Goal: Contribute content: Contribute content

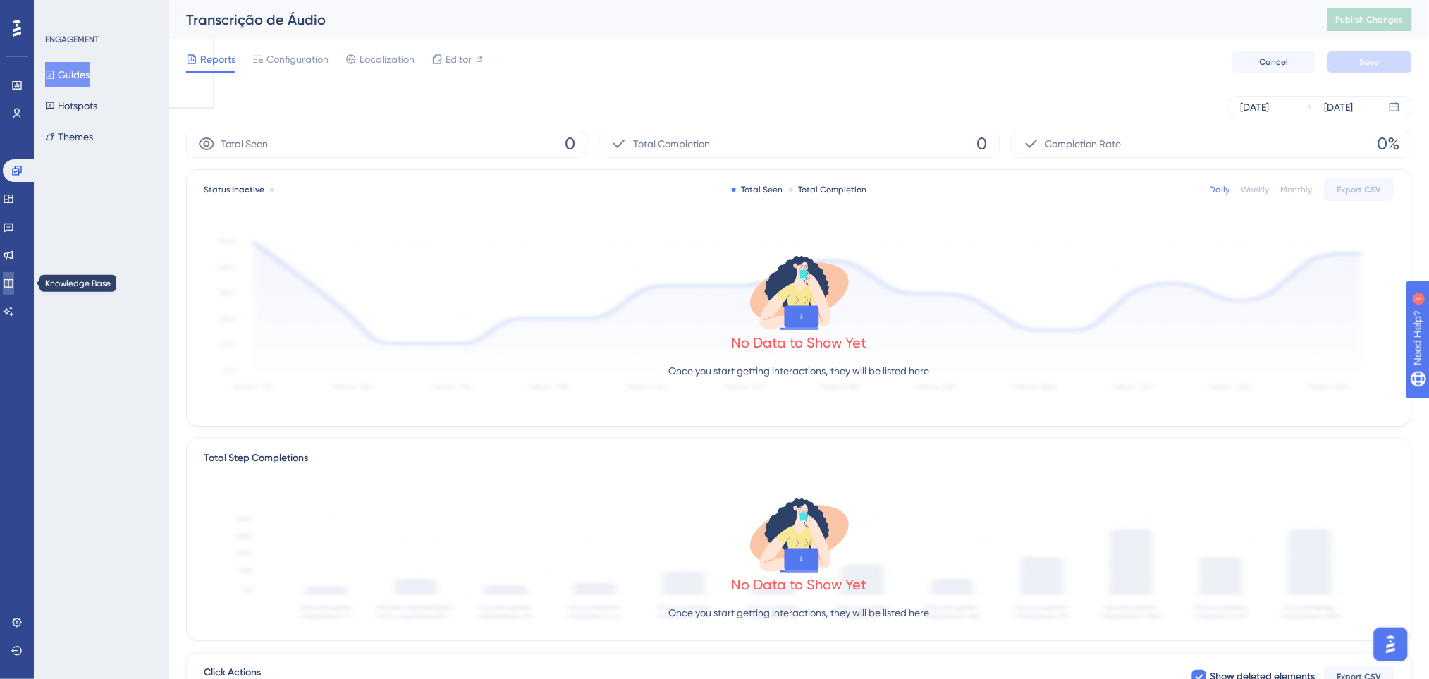
click at [13, 286] on icon at bounding box center [8, 283] width 9 height 9
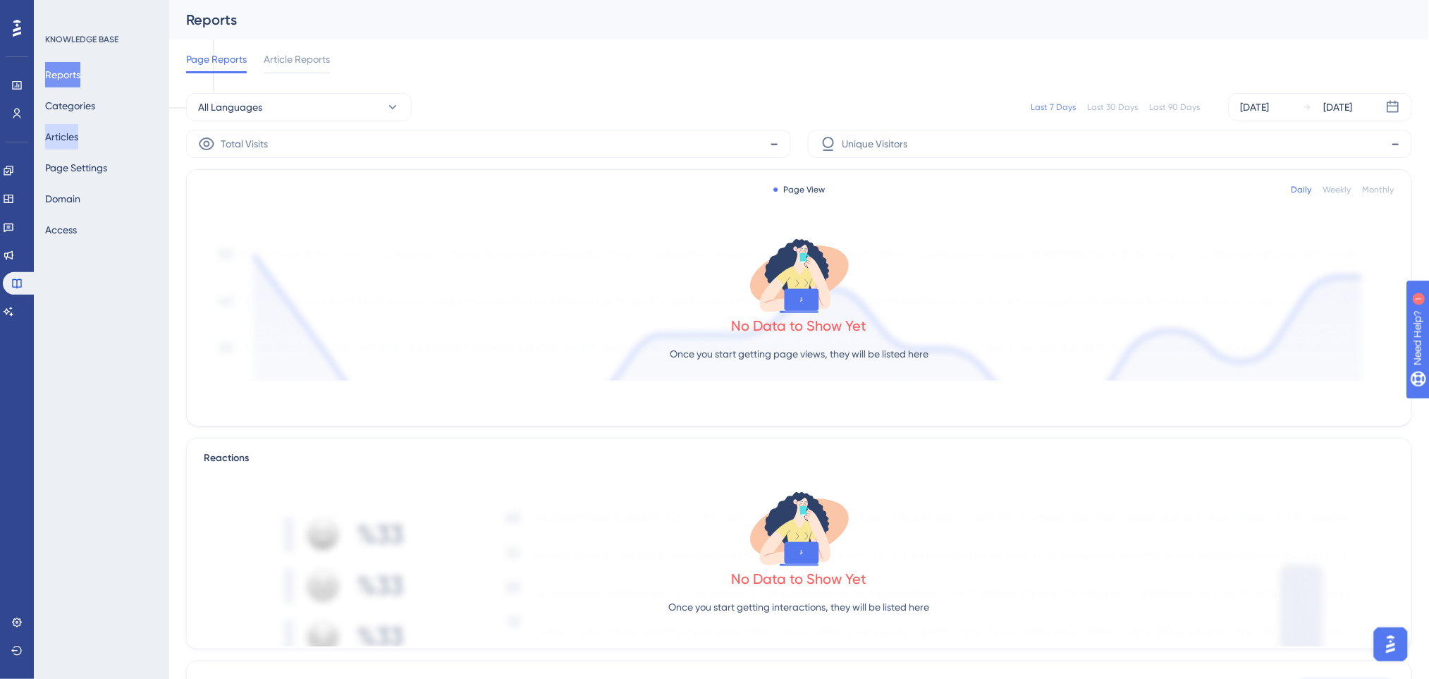
click at [73, 146] on button "Articles" at bounding box center [61, 136] width 33 height 25
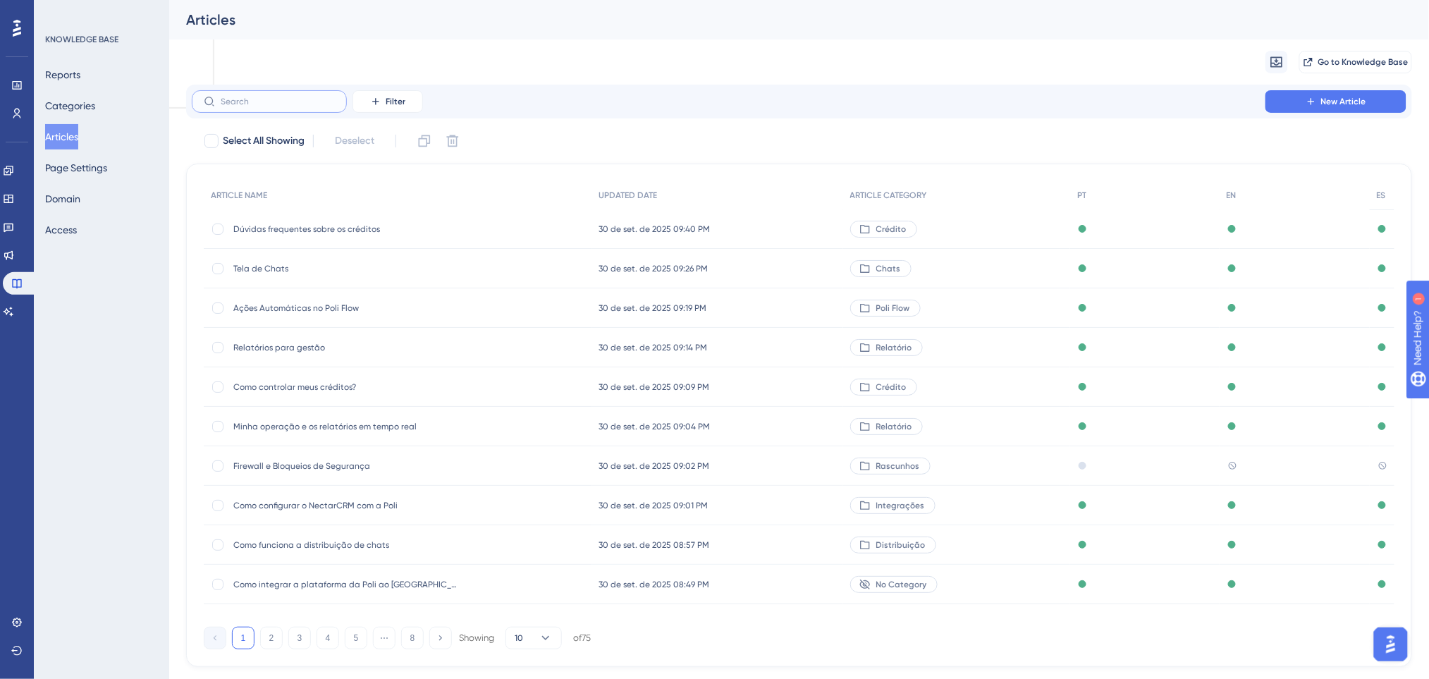
click at [253, 99] on input "text" at bounding box center [278, 102] width 114 height 10
click at [407, 99] on button "Filter" at bounding box center [387, 101] width 70 height 23
click at [389, 235] on div "Category Category" at bounding box center [402, 226] width 58 height 28
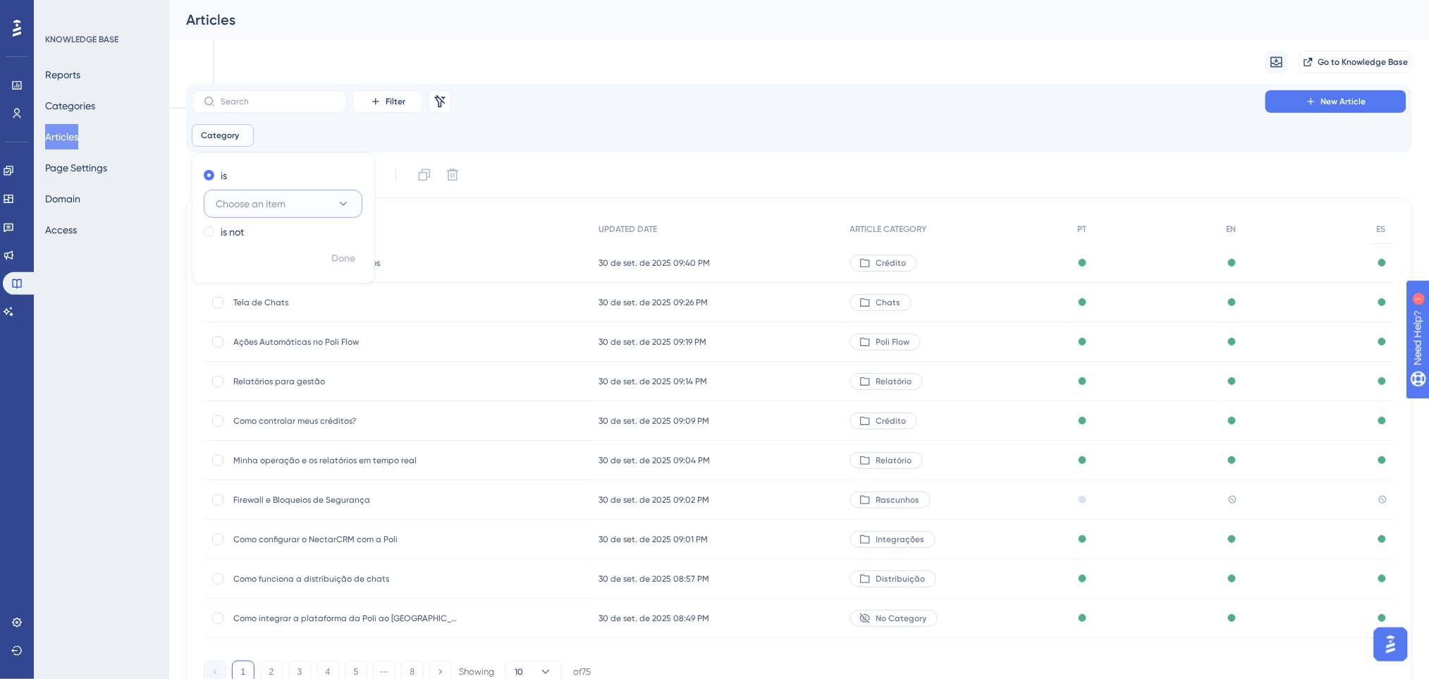
click at [331, 190] on button "Choose an item" at bounding box center [283, 204] width 159 height 28
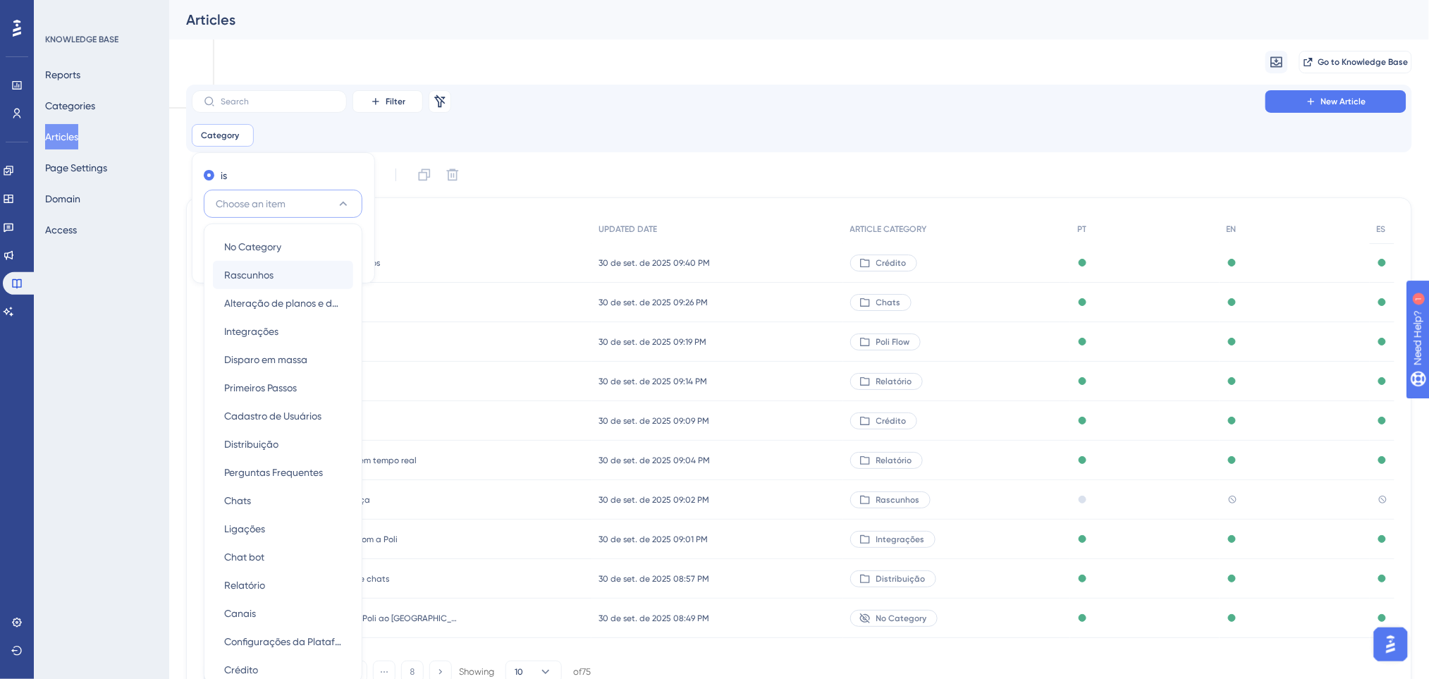
scroll to position [96, 0]
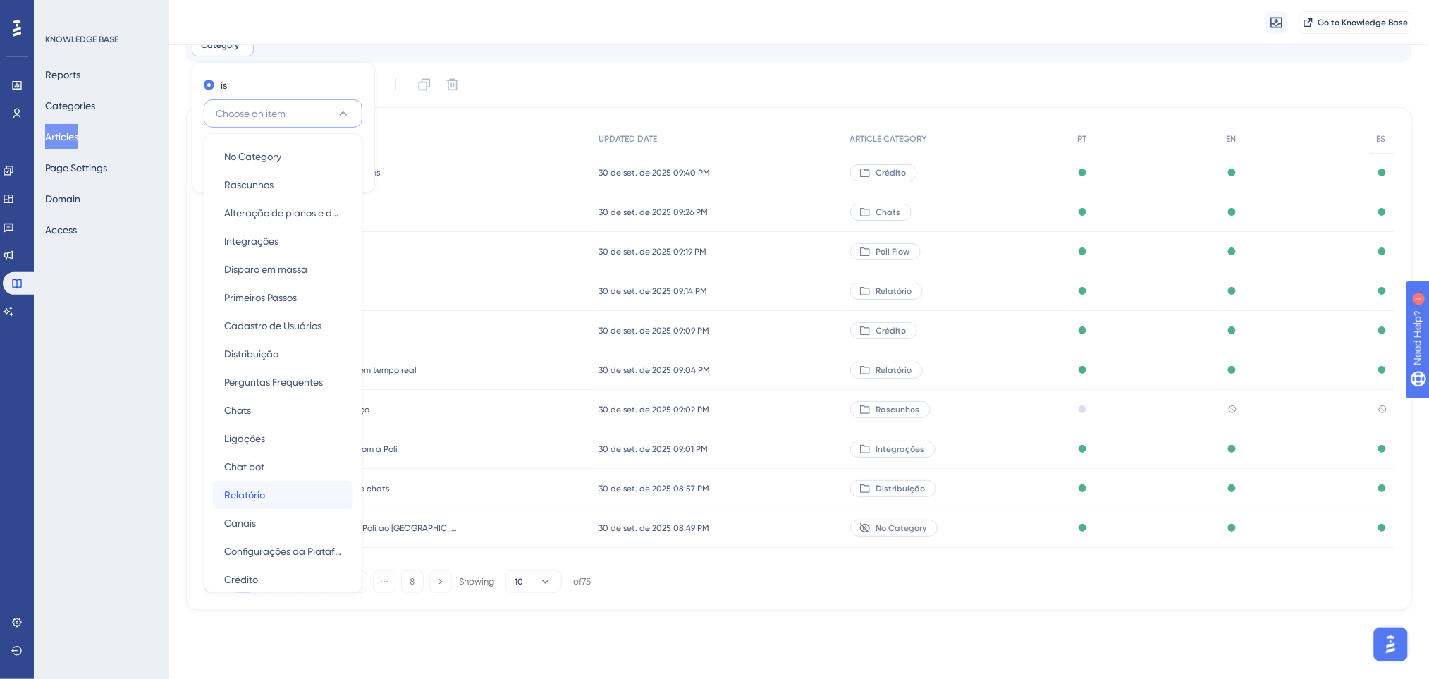
click at [258, 495] on span "Relatório" at bounding box center [244, 494] width 41 height 17
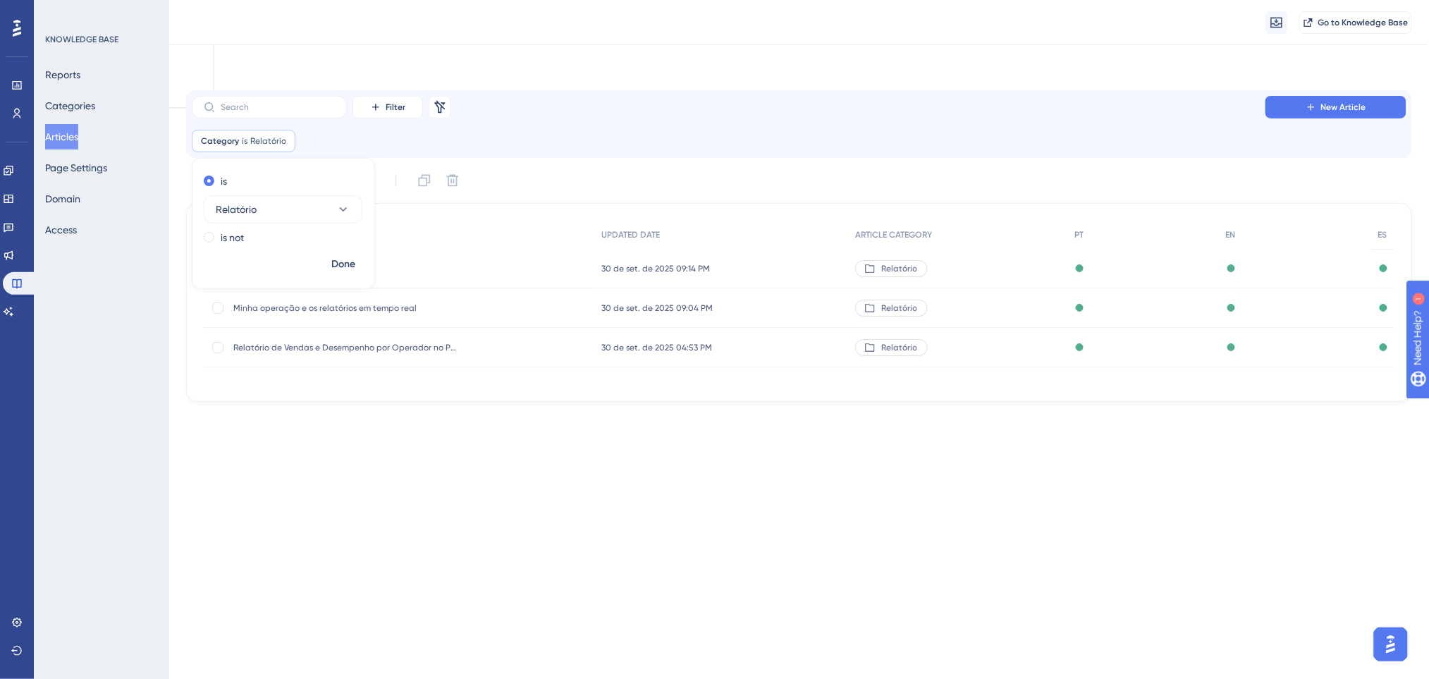
scroll to position [0, 0]
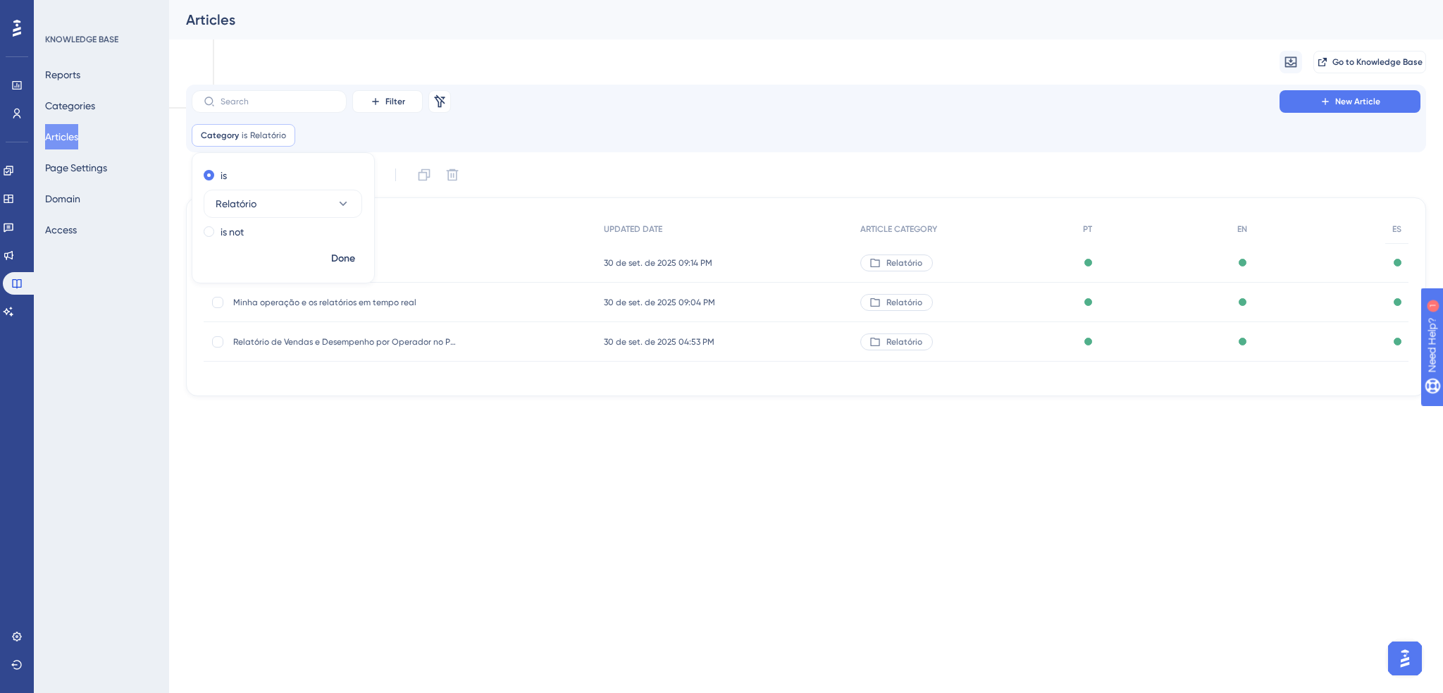
click at [482, 111] on html "Performance Users Engagement Widgets Feedback Product Updates Knowledge Base AI…" at bounding box center [721, 55] width 1443 height 111
click at [326, 254] on div "Relatórios para gestão Relatórios para gestão" at bounding box center [346, 262] width 226 height 39
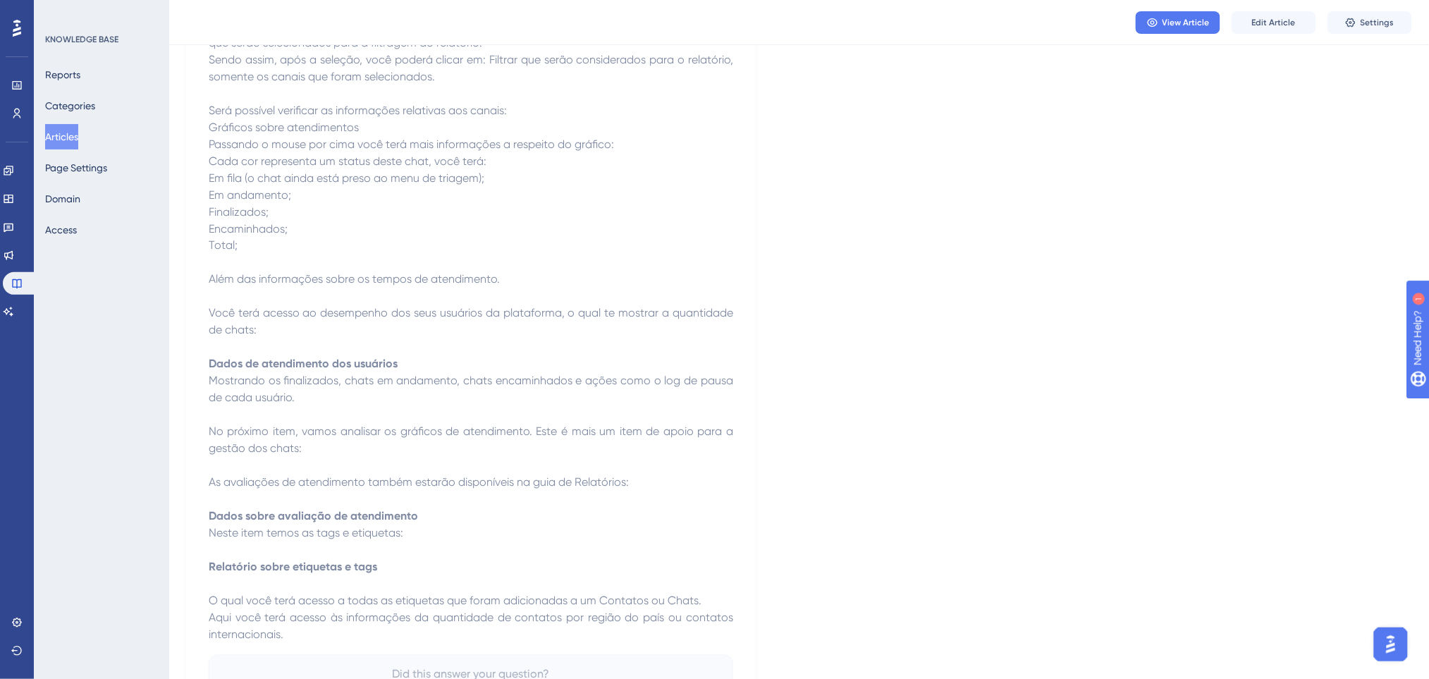
scroll to position [564, 0]
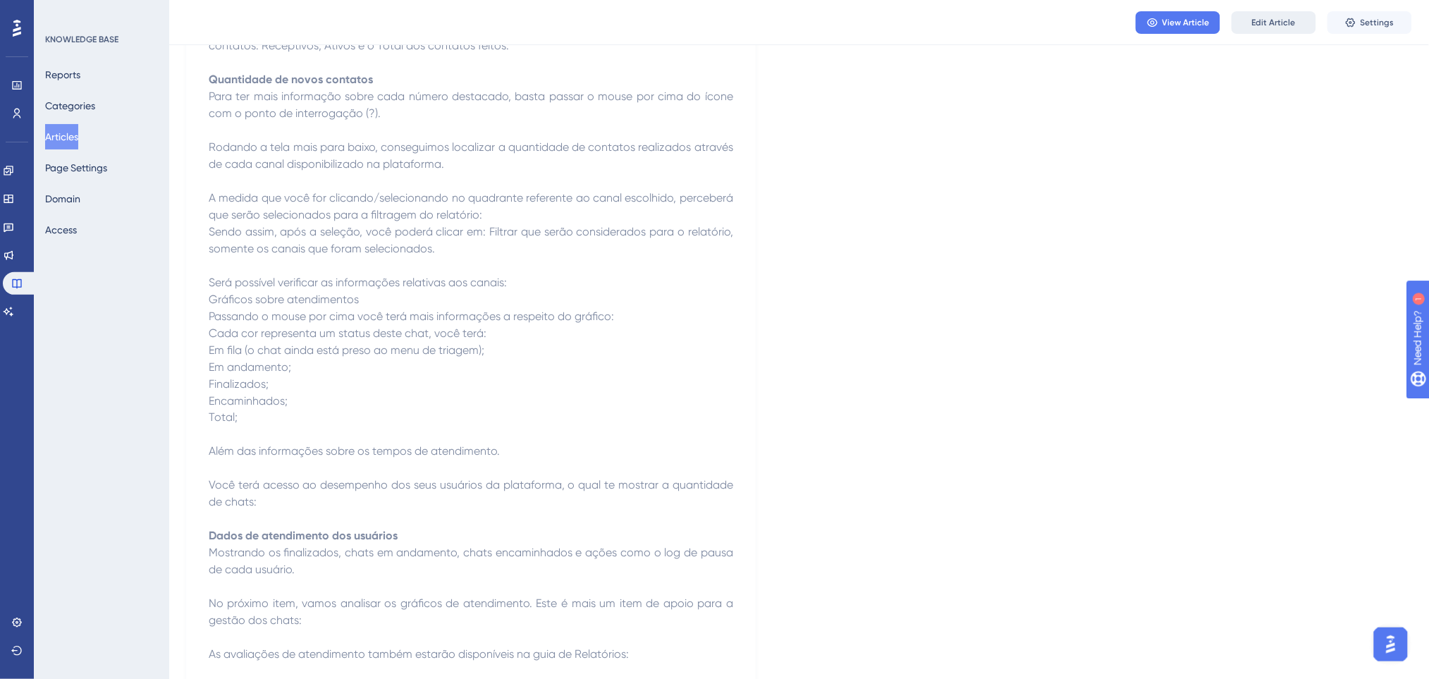
click at [1276, 30] on button "Edit Article" at bounding box center [1273, 22] width 85 height 23
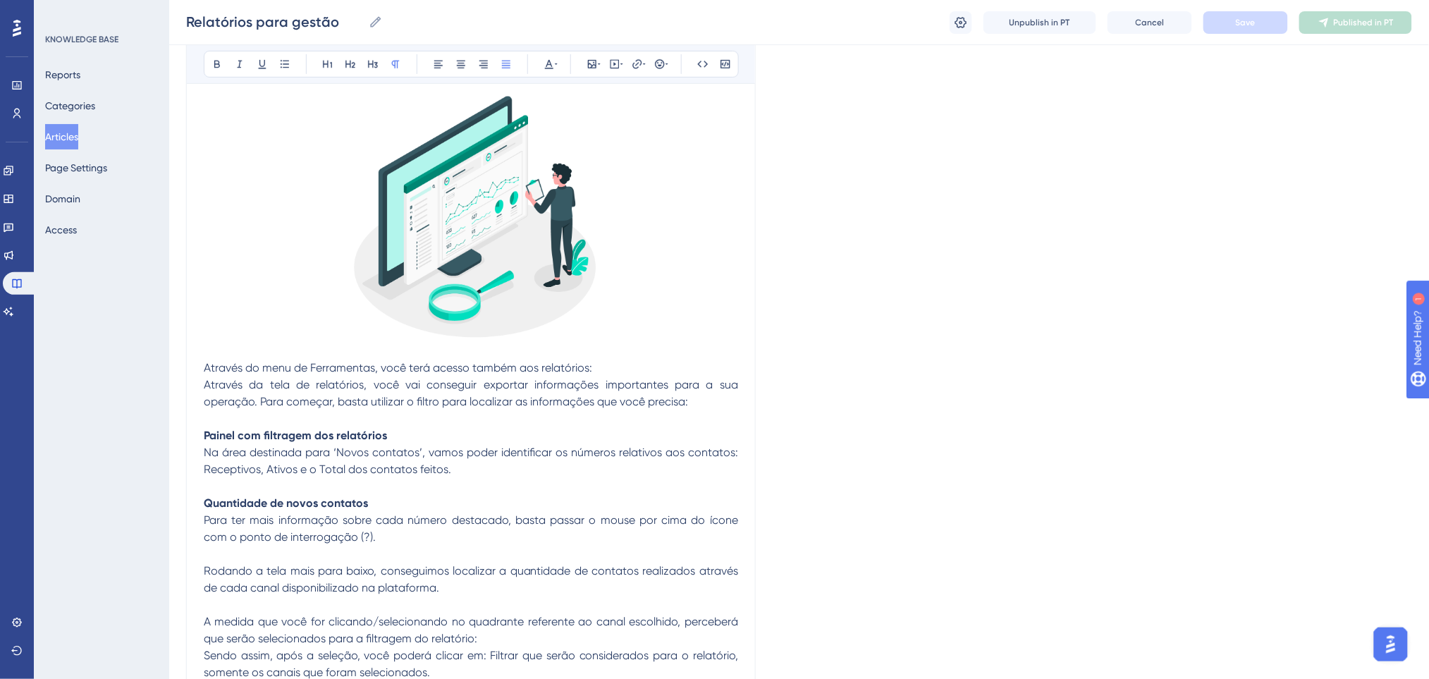
scroll to position [0, 0]
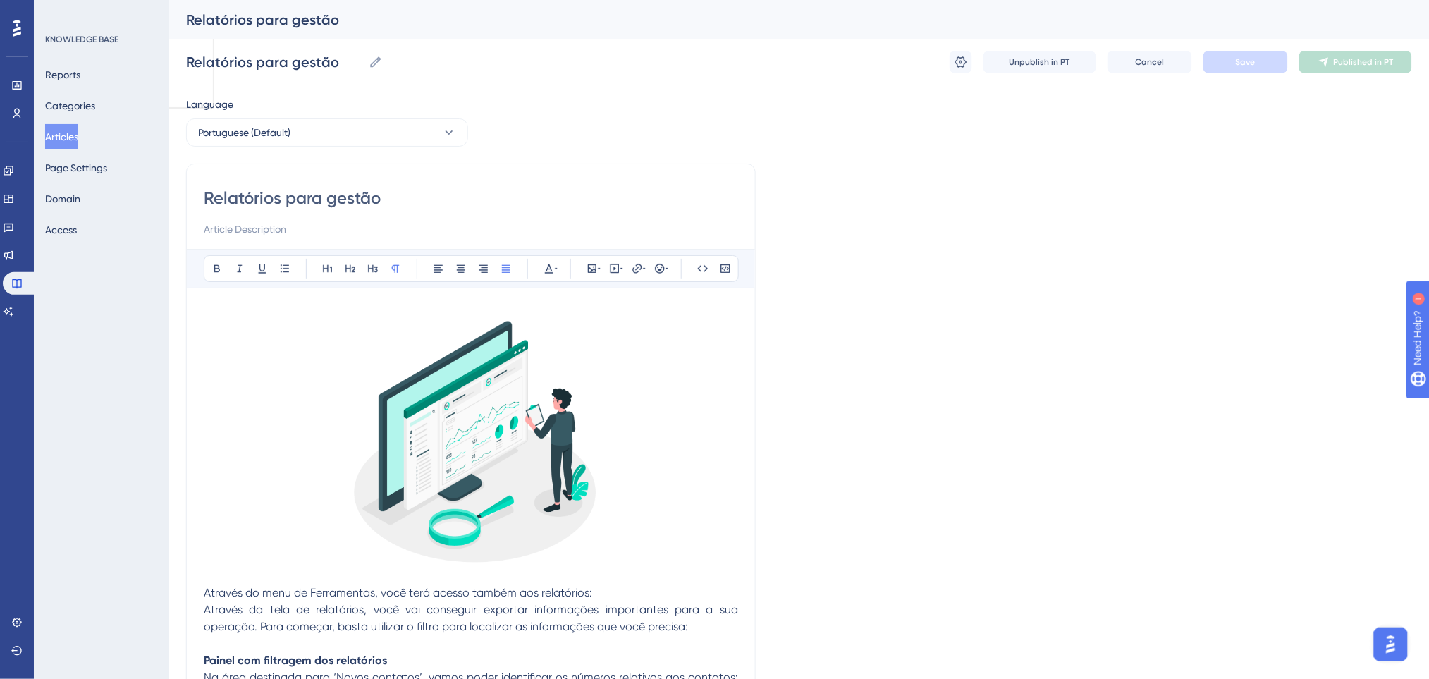
click at [378, 135] on button "Portuguese (Default)" at bounding box center [327, 132] width 282 height 28
click at [350, 206] on button "English English Published" at bounding box center [327, 204] width 264 height 28
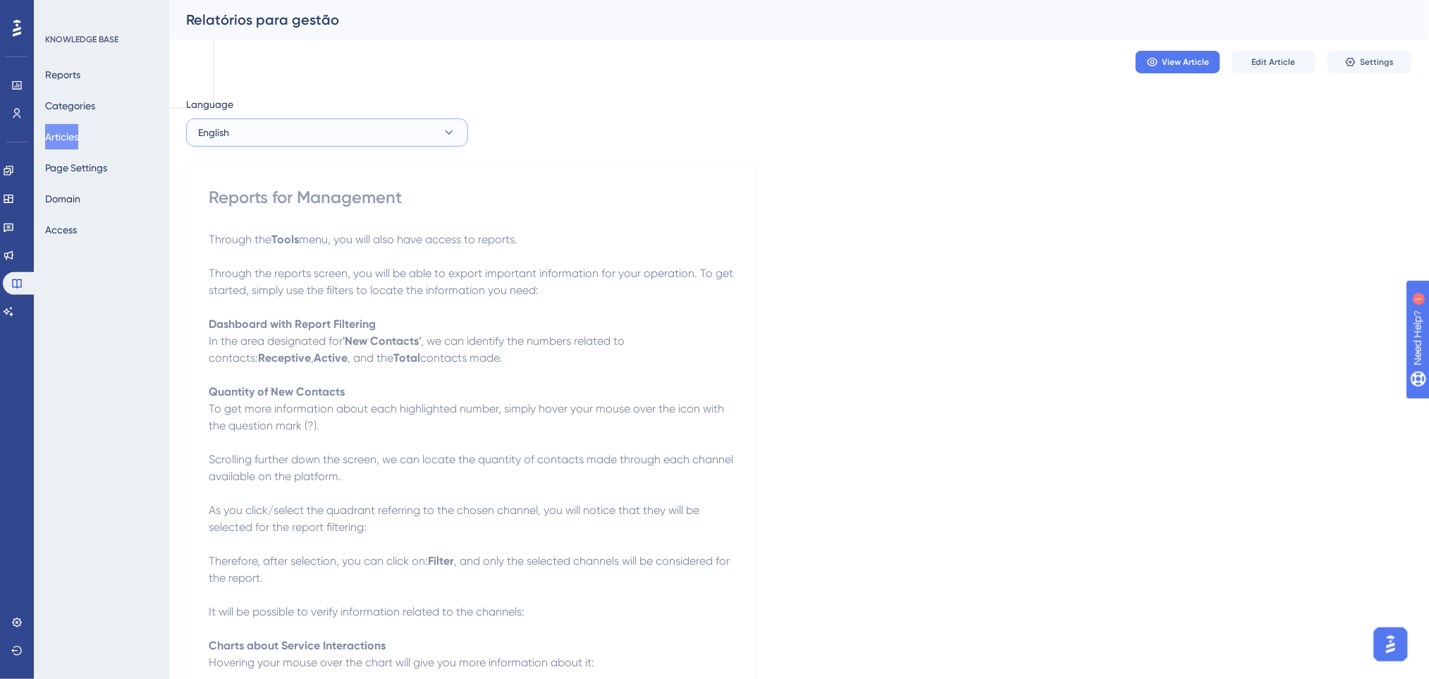
click at [345, 130] on button "English" at bounding box center [327, 132] width 282 height 28
click at [295, 168] on span "Portuguese (Default)" at bounding box center [252, 175] width 92 height 17
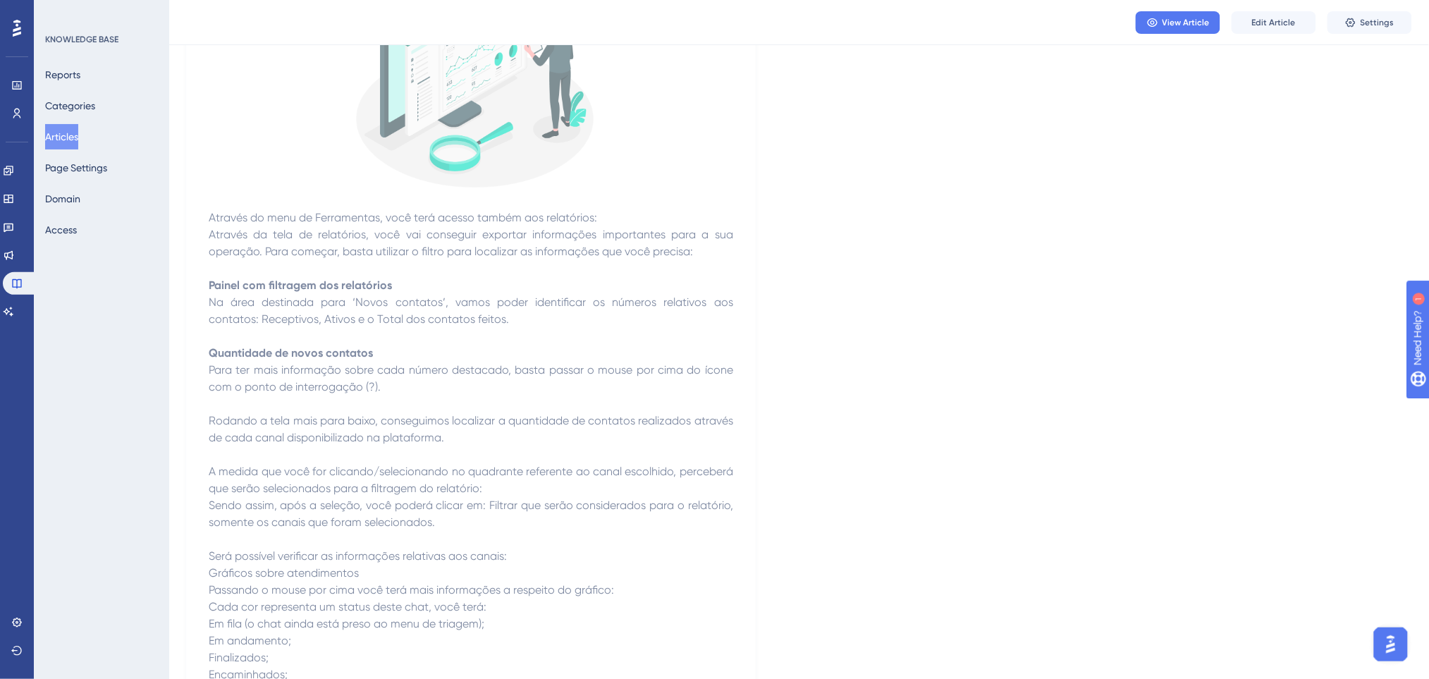
scroll to position [469, 0]
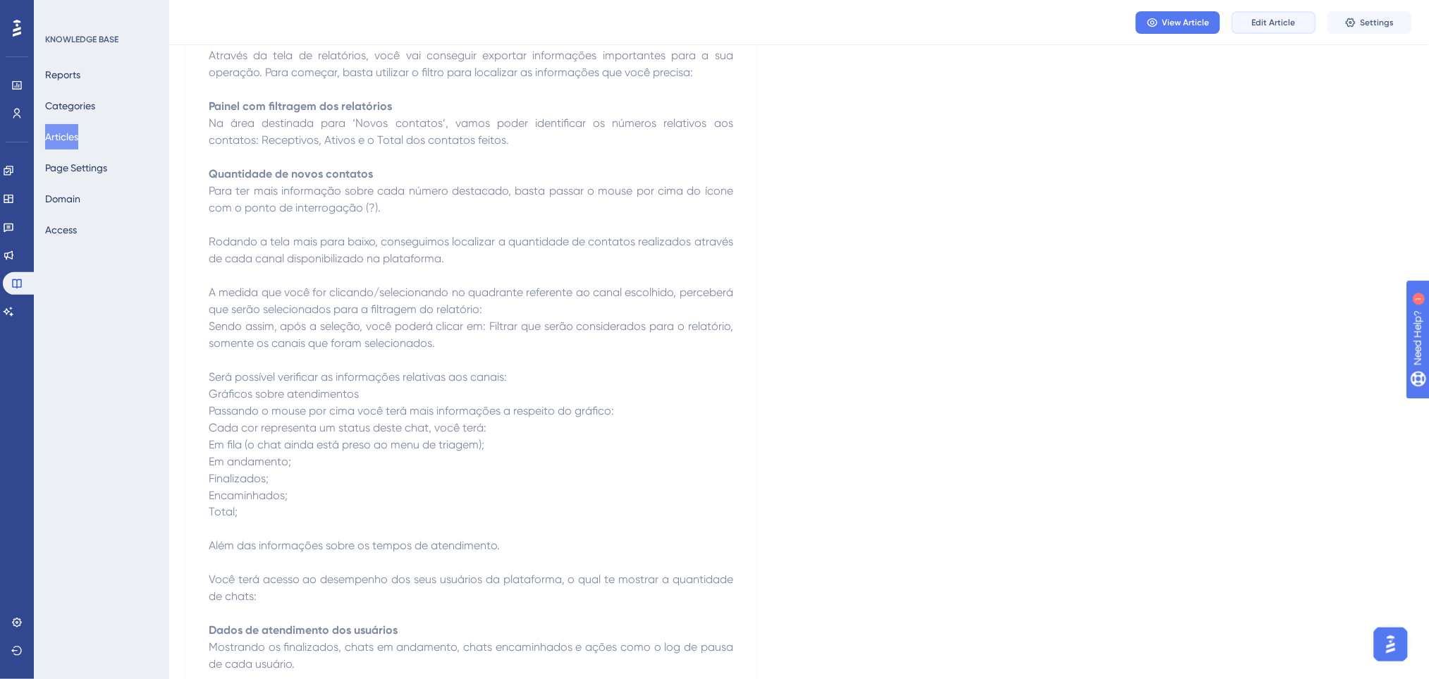
click at [1265, 31] on button "Edit Article" at bounding box center [1273, 22] width 85 height 23
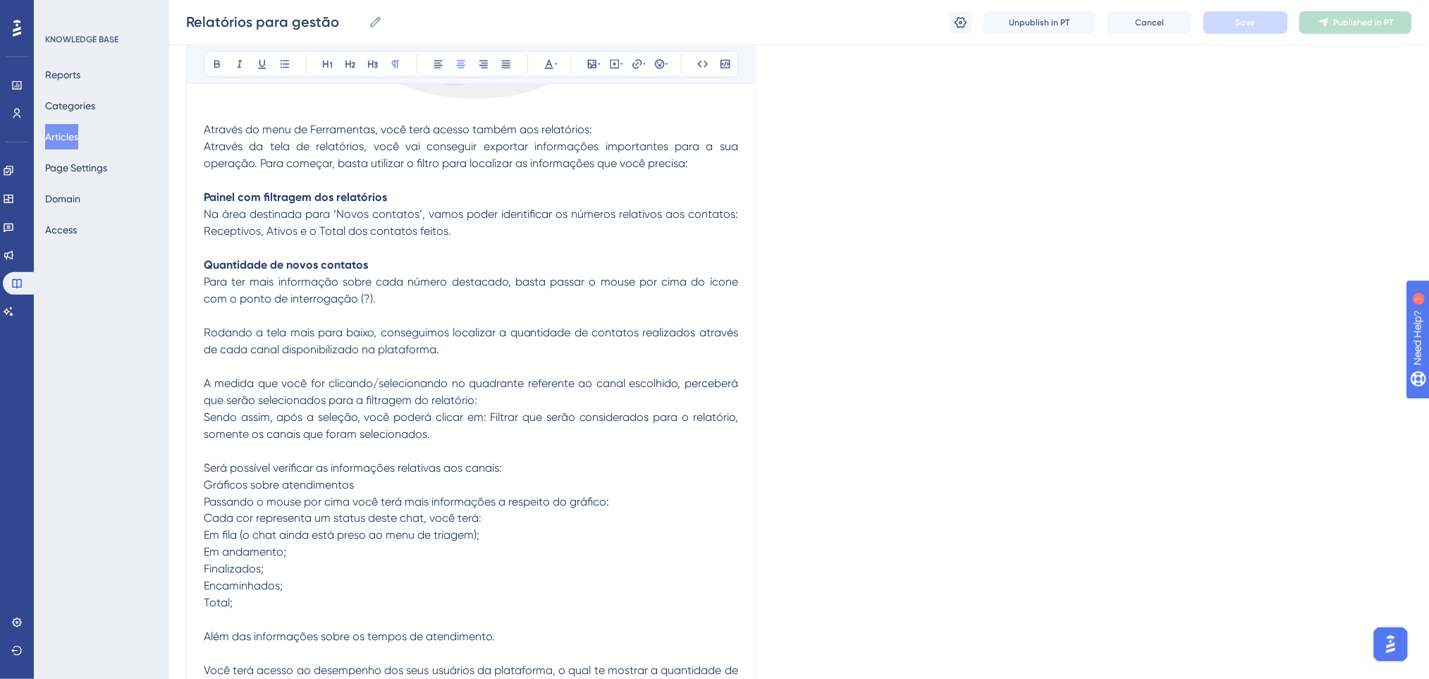
scroll to position [501, 0]
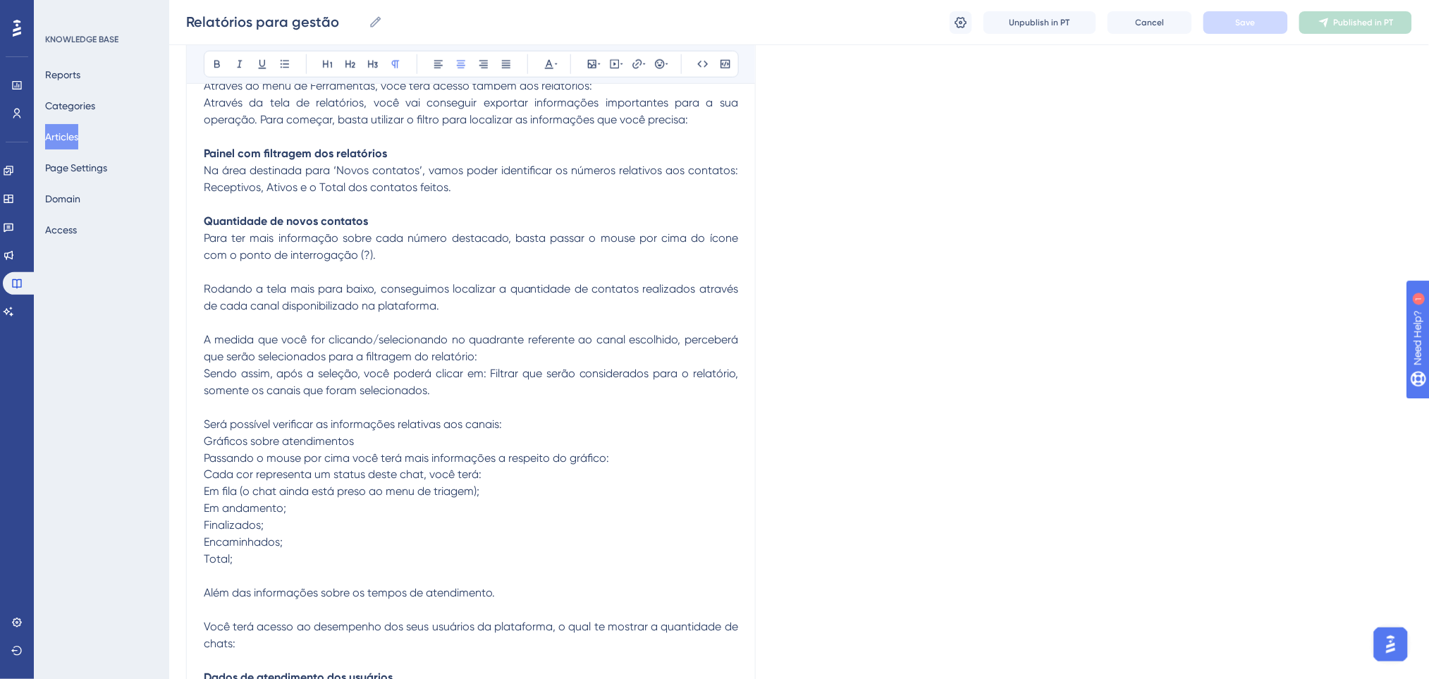
drag, startPoint x: 232, startPoint y: 234, endPoint x: 240, endPoint y: 234, distance: 8.5
click at [240, 234] on span "Para ter mais informação sobre cada número destacado, basta passar o mouse por …" at bounding box center [472, 246] width 537 height 30
click at [343, 253] on span "Para ter mais informação sobre cada número destacado, basta passar o mouse por …" at bounding box center [472, 246] width 537 height 30
click at [364, 251] on span "Para ter mais informação sobre cada número destacado, basta passar o mouse por …" at bounding box center [472, 246] width 537 height 30
click at [365, 251] on span "Para ter mais informação sobre cada número destacado, basta passar o mouse por …" at bounding box center [472, 246] width 537 height 30
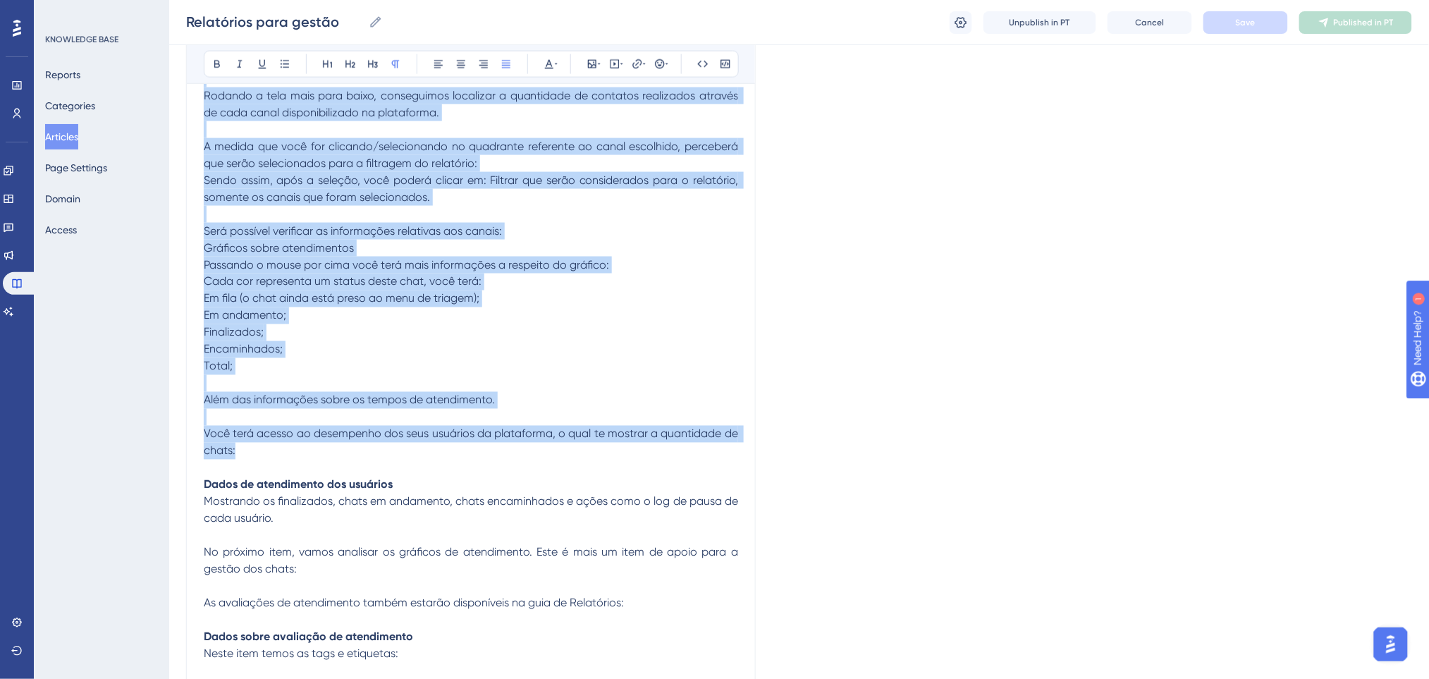
scroll to position [927, 0]
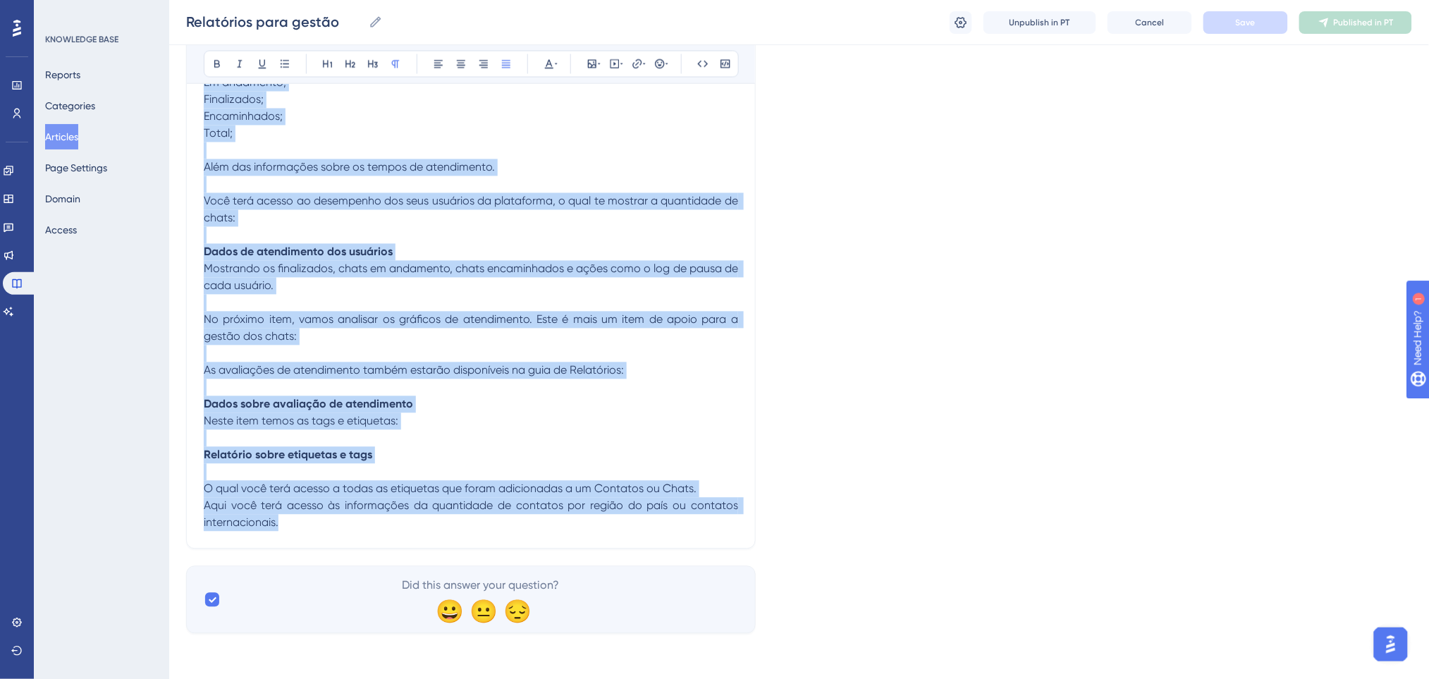
drag, startPoint x: 206, startPoint y: 366, endPoint x: 465, endPoint y: 523, distance: 302.7
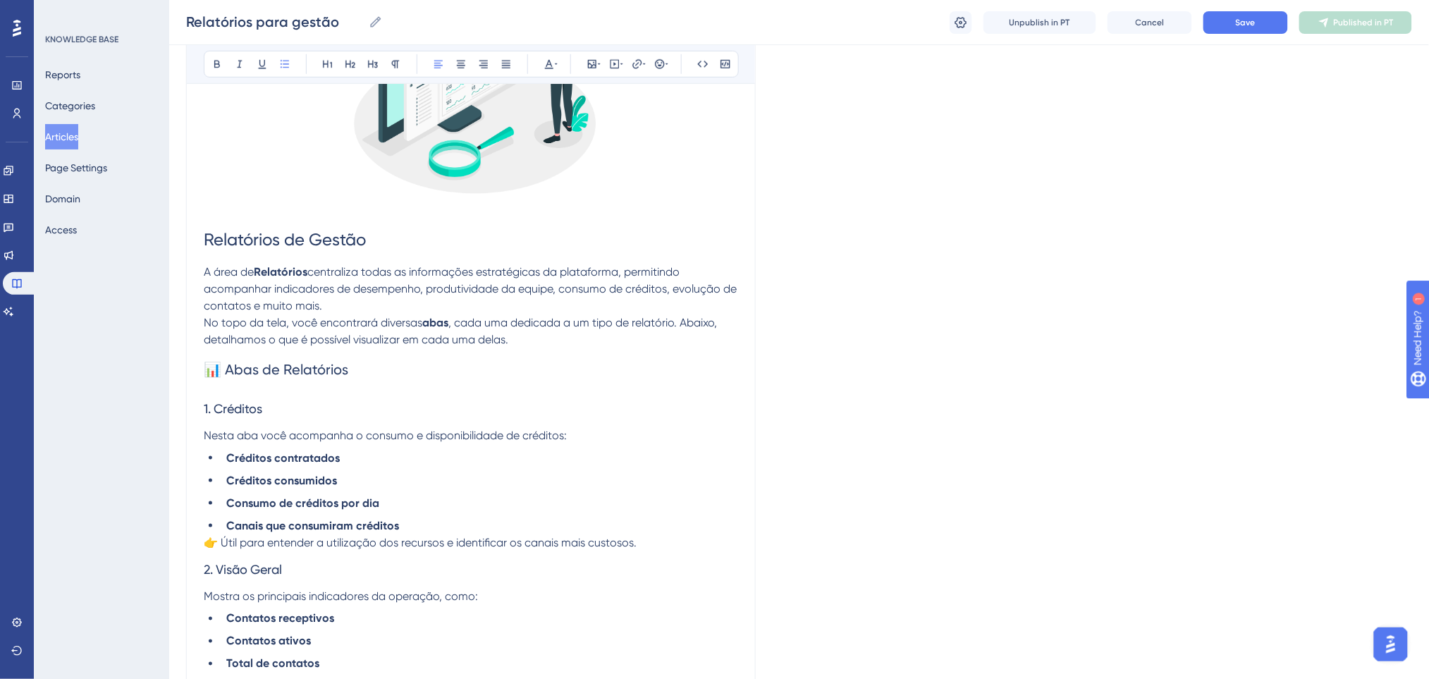
scroll to position [567, 0]
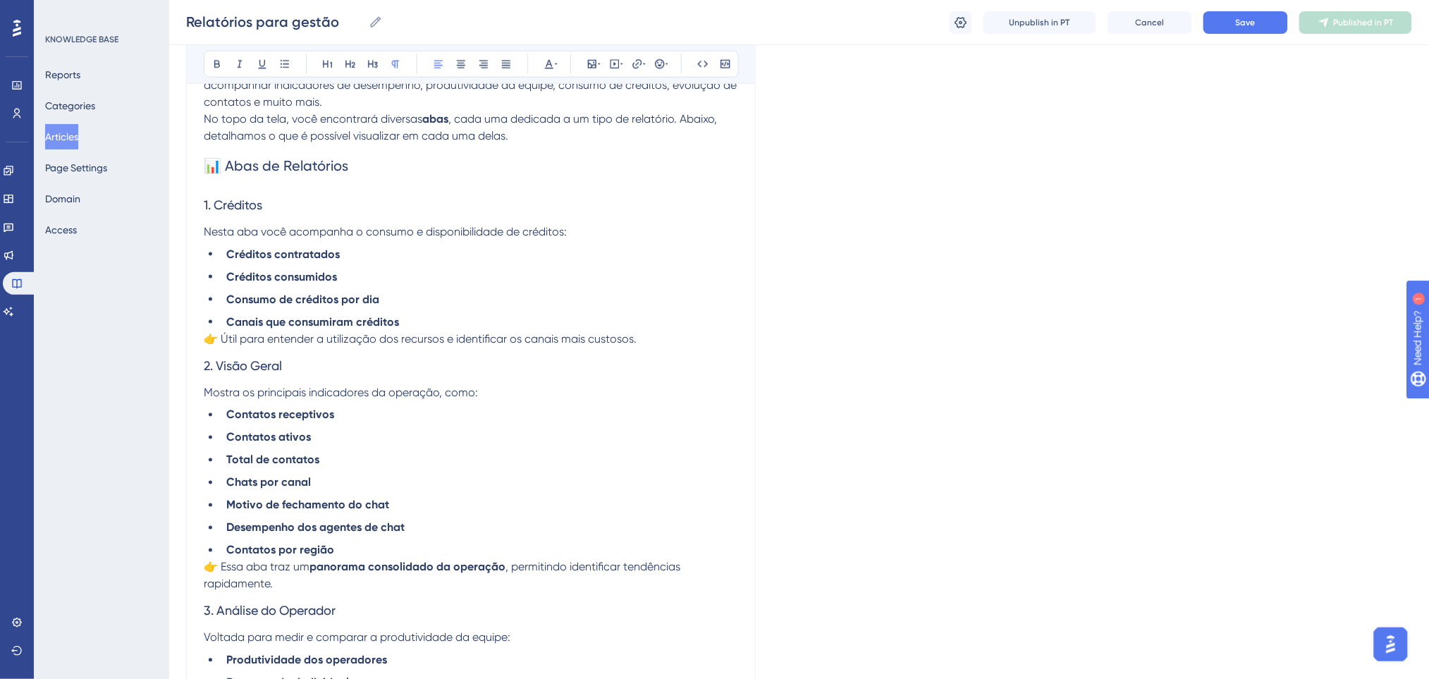
click at [222, 338] on span "👉 Útil para entender a utilização dos recursos e identificar os canais mais cus…" at bounding box center [420, 338] width 433 height 13
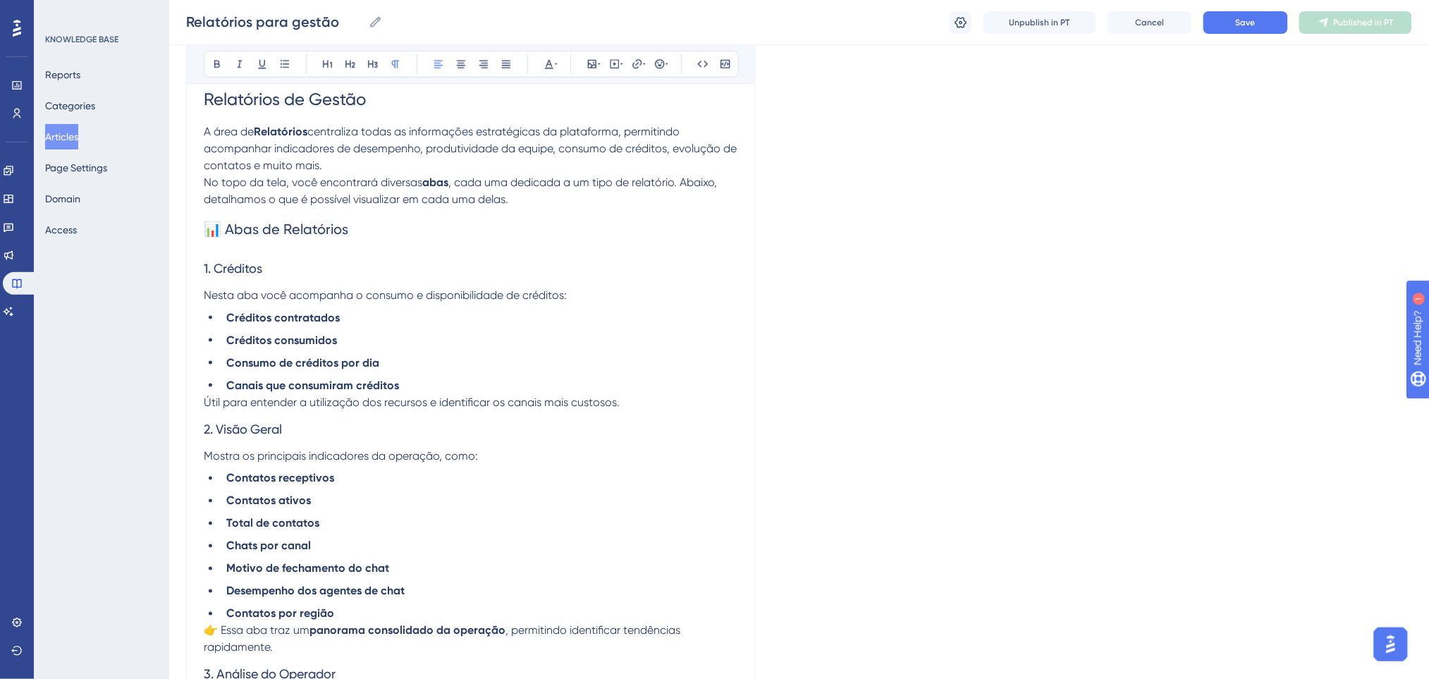
scroll to position [472, 0]
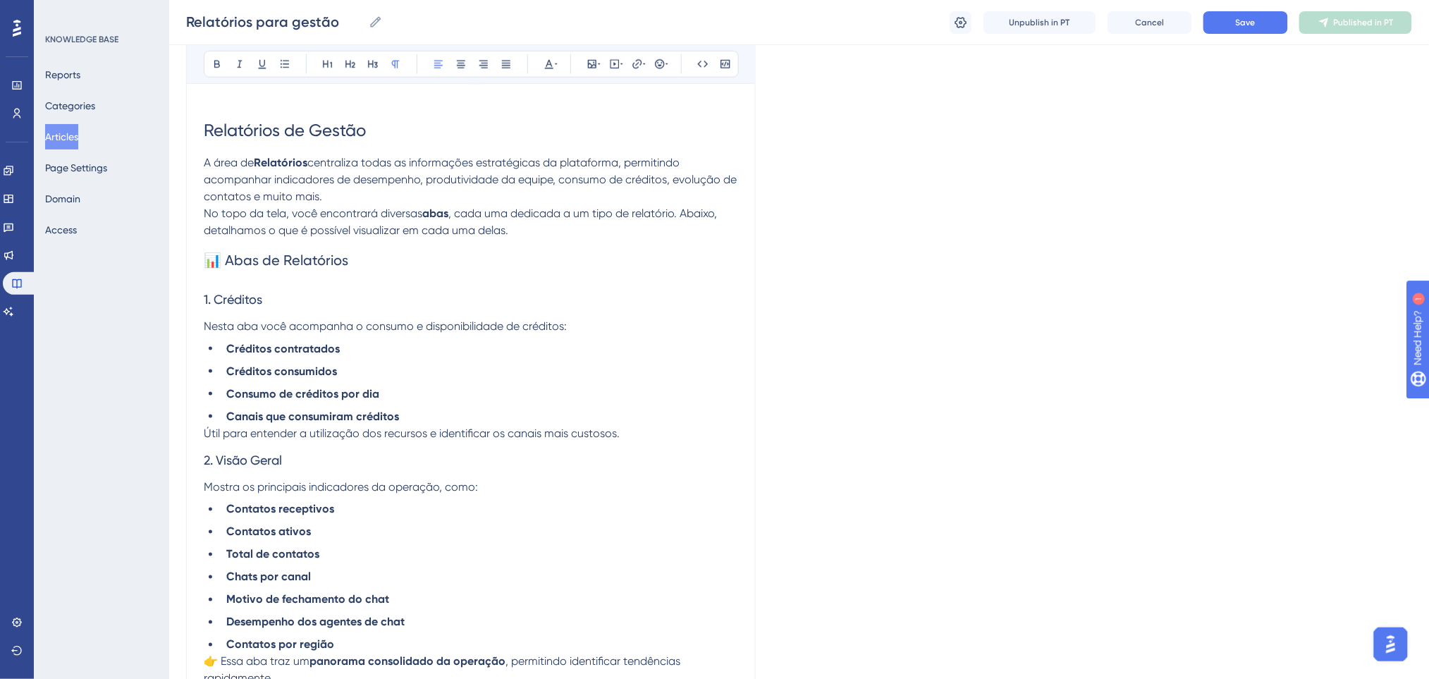
click at [228, 258] on span "📊 Abas de Relatórios" at bounding box center [276, 260] width 144 height 17
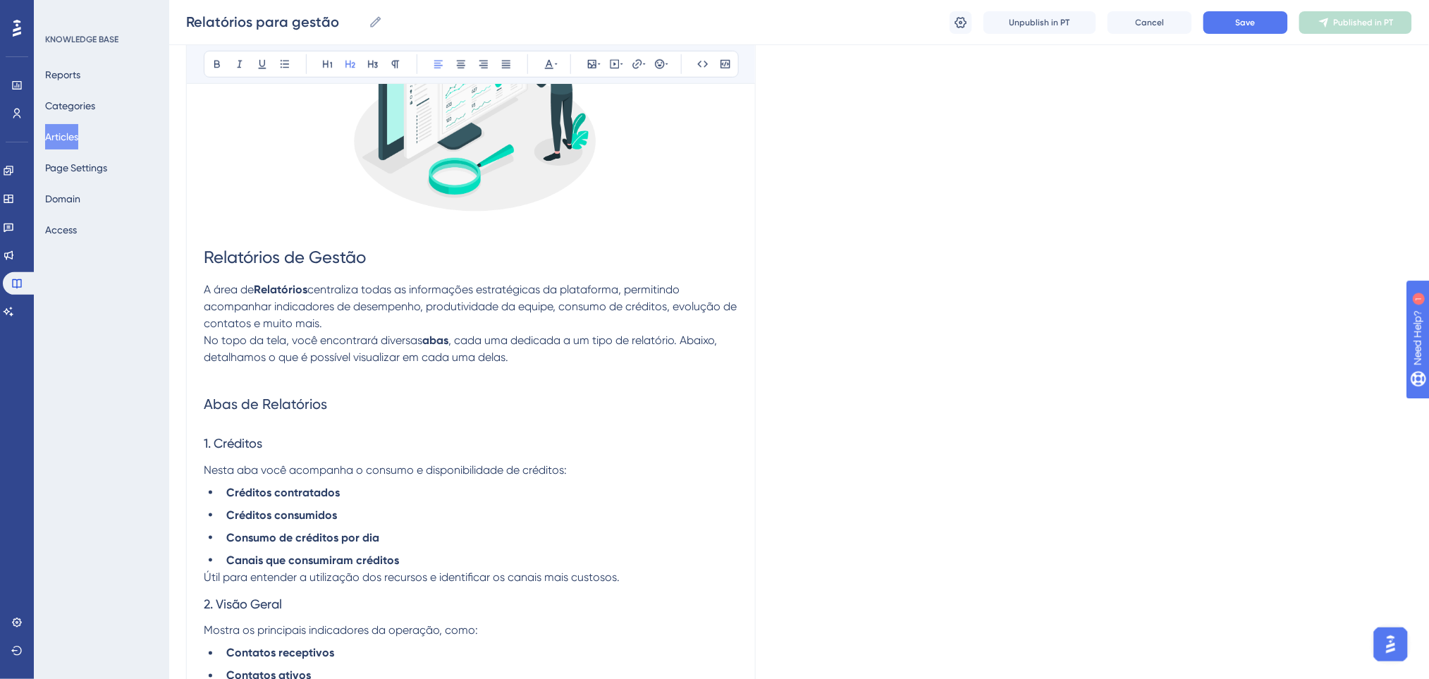
scroll to position [285, 0]
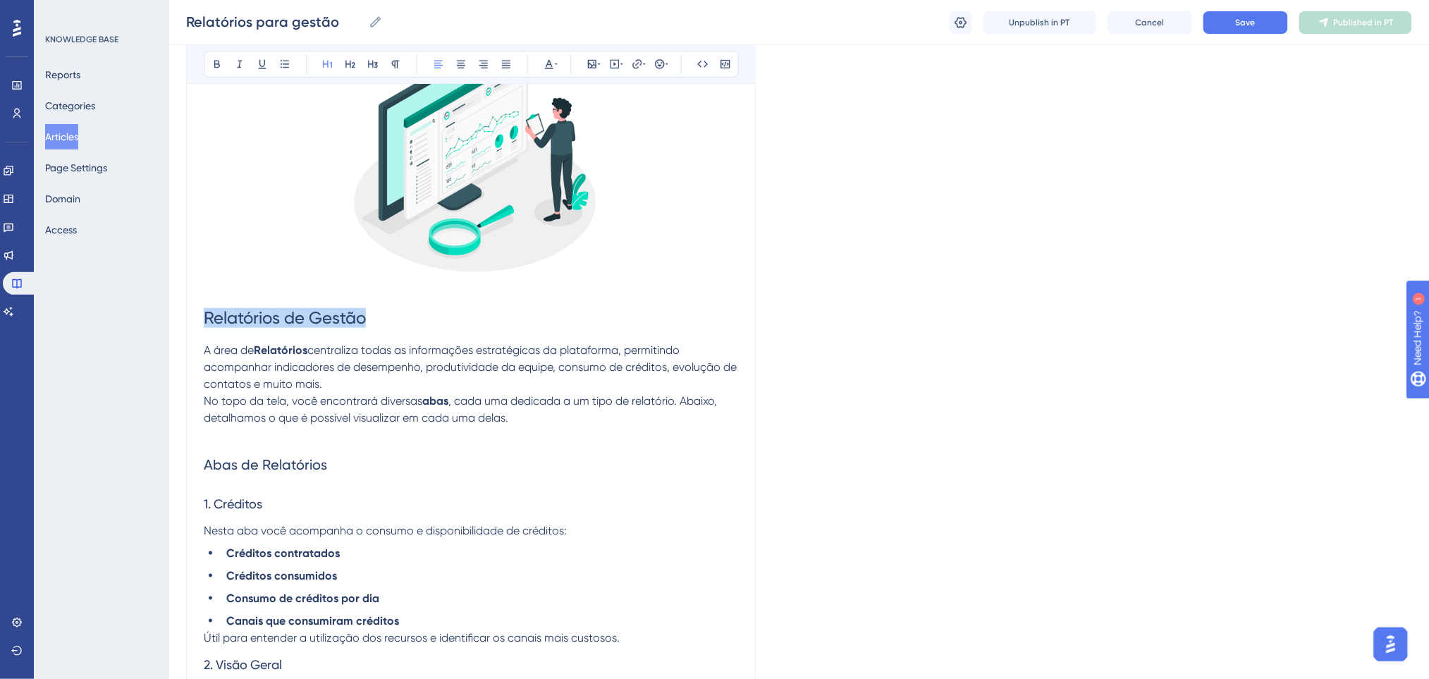
drag, startPoint x: 373, startPoint y: 321, endPoint x: 0, endPoint y: 321, distance: 372.8
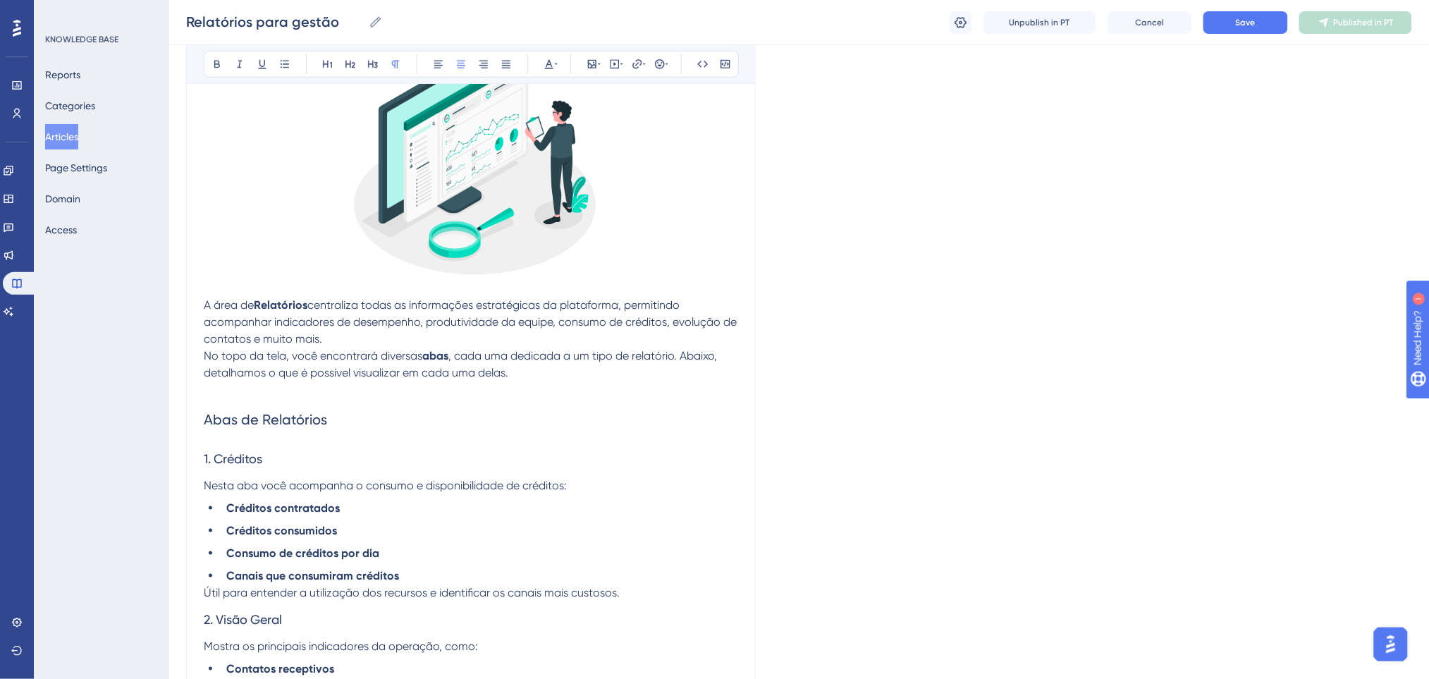
scroll to position [0, 0]
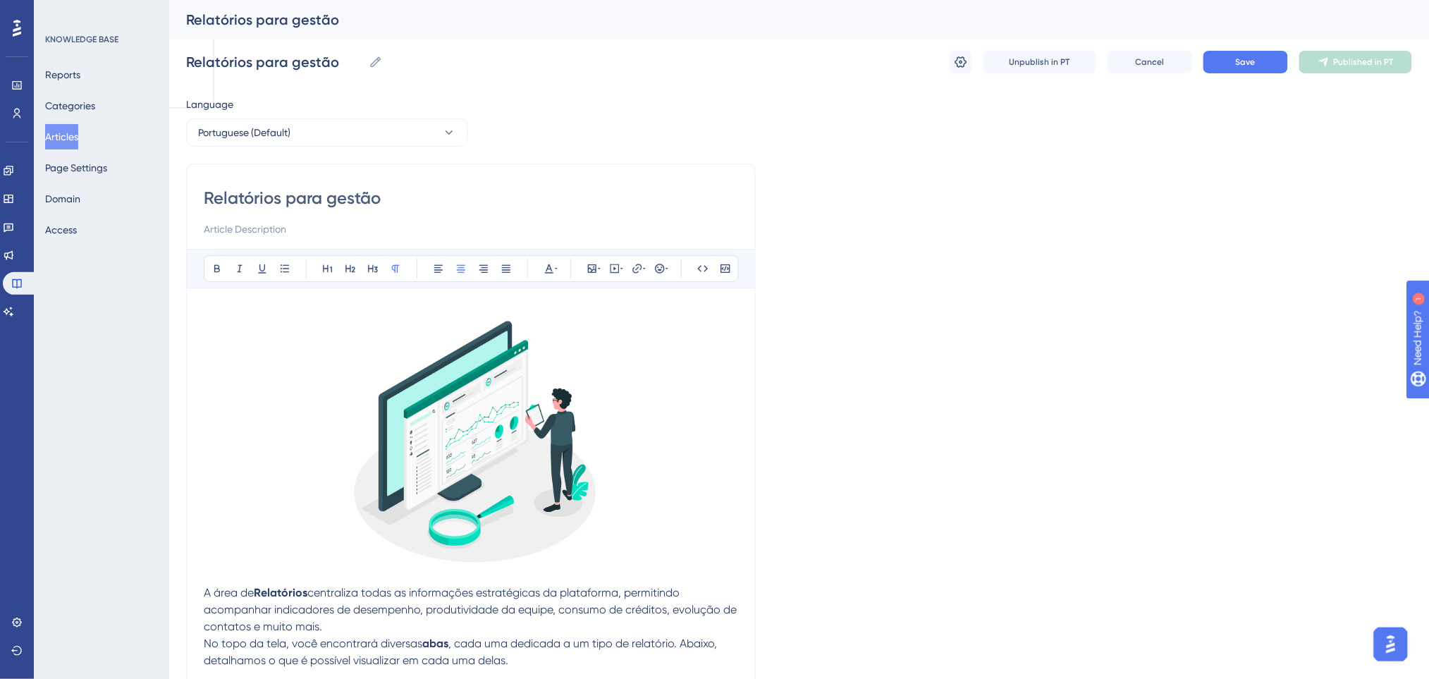
click at [336, 199] on input "Relatórios para gestão" at bounding box center [471, 198] width 534 height 23
type input "Relatórios para estão"
type input "Relatórios para Gestão"
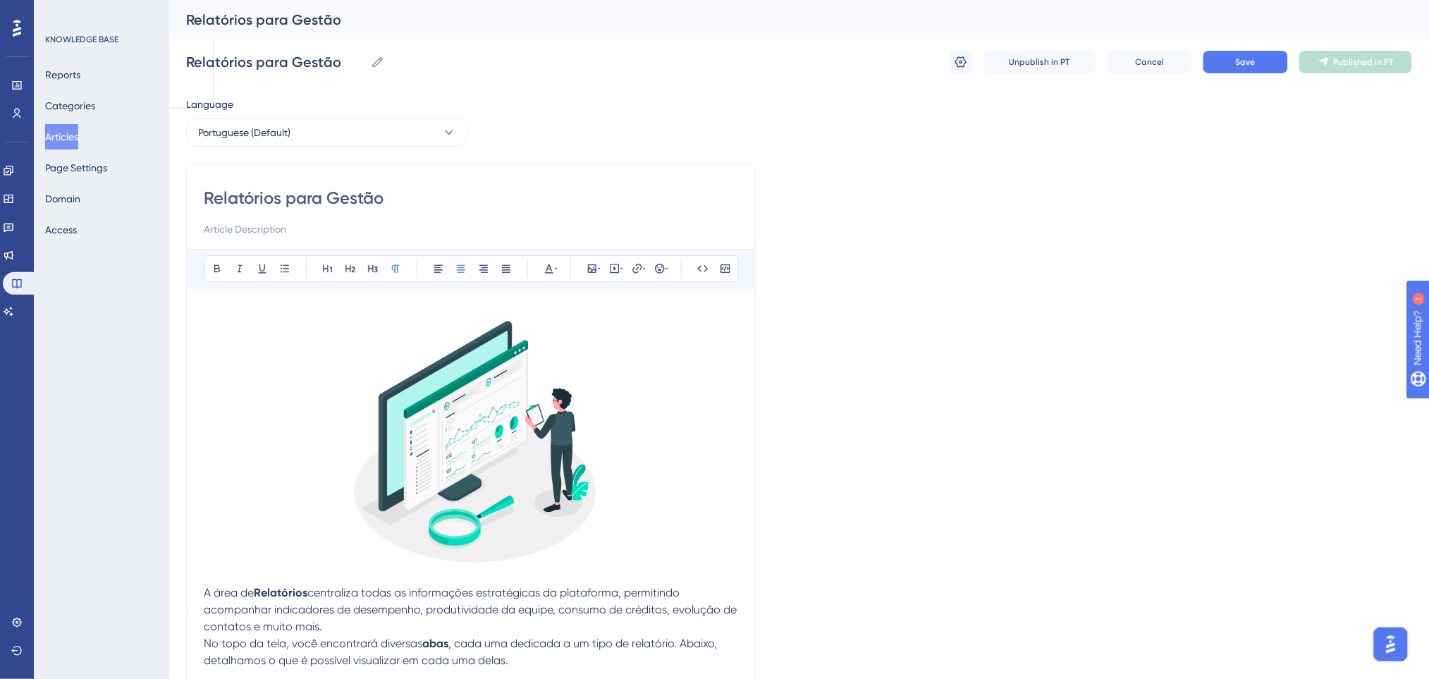
click at [460, 191] on input "Relatórios para Gestão" at bounding box center [471, 198] width 534 height 23
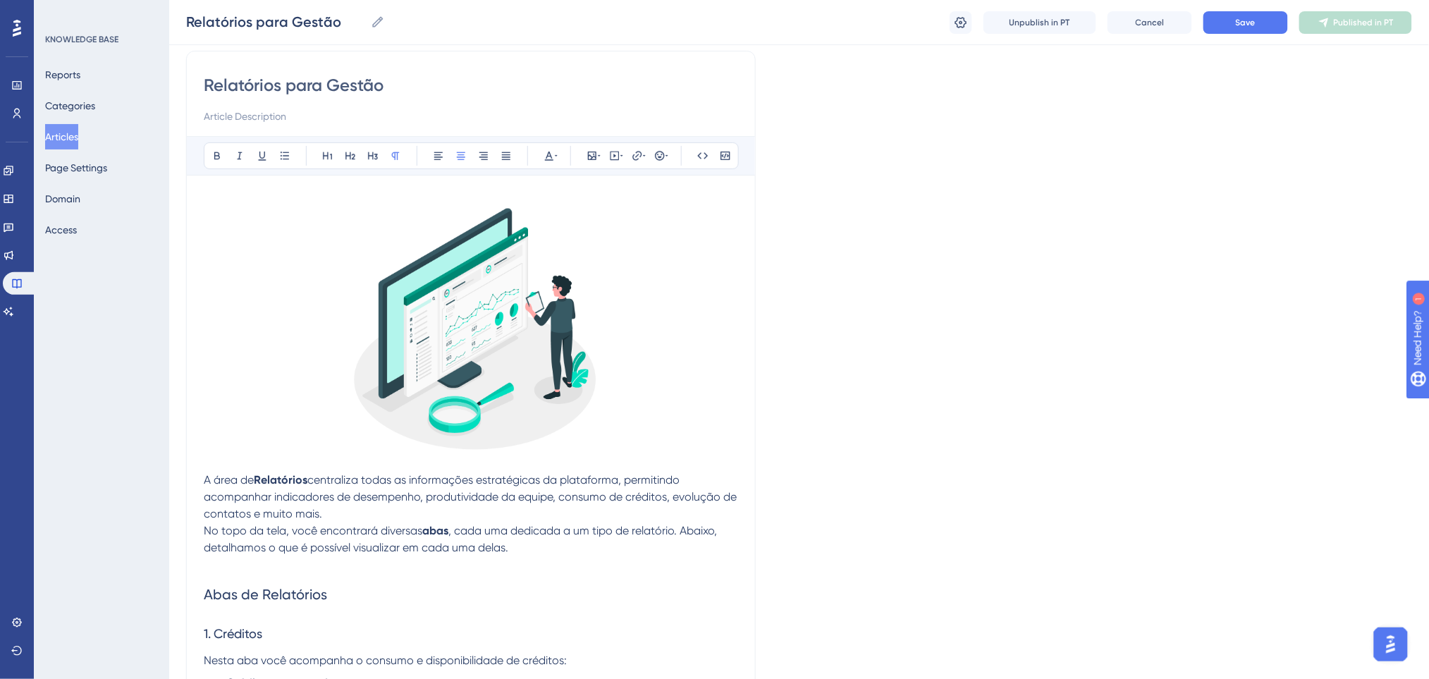
scroll to position [282, 0]
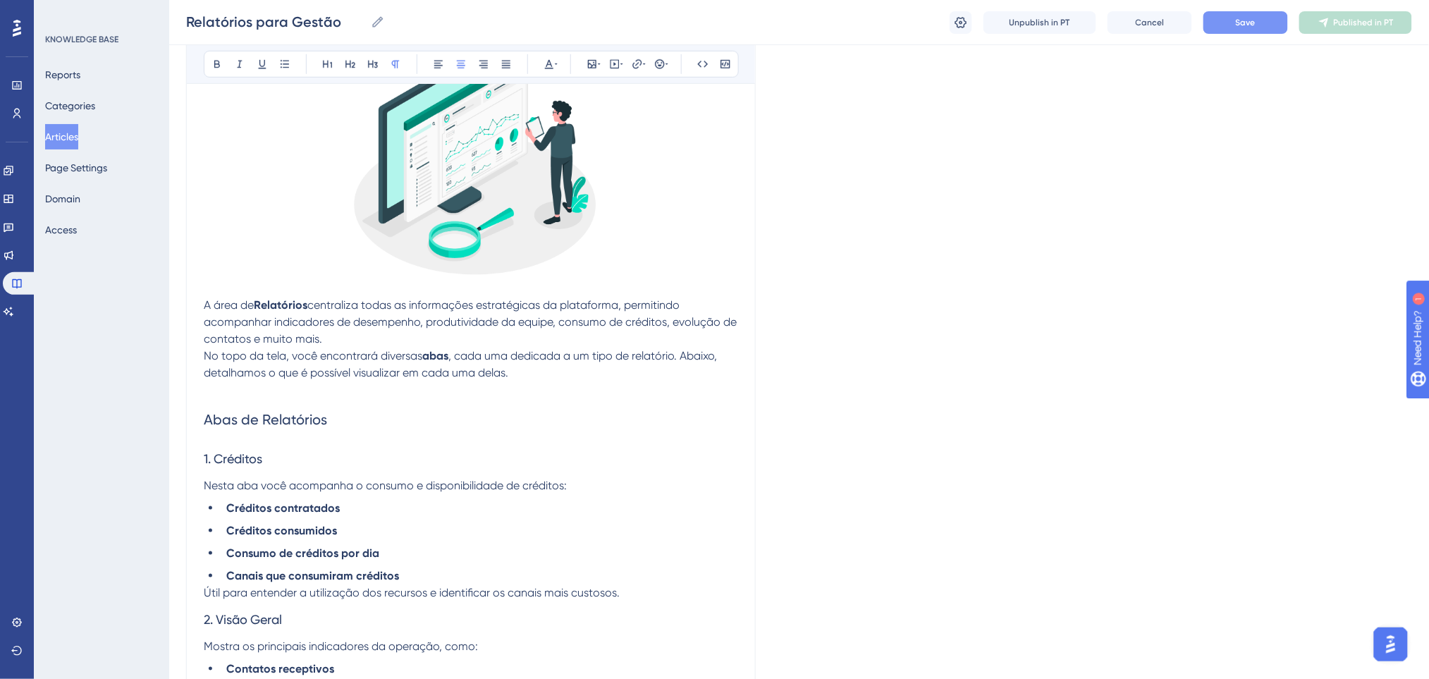
type input "Relatórios para Gestão"
click at [1273, 24] on button "Save" at bounding box center [1245, 22] width 85 height 23
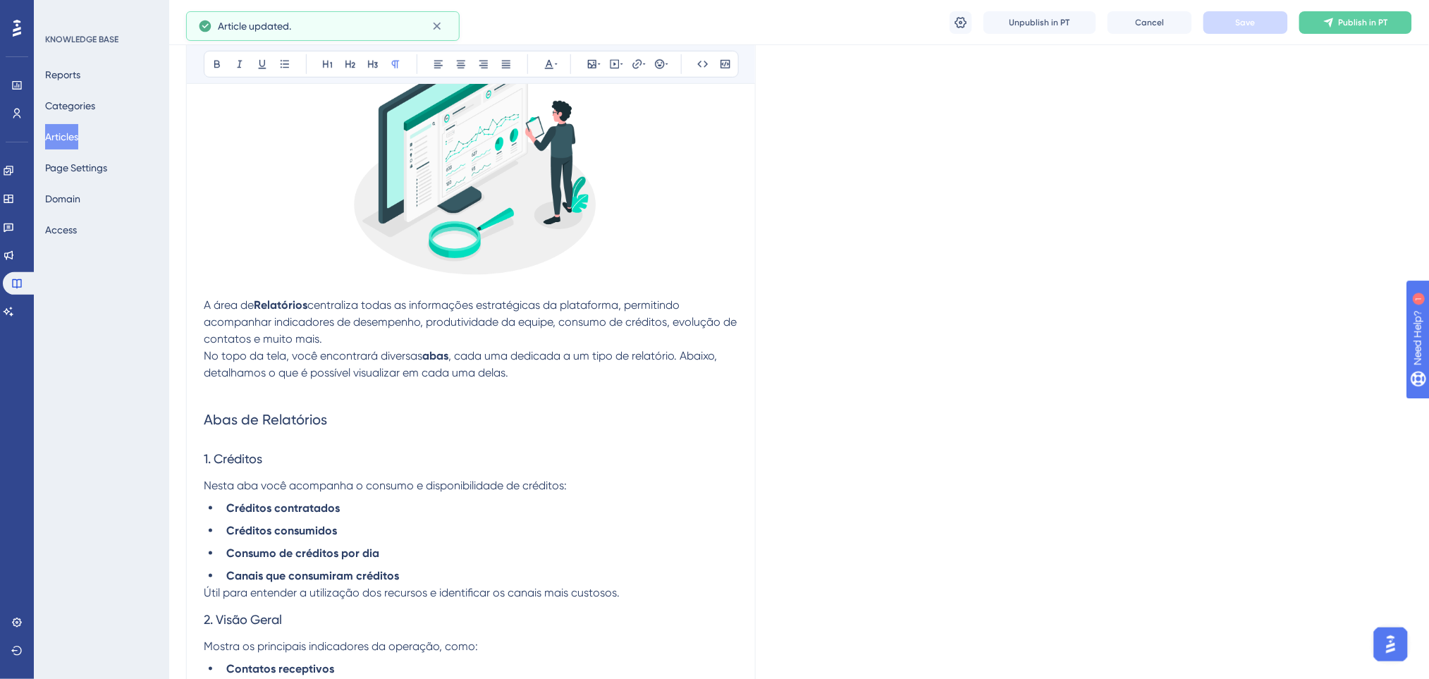
click at [260, 393] on p at bounding box center [471, 389] width 534 height 17
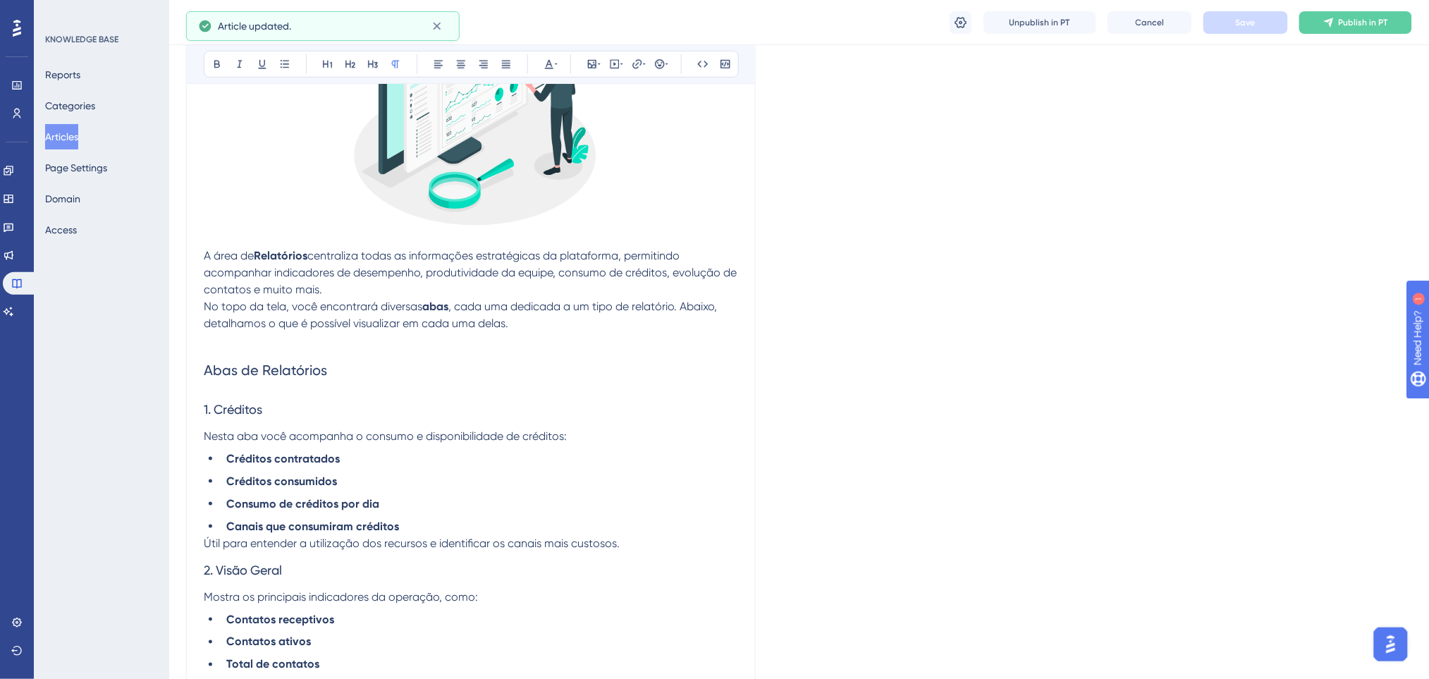
scroll to position [376, 0]
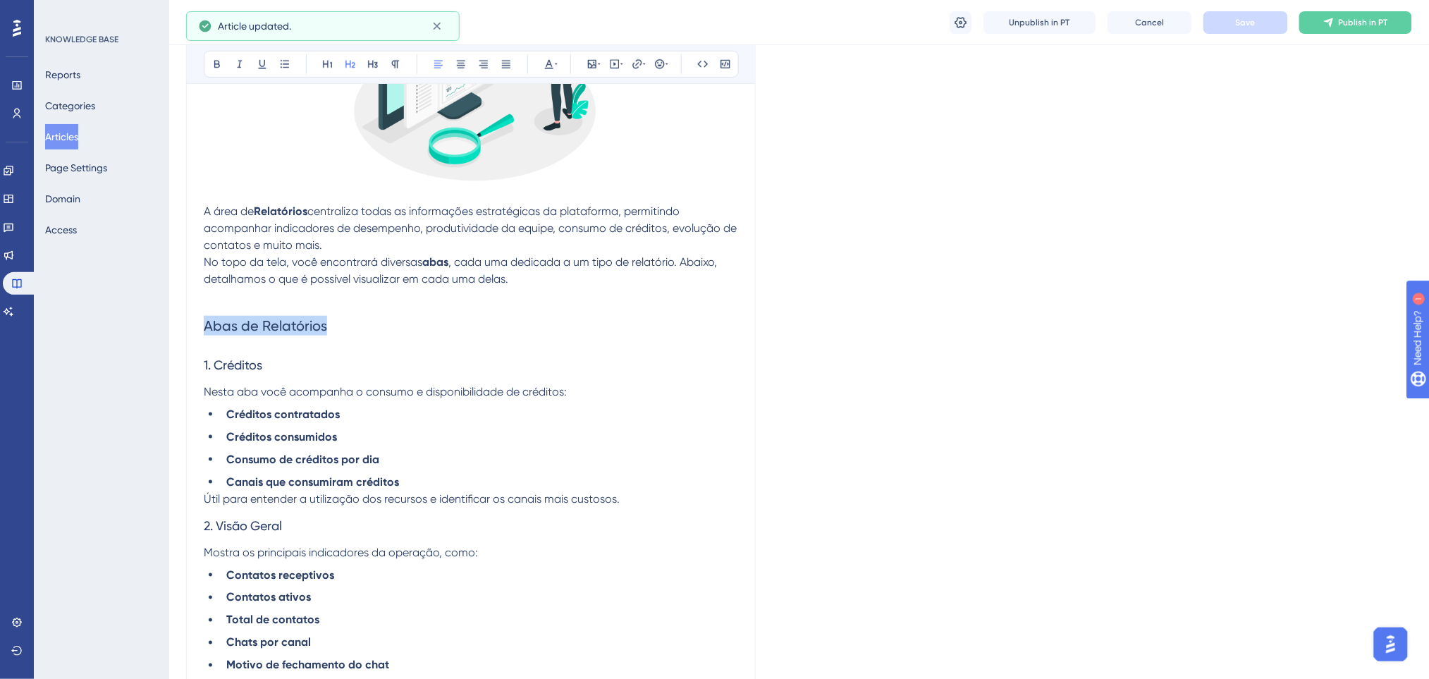
drag, startPoint x: 340, startPoint y: 323, endPoint x: 63, endPoint y: 313, distance: 277.1
click at [219, 63] on icon at bounding box center [216, 63] width 11 height 11
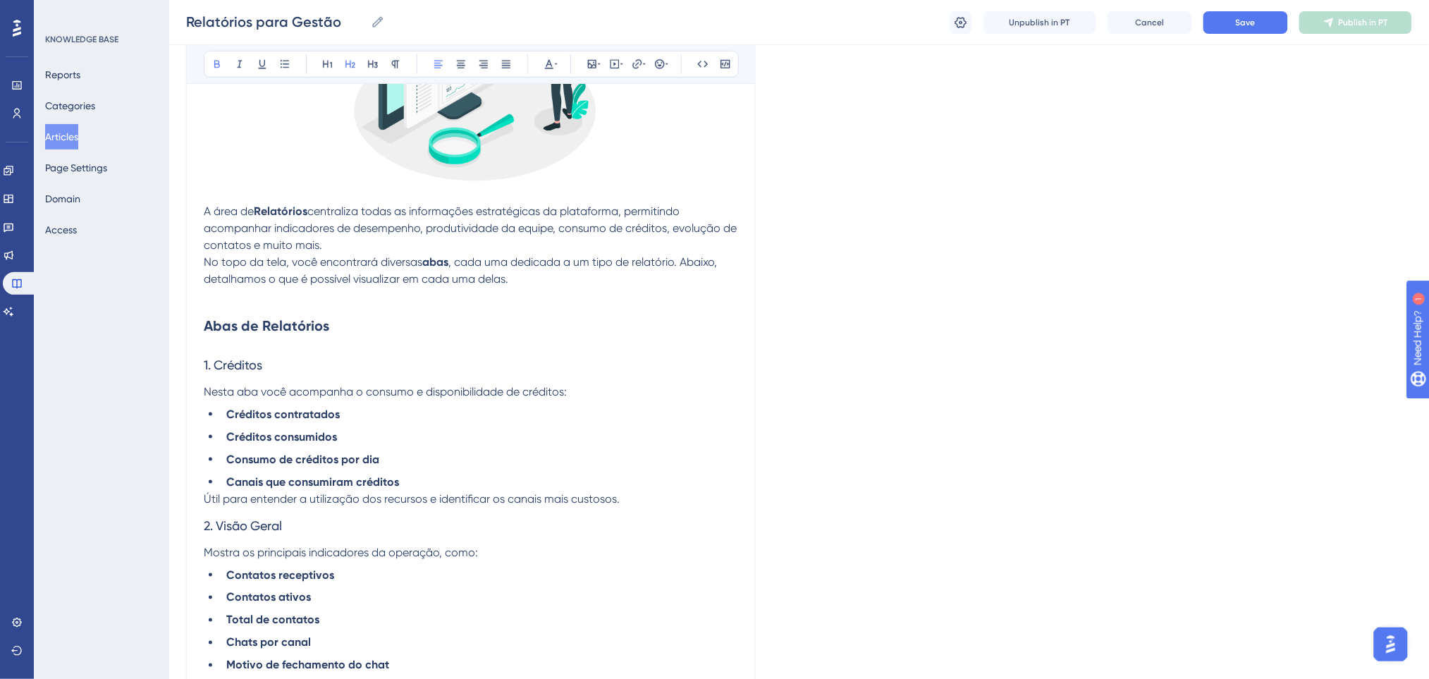
click at [401, 255] on span "No topo da tela, você encontrará diversas" at bounding box center [313, 261] width 218 height 13
drag, startPoint x: 351, startPoint y: 319, endPoint x: 187, endPoint y: 319, distance: 163.5
click at [490, 319] on h2 "Abas de Relatórios" at bounding box center [471, 325] width 534 height 42
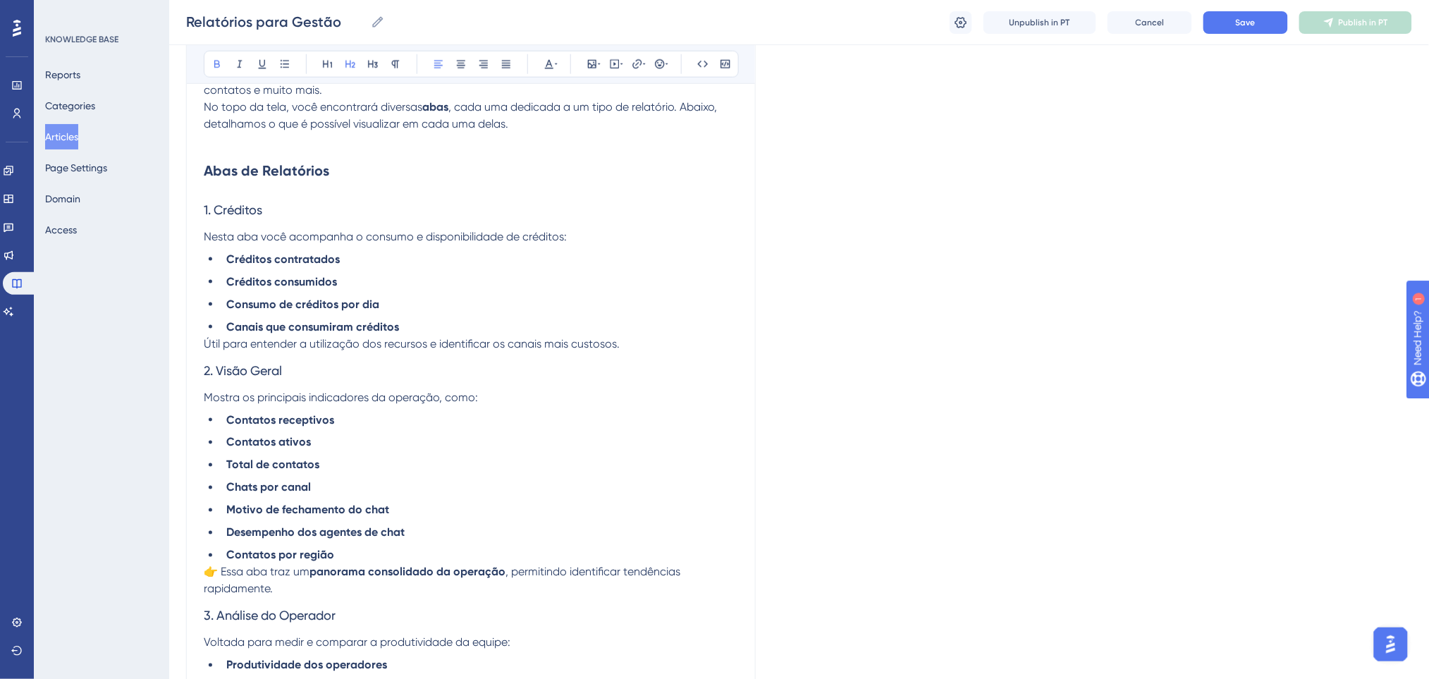
scroll to position [564, 0]
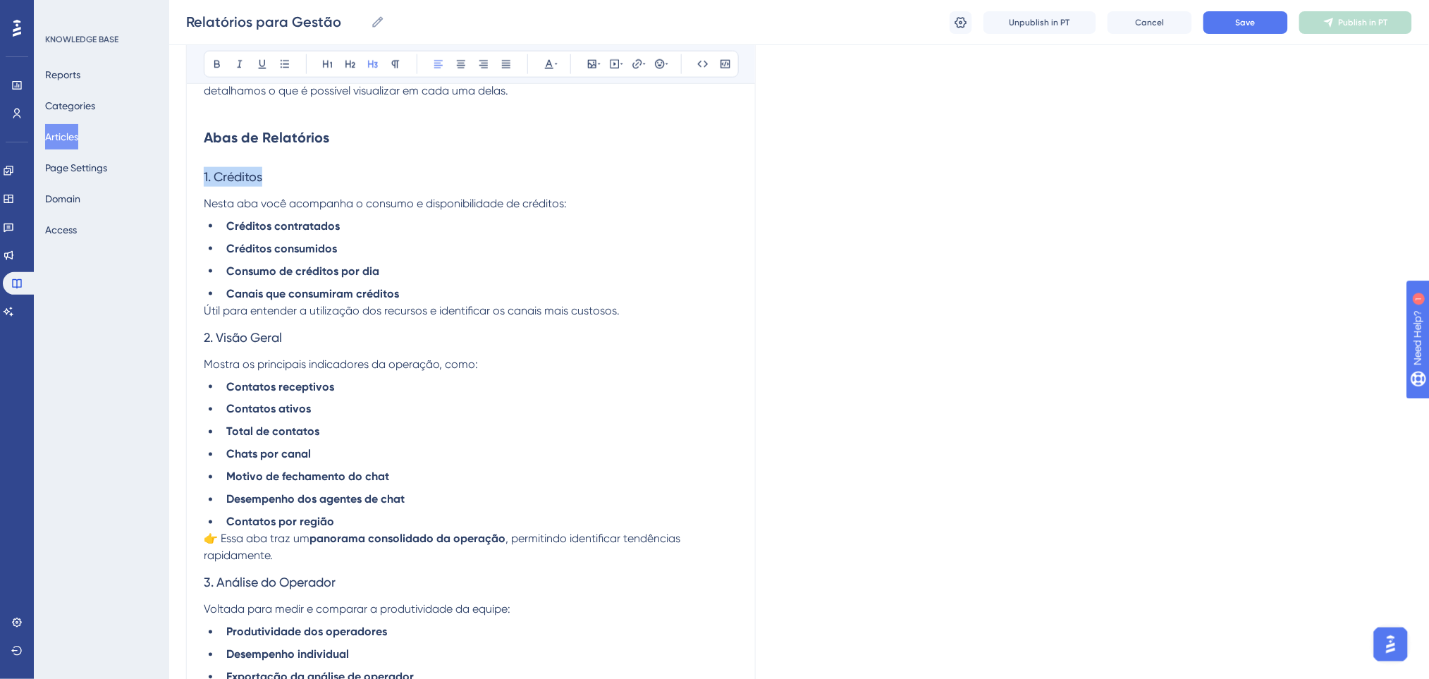
drag, startPoint x: 276, startPoint y: 175, endPoint x: 197, endPoint y: 185, distance: 78.8
click at [197, 185] on div "Relatórios para Gestão Bold Italic Underline Bullet Point Heading 1 Heading 2 H…" at bounding box center [470, 656] width 569 height 2124
click at [209, 63] on button at bounding box center [217, 64] width 20 height 20
drag, startPoint x: 285, startPoint y: 333, endPoint x: 184, endPoint y: 87, distance: 266.1
click at [174, 335] on div "Performance Users Engagement Widgets Feedback Product Updates Knowledge Base AI…" at bounding box center [798, 630] width 1259 height 2389
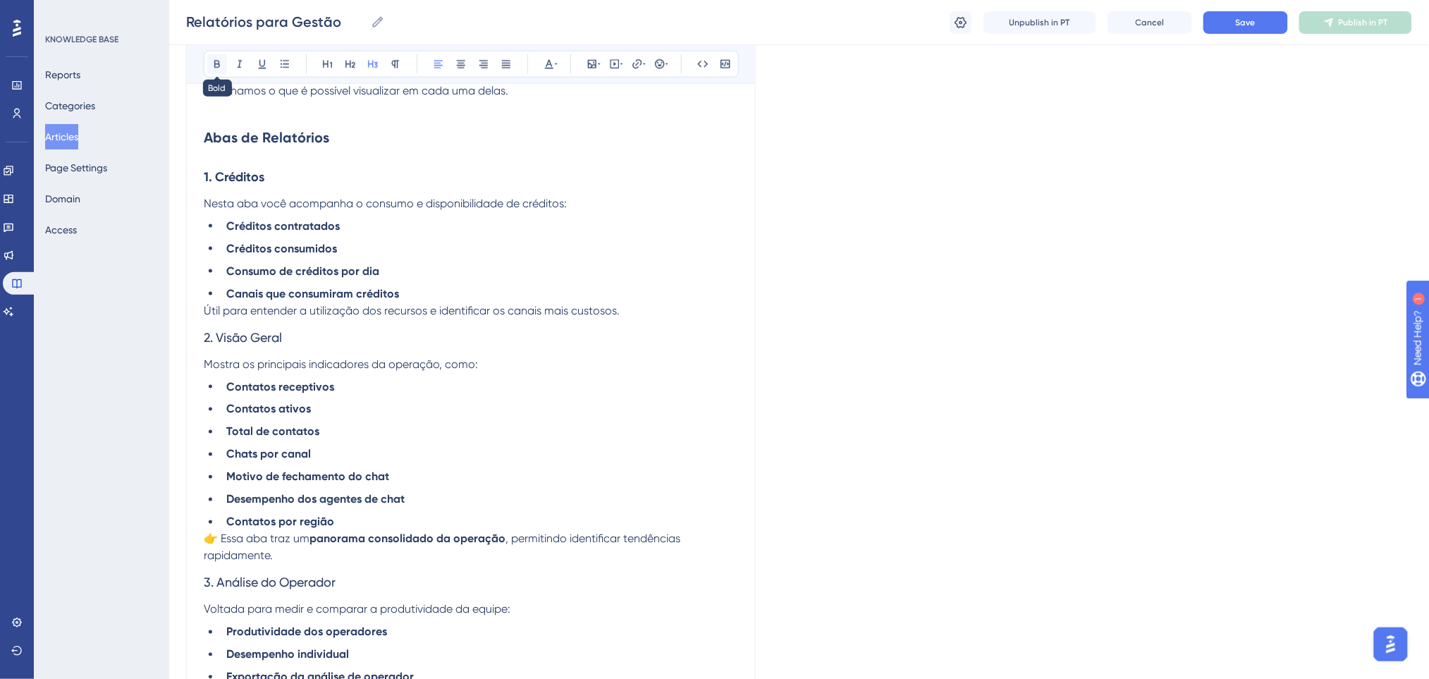
click at [218, 66] on icon at bounding box center [216, 63] width 11 height 11
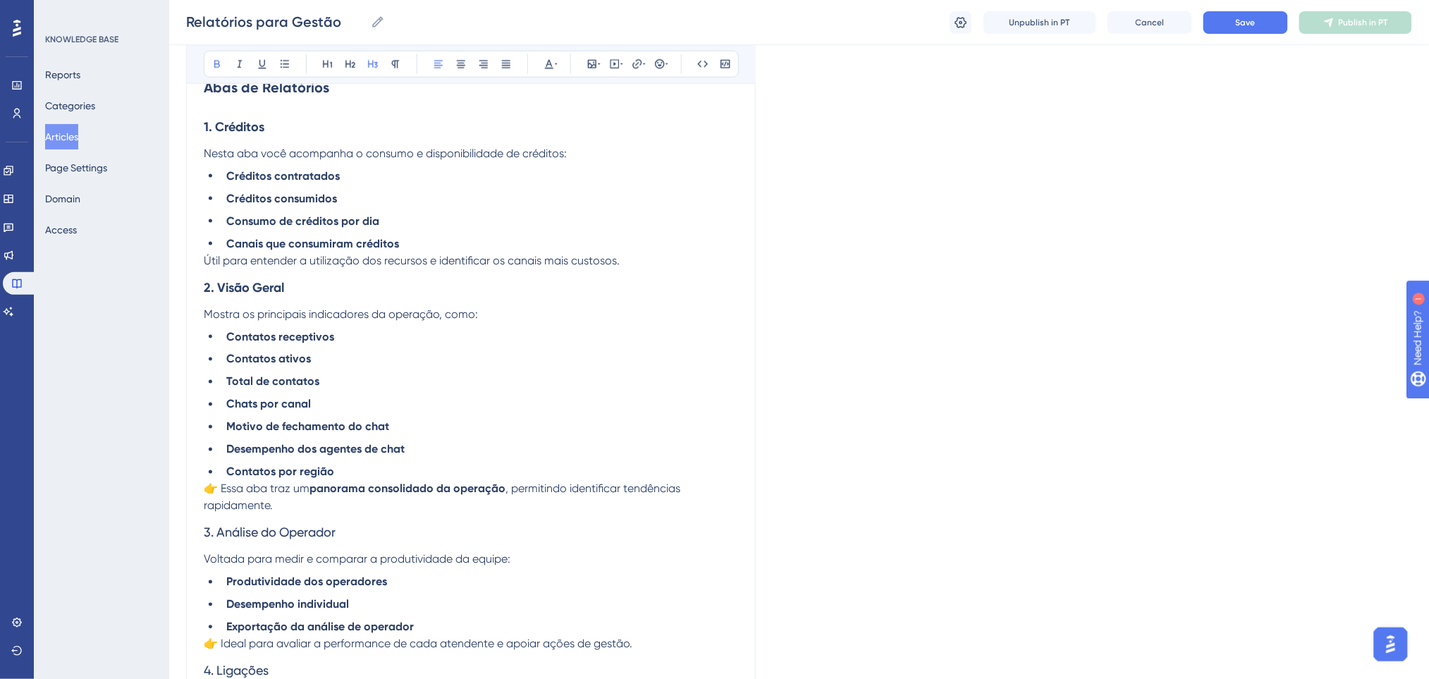
scroll to position [658, 0]
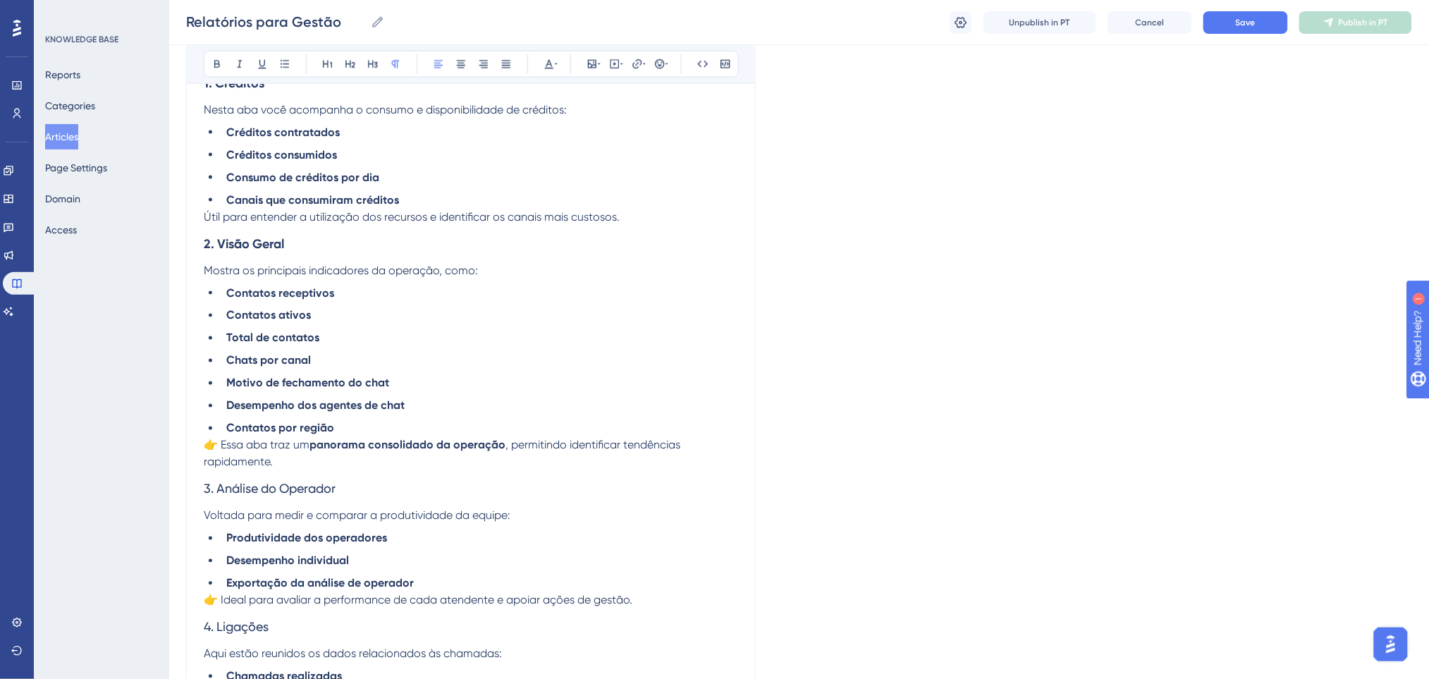
click at [222, 449] on span "👉 Essa aba traz um" at bounding box center [257, 444] width 106 height 13
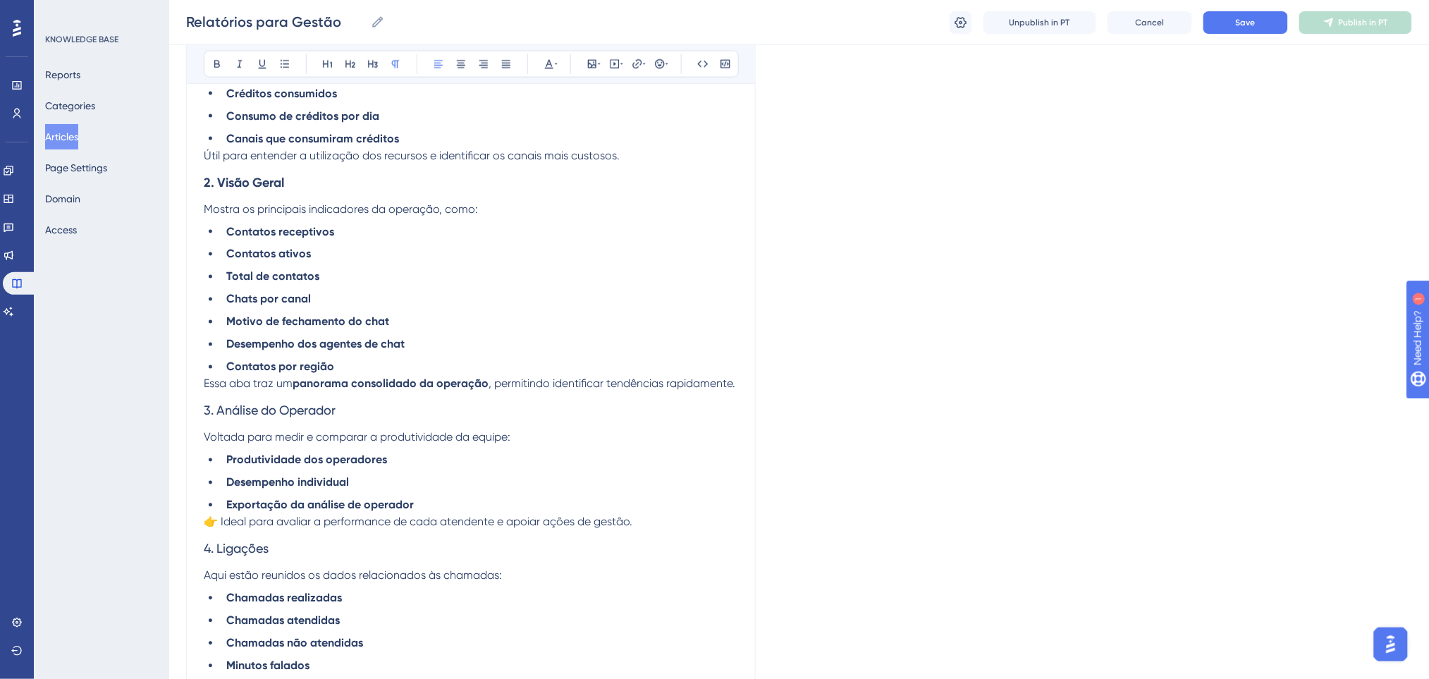
scroll to position [751, 0]
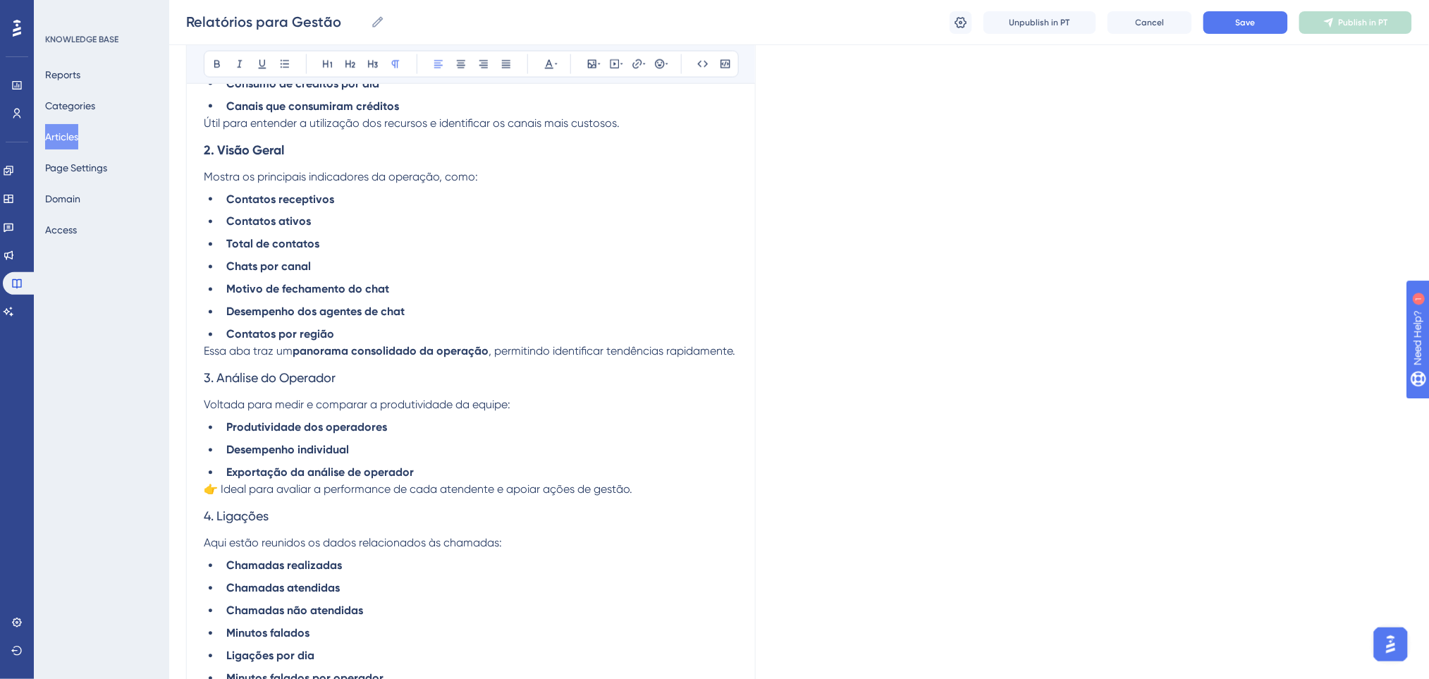
click at [734, 352] on span ", permitindo identificar tendências rapidamente." at bounding box center [611, 351] width 247 height 13
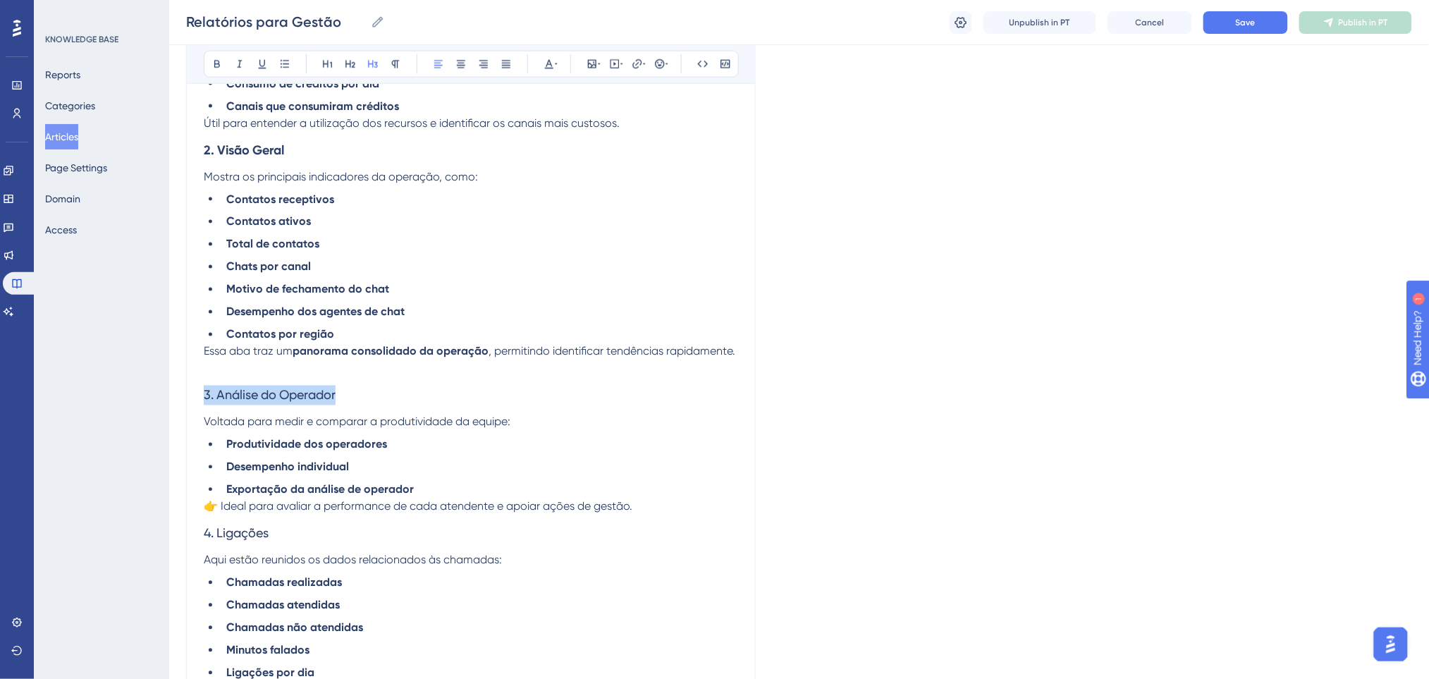
drag, startPoint x: 355, startPoint y: 398, endPoint x: 128, endPoint y: 397, distance: 227.6
click at [169, 399] on div "Performance Users Engagement Widgets Feedback Product Updates Knowledge Base AI…" at bounding box center [798, 443] width 1259 height 2389
click at [221, 68] on icon at bounding box center [216, 63] width 11 height 11
drag, startPoint x: 388, startPoint y: 144, endPoint x: 554, endPoint y: 126, distance: 166.6
click at [390, 142] on h3 "2. Visão Geral" at bounding box center [471, 150] width 534 height 37
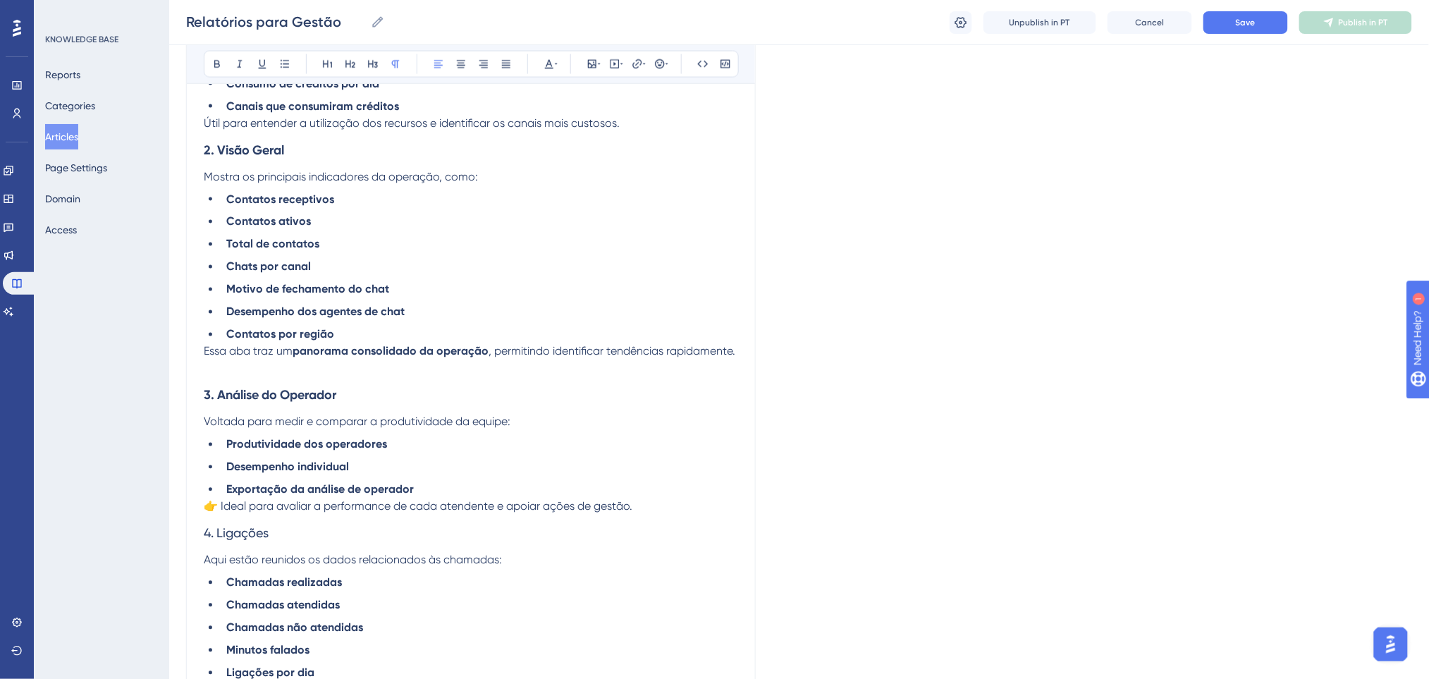
click at [627, 124] on p "Útil para entender a utilização dos recursos e identificar os canais mais custo…" at bounding box center [471, 123] width 534 height 17
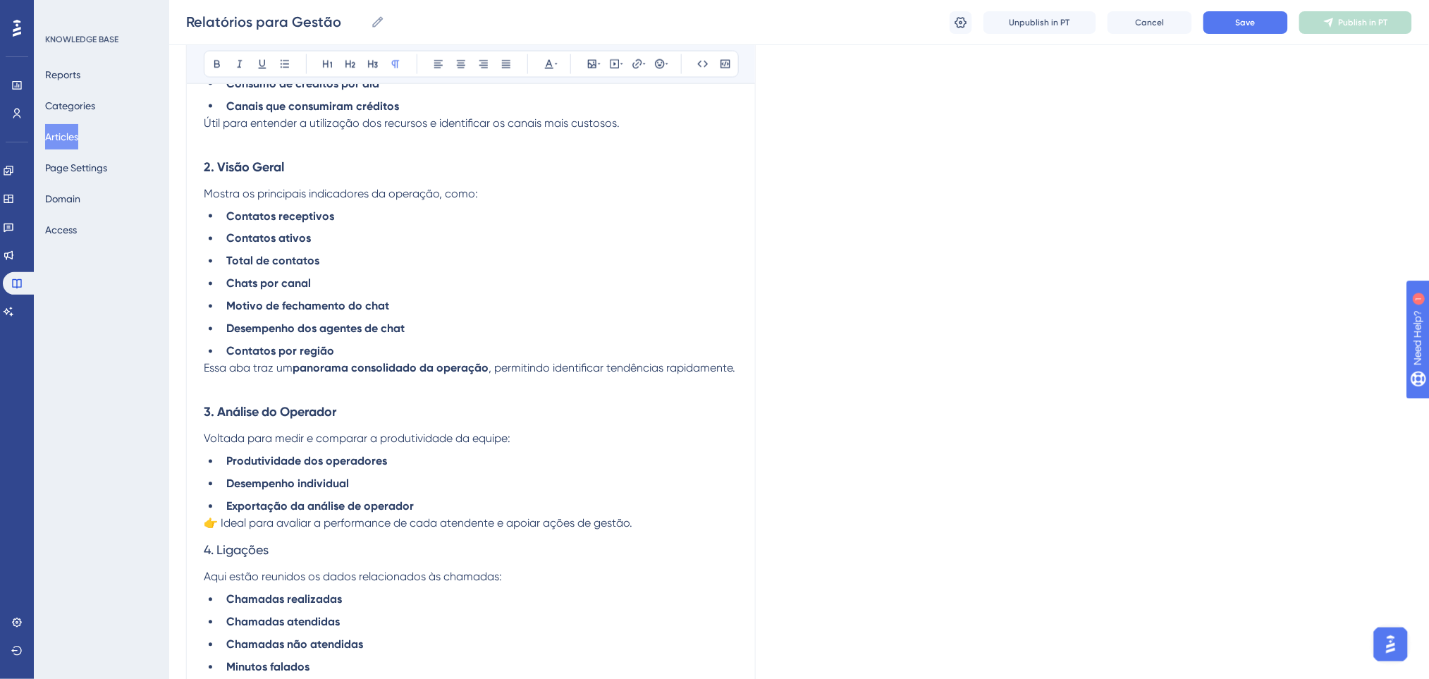
click at [615, 333] on li "Desempenho dos agentes de chat" at bounding box center [479, 329] width 517 height 17
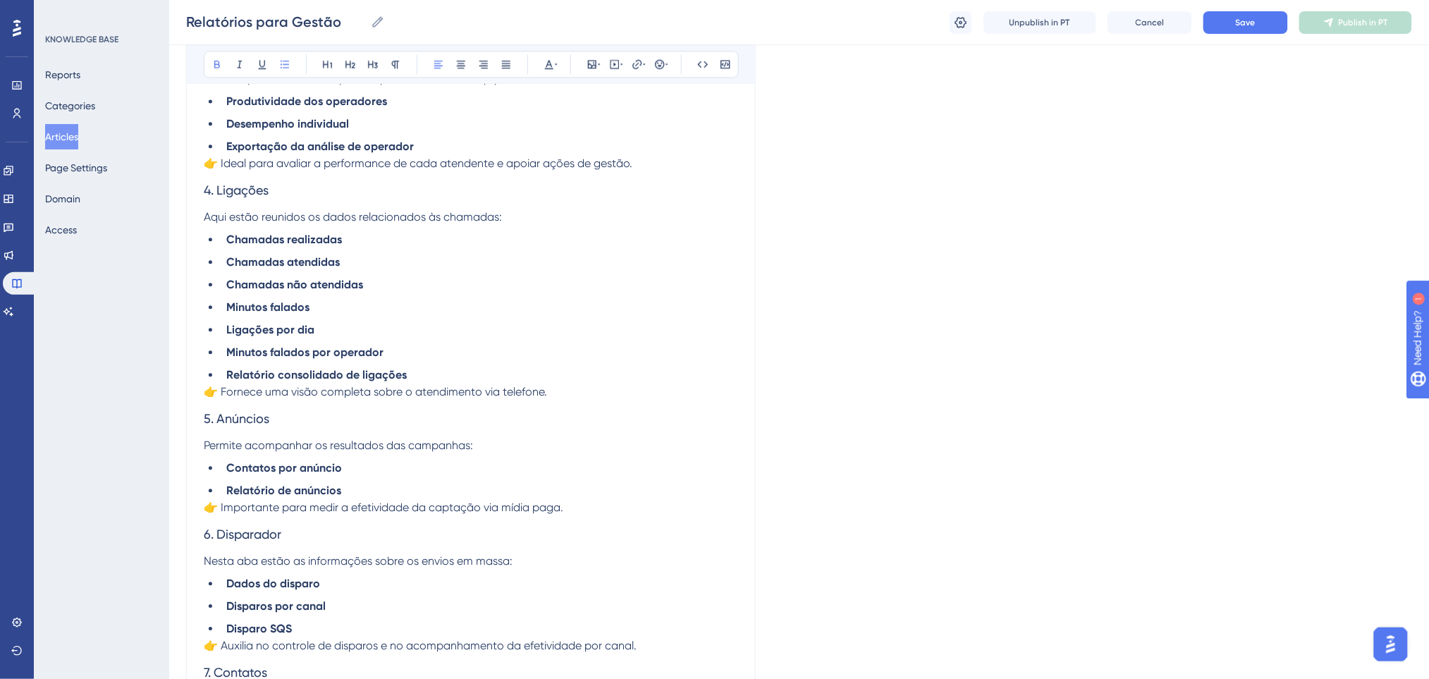
scroll to position [1033, 0]
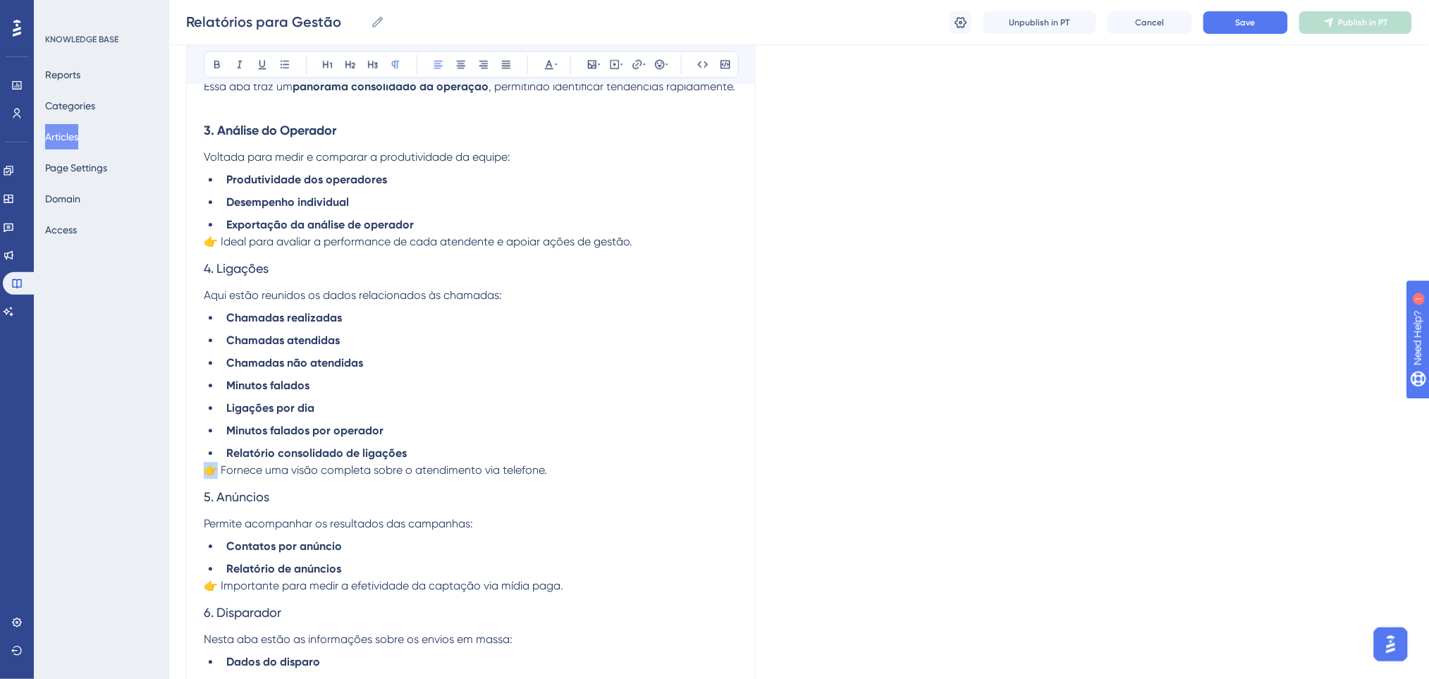
drag, startPoint x: 220, startPoint y: 469, endPoint x: 185, endPoint y: 474, distance: 34.9
click at [186, 474] on div "Relatórios para Gestão Bold Italic Underline Bullet Point Heading 1 Heading 2 H…" at bounding box center [470, 195] width 569 height 2141
click at [471, 464] on span "Fornece uma visão completa sobre o atendimento via telefone." at bounding box center [367, 469] width 326 height 13
click at [544, 469] on p "Fornece uma visão completa sobre o atendimento via telefone." at bounding box center [471, 470] width 534 height 17
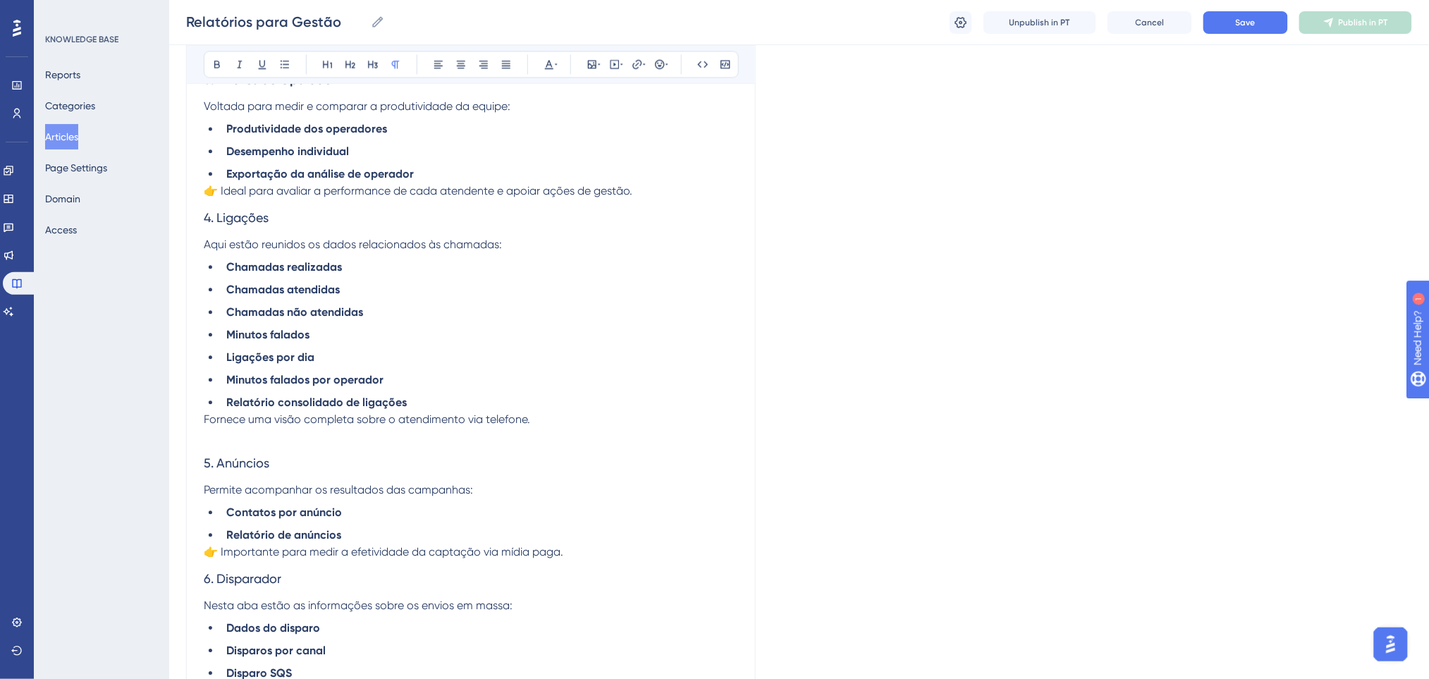
scroll to position [1128, 0]
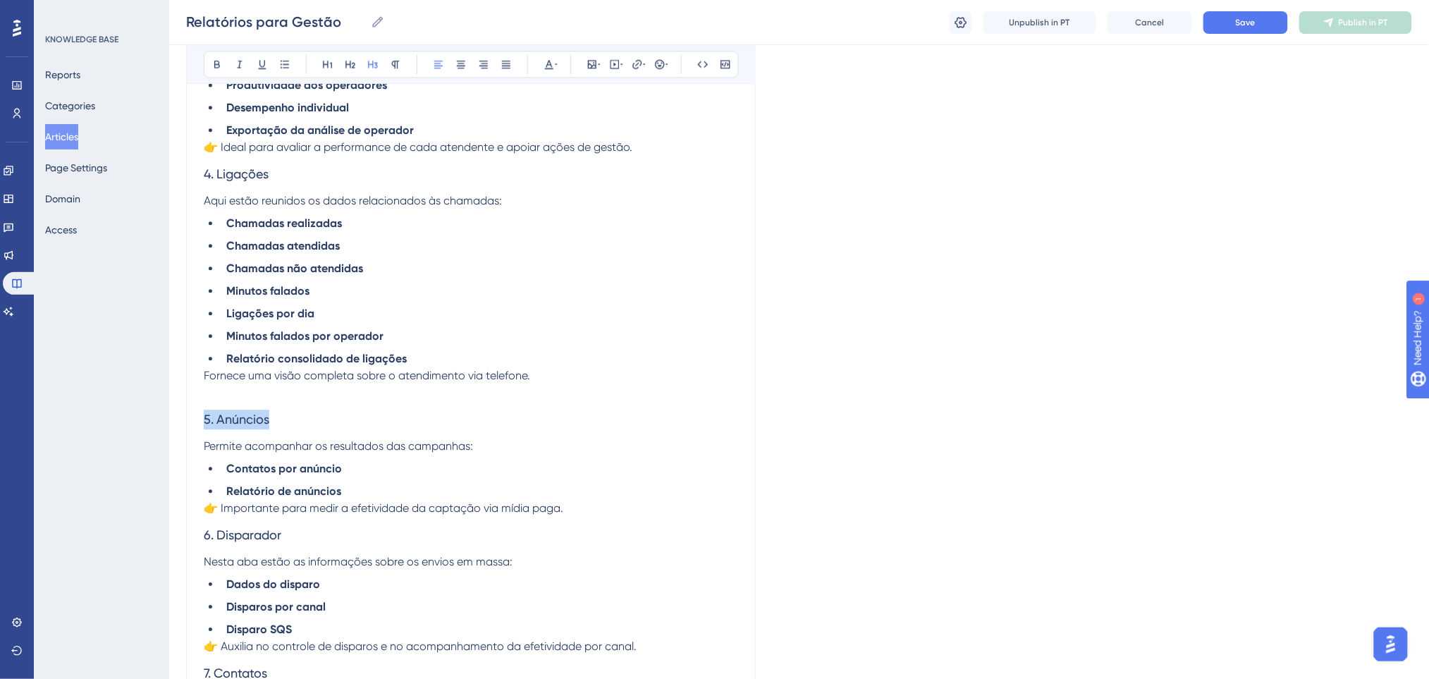
drag, startPoint x: 302, startPoint y: 419, endPoint x: 165, endPoint y: 422, distance: 137.5
click at [169, 422] on div "Performance Users Engagement Widgets Feedback Product Updates Knowledge Base AI…" at bounding box center [798, 83] width 1259 height 2423
click at [215, 63] on icon at bounding box center [217, 65] width 6 height 8
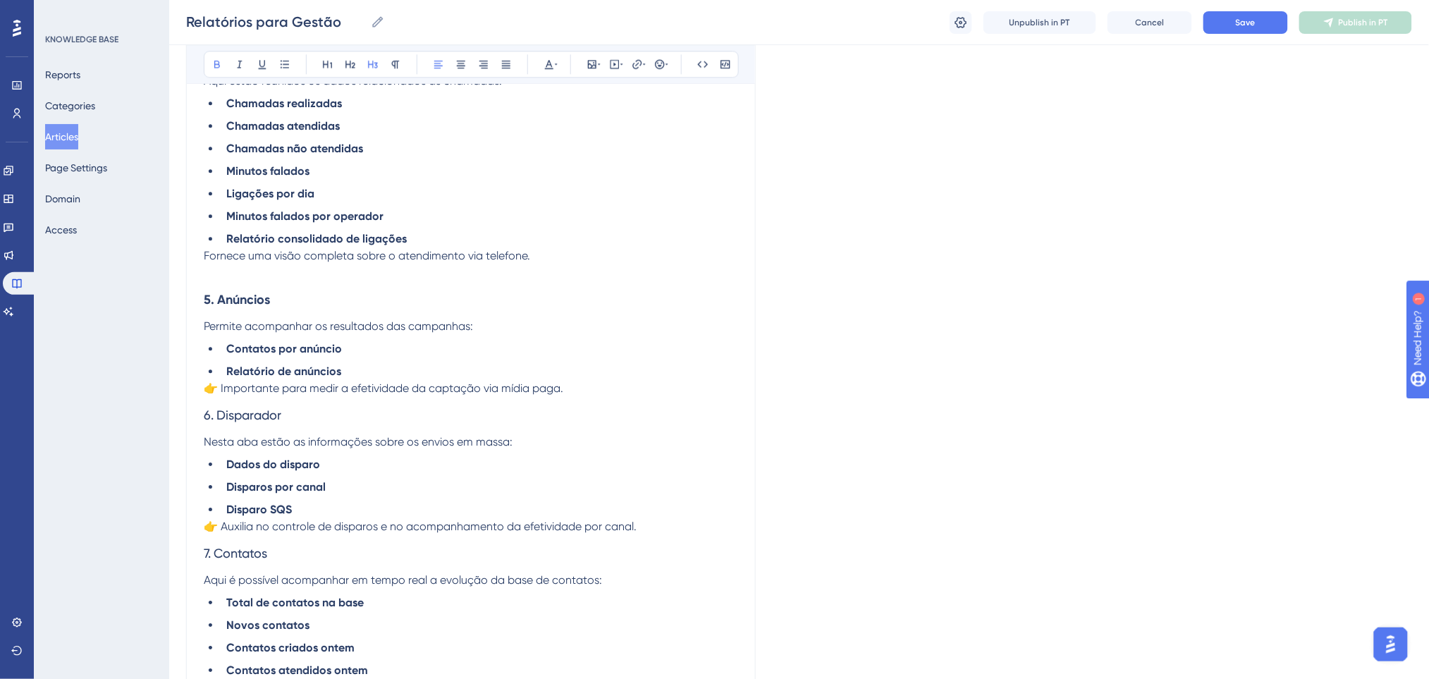
scroll to position [1315, 0]
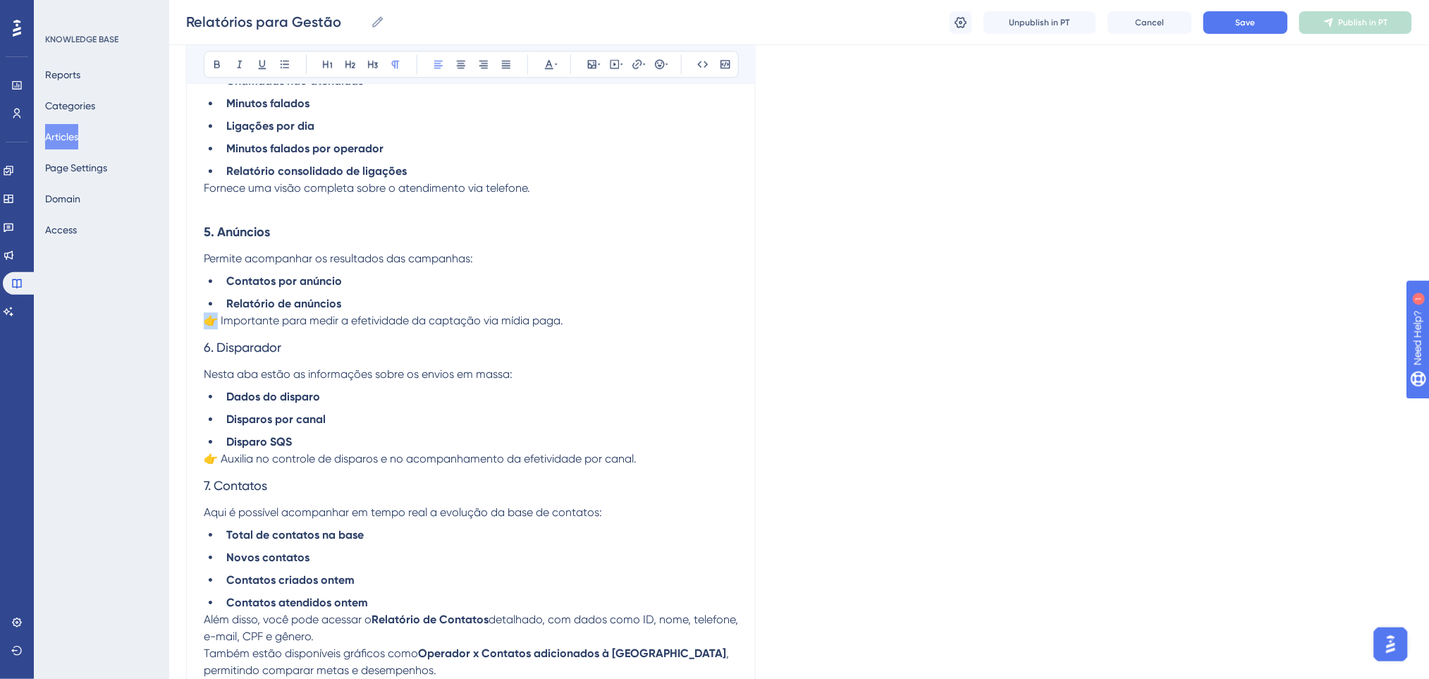
drag, startPoint x: 220, startPoint y: 319, endPoint x: 179, endPoint y: 326, distance: 41.5
click at [557, 320] on p "Importante para medir a efetividade da captação via mídia paga." at bounding box center [471, 320] width 534 height 17
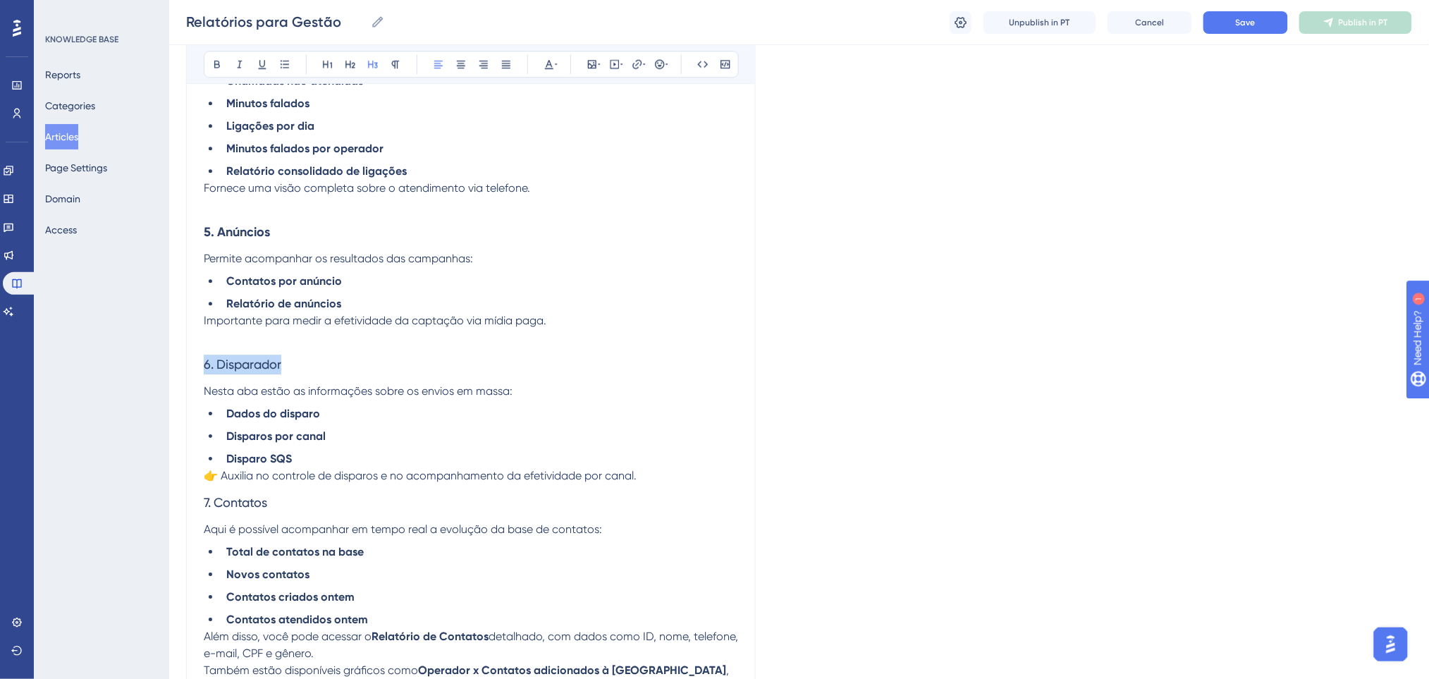
drag, startPoint x: 324, startPoint y: 366, endPoint x: 115, endPoint y: 374, distance: 209.5
click at [215, 66] on icon at bounding box center [217, 65] width 6 height 8
click at [397, 461] on li "Disparo SQS" at bounding box center [479, 458] width 517 height 17
click at [222, 478] on span "👉 Auxilia no controle de disparos e no acompanhamento da efetividade por canal." at bounding box center [420, 475] width 433 height 13
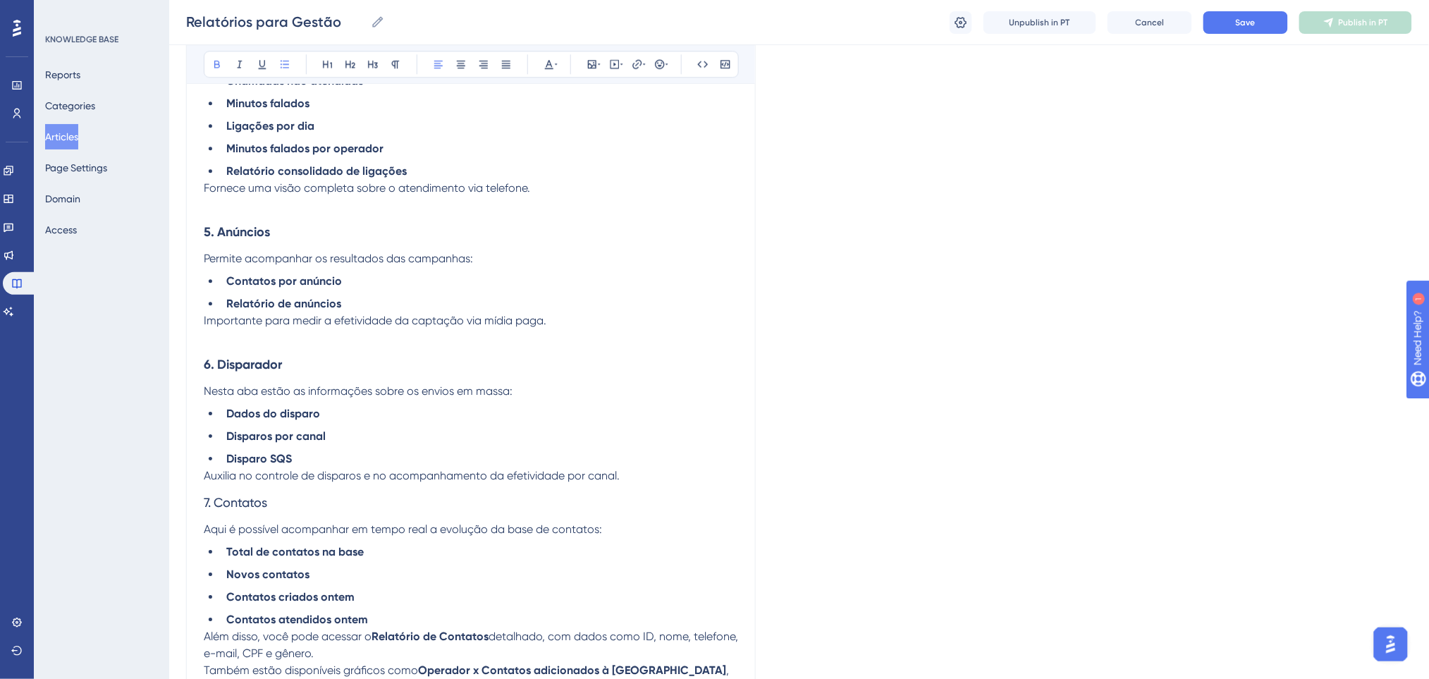
click at [488, 438] on li "Disparos por canal" at bounding box center [479, 436] width 517 height 17
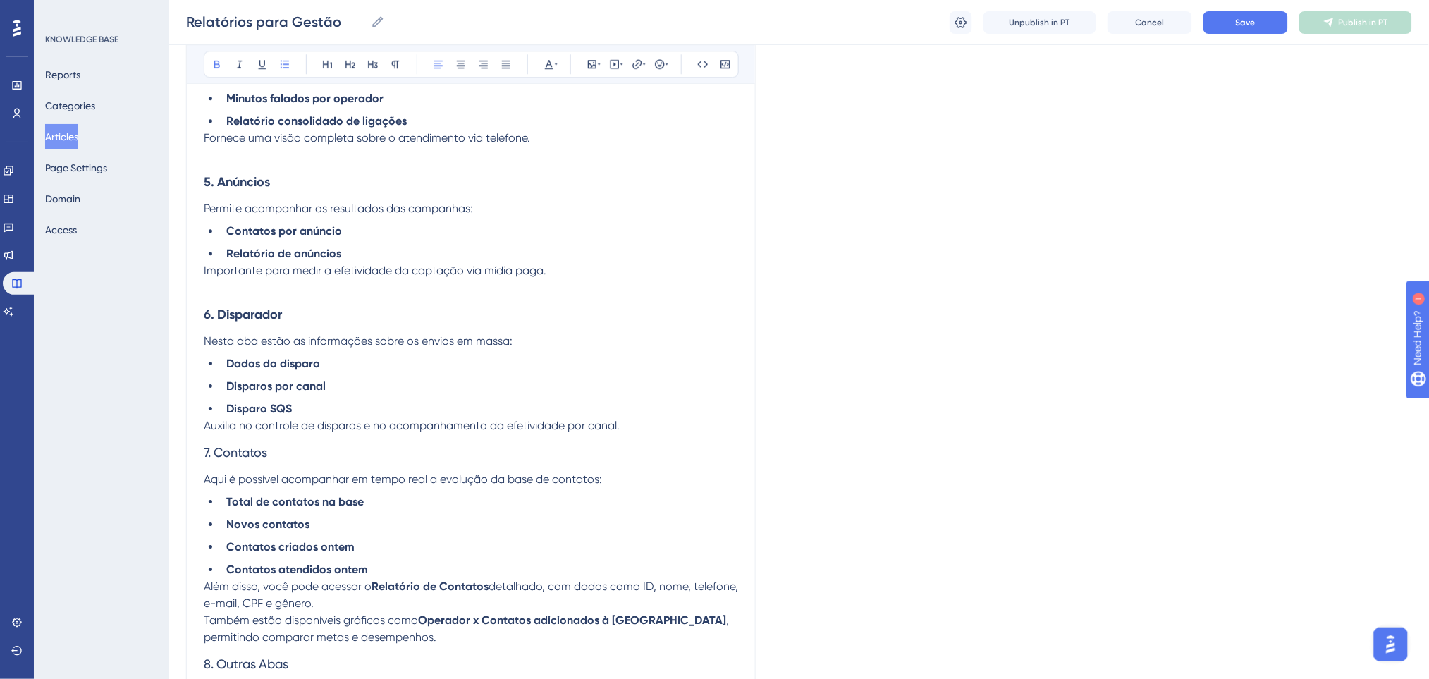
scroll to position [1410, 0]
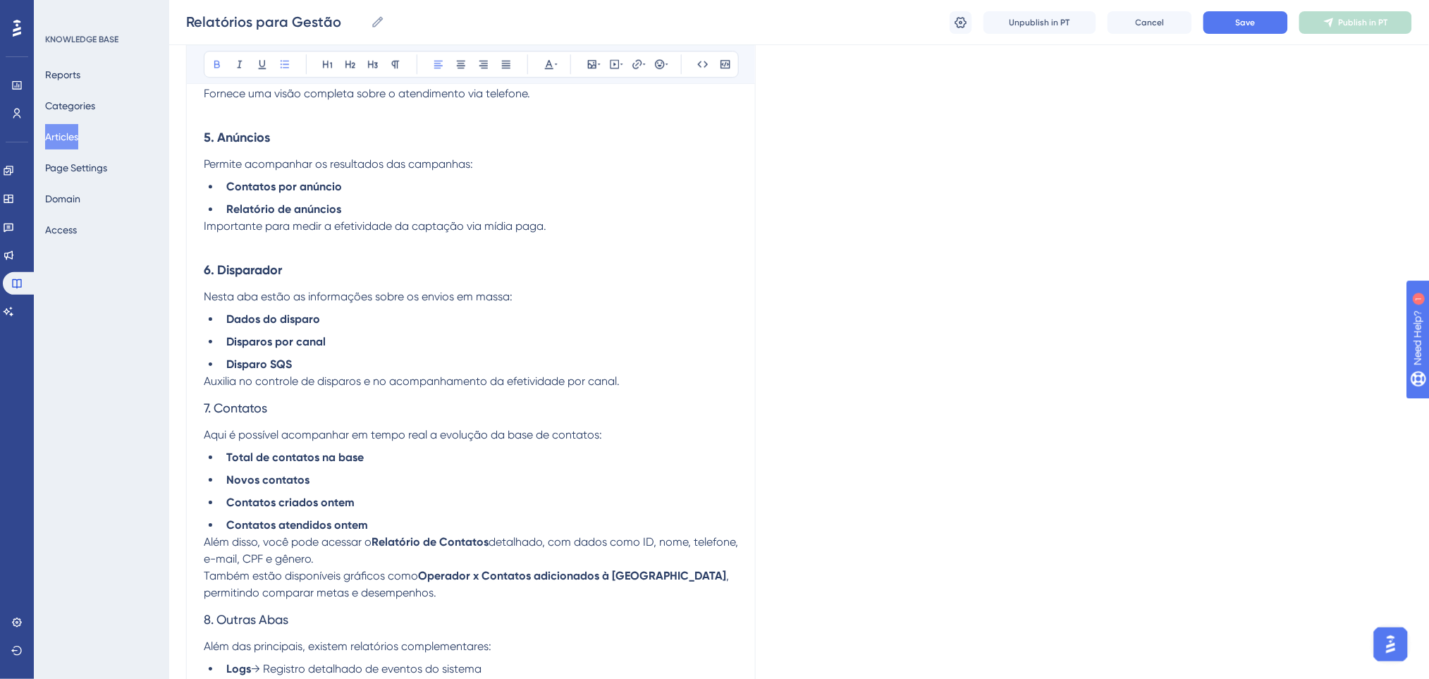
click at [658, 389] on p "Auxilia no controle de disparos e no acompanhamento da efetividade por canal." at bounding box center [471, 381] width 534 height 17
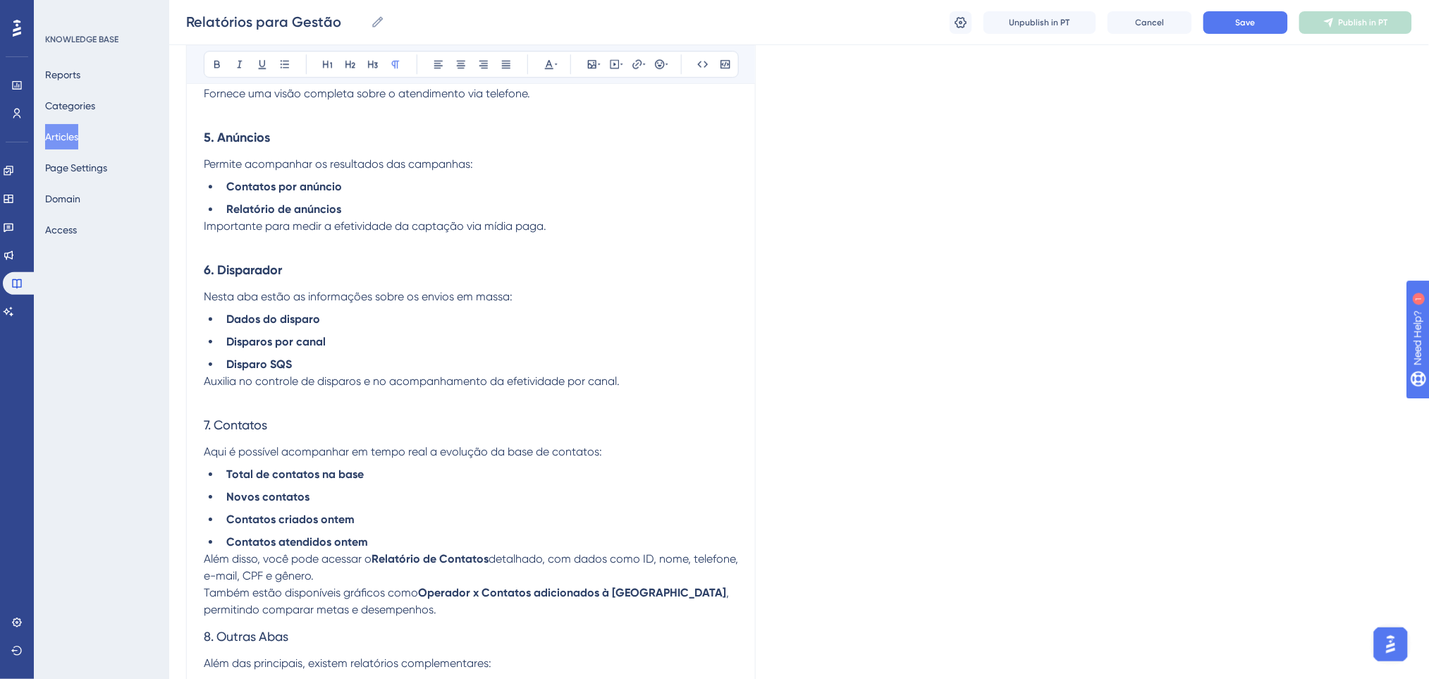
scroll to position [1503, 0]
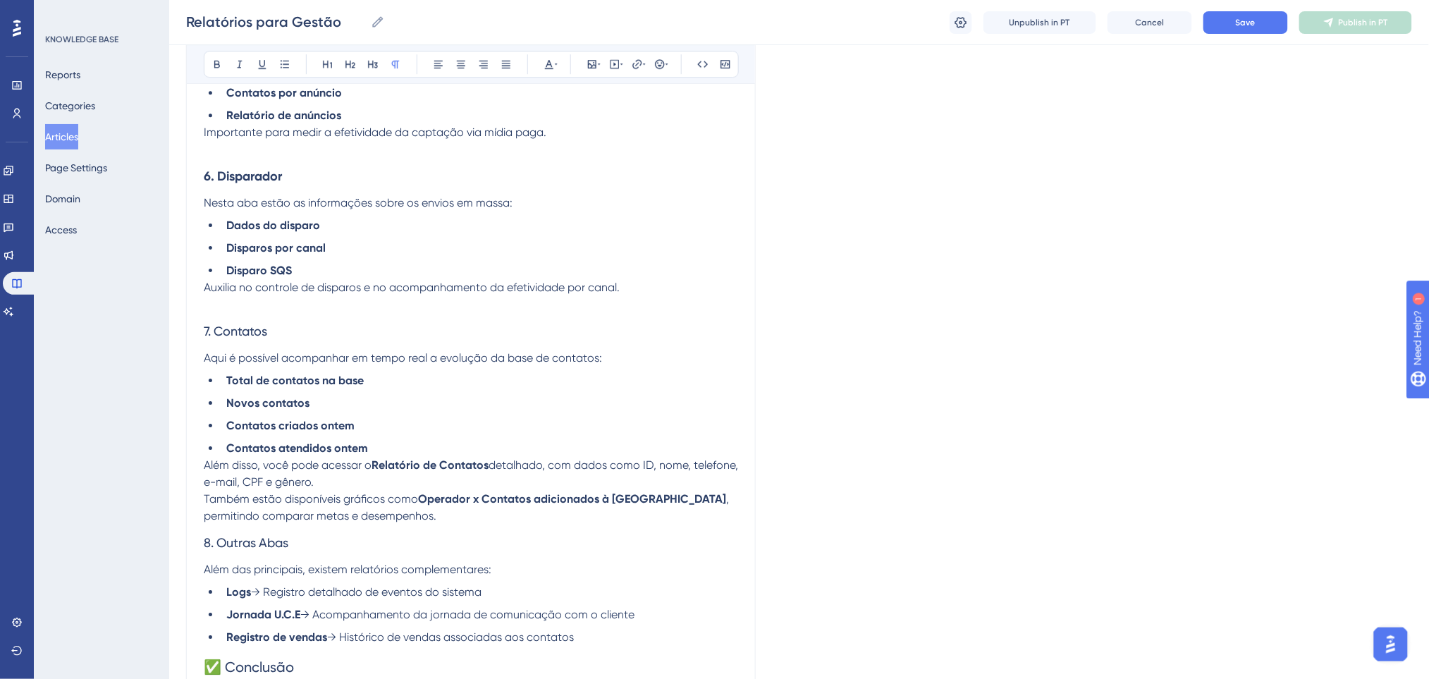
click at [436, 511] on p "Além disso, você pode acessar o Relatório de Contatos detalhado, com dados como…" at bounding box center [471, 491] width 534 height 68
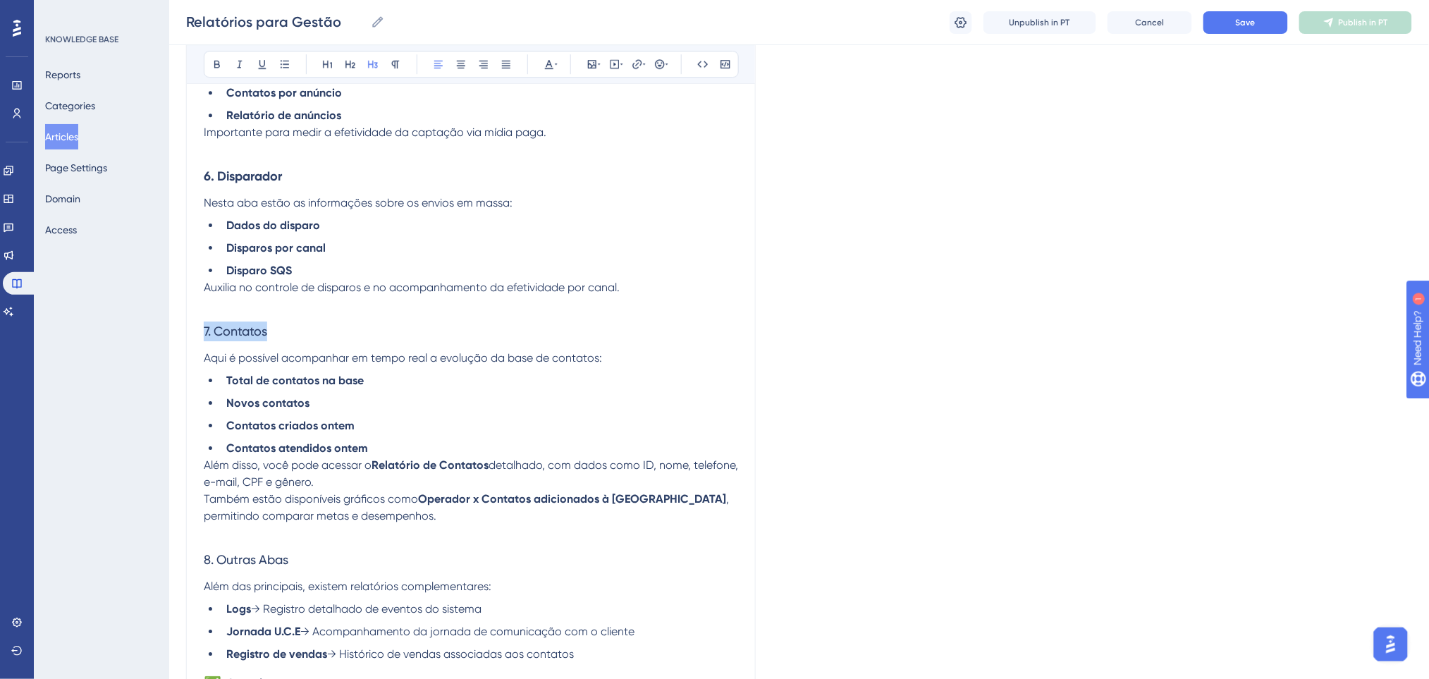
drag, startPoint x: 296, startPoint y: 323, endPoint x: 223, endPoint y: 149, distance: 188.6
click at [211, 69] on icon at bounding box center [216, 63] width 11 height 11
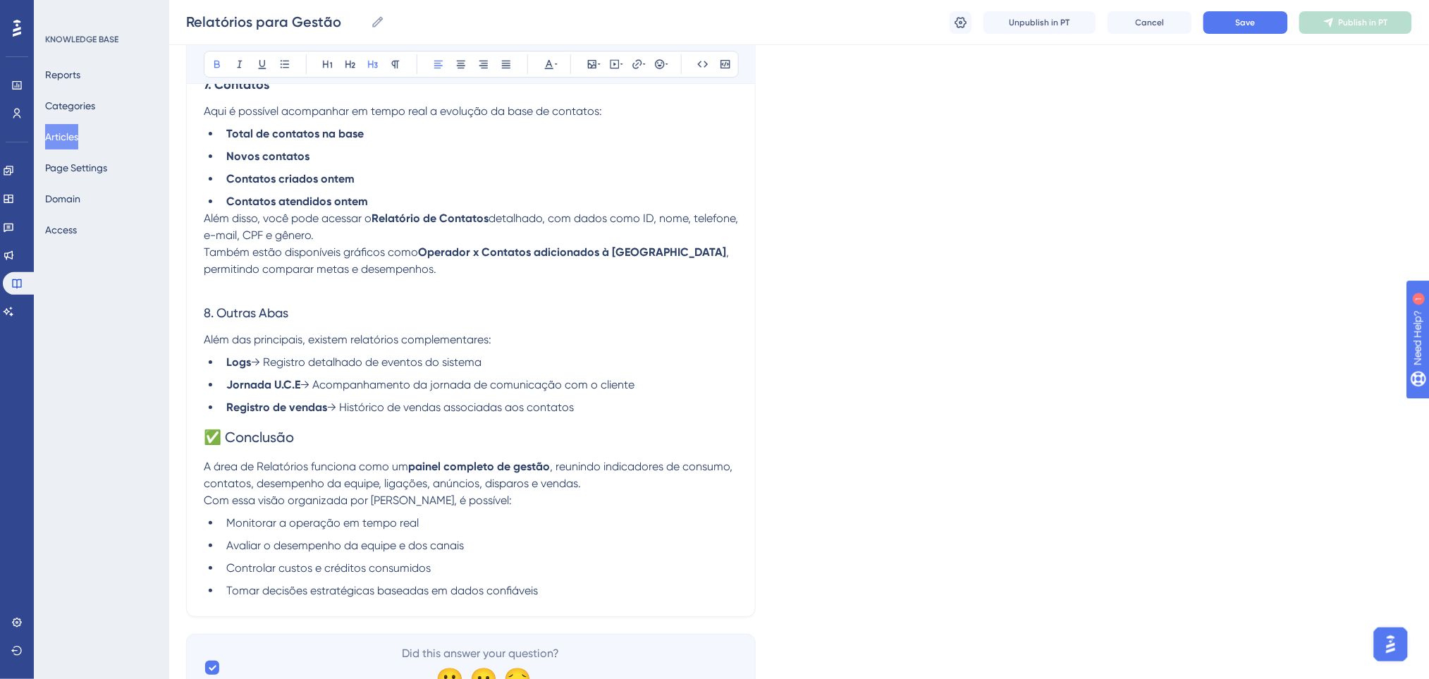
scroll to position [1785, 0]
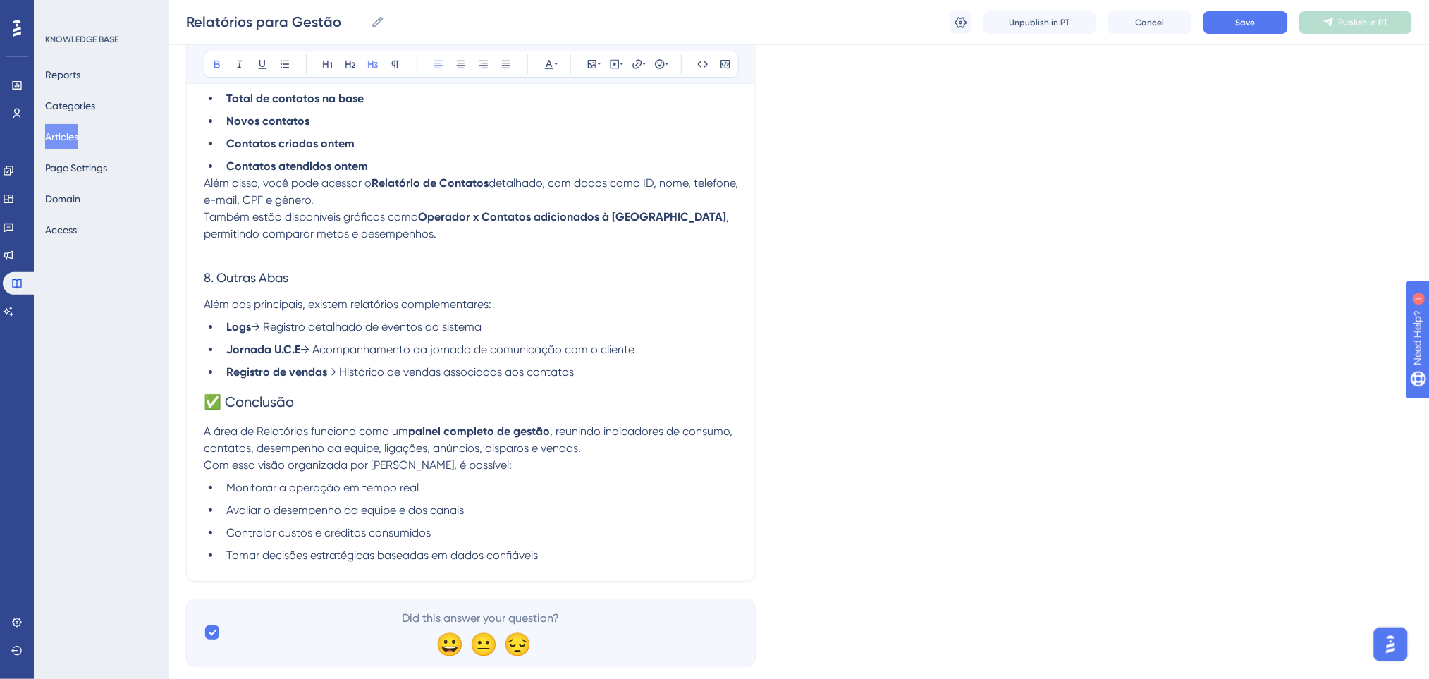
drag, startPoint x: 501, startPoint y: 384, endPoint x: 528, endPoint y: 376, distance: 27.9
click at [502, 384] on h2 "✅ Conclusão" at bounding box center [471, 402] width 534 height 42
click at [581, 373] on li "Registro de vendas → Histórico de vendas associadas aos contatos" at bounding box center [479, 372] width 517 height 17
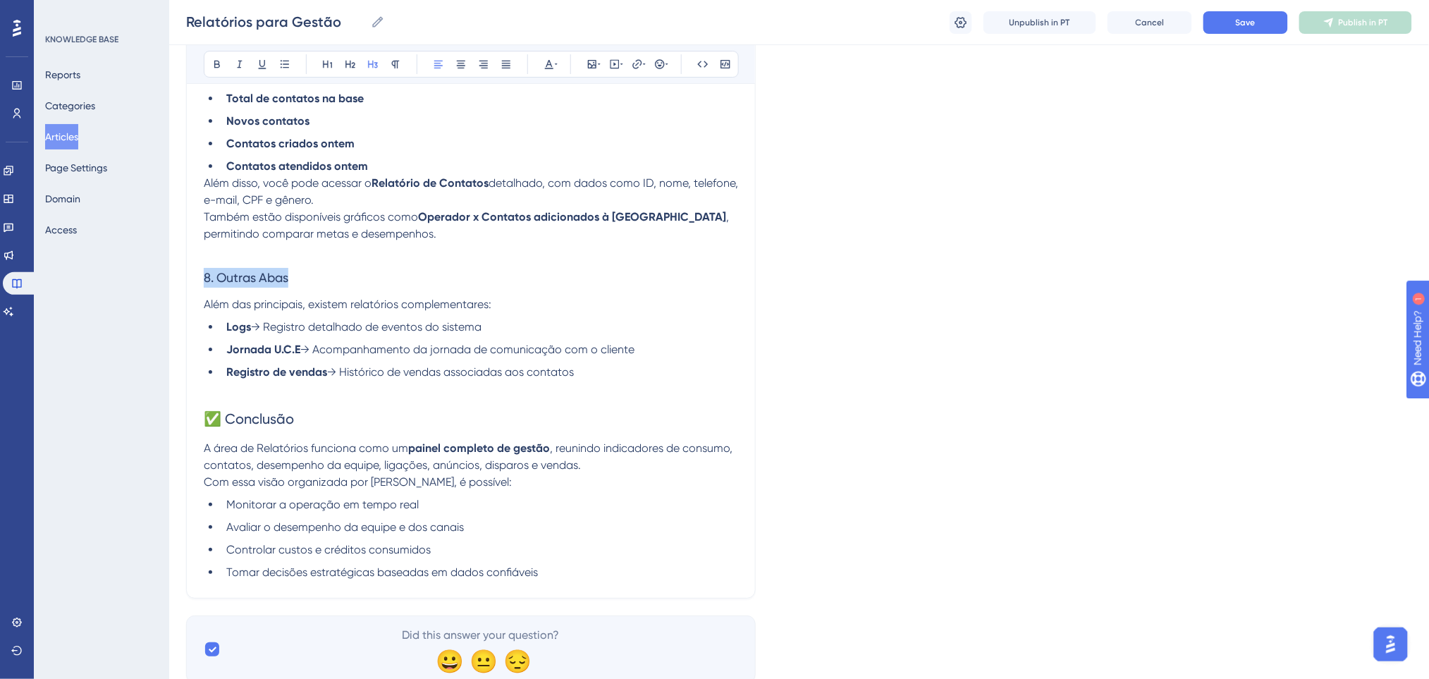
drag, startPoint x: 296, startPoint y: 273, endPoint x: 36, endPoint y: 263, distance: 260.2
click at [210, 66] on button at bounding box center [217, 64] width 20 height 20
drag, startPoint x: 298, startPoint y: 424, endPoint x: 253, endPoint y: 416, distance: 45.9
click at [298, 426] on h2 "✅ Conclusão" at bounding box center [471, 418] width 534 height 42
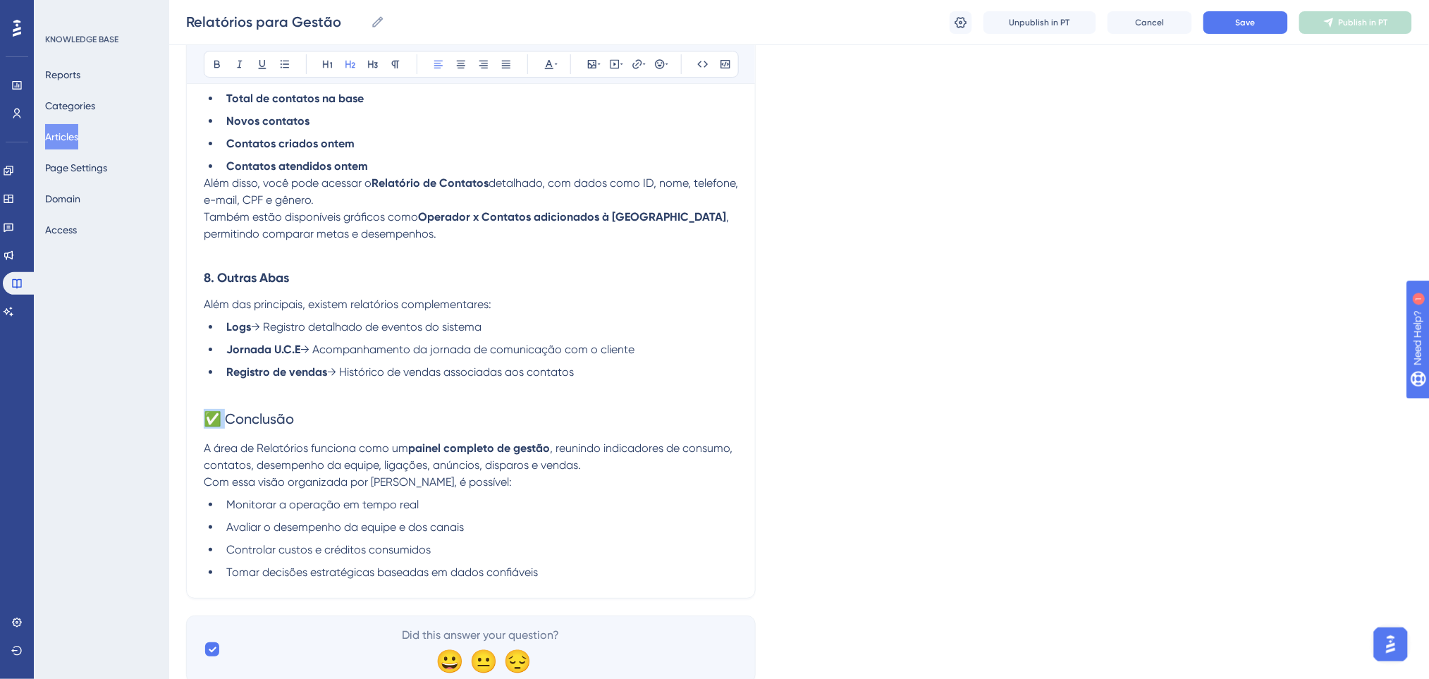
drag, startPoint x: 230, startPoint y: 416, endPoint x: 32, endPoint y: 419, distance: 198.1
click at [474, 412] on h2 "Conclusão" at bounding box center [471, 418] width 534 height 42
drag, startPoint x: 364, startPoint y: 416, endPoint x: 0, endPoint y: 416, distance: 363.7
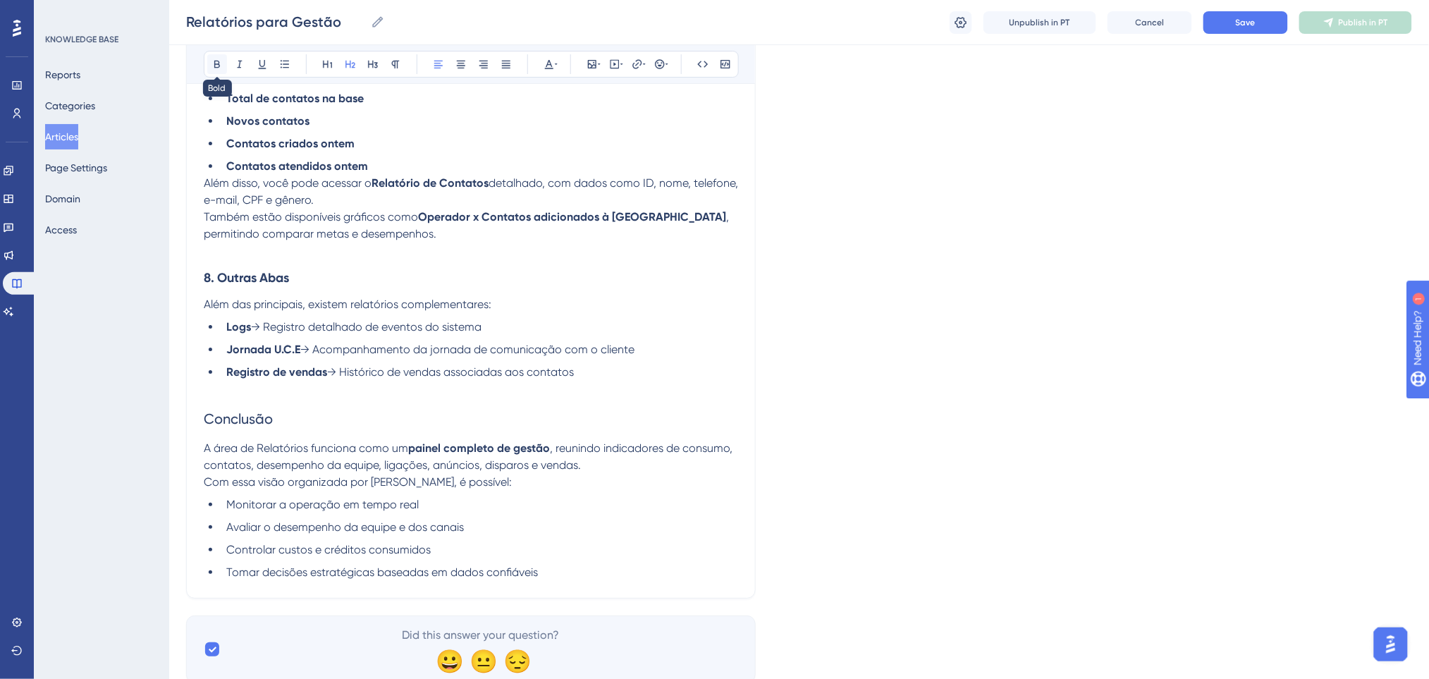
click at [214, 68] on icon at bounding box center [216, 63] width 11 height 11
click at [493, 326] on li "Logs → Registro detalhado de eventos do sistema" at bounding box center [479, 327] width 517 height 17
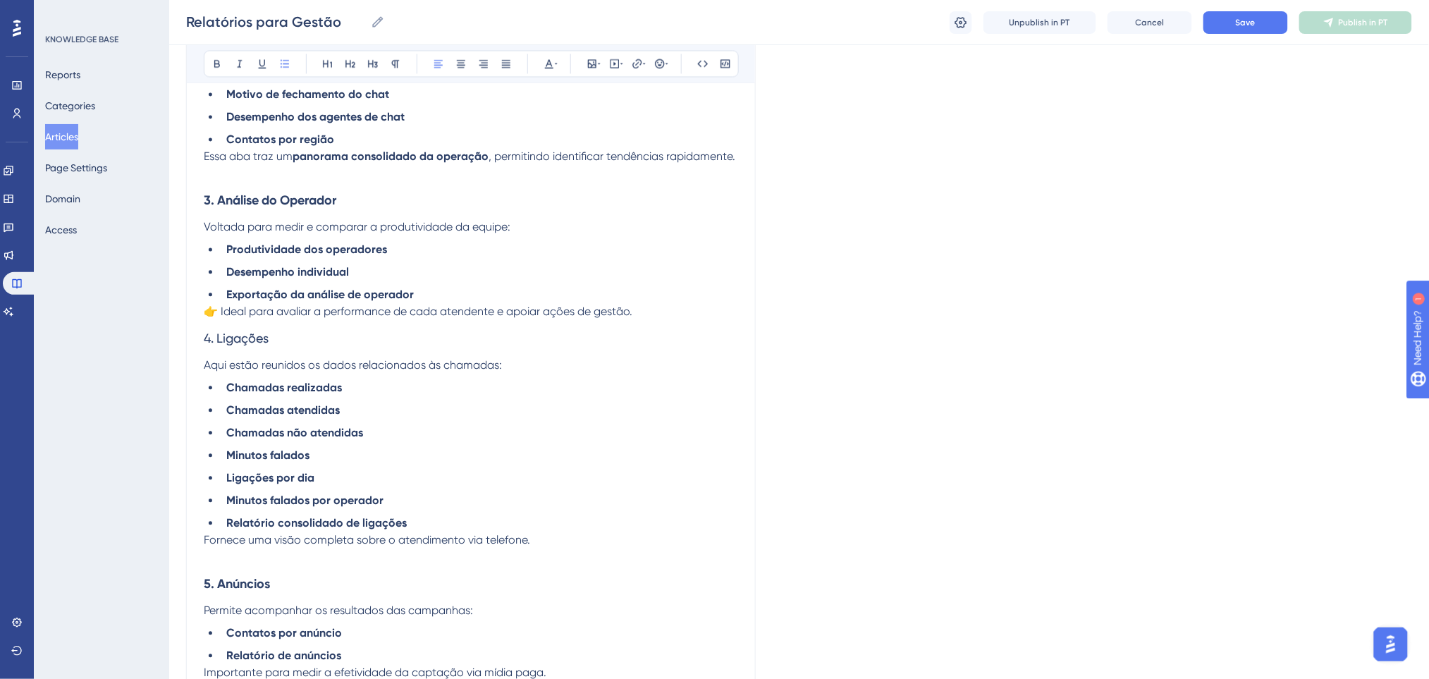
scroll to position [846, 0]
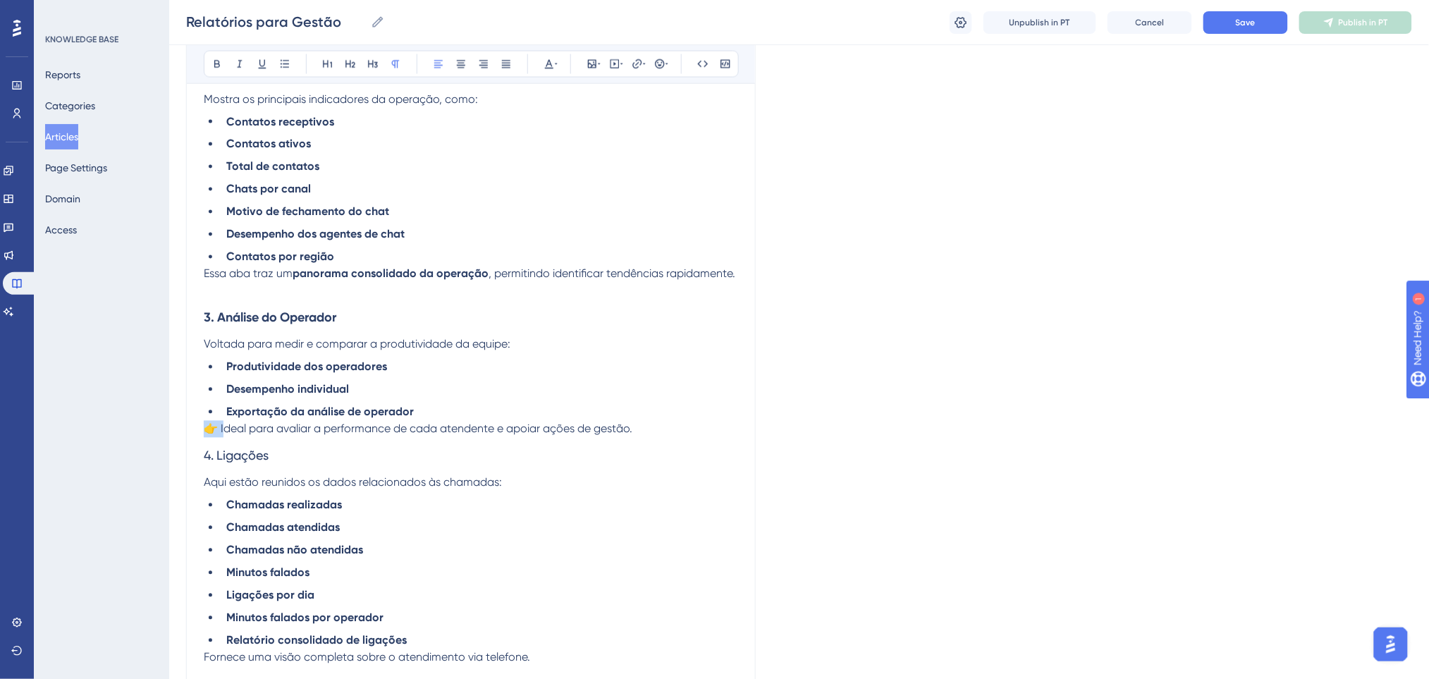
drag, startPoint x: 223, startPoint y: 430, endPoint x: 150, endPoint y: 433, distance: 73.4
click at [169, 433] on div "Performance Users Engagement Widgets Feedback Product Updates Knowledge Base AI…" at bounding box center [798, 399] width 1259 height 2491
click at [455, 373] on li "Produtividade dos operadores" at bounding box center [479, 367] width 517 height 17
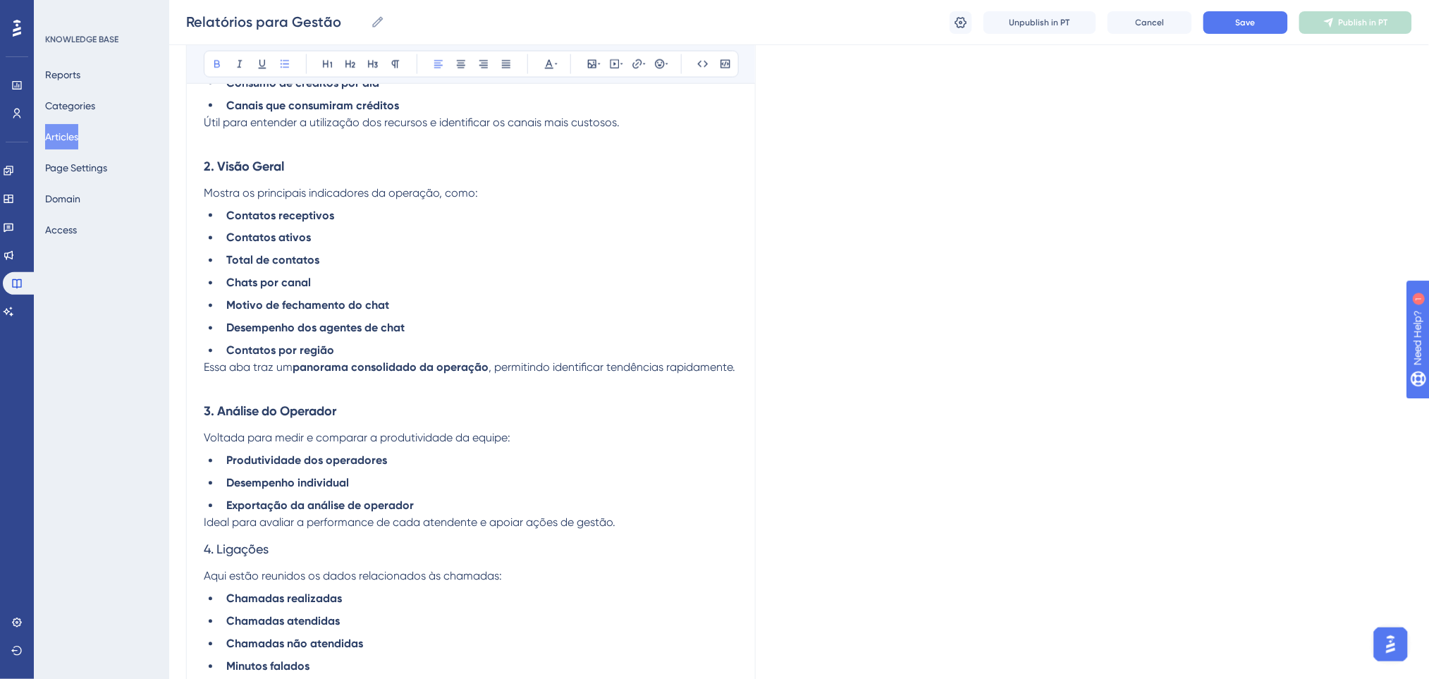
scroll to position [751, 0]
click at [647, 517] on p "Ideal para avaliar a performance de cada atendente e apoiar ações de gestão." at bounding box center [471, 523] width 534 height 17
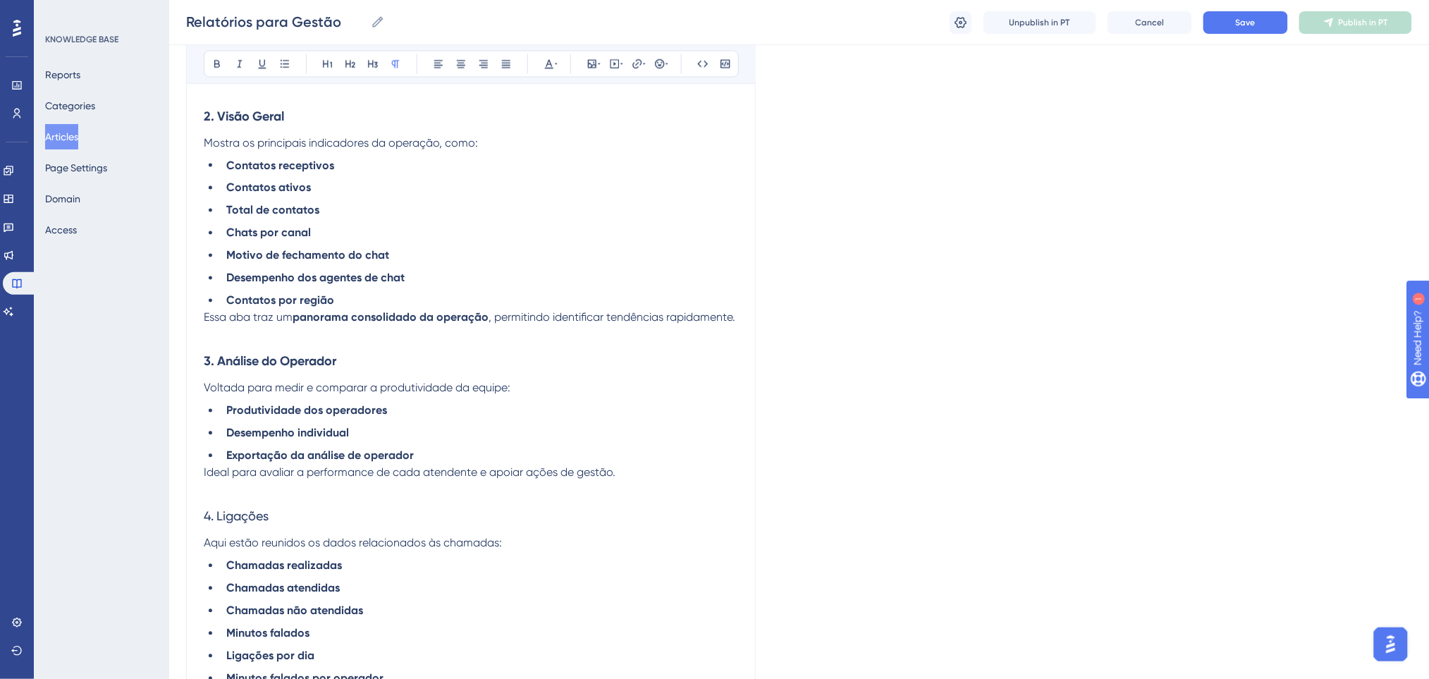
scroll to position [846, 0]
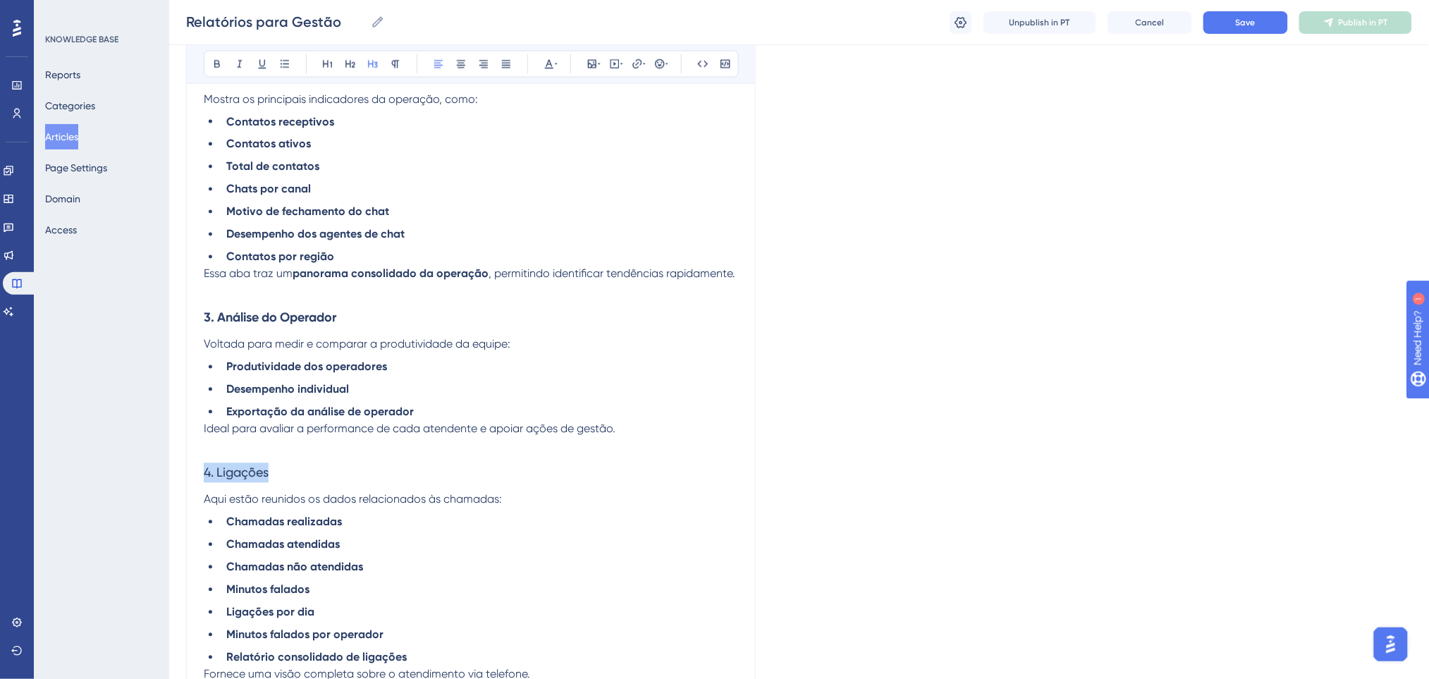
drag, startPoint x: 258, startPoint y: 477, endPoint x: 156, endPoint y: 319, distance: 188.6
click at [169, 476] on div "Performance Users Engagement Widgets Feedback Product Updates Knowledge Base AI…" at bounding box center [798, 408] width 1259 height 2508
click at [223, 62] on button at bounding box center [217, 64] width 20 height 20
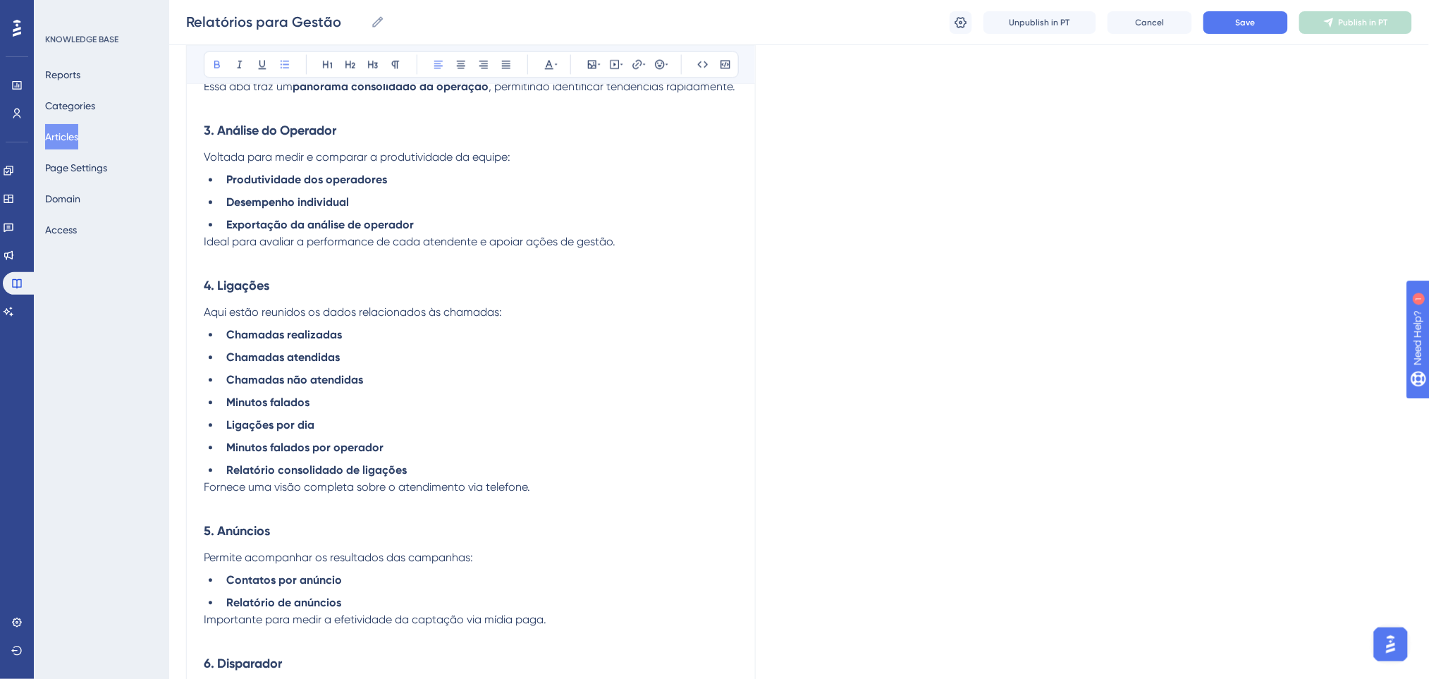
click at [397, 350] on li "Chamadas atendidas" at bounding box center [479, 357] width 517 height 17
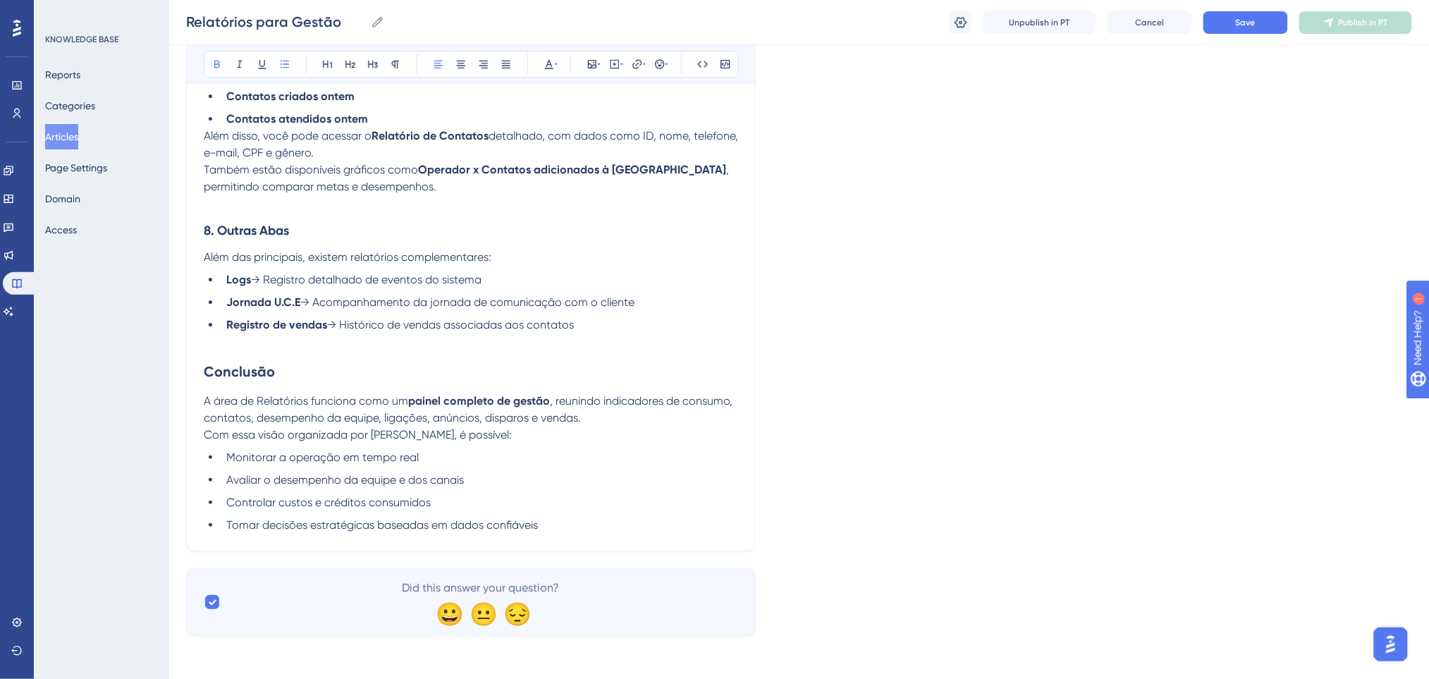
scroll to position [1851, 0]
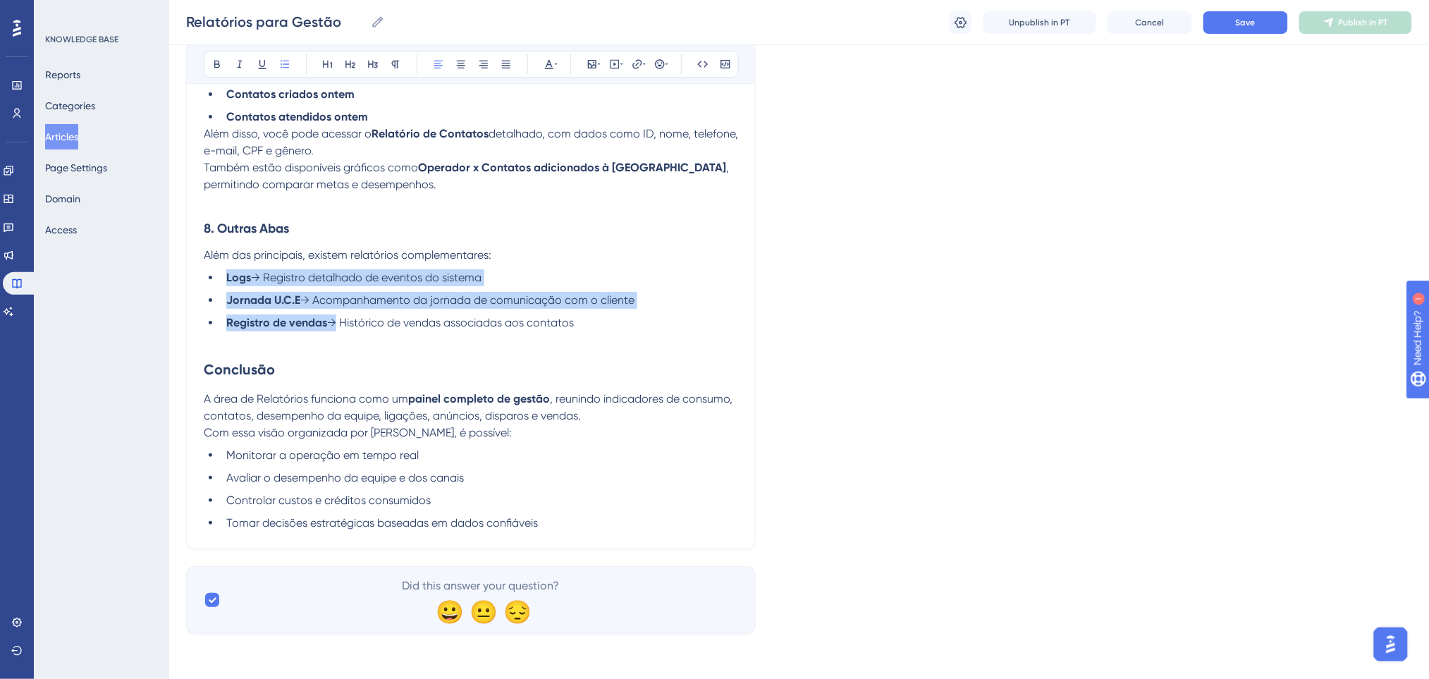
drag, startPoint x: 330, startPoint y: 321, endPoint x: 211, endPoint y: 264, distance: 131.8
click at [219, 63] on icon at bounding box center [216, 63] width 11 height 11
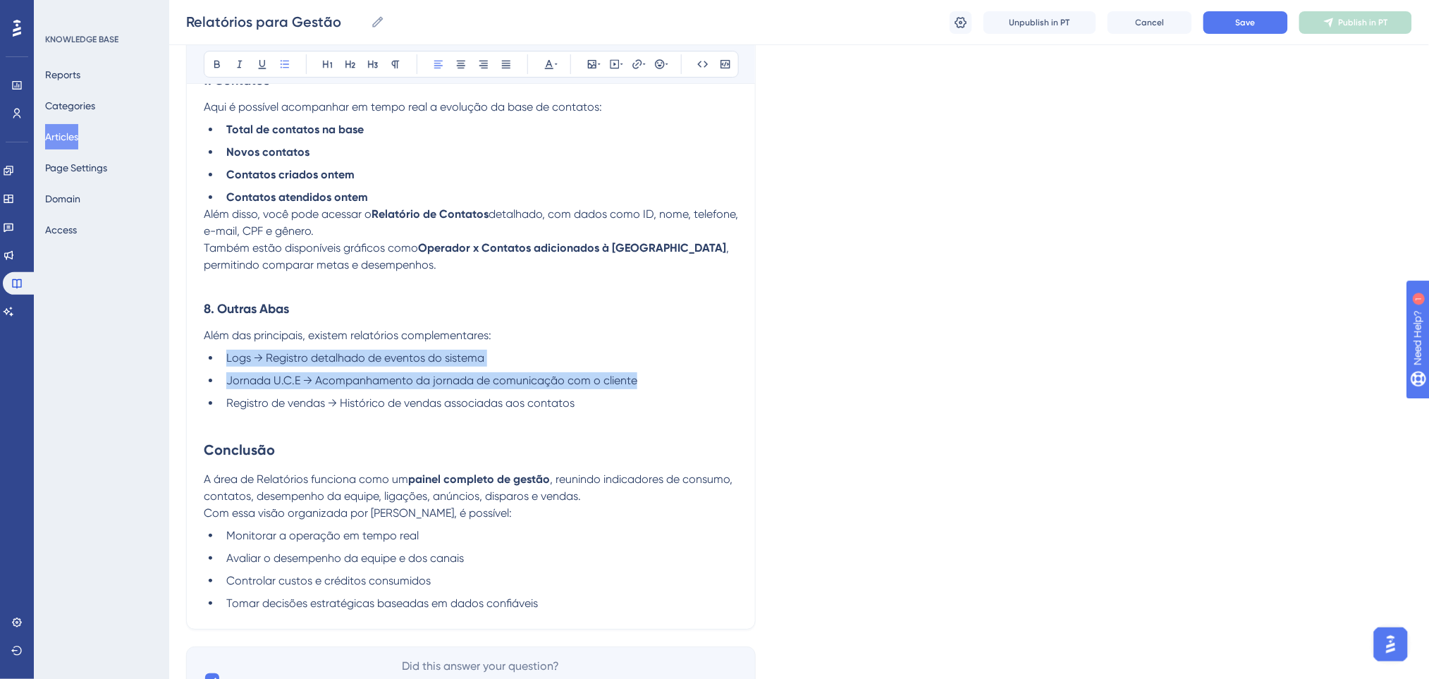
scroll to position [1663, 0]
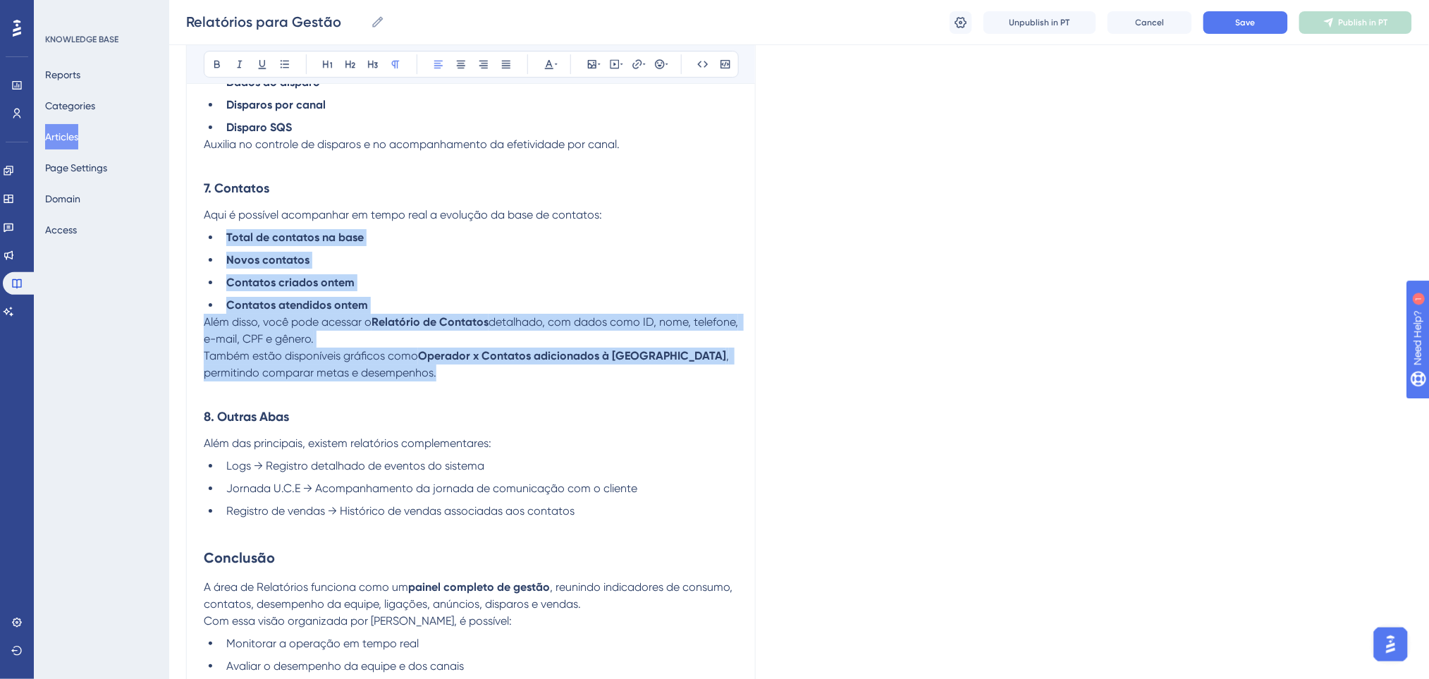
drag, startPoint x: 305, startPoint y: 230, endPoint x: 171, endPoint y: 226, distance: 134.0
click at [214, 61] on icon at bounding box center [216, 63] width 11 height 11
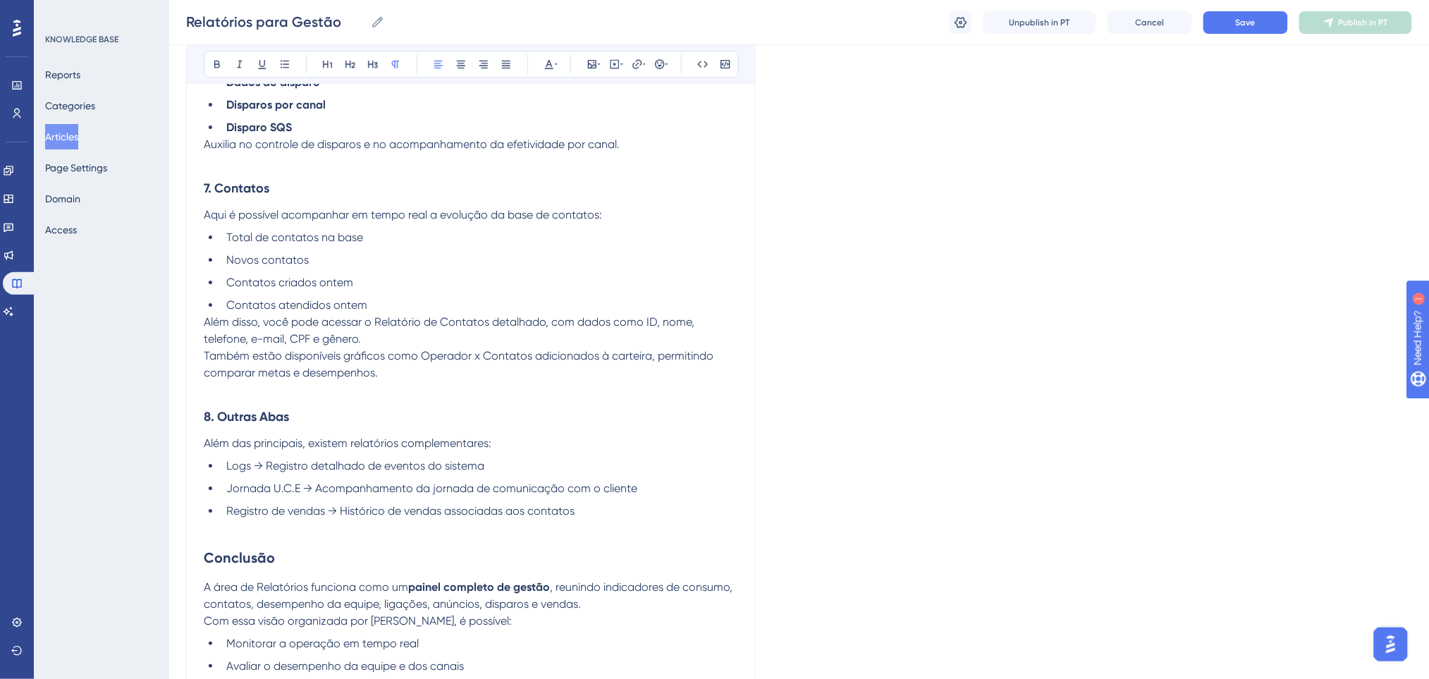
click at [474, 187] on h3 "7. Contatos" at bounding box center [471, 188] width 534 height 37
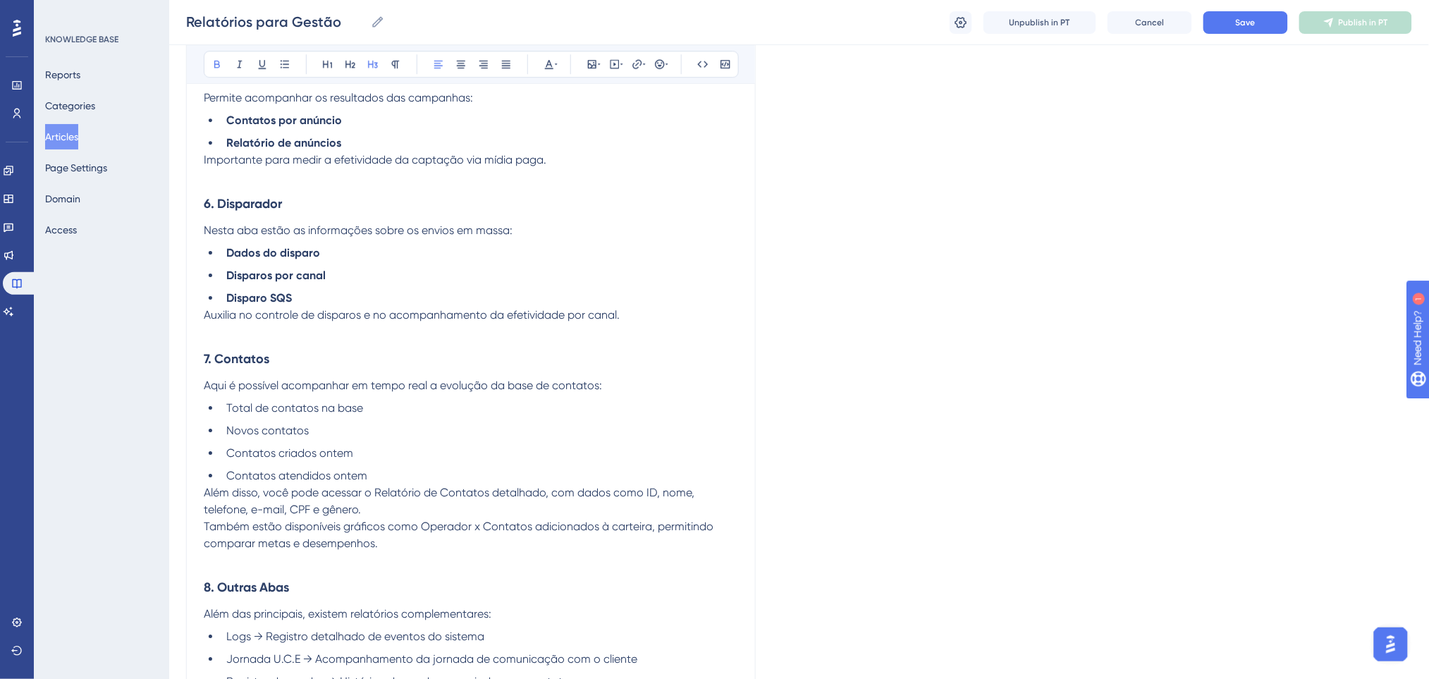
scroll to position [1475, 0]
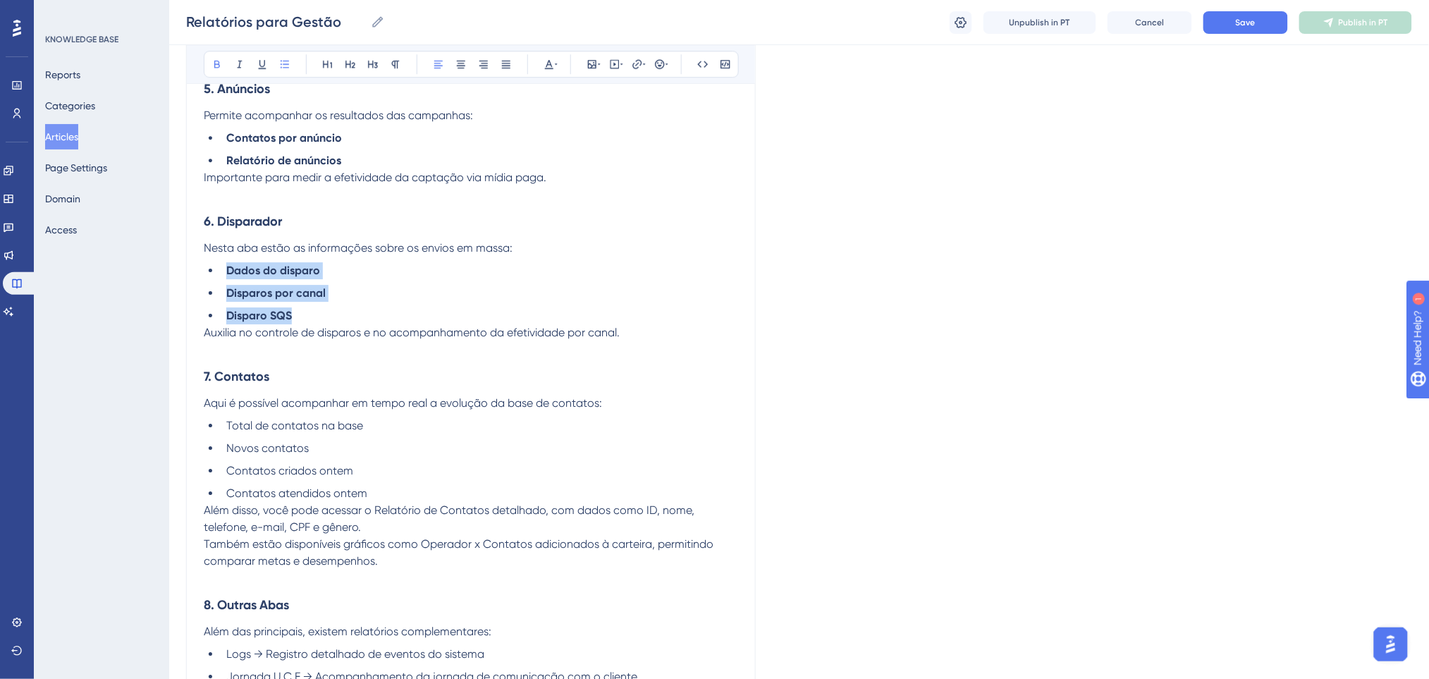
drag, startPoint x: 365, startPoint y: 305, endPoint x: 232, endPoint y: 101, distance: 243.4
click at [218, 65] on icon at bounding box center [217, 65] width 6 height 8
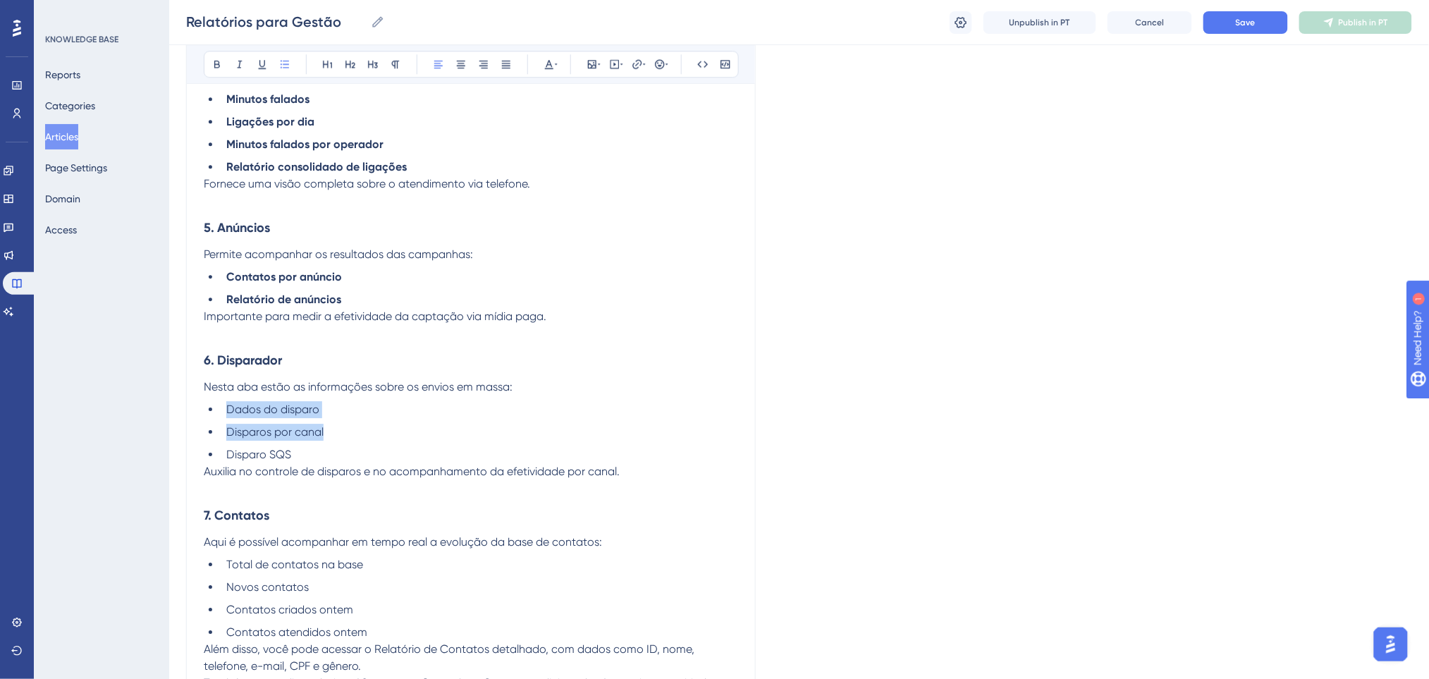
scroll to position [1193, 0]
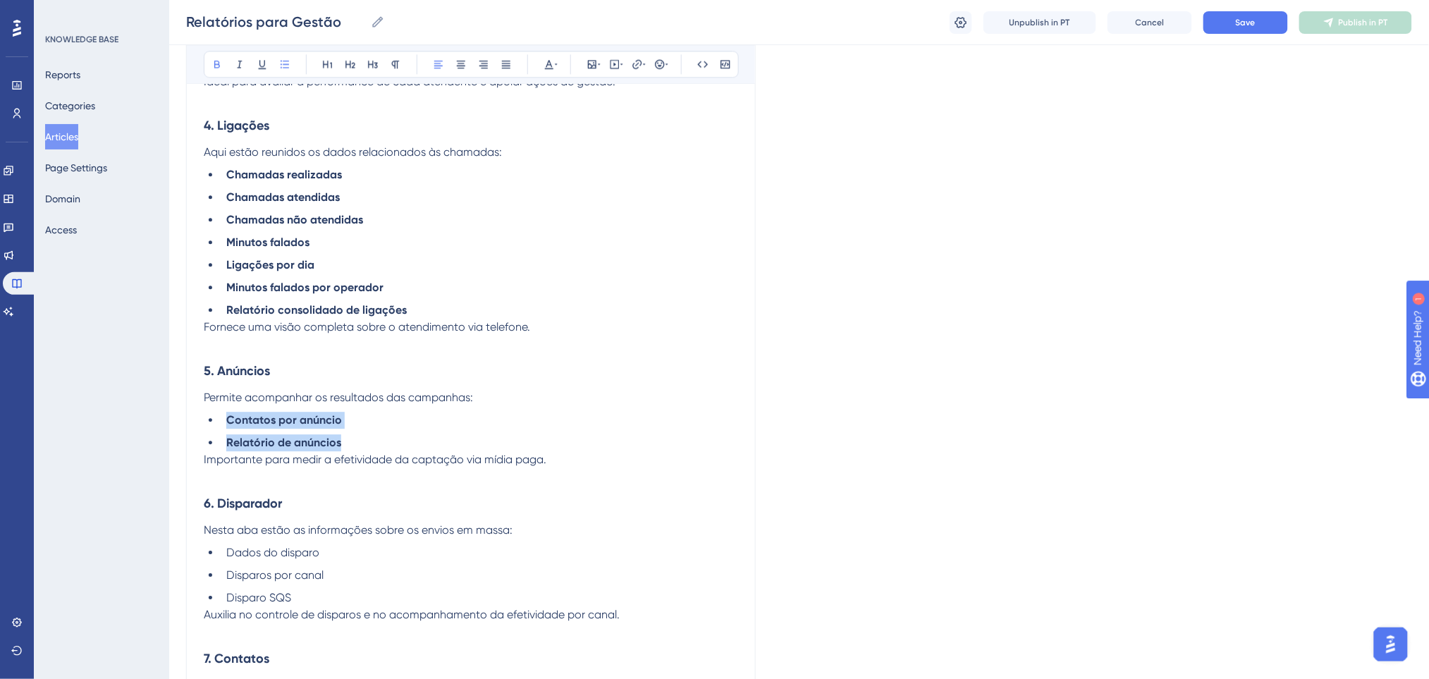
drag, startPoint x: 378, startPoint y: 429, endPoint x: 217, endPoint y: 135, distance: 334.9
click at [190, 417] on div "Relatórios para Gestão Bold Italic Underline Bullet Point Heading 1 Heading 2 H…" at bounding box center [470, 86] width 569 height 2243
click at [221, 59] on icon at bounding box center [216, 63] width 11 height 11
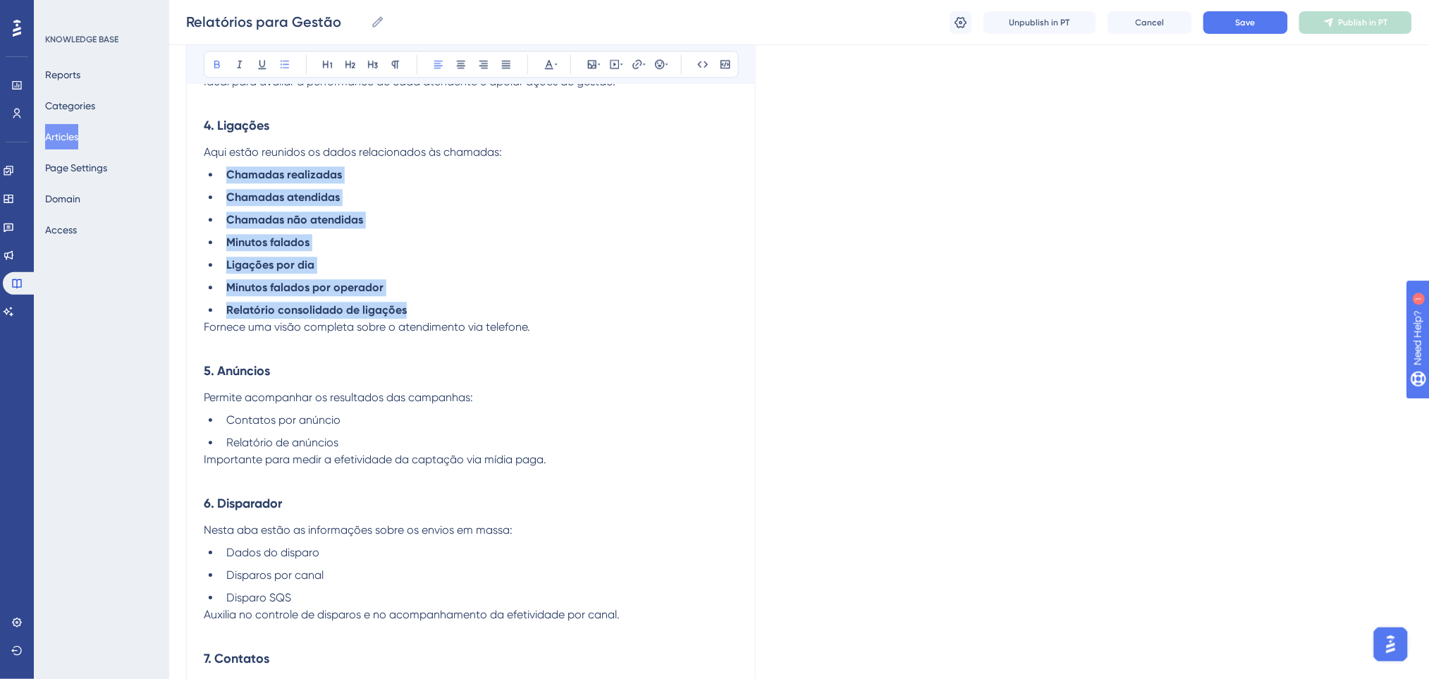
drag, startPoint x: 430, startPoint y: 303, endPoint x: 218, endPoint y: 66, distance: 317.5
click at [219, 176] on ul "Chamadas realizadas Chamadas atendidas Chamadas não atendidas Minutos falados L…" at bounding box center [471, 242] width 534 height 152
click at [218, 59] on icon at bounding box center [216, 63] width 11 height 11
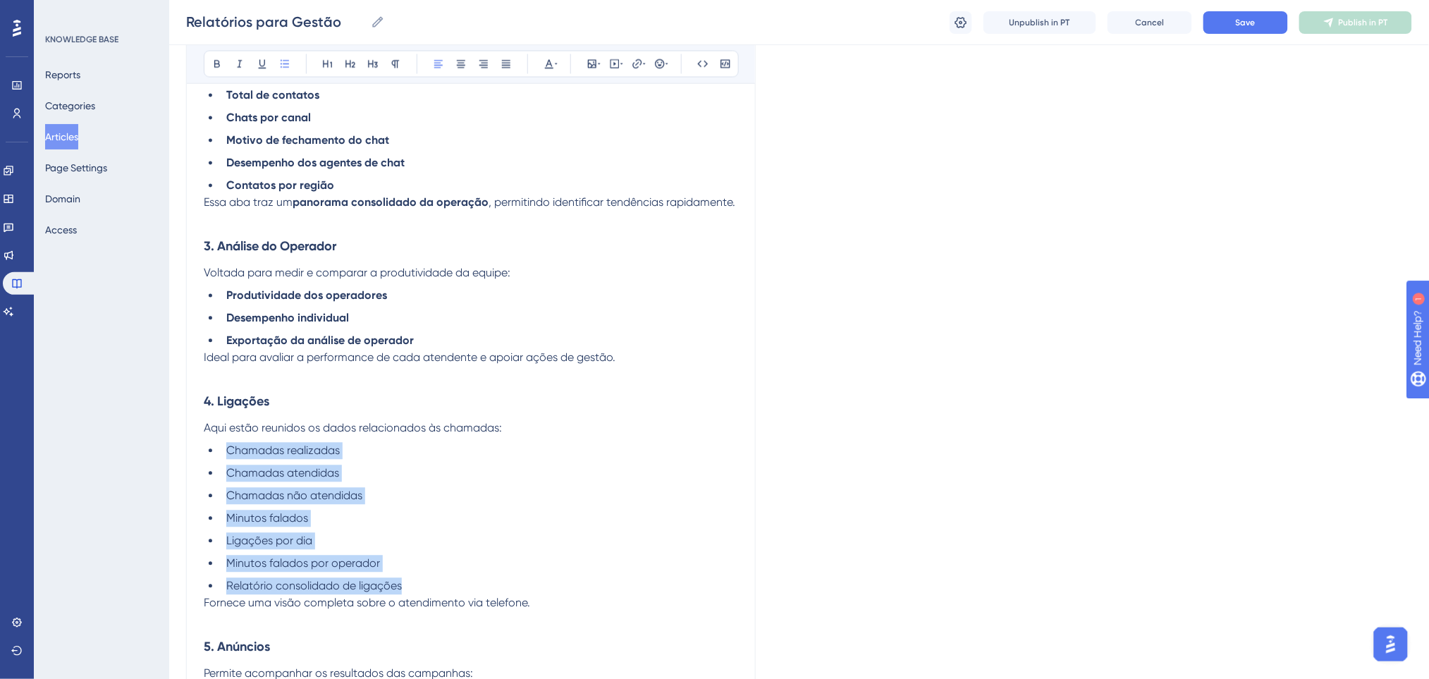
scroll to position [911, 0]
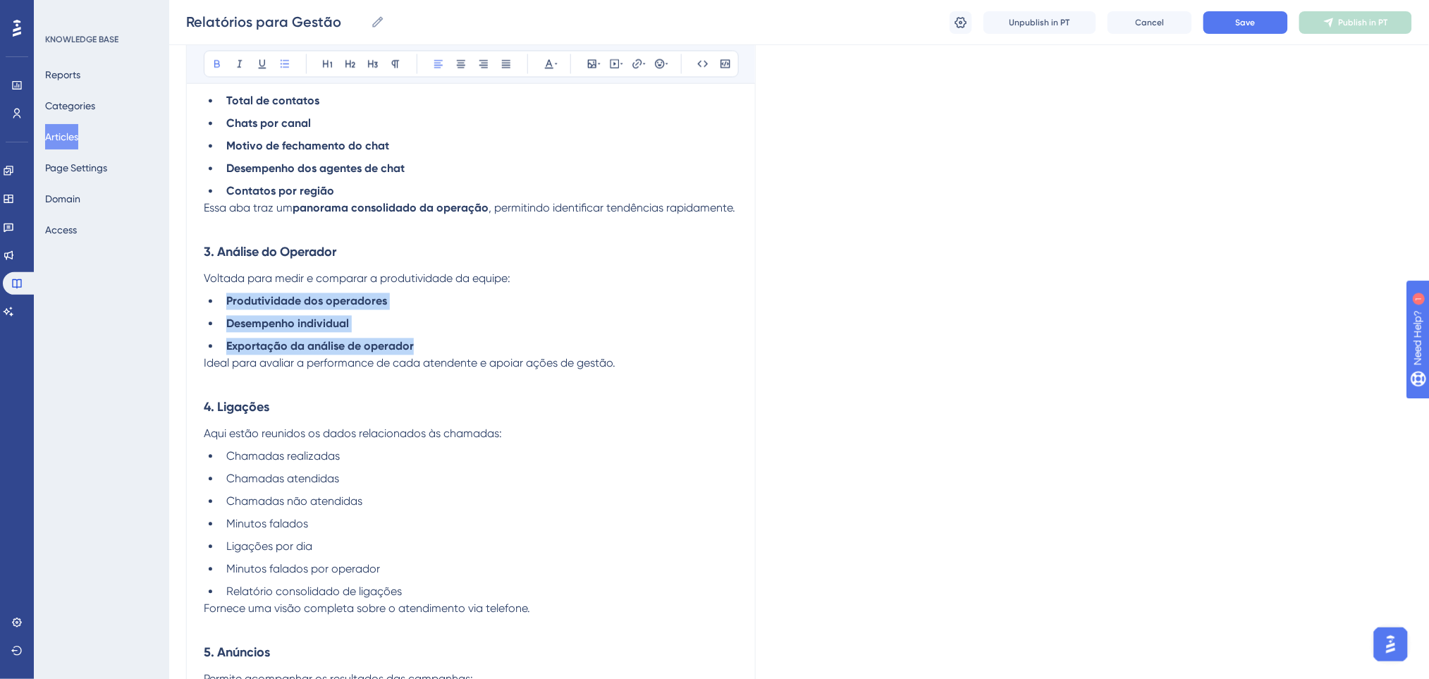
drag, startPoint x: 417, startPoint y: 338, endPoint x: 211, endPoint y: 198, distance: 248.6
click at [206, 279] on div "A área de Relatórios centraliza todas as informações estratégicas da plataforma…" at bounding box center [471, 429] width 534 height 2083
click at [221, 70] on button at bounding box center [217, 64] width 20 height 20
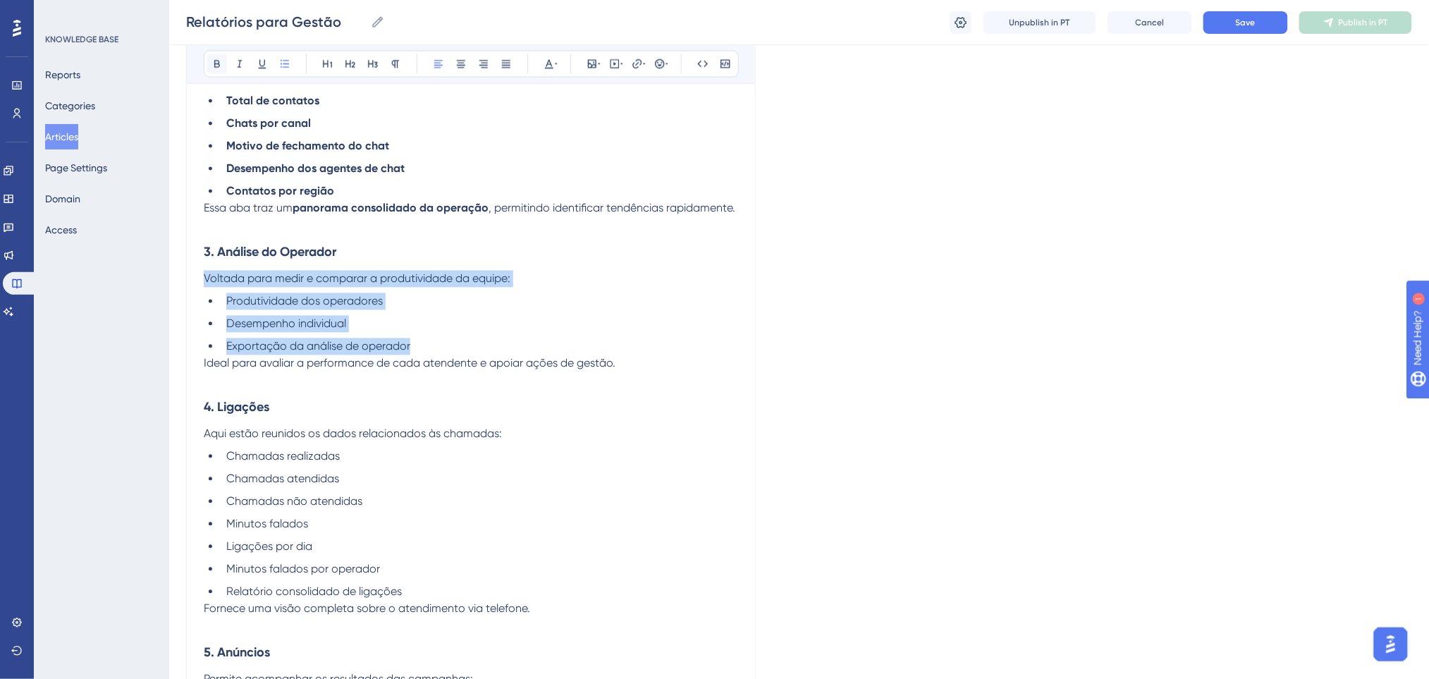
click at [221, 70] on button at bounding box center [217, 64] width 20 height 20
click at [568, 217] on p at bounding box center [471, 225] width 534 height 17
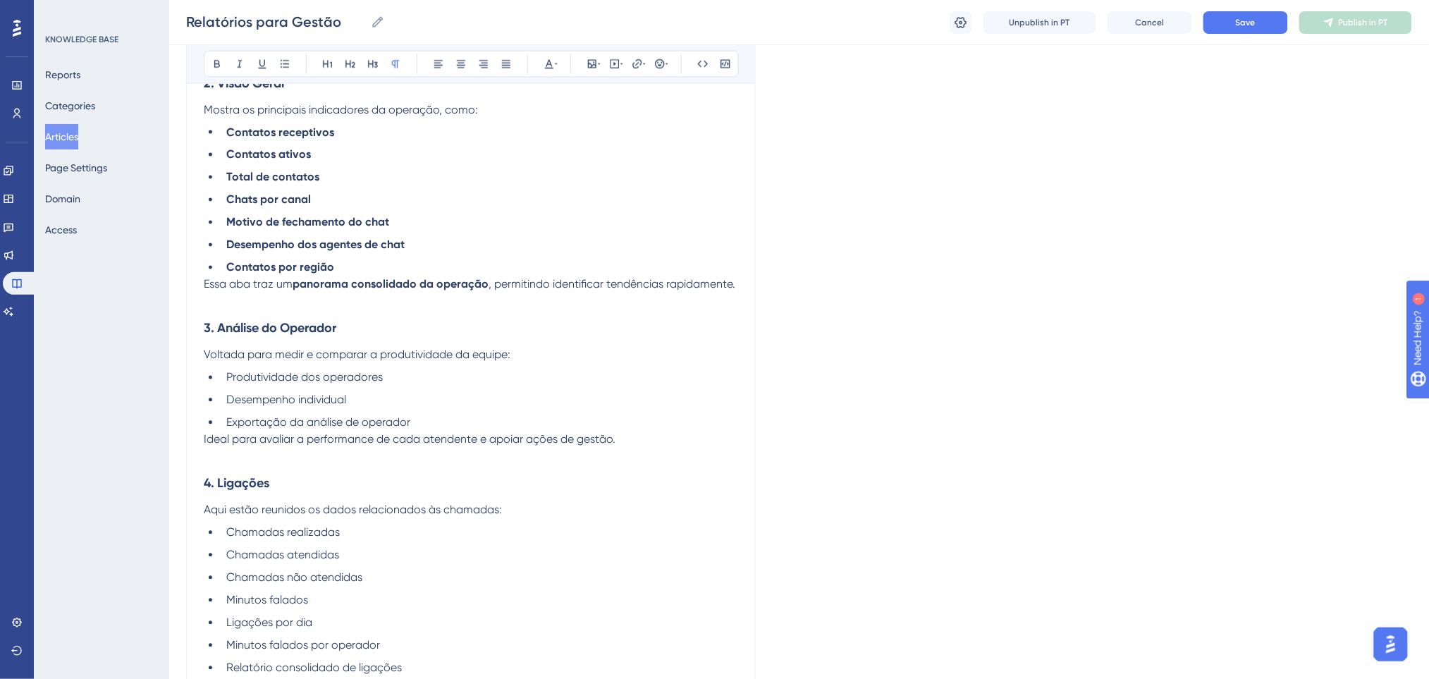
scroll to position [724, 0]
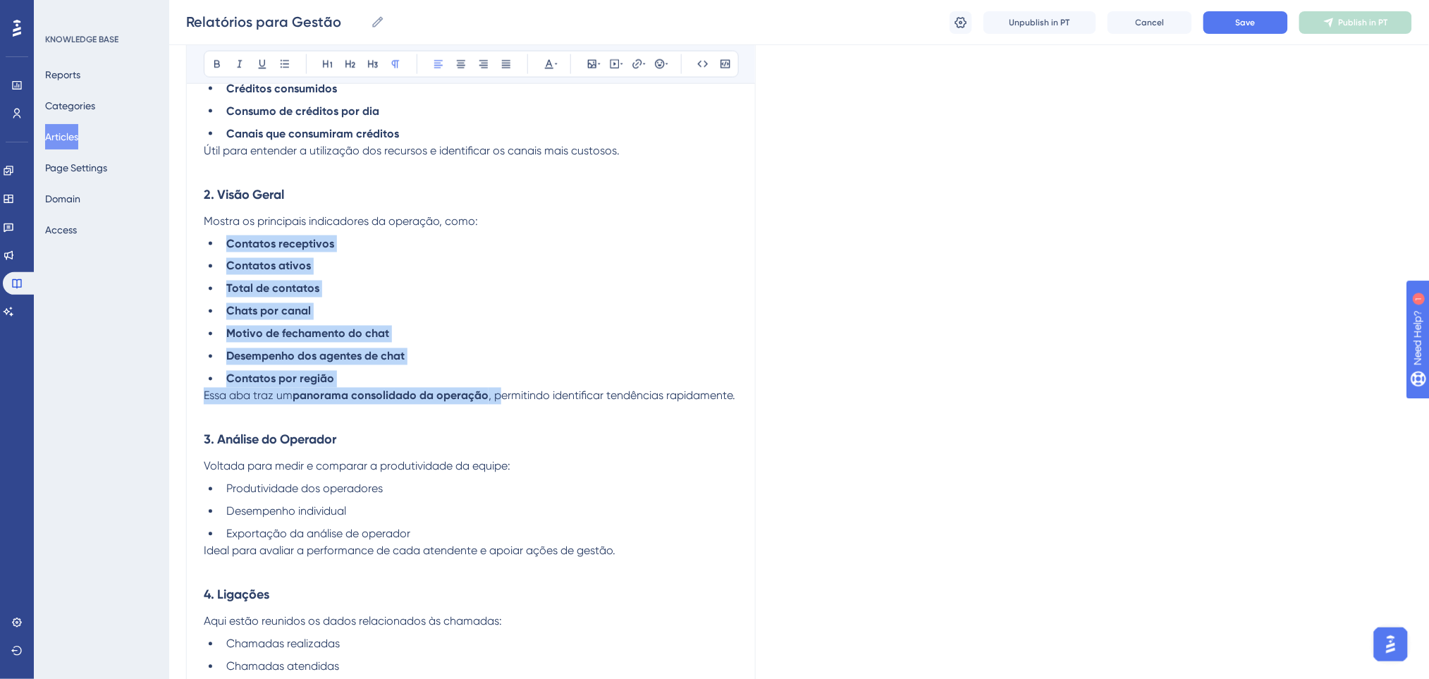
drag, startPoint x: 502, startPoint y: 392, endPoint x: 237, endPoint y: 140, distance: 365.4
click at [221, 238] on div "A área de Relatórios centraliza todas as informações estratégicas da plataforma…" at bounding box center [471, 617] width 534 height 2083
click at [219, 56] on button at bounding box center [217, 64] width 20 height 20
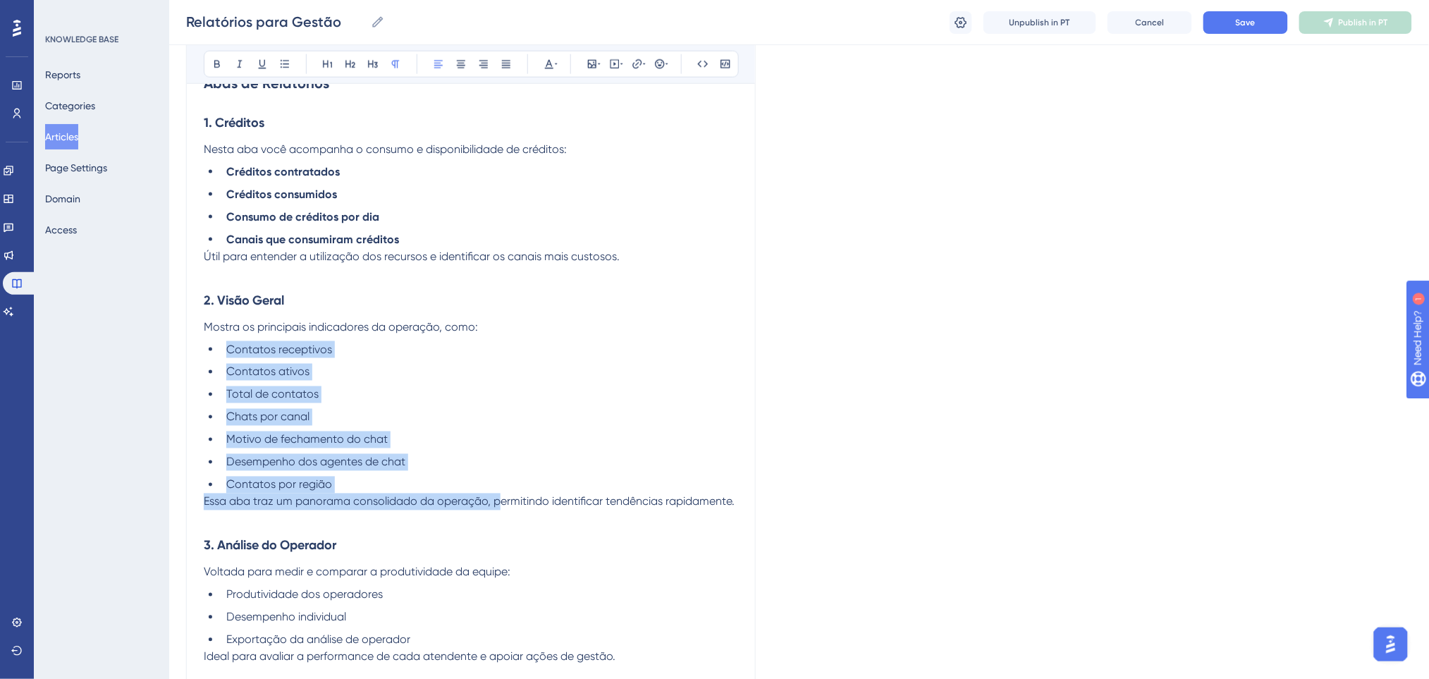
scroll to position [442, 0]
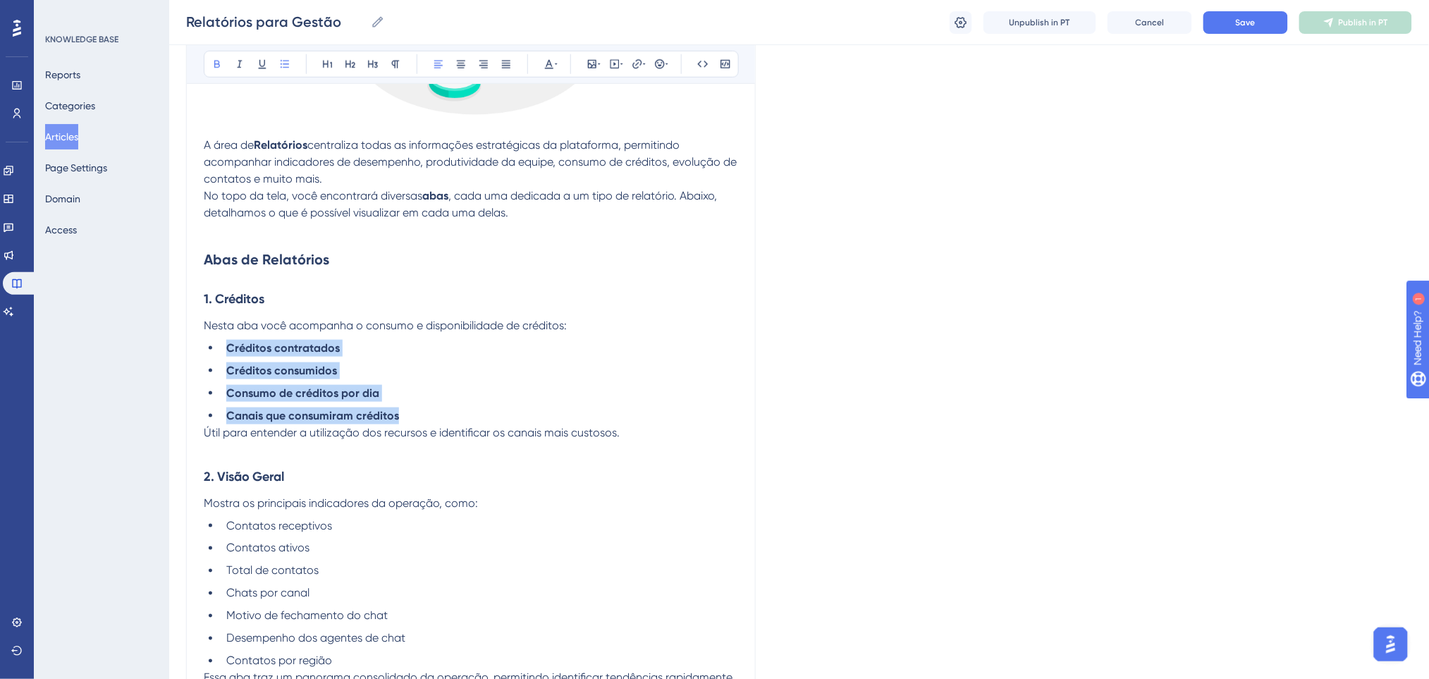
drag, startPoint x: 381, startPoint y: 403, endPoint x: 223, endPoint y: 349, distance: 167.6
click at [223, 349] on ul "Créditos contratados Créditos consumidos Consumo de créditos por dia Canais que…" at bounding box center [471, 382] width 534 height 85
click at [211, 66] on icon at bounding box center [216, 63] width 11 height 11
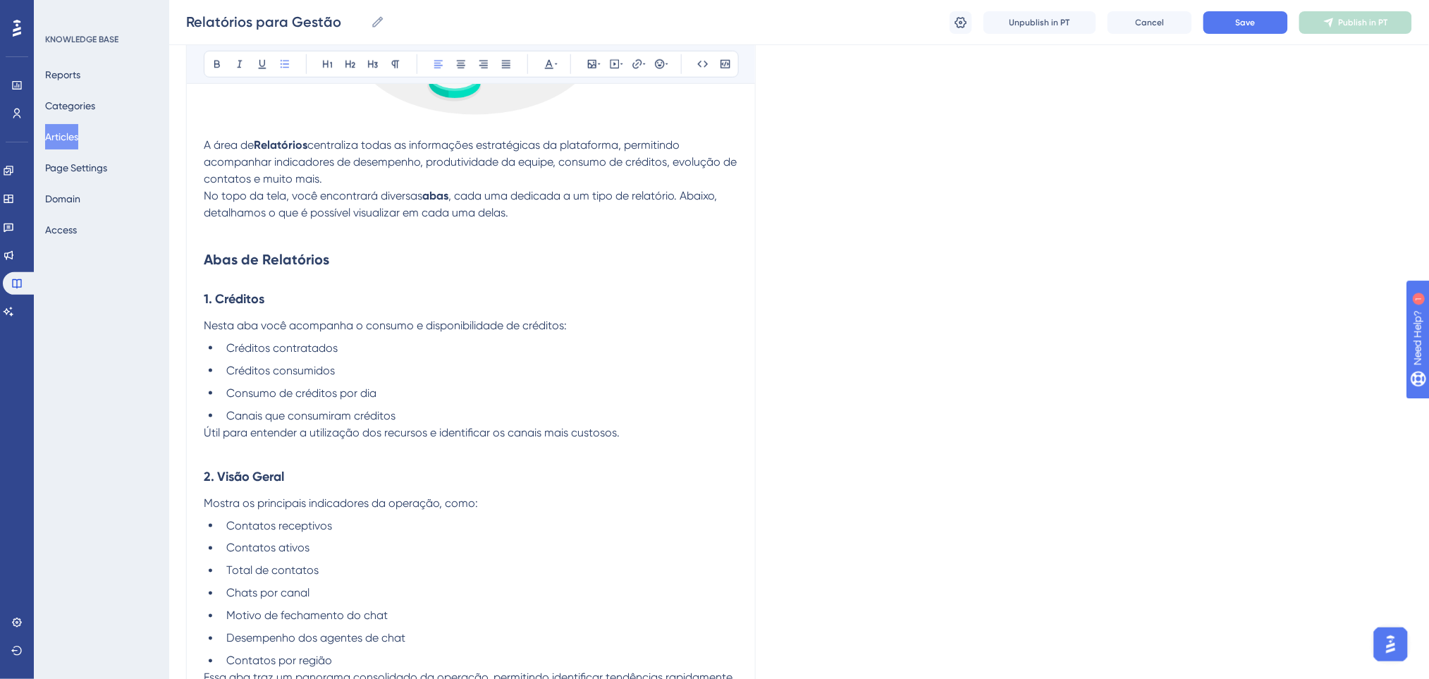
click at [582, 264] on h2 "Abas de Relatórios" at bounding box center [471, 259] width 534 height 42
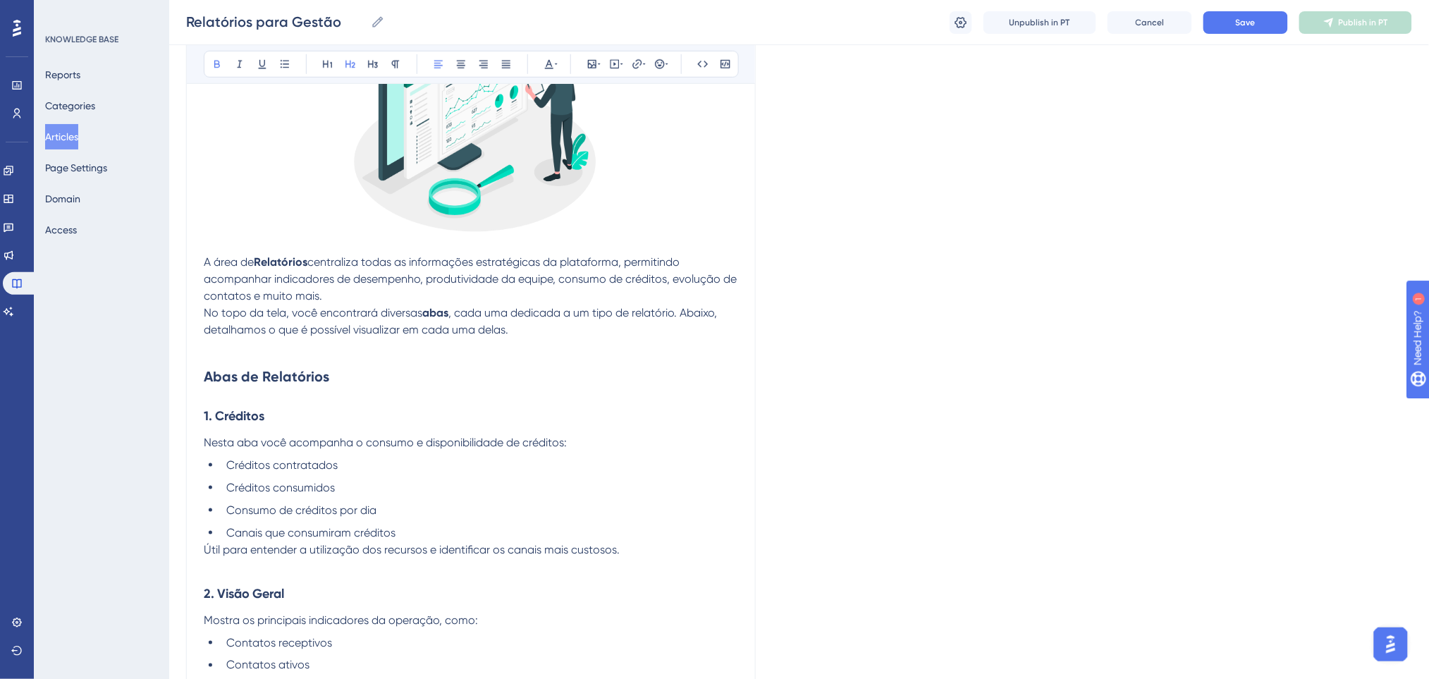
scroll to position [254, 0]
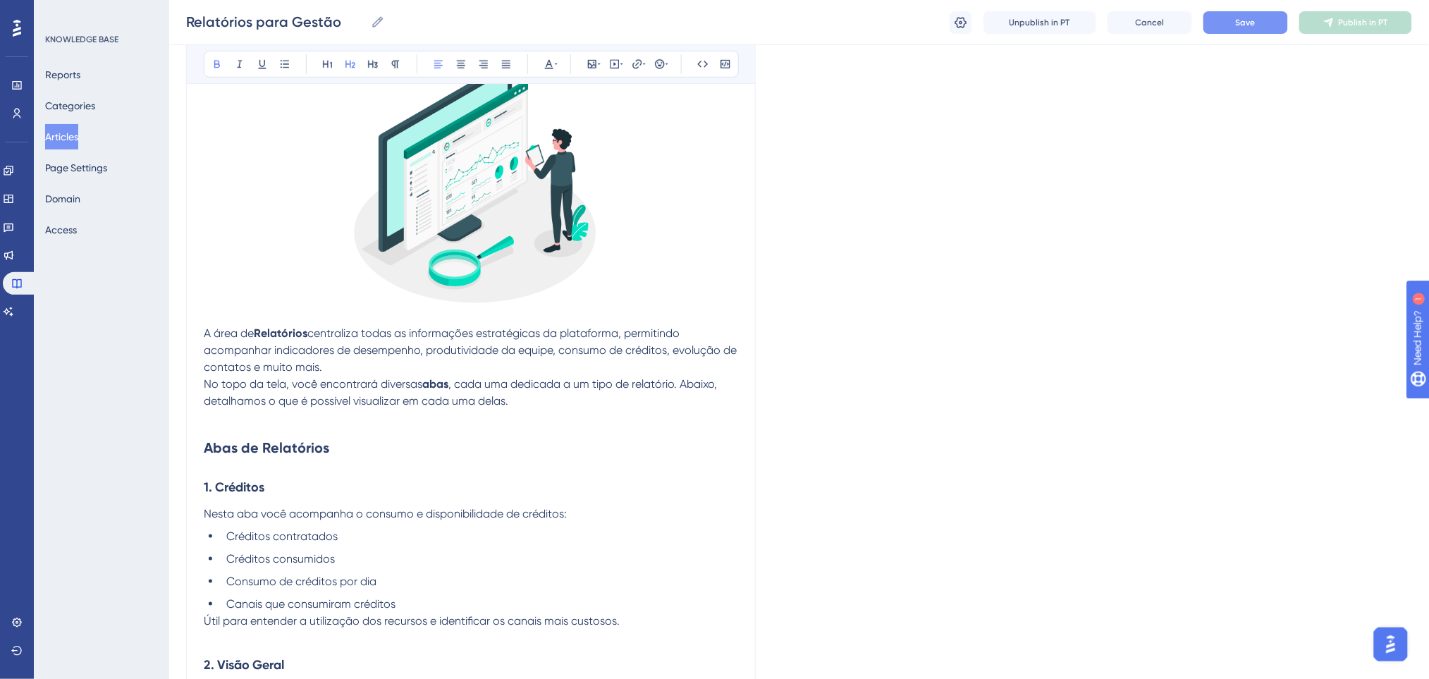
click at [1261, 26] on button "Save" at bounding box center [1245, 22] width 85 height 23
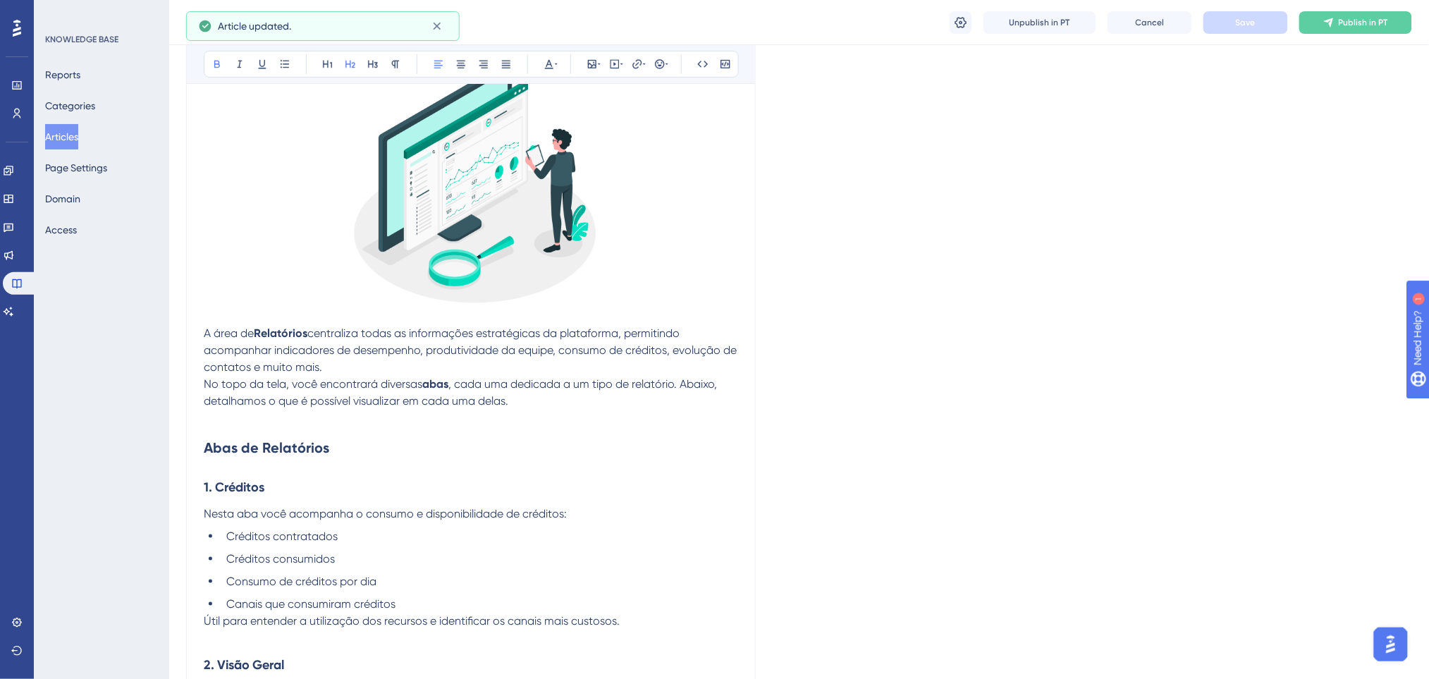
click at [60, 136] on button "Articles" at bounding box center [61, 136] width 33 height 25
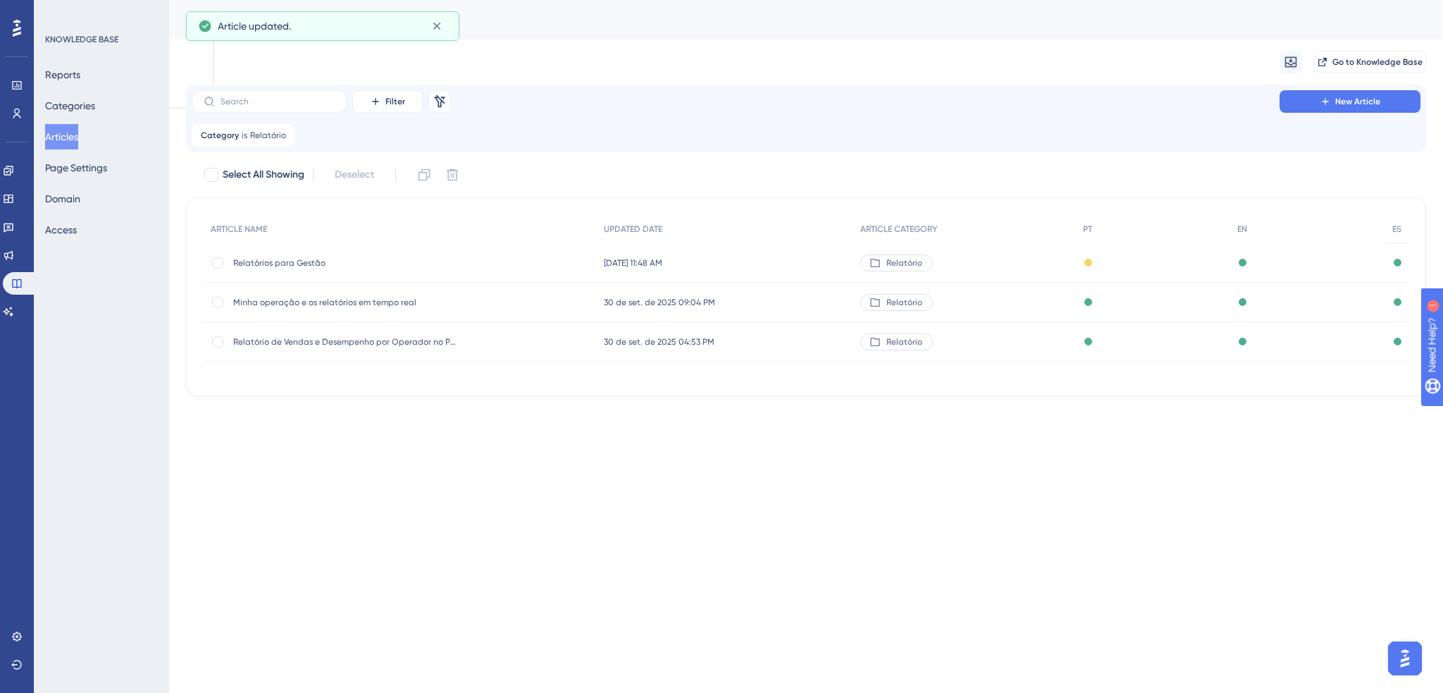
click at [387, 306] on span "Minha operação e os relatórios em tempo real" at bounding box center [346, 302] width 226 height 11
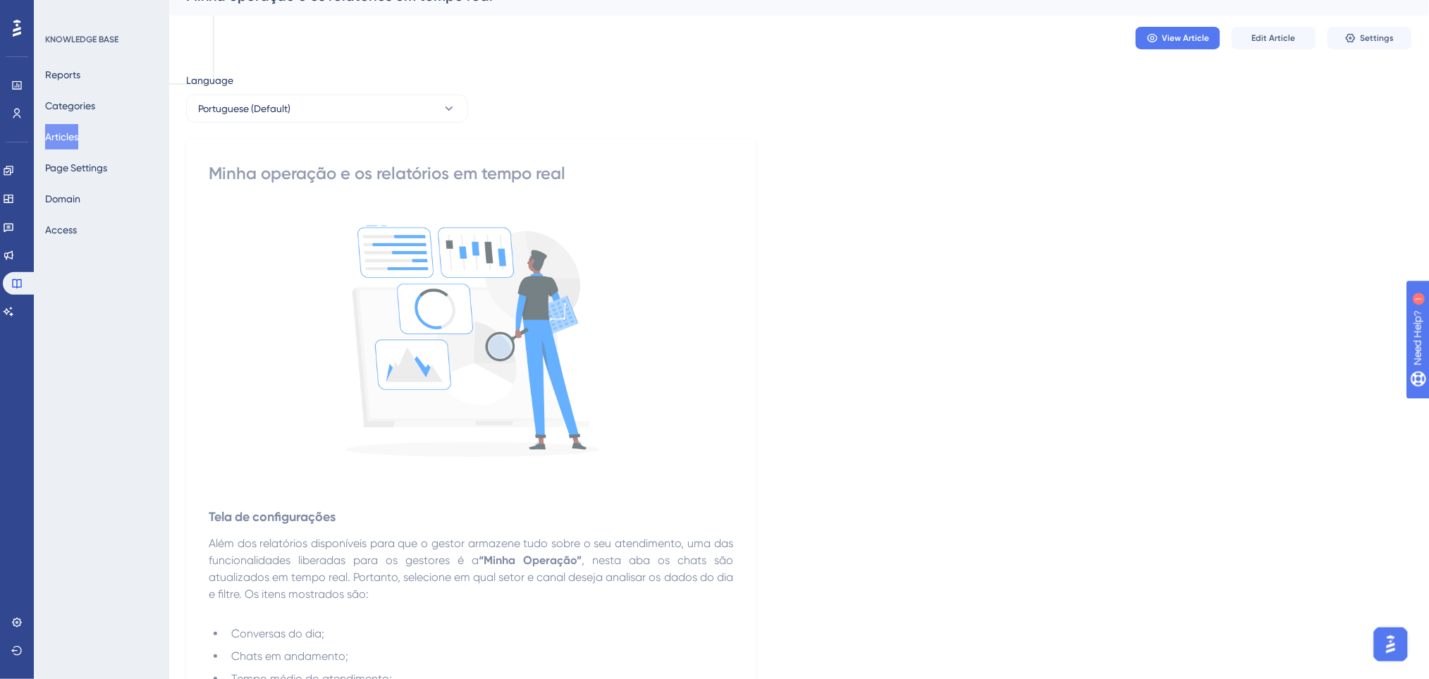
scroll to position [37, 0]
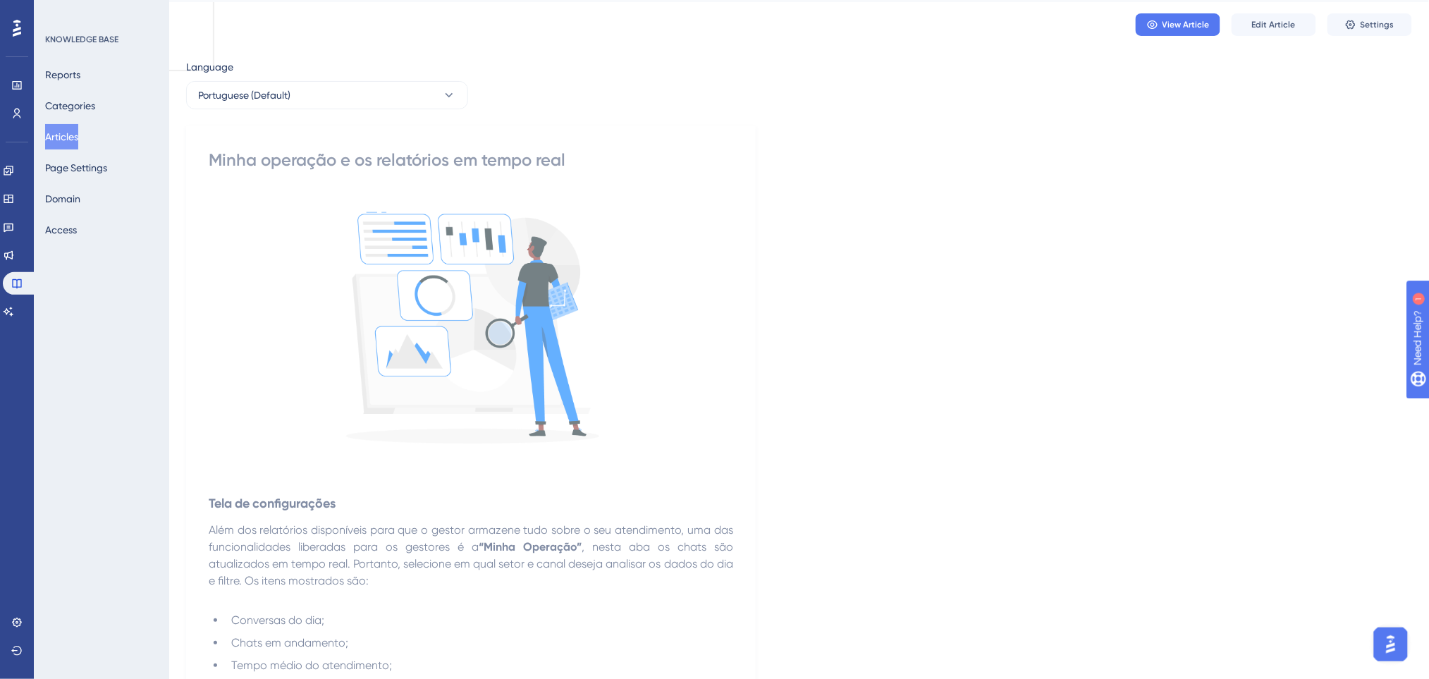
click at [71, 128] on button "Articles" at bounding box center [61, 136] width 33 height 25
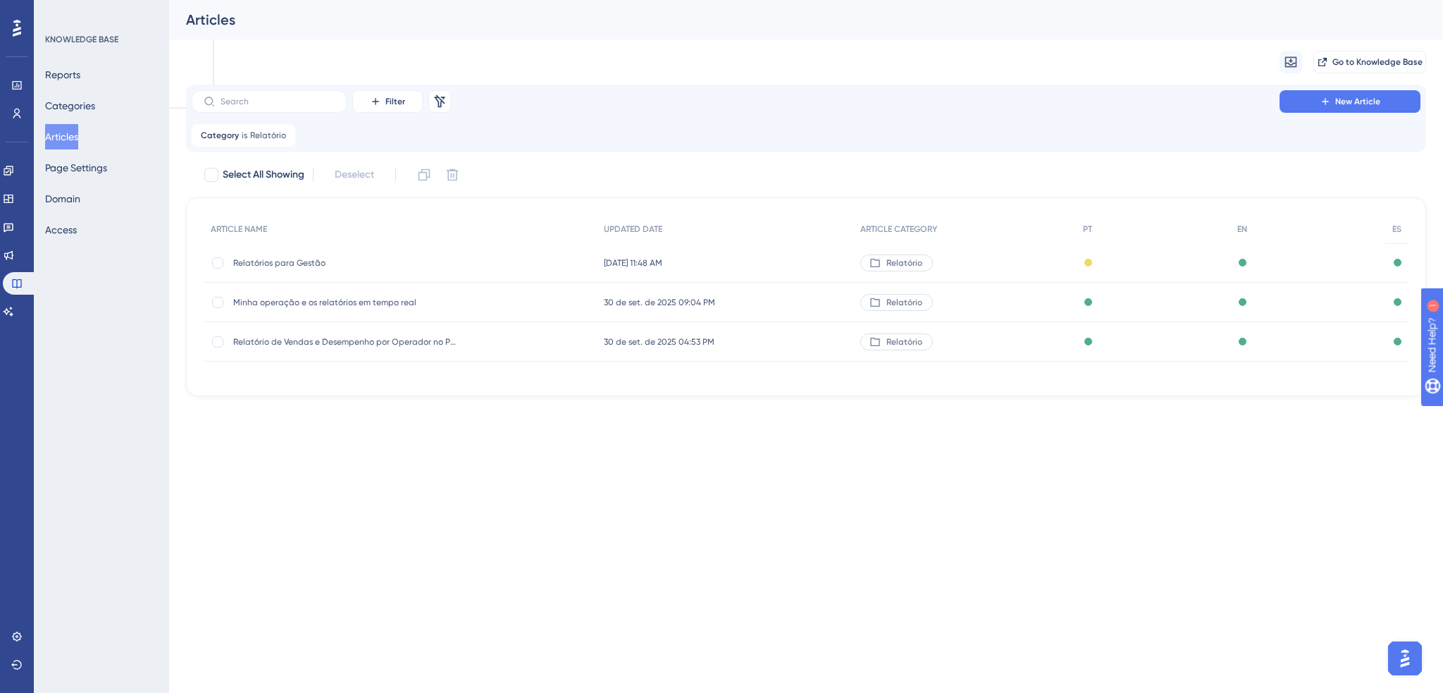
click at [350, 347] on div "Relatório de Vendas e Desempenho por Operador no Poli Pay Relatório de Vendas e…" at bounding box center [346, 341] width 226 height 39
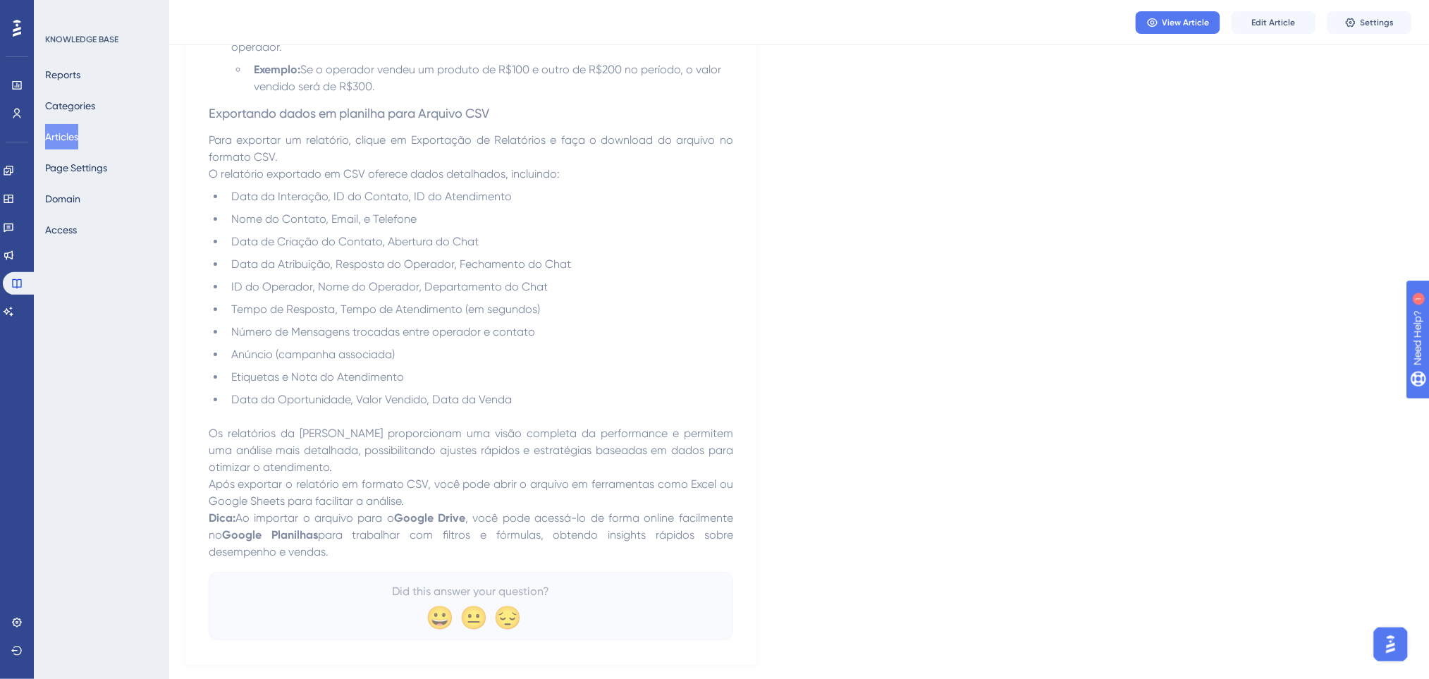
scroll to position [1682, 0]
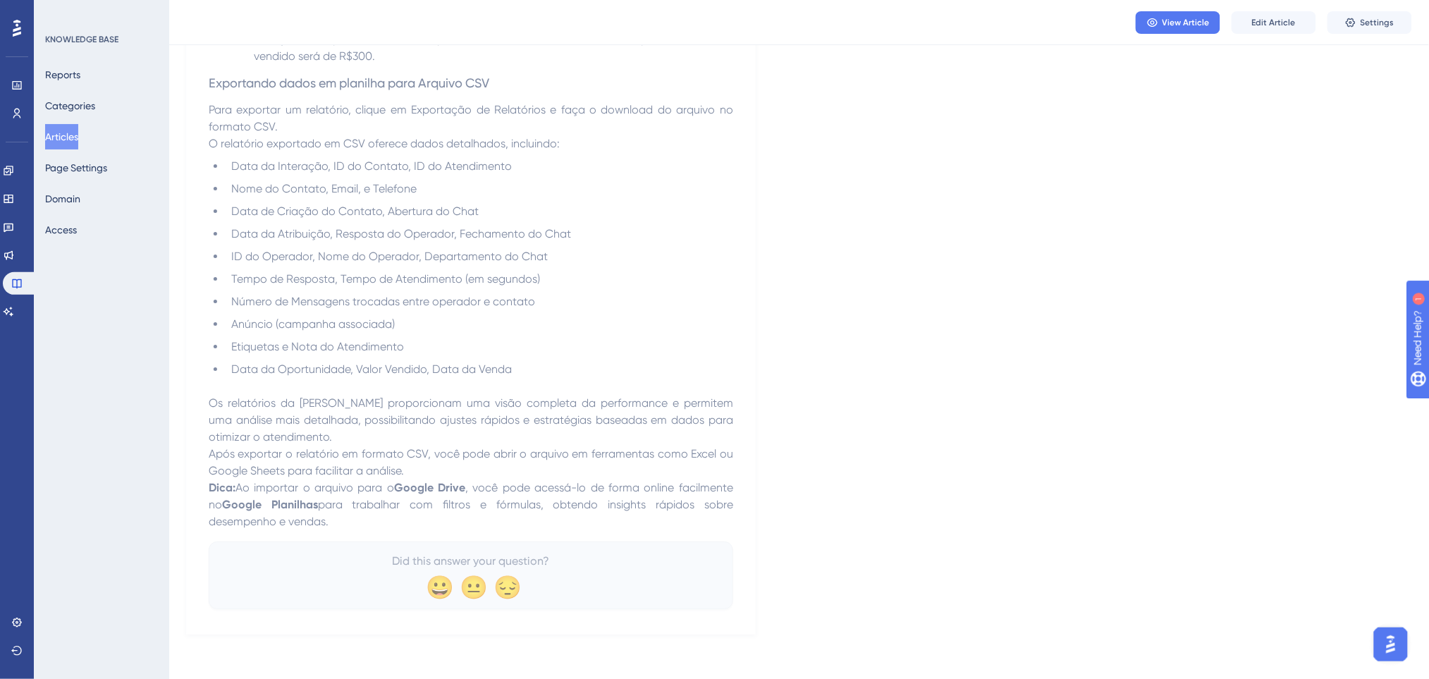
click at [78, 137] on button "Articles" at bounding box center [61, 136] width 33 height 25
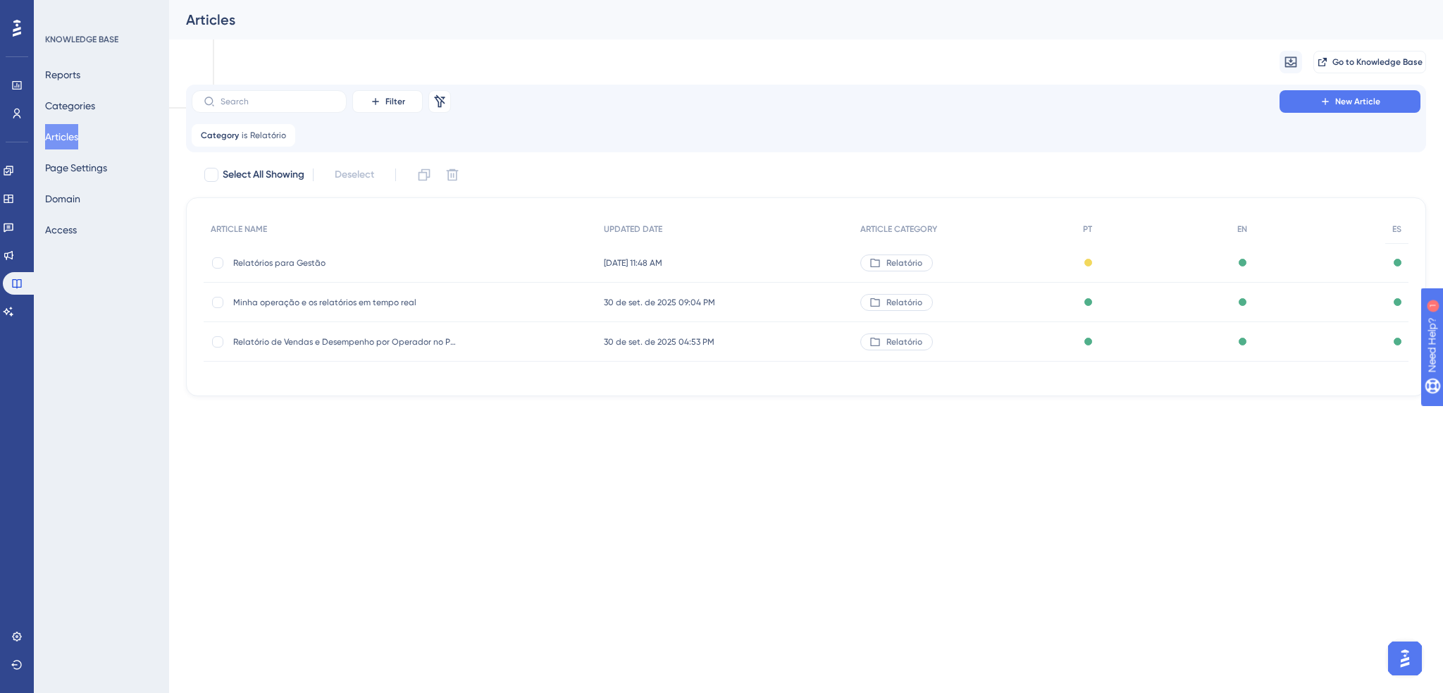
click at [274, 266] on span "Relatórios para Gestão" at bounding box center [346, 262] width 226 height 11
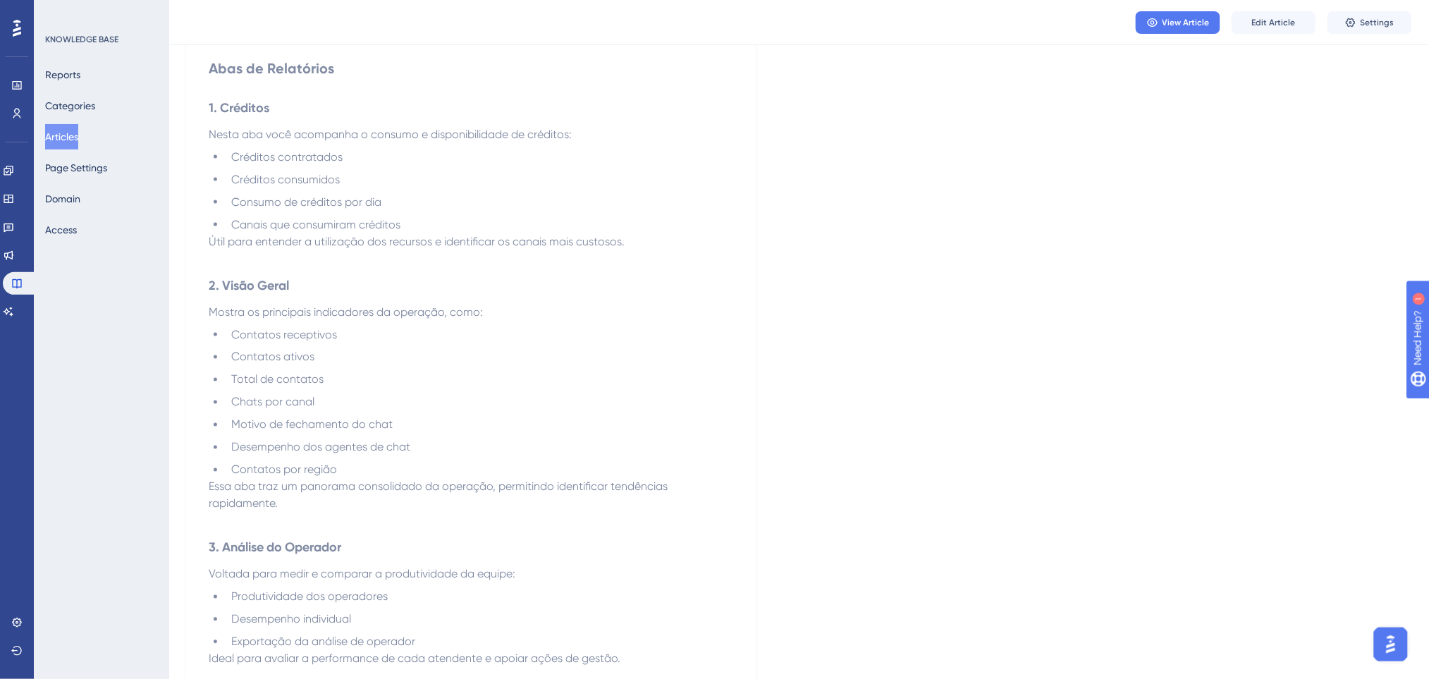
scroll to position [658, 0]
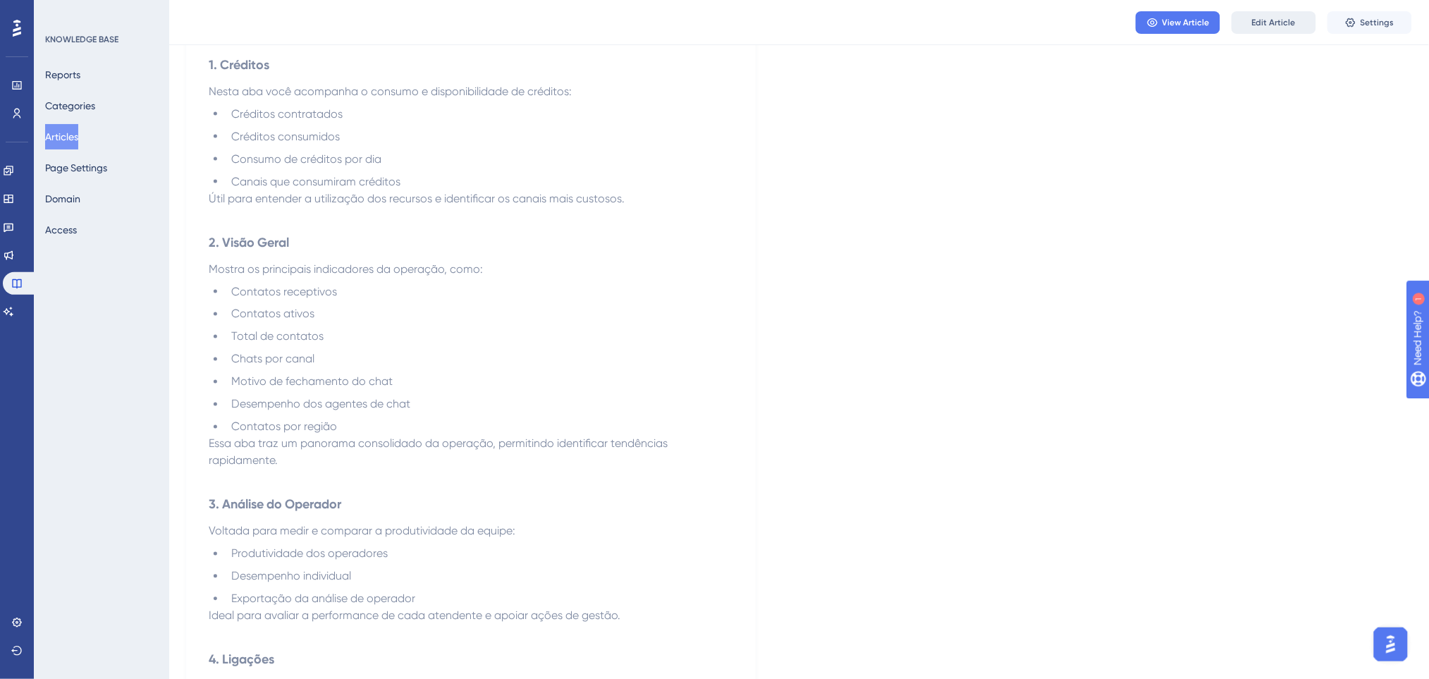
click at [1266, 17] on span "Edit Article" at bounding box center [1274, 22] width 44 height 11
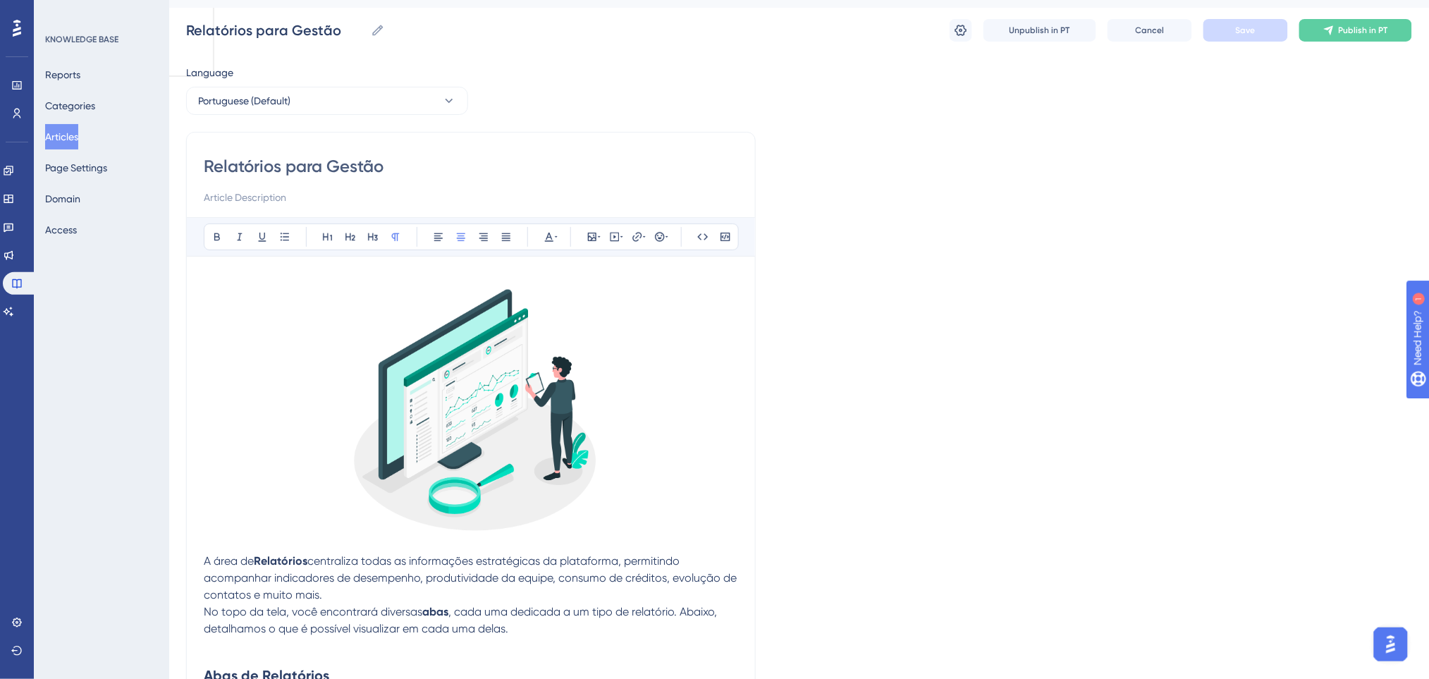
scroll to position [0, 0]
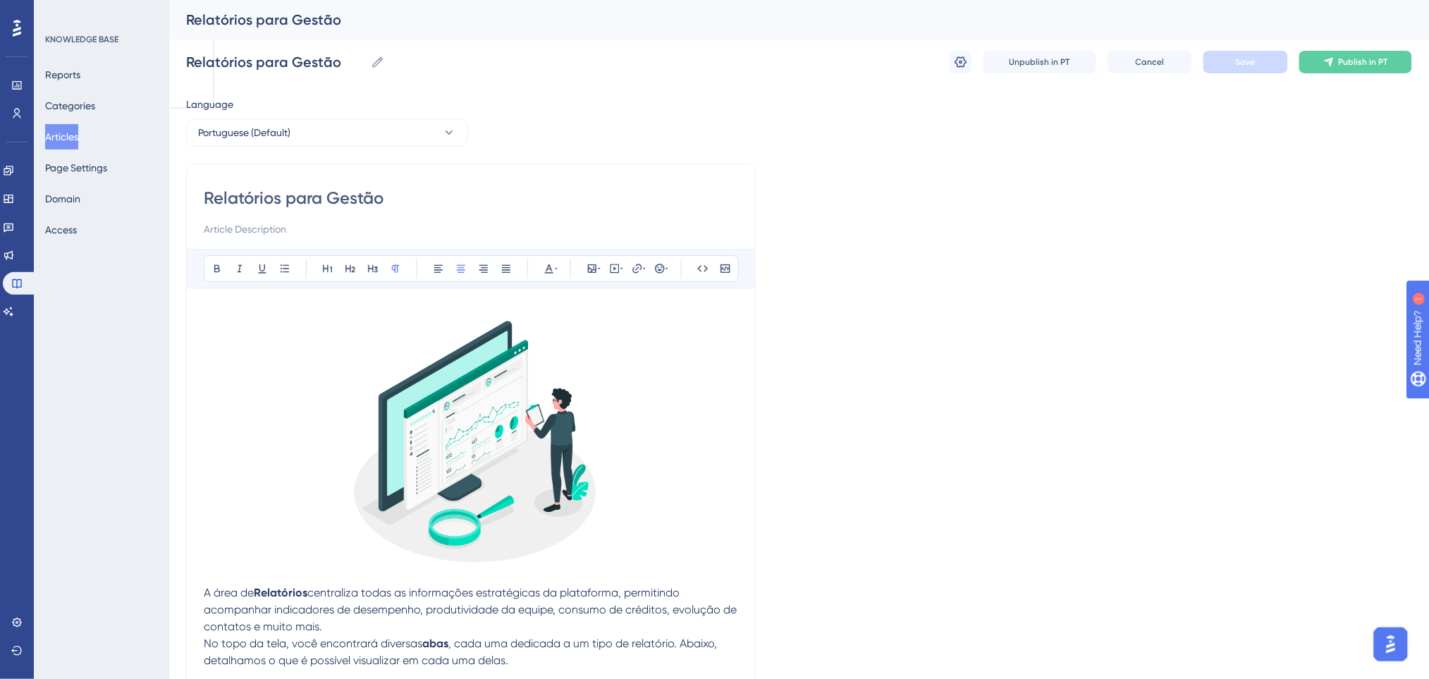
click at [295, 116] on div "Language" at bounding box center [327, 107] width 282 height 23
click at [295, 130] on button "Portuguese (Default)" at bounding box center [327, 132] width 282 height 28
click at [273, 201] on button "English English Published" at bounding box center [327, 204] width 264 height 28
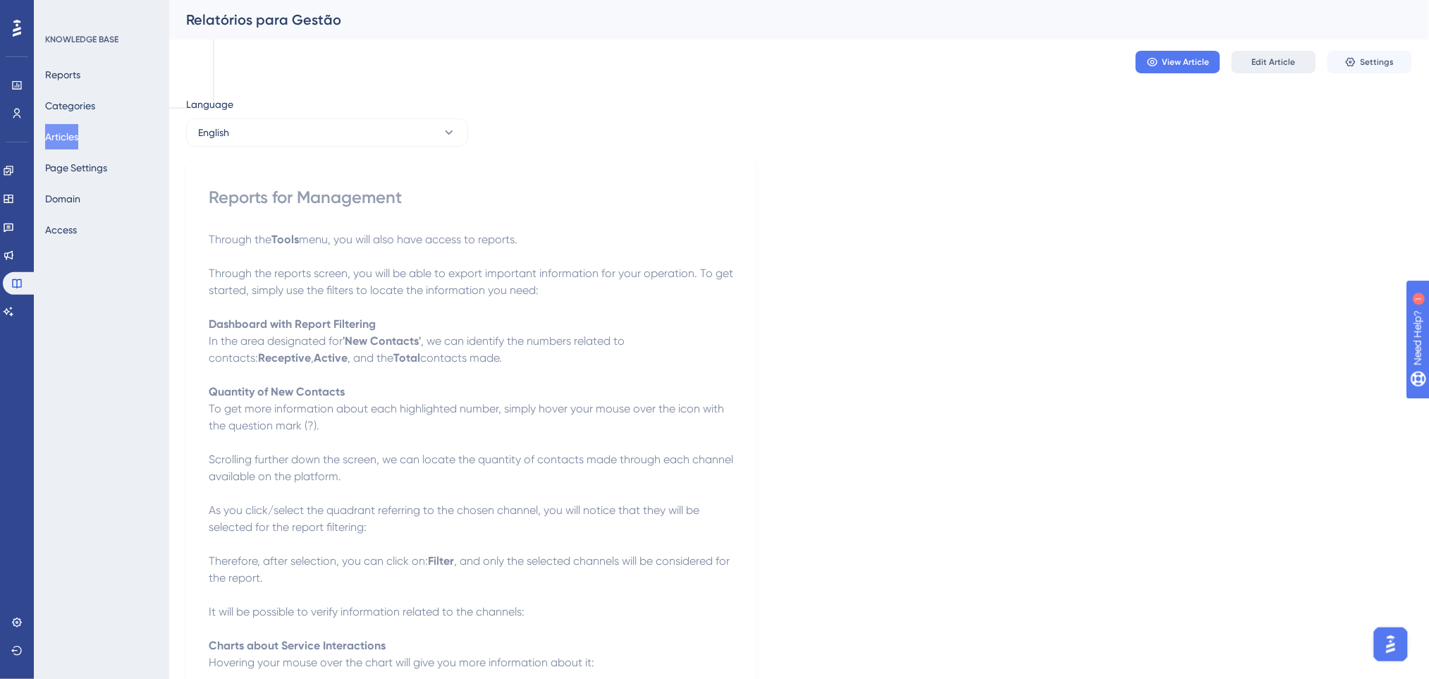
click at [1247, 59] on button "Edit Article" at bounding box center [1273, 62] width 85 height 23
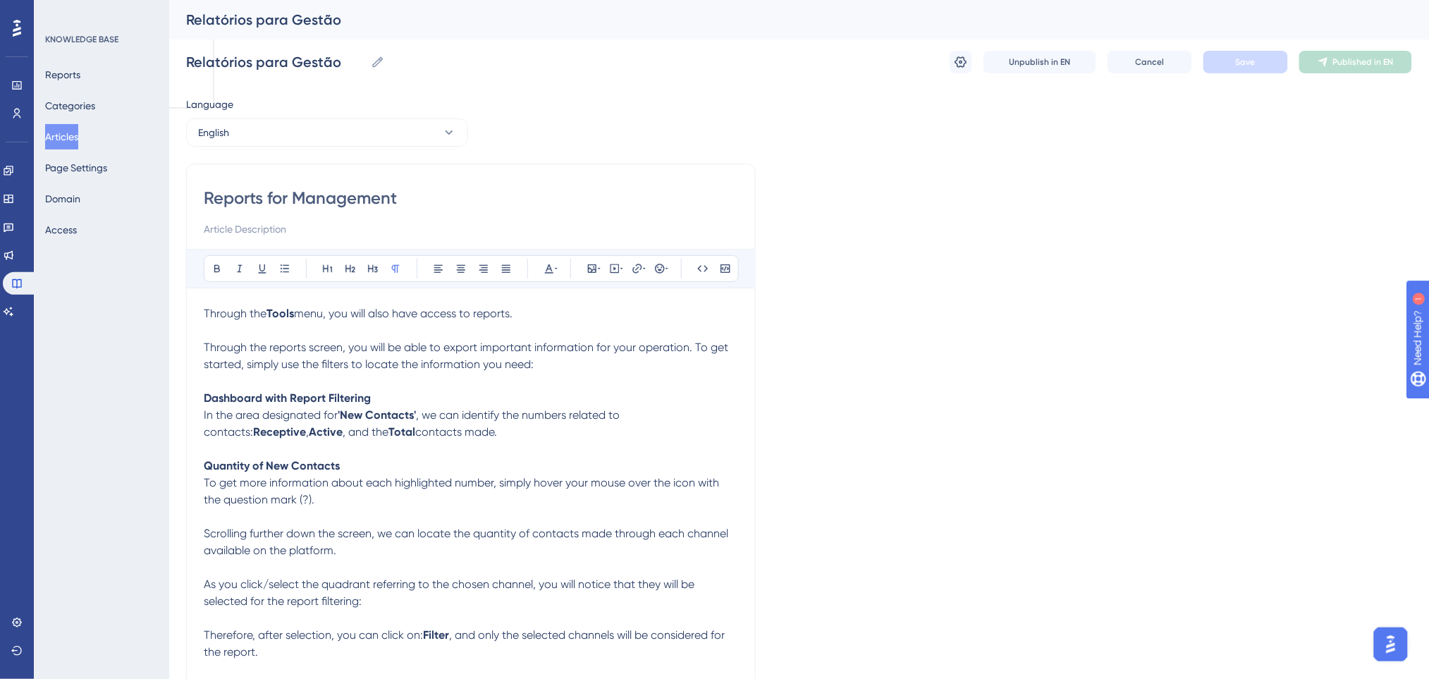
click at [481, 401] on p "Dashboard with Report Filtering In the area designated for 'New Contacts' , we …" at bounding box center [471, 415] width 534 height 51
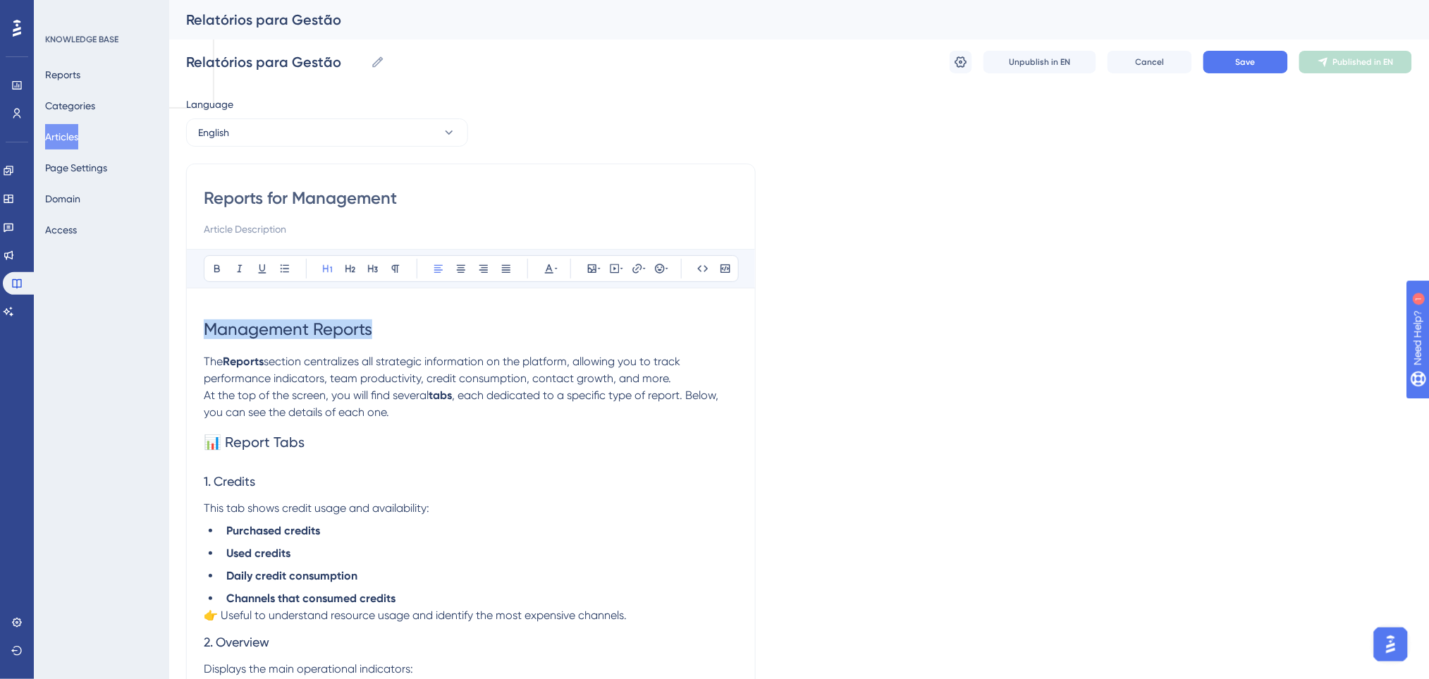
drag, startPoint x: 390, startPoint y: 333, endPoint x: 164, endPoint y: 321, distance: 225.8
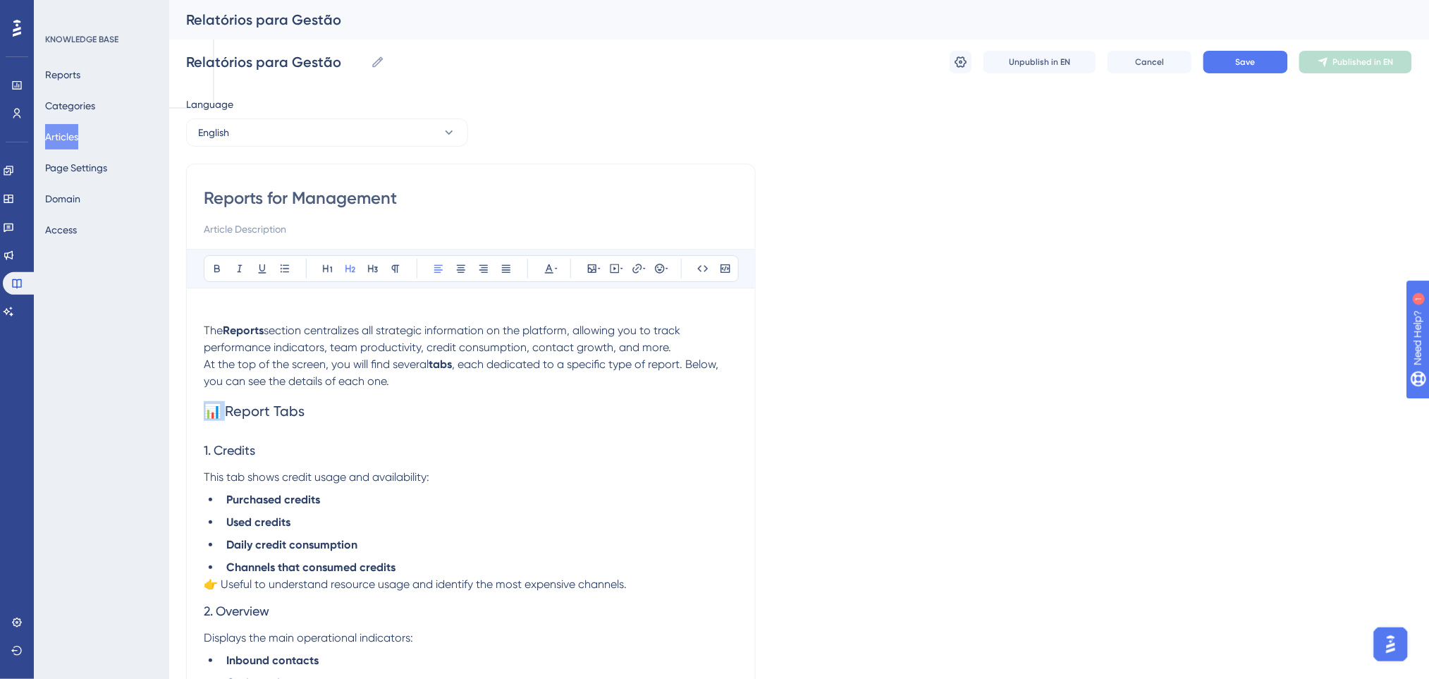
drag, startPoint x: 226, startPoint y: 409, endPoint x: 179, endPoint y: 412, distance: 46.6
drag, startPoint x: 291, startPoint y: 410, endPoint x: 74, endPoint y: 414, distance: 217.1
click at [220, 271] on icon at bounding box center [216, 268] width 11 height 11
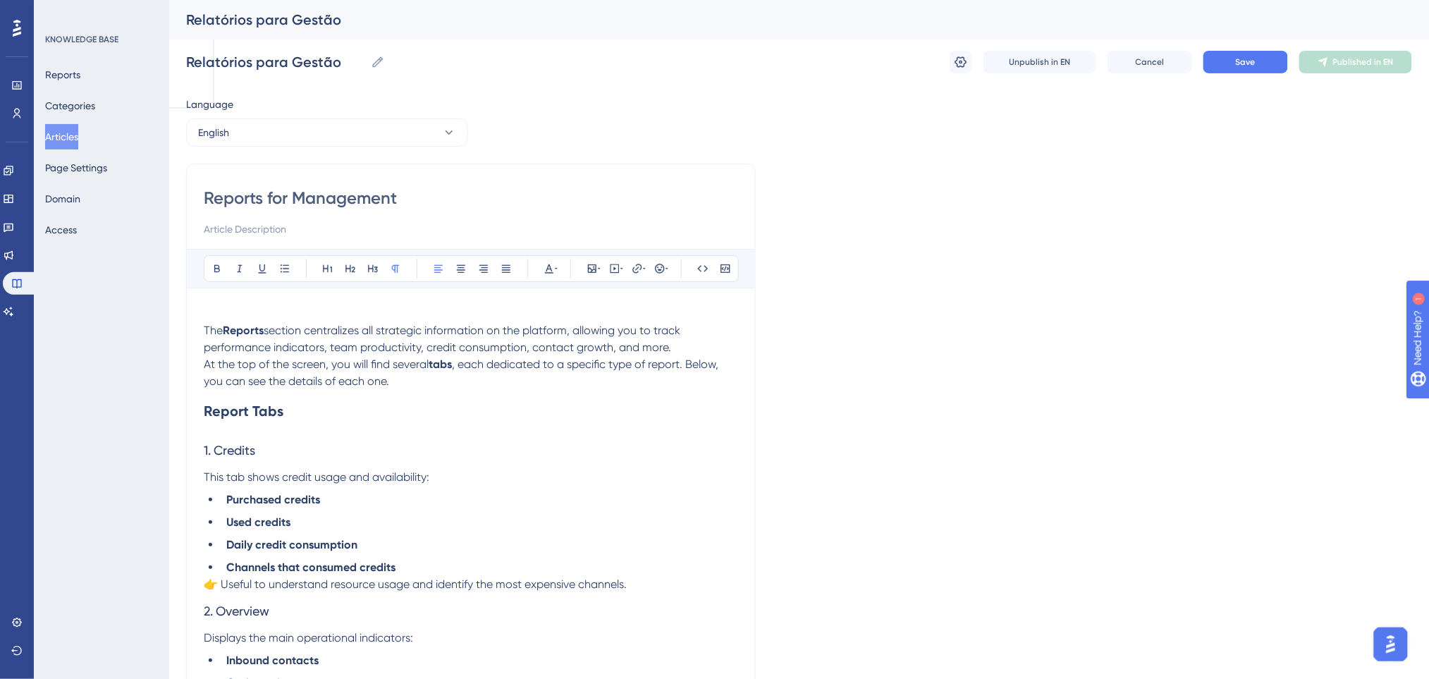
click at [426, 385] on p "At the top of the screen, you will find several tabs , each dedicated to a spec…" at bounding box center [471, 373] width 534 height 34
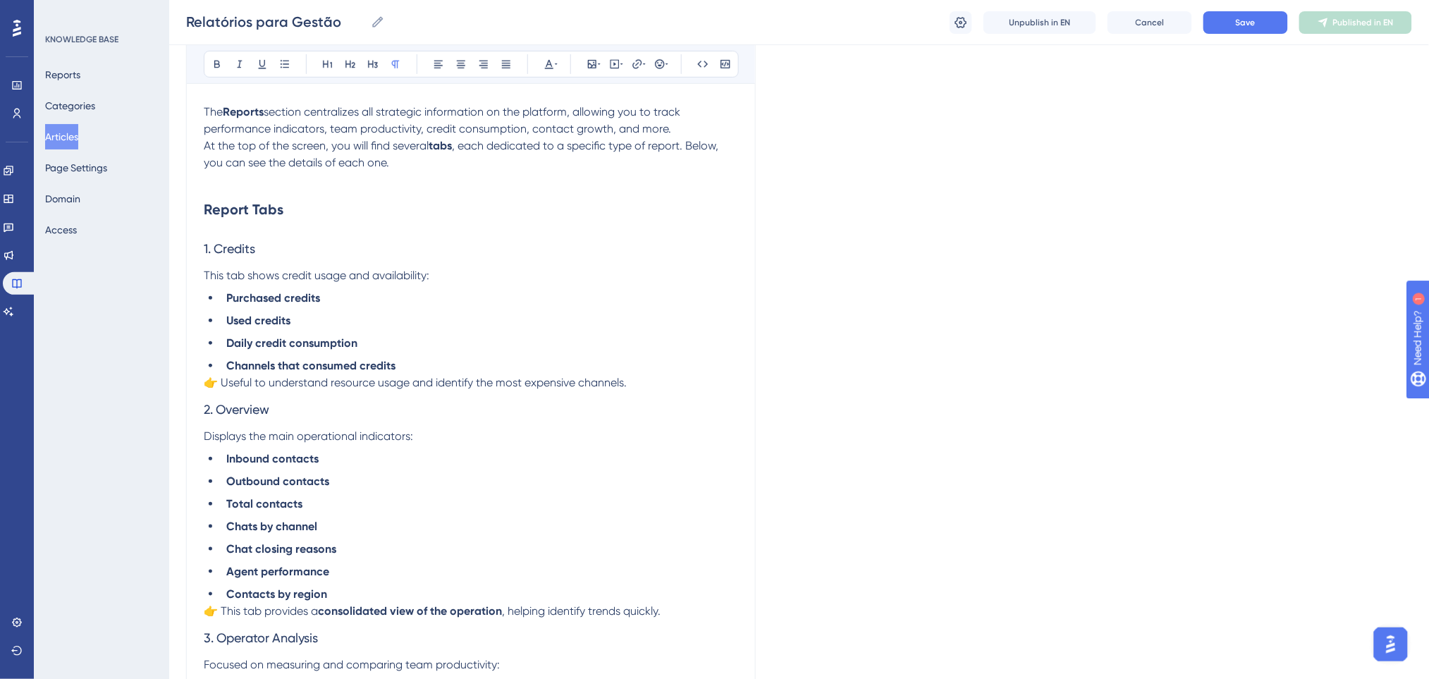
scroll to position [282, 0]
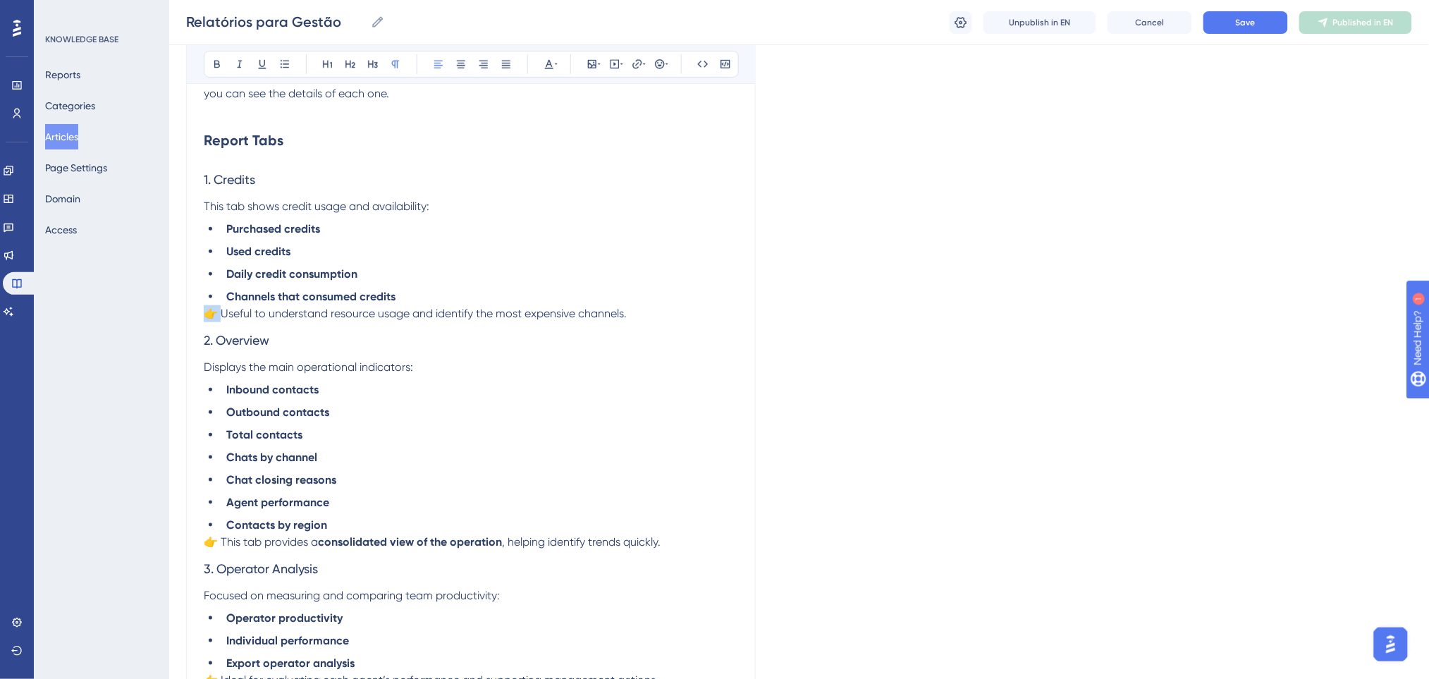
drag, startPoint x: 219, startPoint y: 316, endPoint x: 144, endPoint y: 316, distance: 75.4
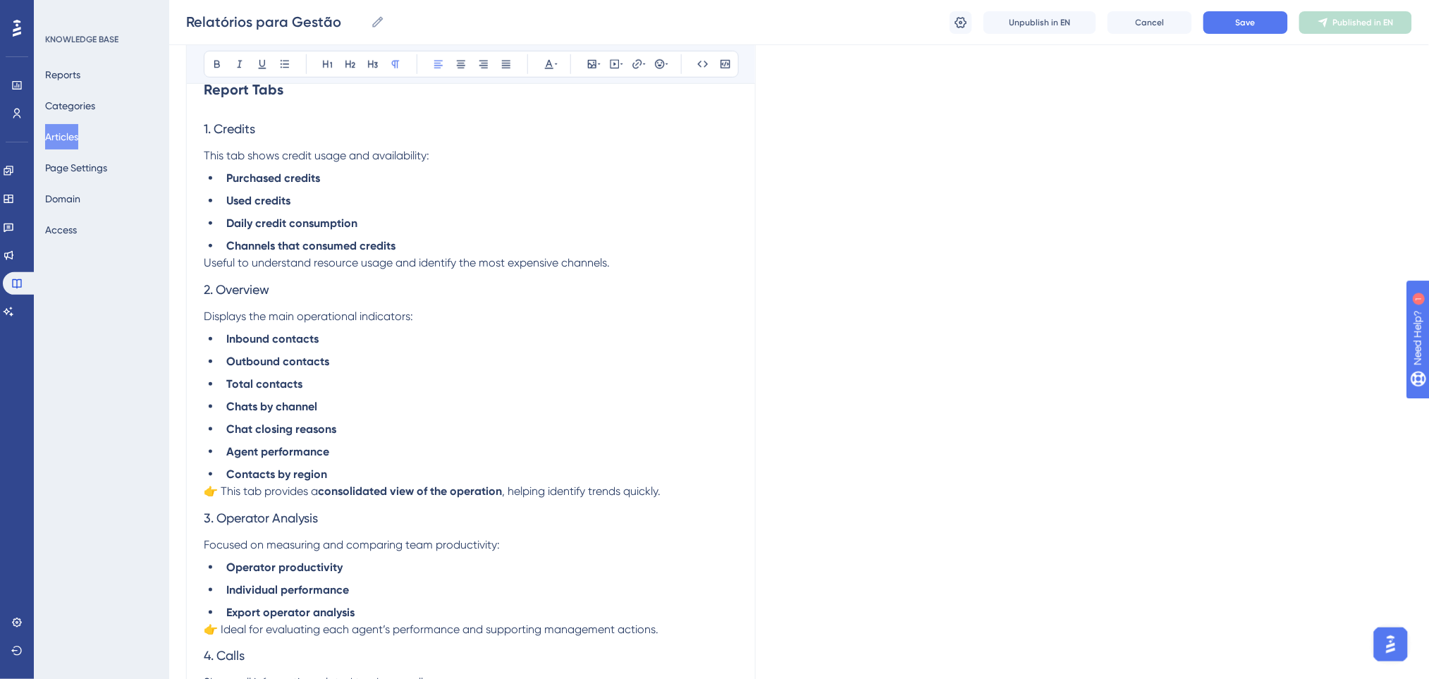
scroll to position [376, 0]
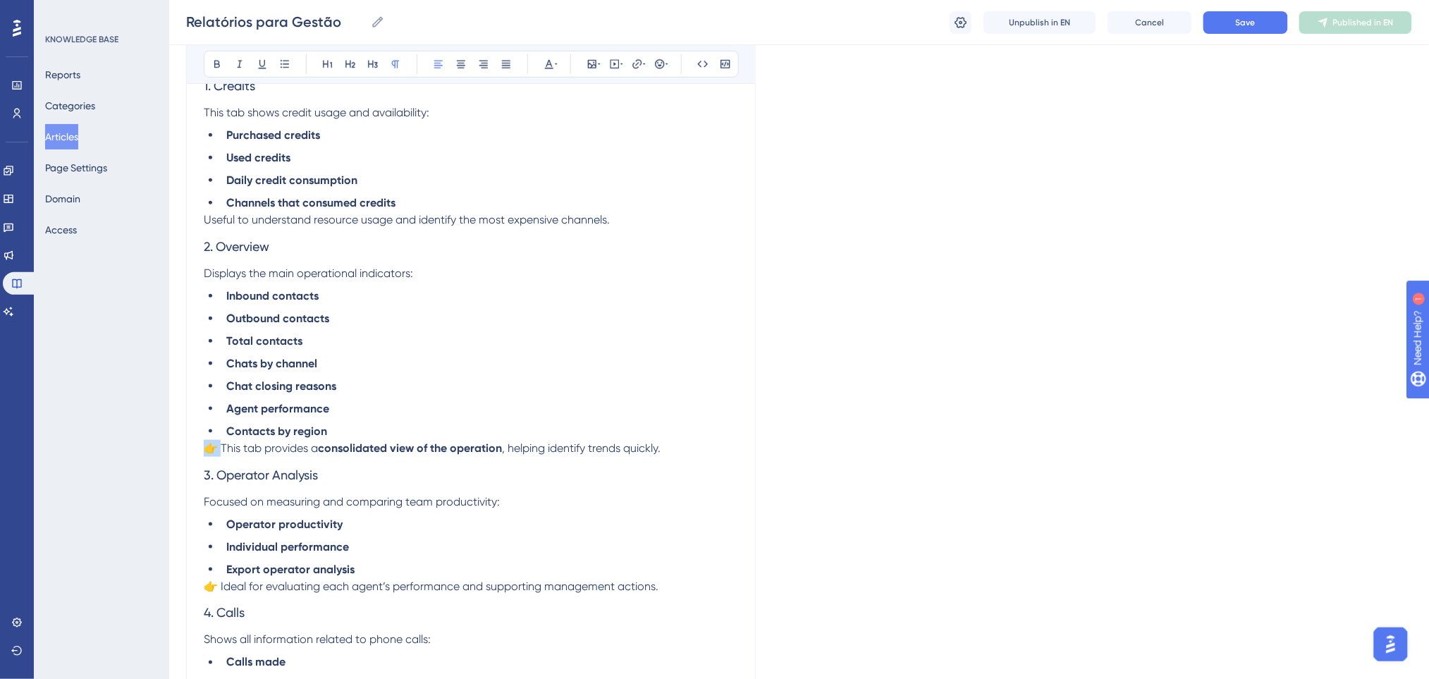
drag, startPoint x: 223, startPoint y: 446, endPoint x: 94, endPoint y: 455, distance: 130.0
click at [169, 455] on div "Performance Users Engagement Widgets Feedback Product Updates Knowledge Base AI…" at bounding box center [798, 662] width 1259 height 2076
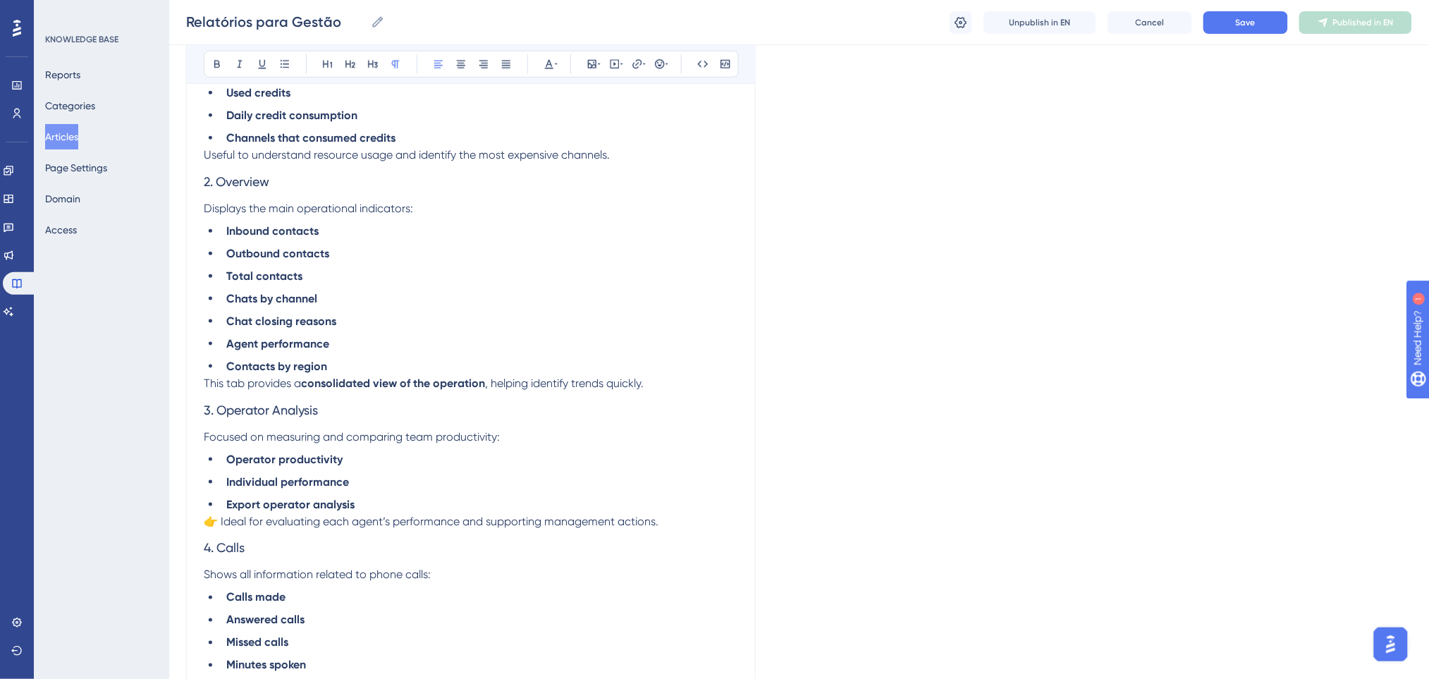
scroll to position [469, 0]
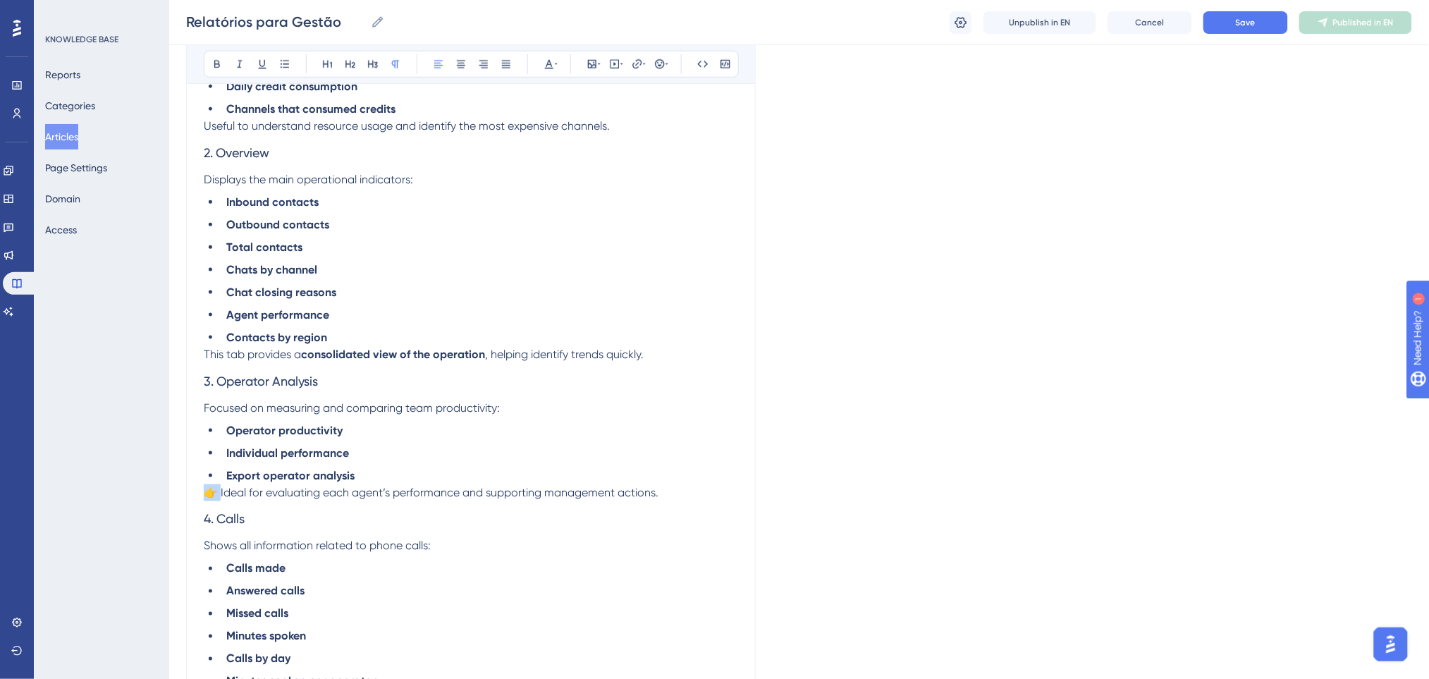
drag, startPoint x: 221, startPoint y: 493, endPoint x: 156, endPoint y: 497, distance: 64.2
click at [169, 497] on div "Performance Users Engagement Widgets Feedback Product Updates Knowledge Base AI…" at bounding box center [798, 569] width 1259 height 2076
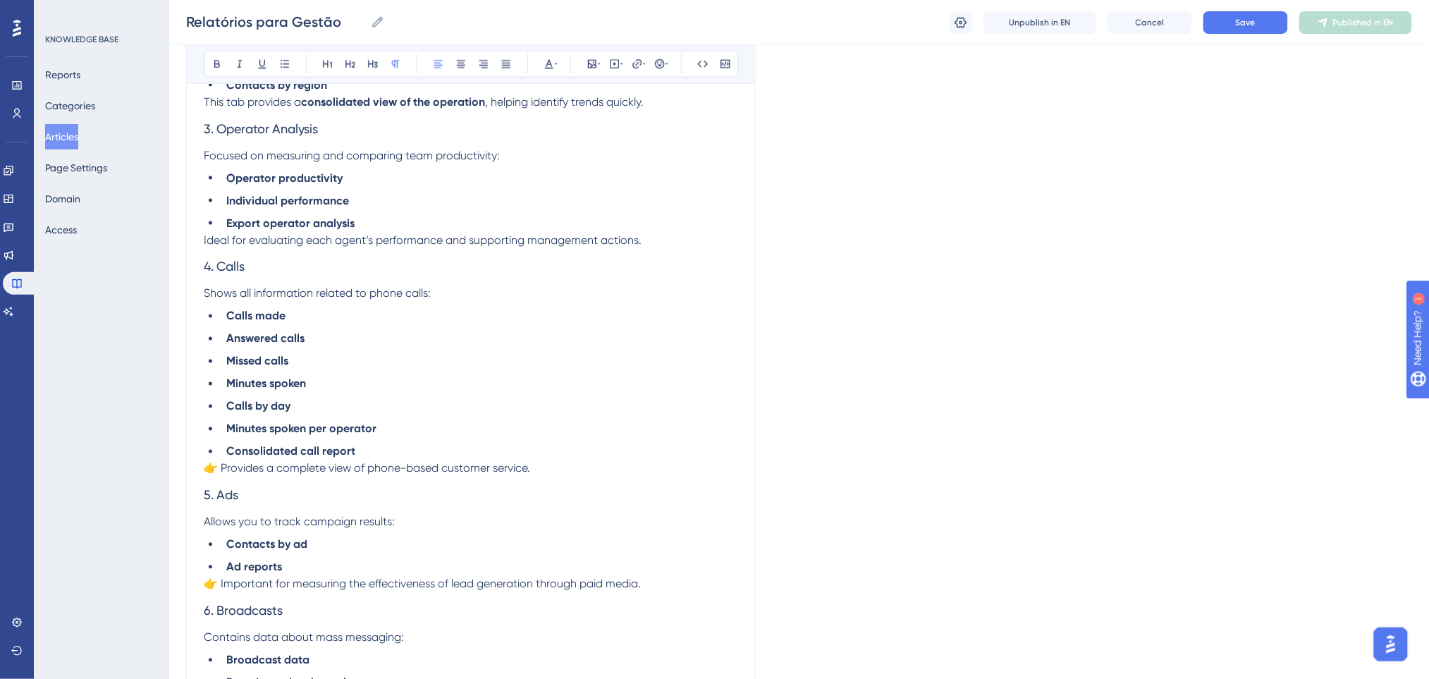
scroll to position [751, 0]
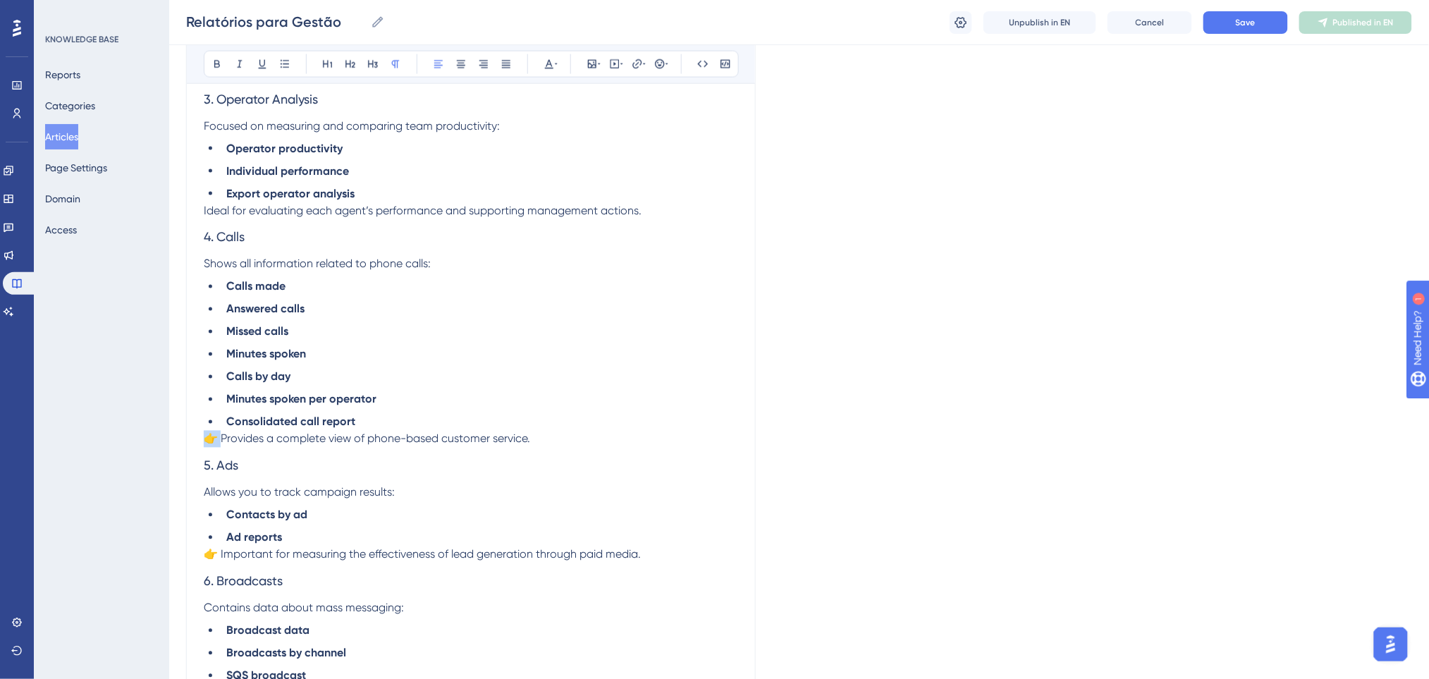
drag, startPoint x: 223, startPoint y: 437, endPoint x: 132, endPoint y: 445, distance: 91.2
click at [169, 445] on div "Performance Users Engagement Widgets Feedback Product Updates Knowledge Base AI…" at bounding box center [798, 287] width 1259 height 2076
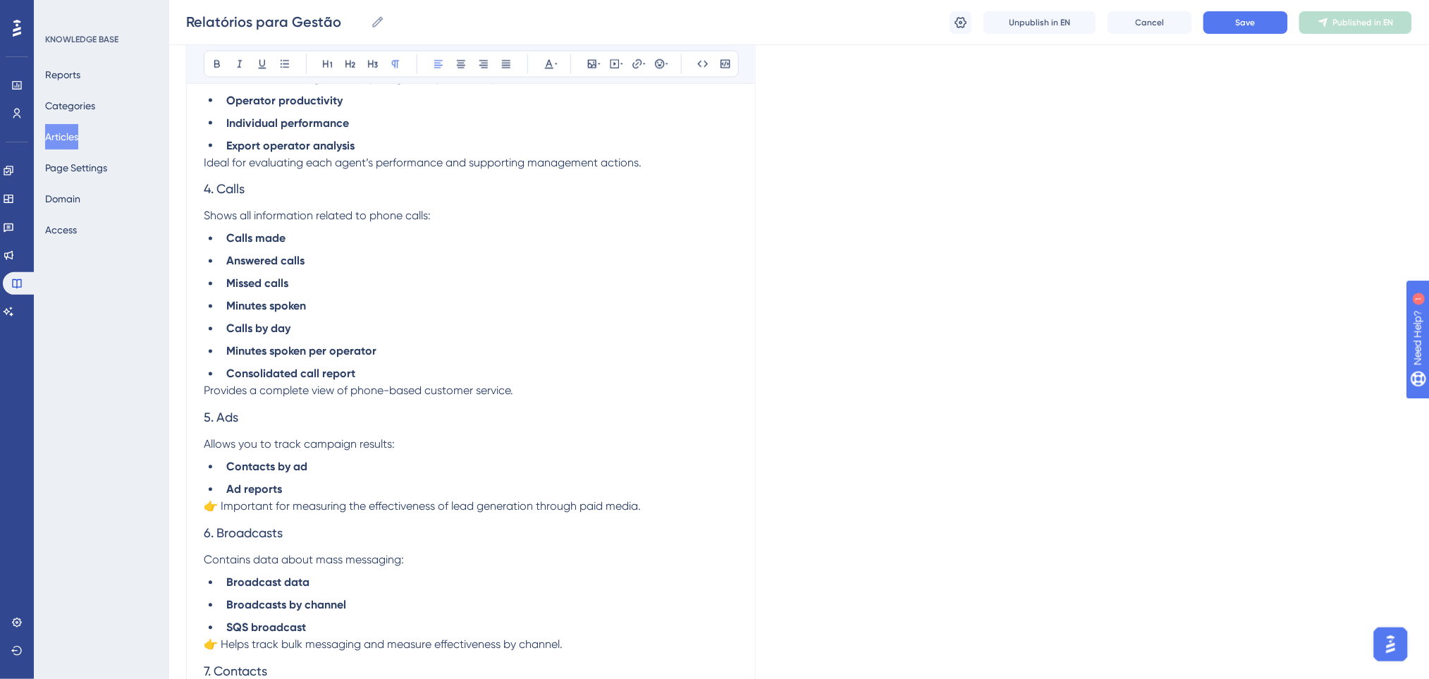
scroll to position [846, 0]
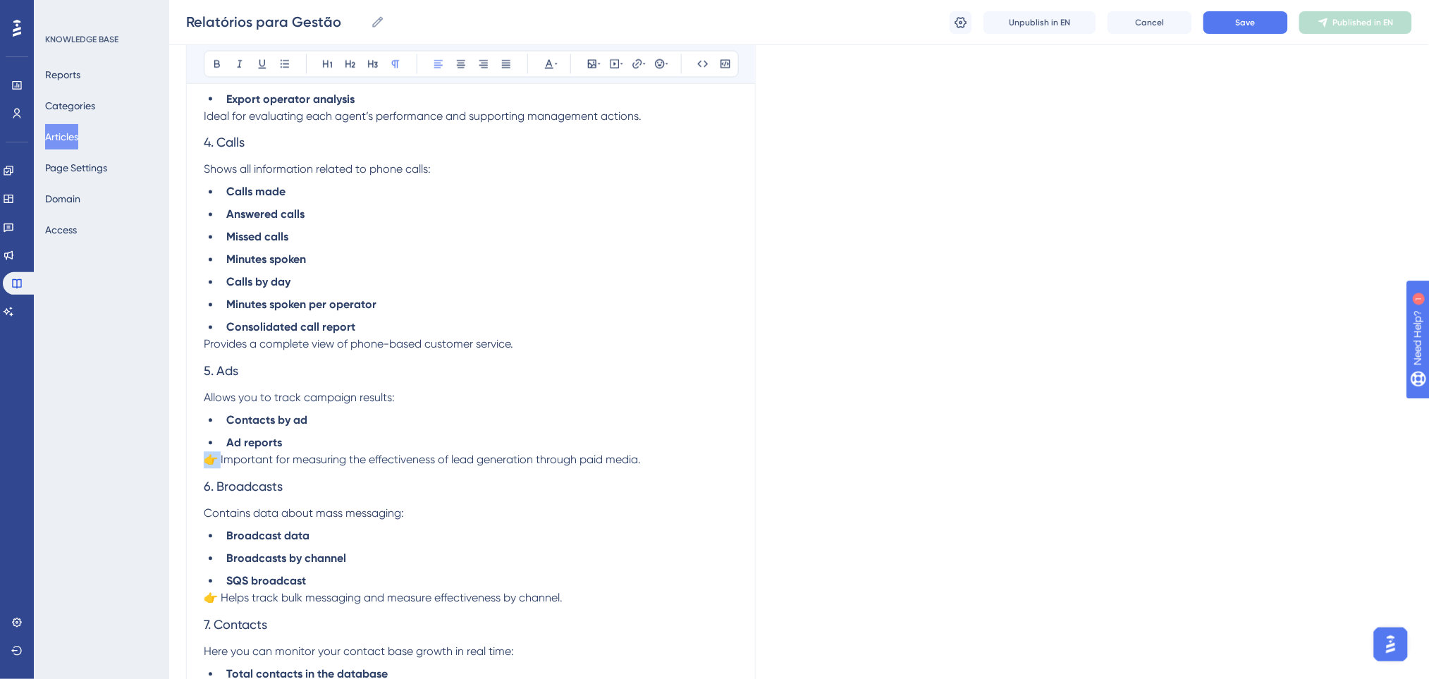
drag, startPoint x: 221, startPoint y: 466, endPoint x: 167, endPoint y: 465, distance: 54.3
click at [169, 465] on div "Performance Users Engagement Widgets Feedback Product Updates Knowledge Base AI…" at bounding box center [798, 192] width 1259 height 2076
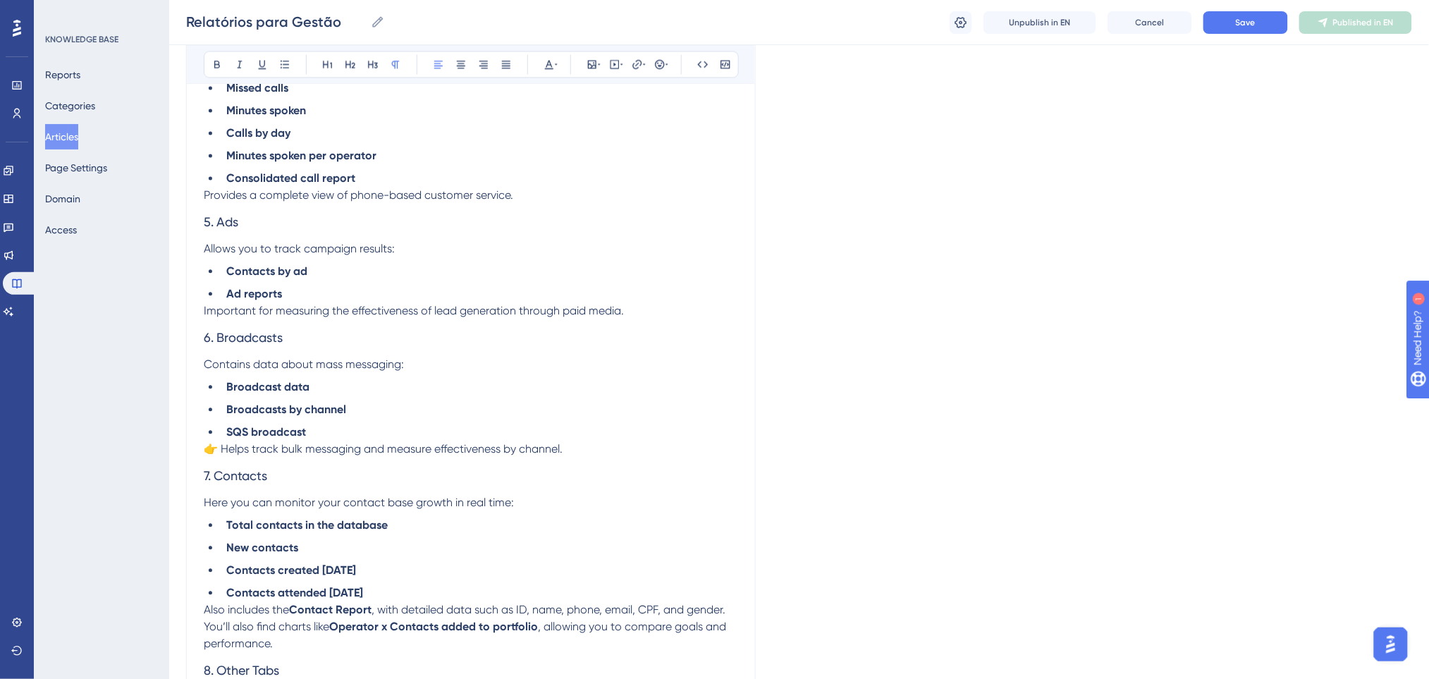
scroll to position [1033, 0]
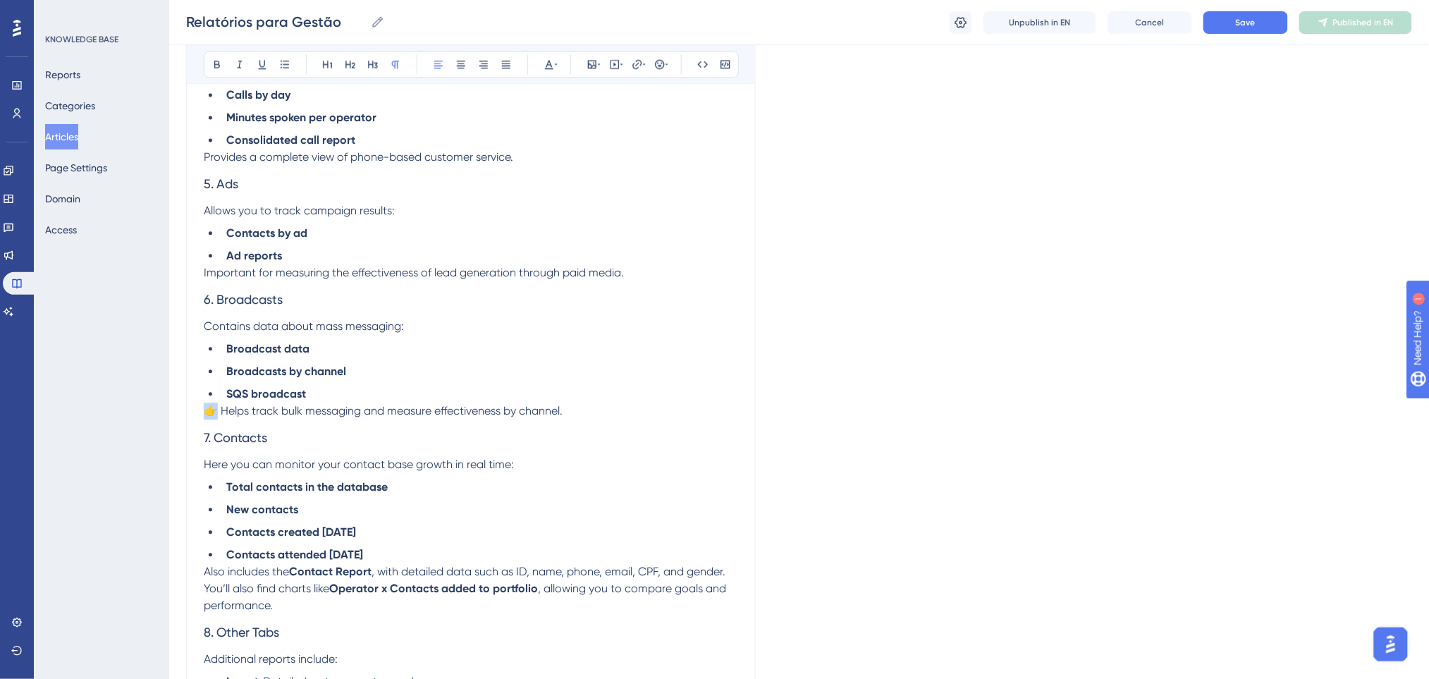
drag, startPoint x: 220, startPoint y: 412, endPoint x: 121, endPoint y: 417, distance: 98.8
click at [169, 417] on div "Performance Users Engagement Widgets Feedback Product Updates Knowledge Base AI…" at bounding box center [798, 5] width 1259 height 2076
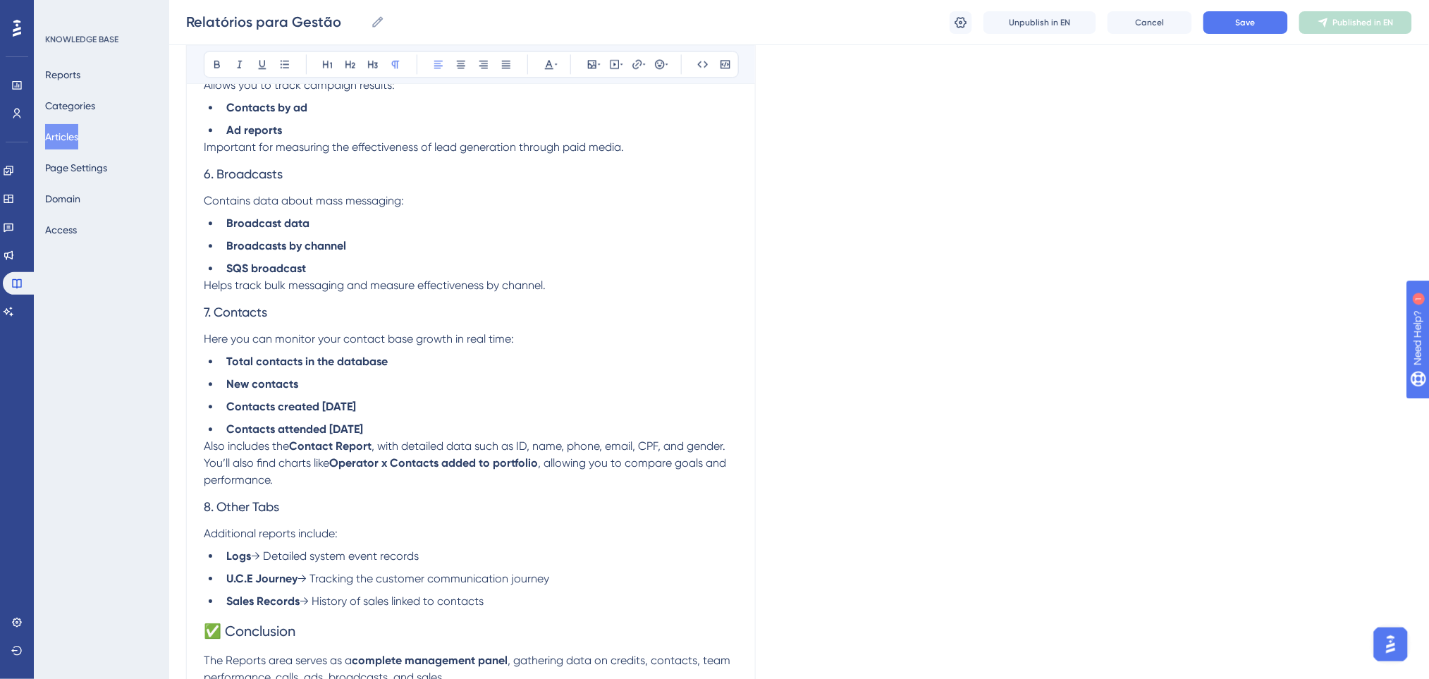
scroll to position [1221, 0]
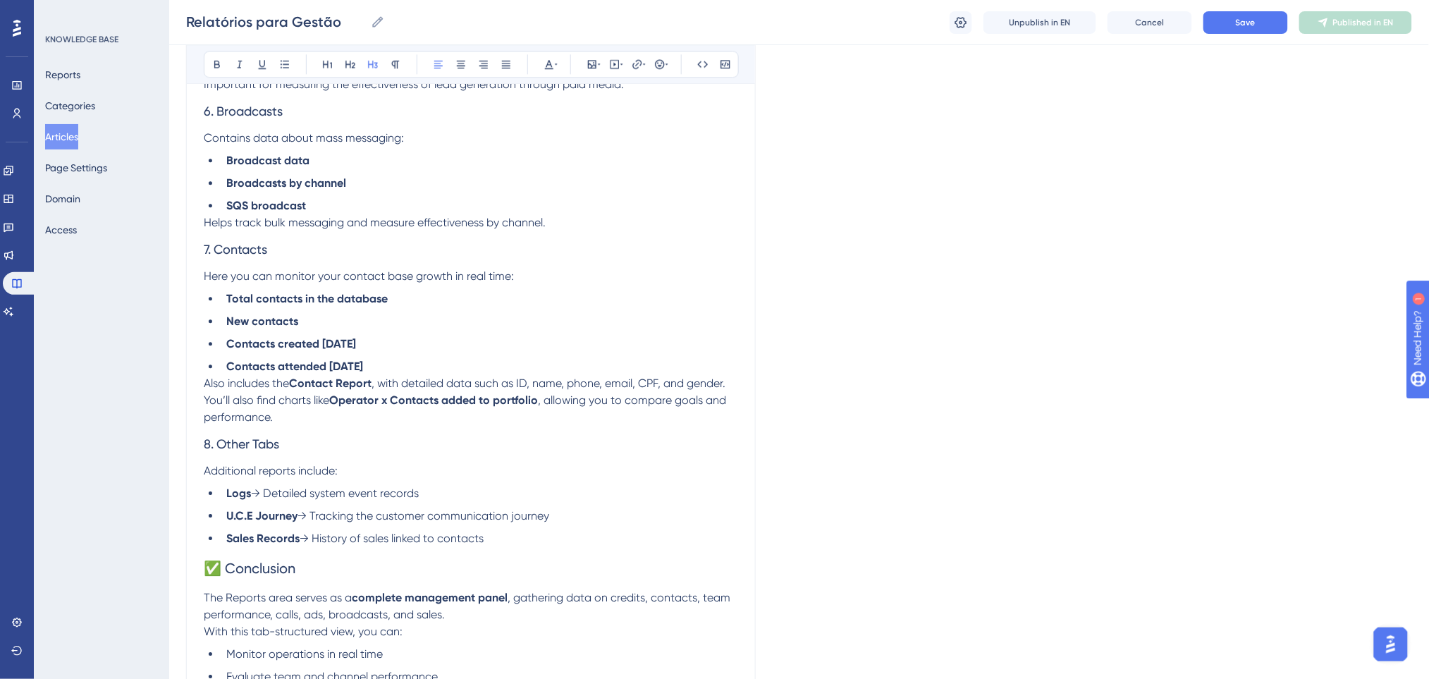
click at [207, 223] on span "Helps track bulk messaging and measure effectiveness by channel." at bounding box center [375, 222] width 342 height 13
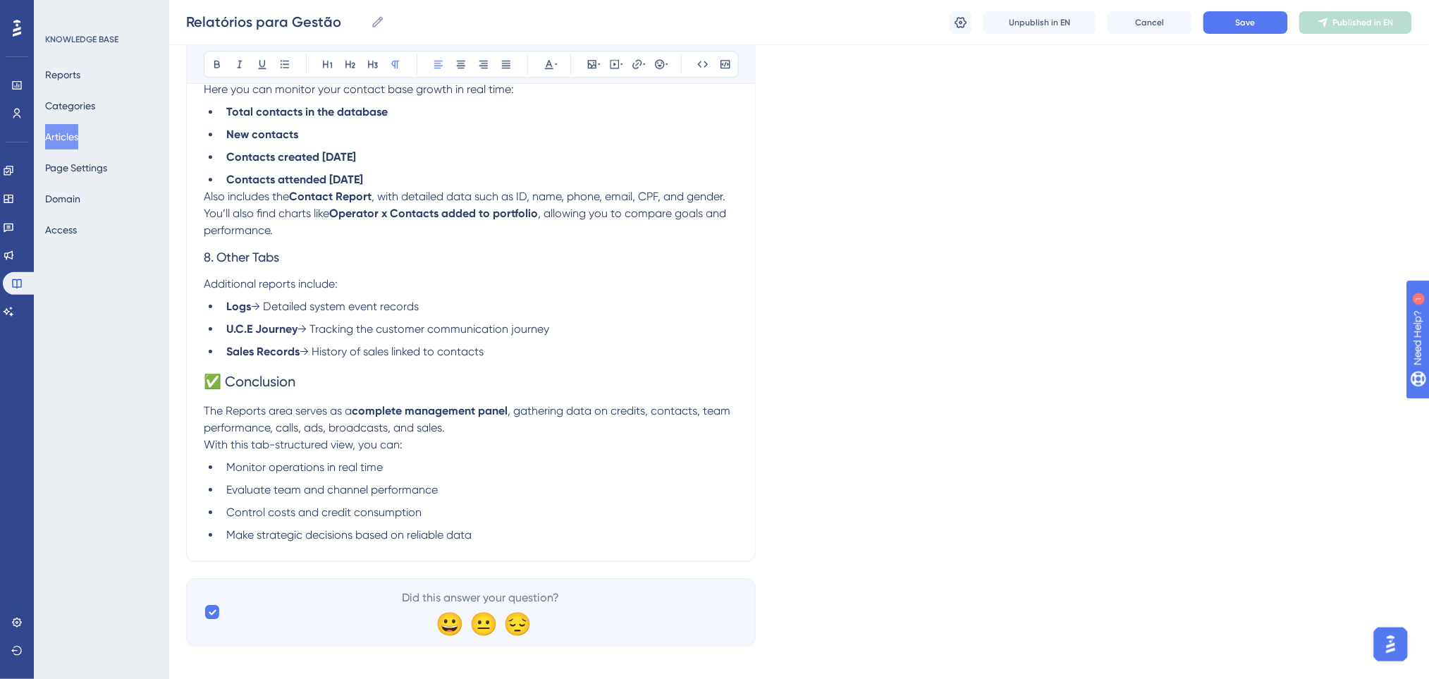
scroll to position [1410, 0]
drag, startPoint x: 227, startPoint y: 383, endPoint x: 51, endPoint y: 383, distance: 175.5
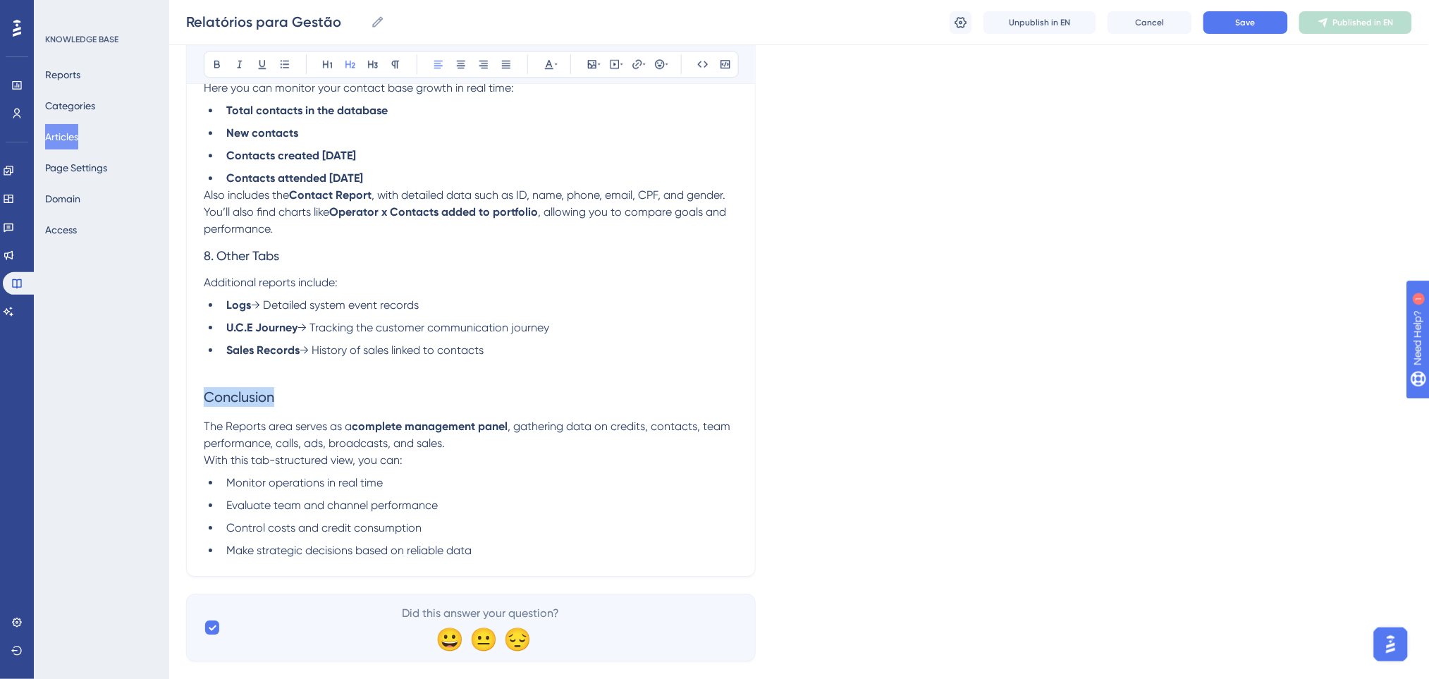
drag, startPoint x: 279, startPoint y: 392, endPoint x: 49, endPoint y: 404, distance: 230.1
click at [208, 68] on button at bounding box center [217, 64] width 20 height 20
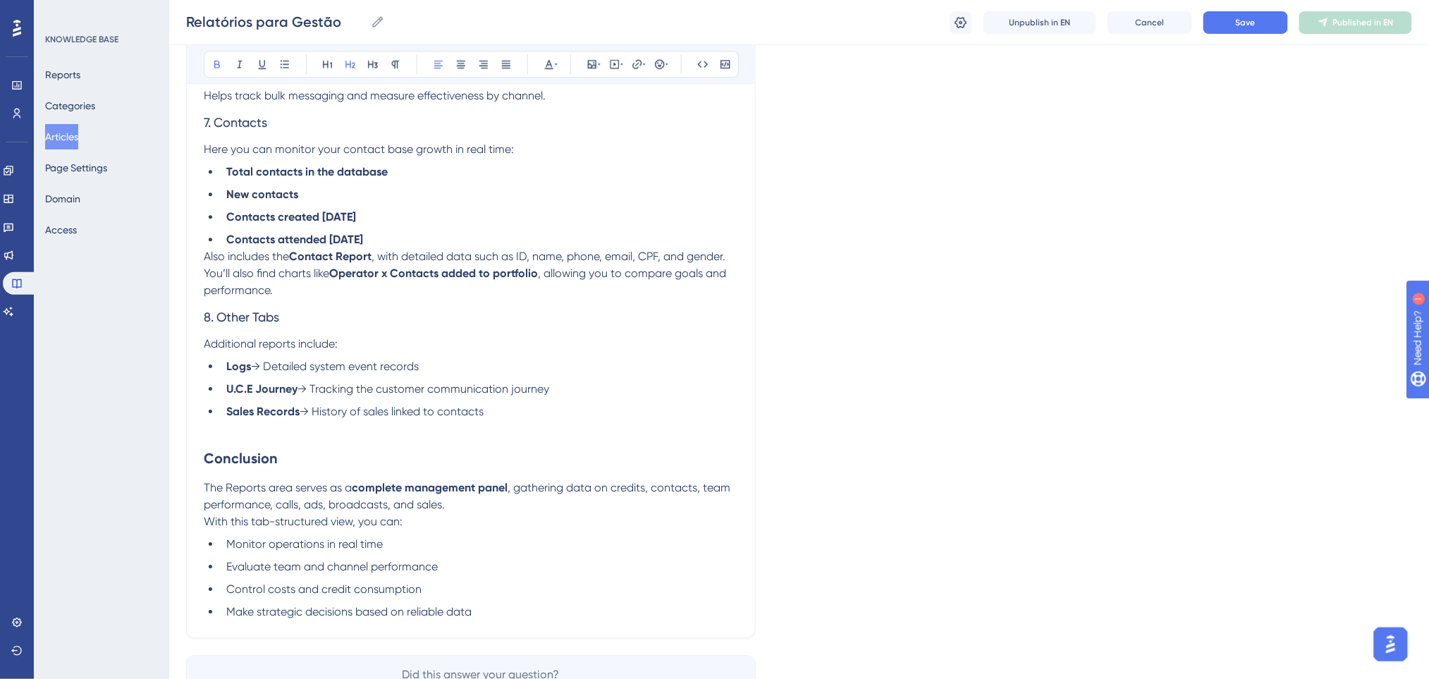
scroll to position [1315, 0]
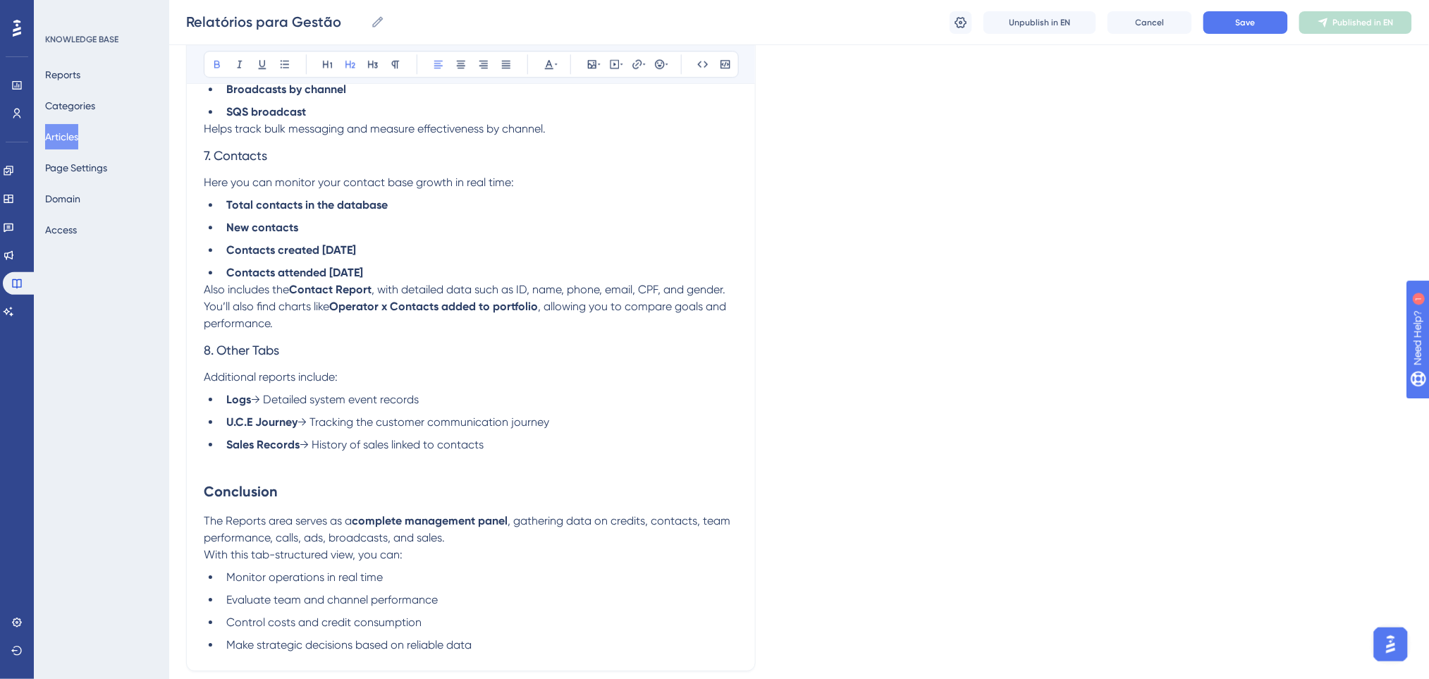
click at [301, 322] on p "Also includes the Contact Report , with detailed data such as ID, name, phone, …" at bounding box center [471, 306] width 534 height 51
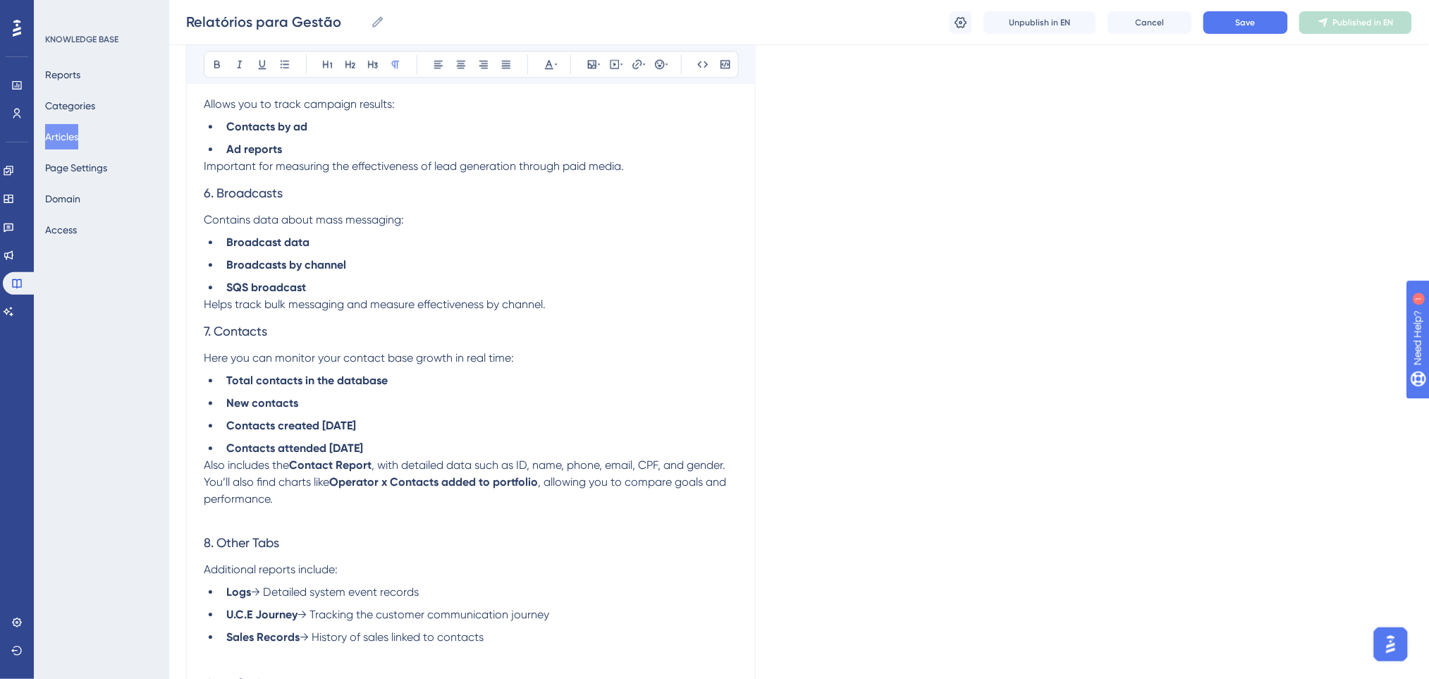
scroll to position [1128, 0]
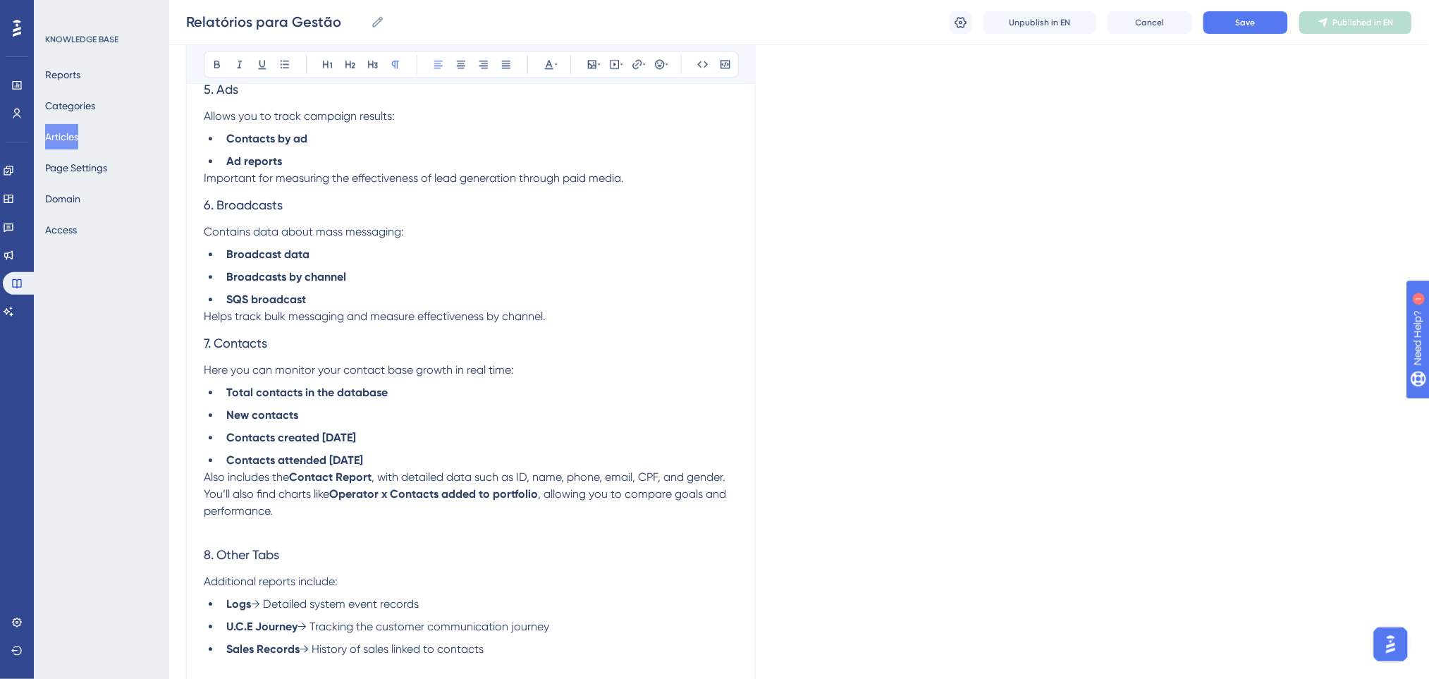
click at [572, 314] on p "Helps track bulk messaging and measure effectiveness by channel." at bounding box center [471, 316] width 534 height 17
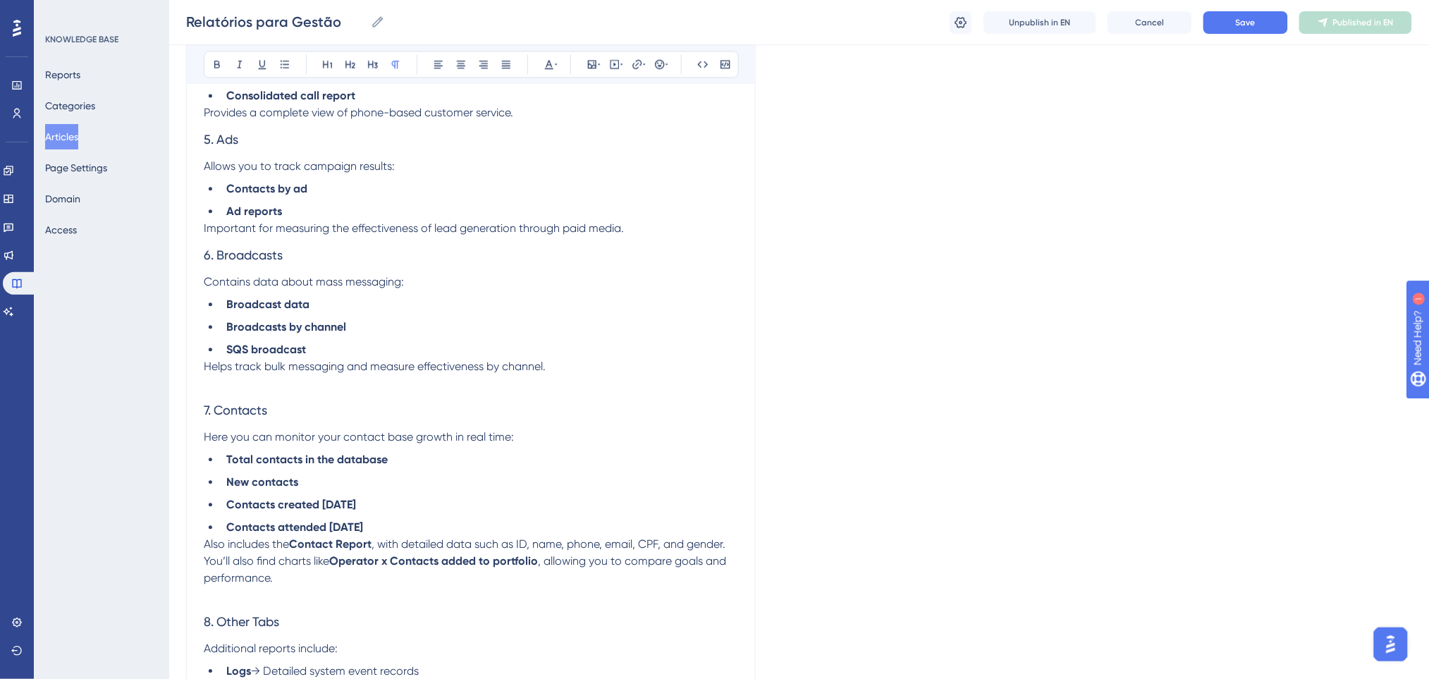
scroll to position [1033, 0]
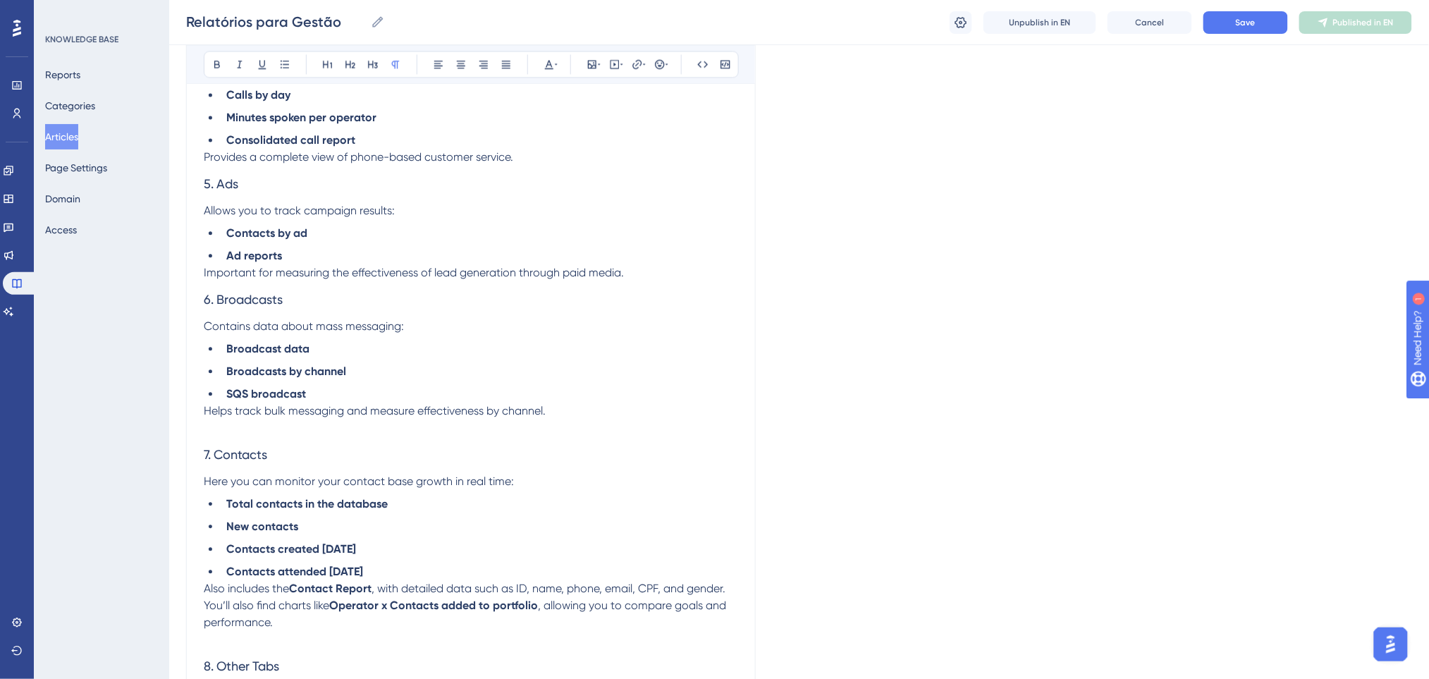
click at [624, 271] on span "Important for measuring the effectiveness of lead generation through paid media." at bounding box center [414, 272] width 420 height 13
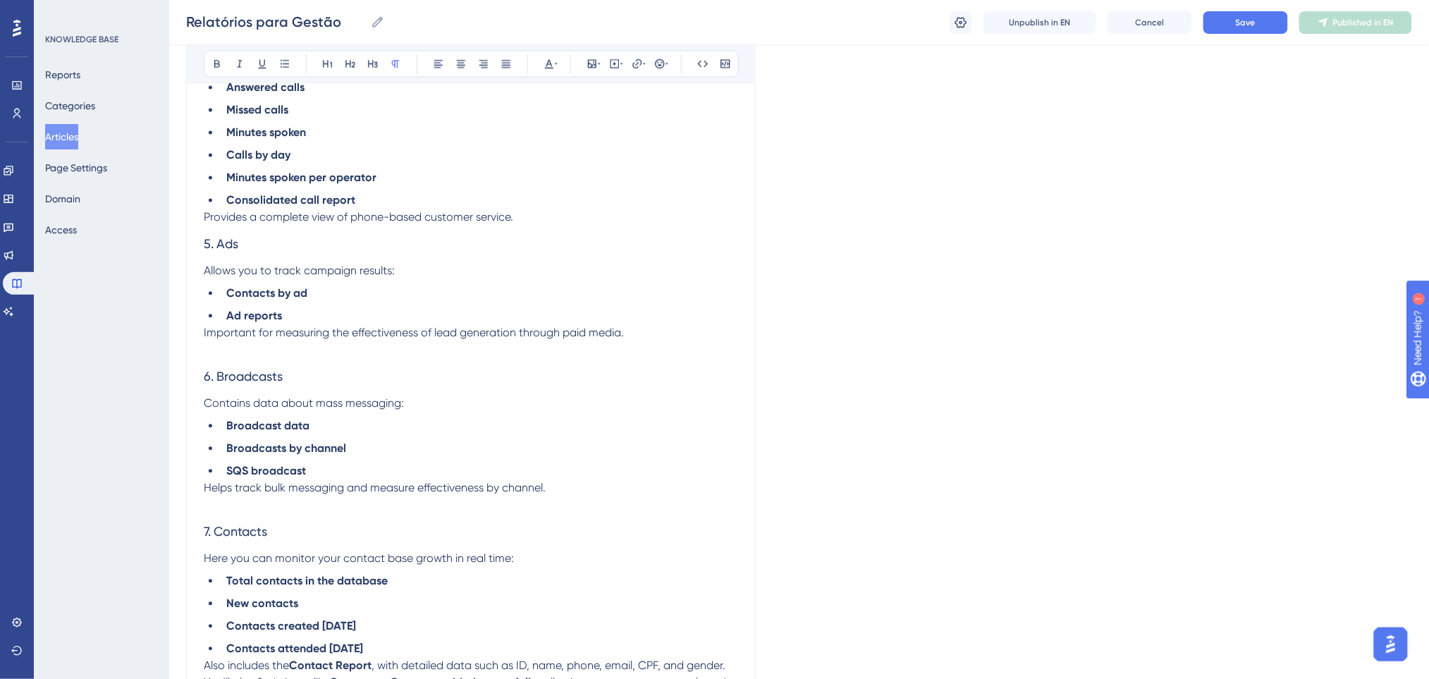
scroll to position [939, 0]
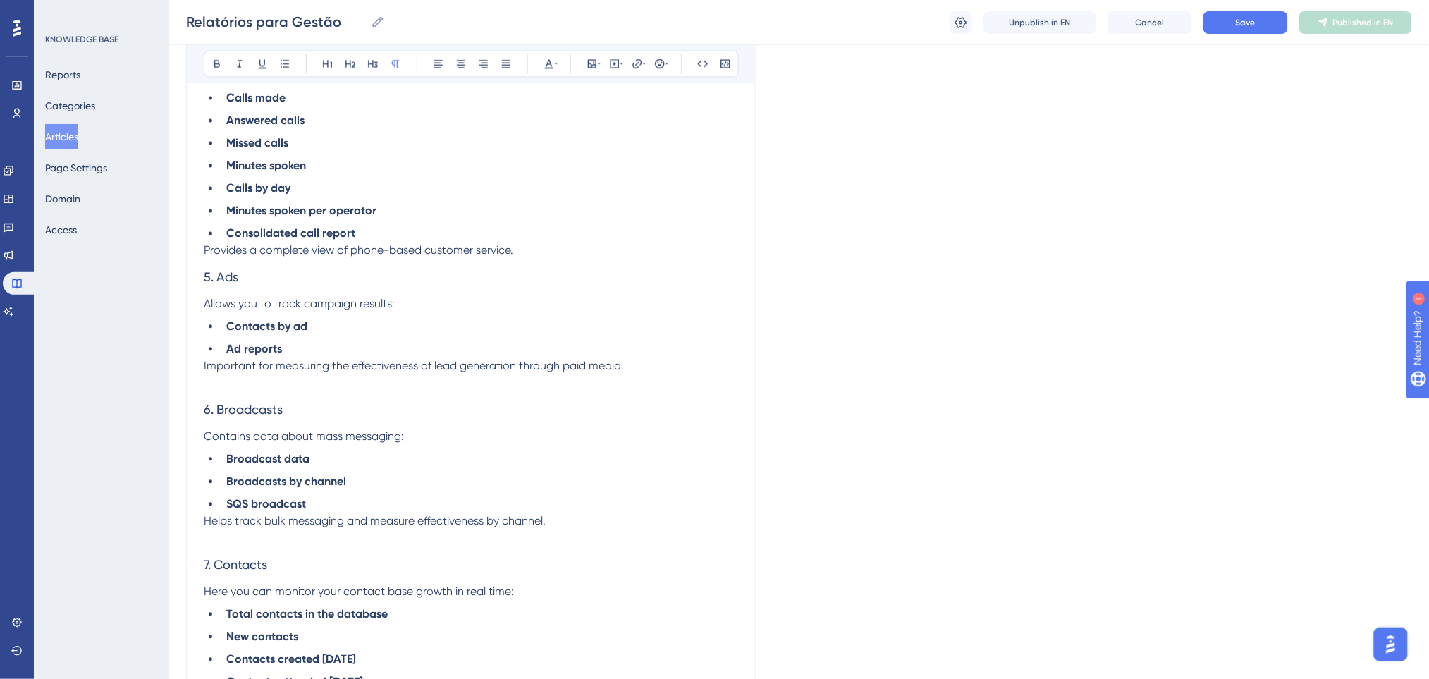
click at [530, 252] on p "Provides a complete view of phone-based customer service." at bounding box center [471, 250] width 534 height 17
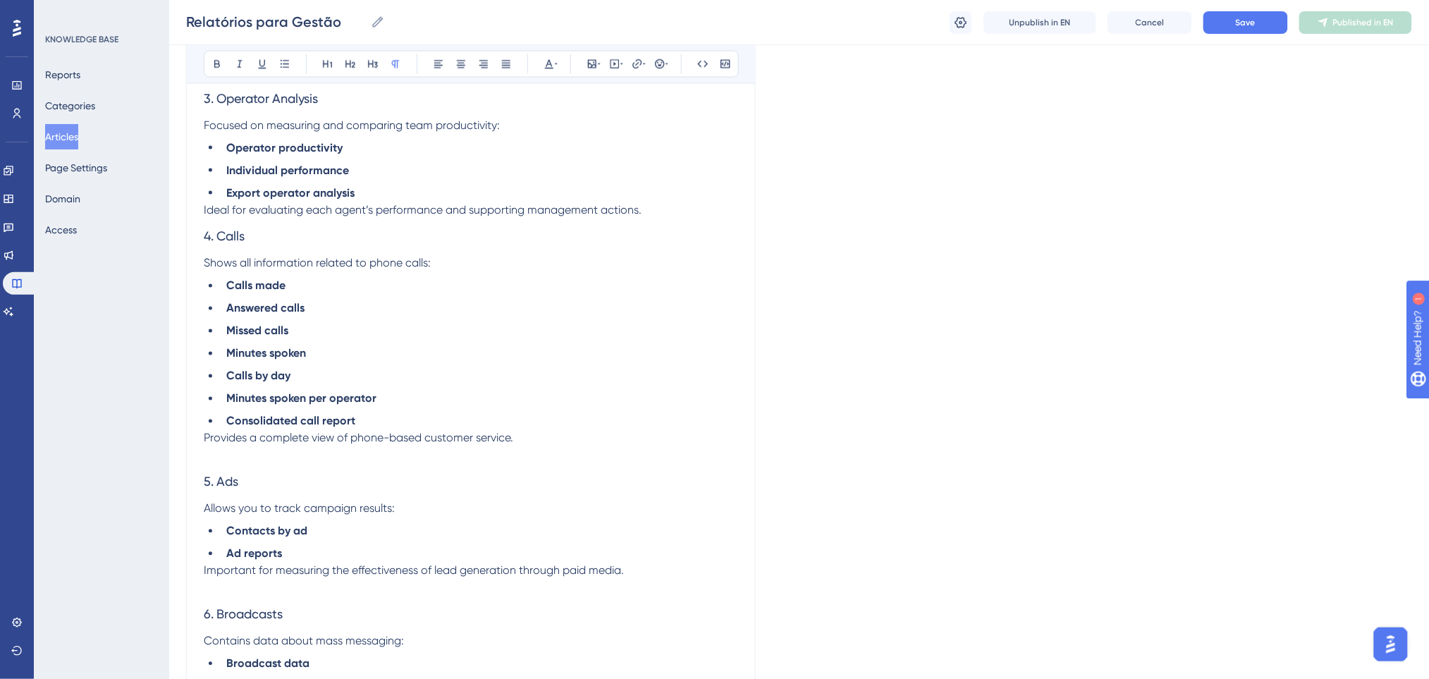
scroll to position [751, 0]
click at [649, 209] on p "Ideal for evaluating each agent’s performance and supporting management actions." at bounding box center [471, 210] width 534 height 17
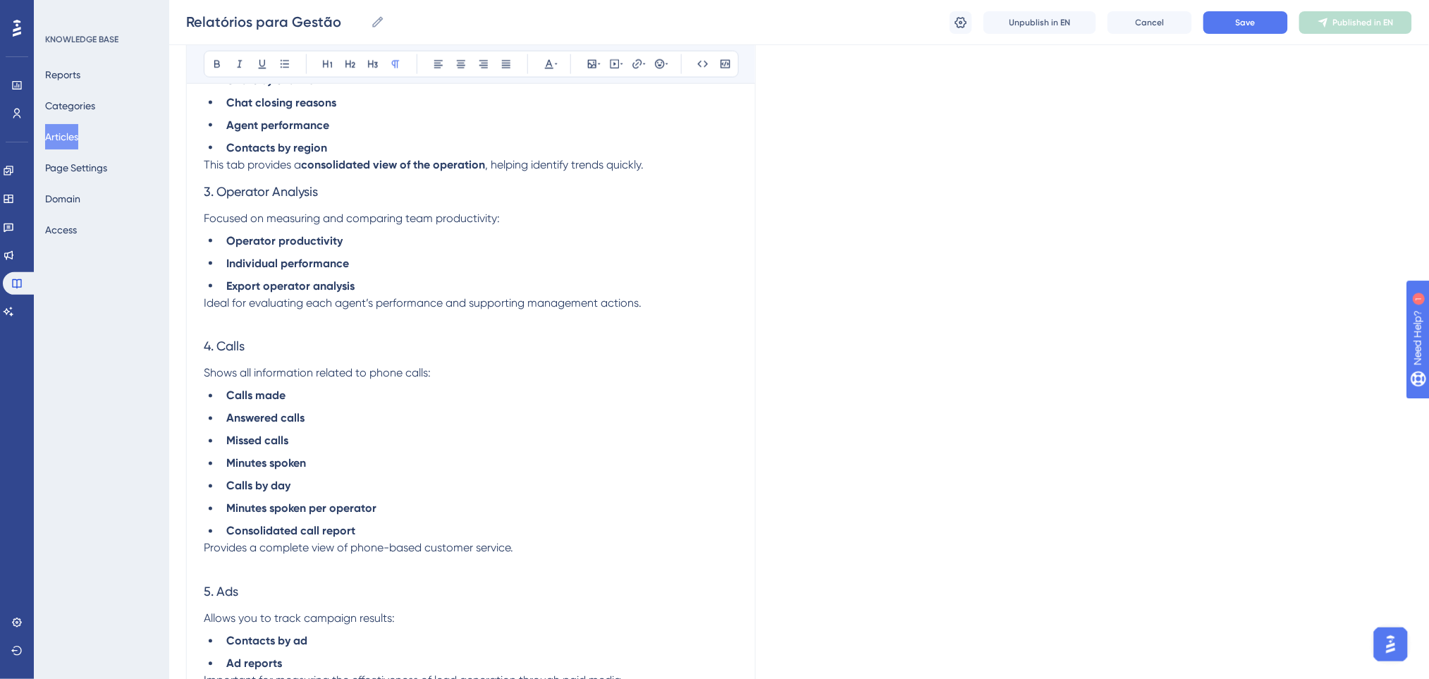
scroll to position [564, 0]
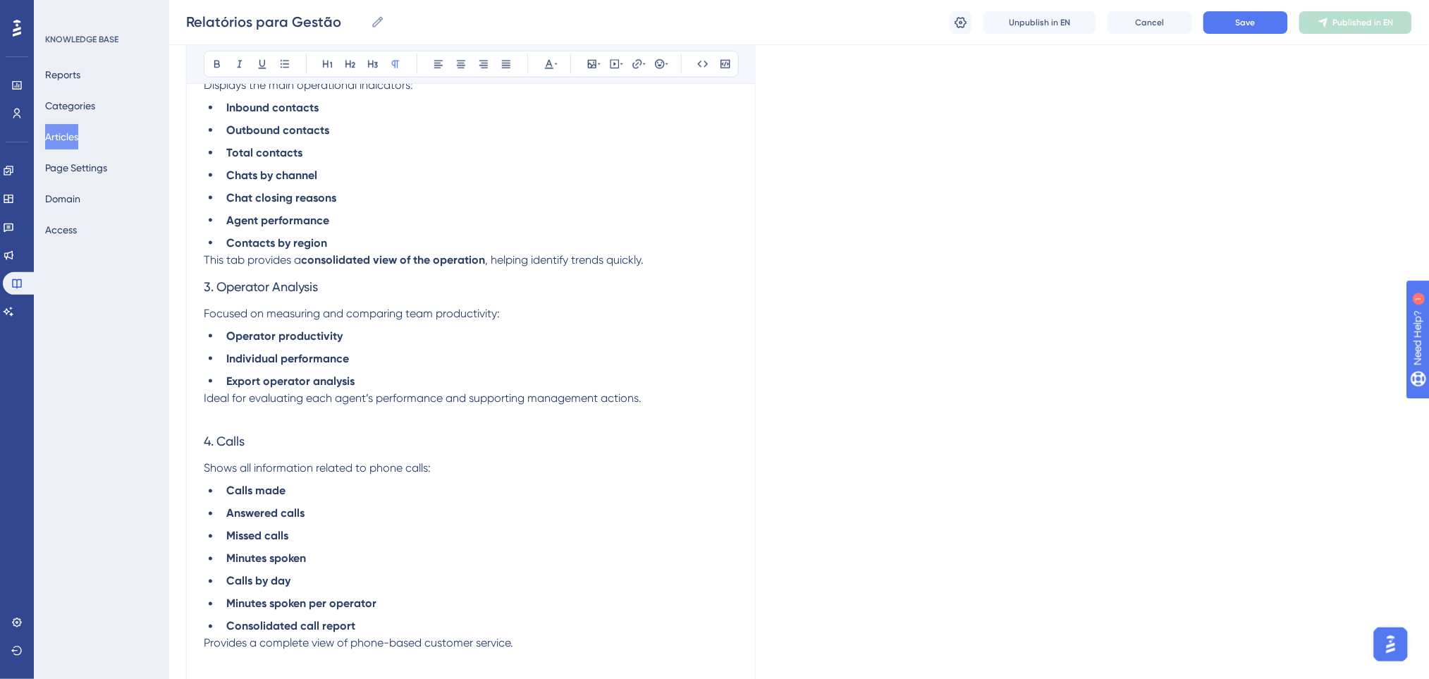
click at [669, 261] on p "This tab provides a consolidated view of the operation , helping identify trend…" at bounding box center [471, 260] width 534 height 17
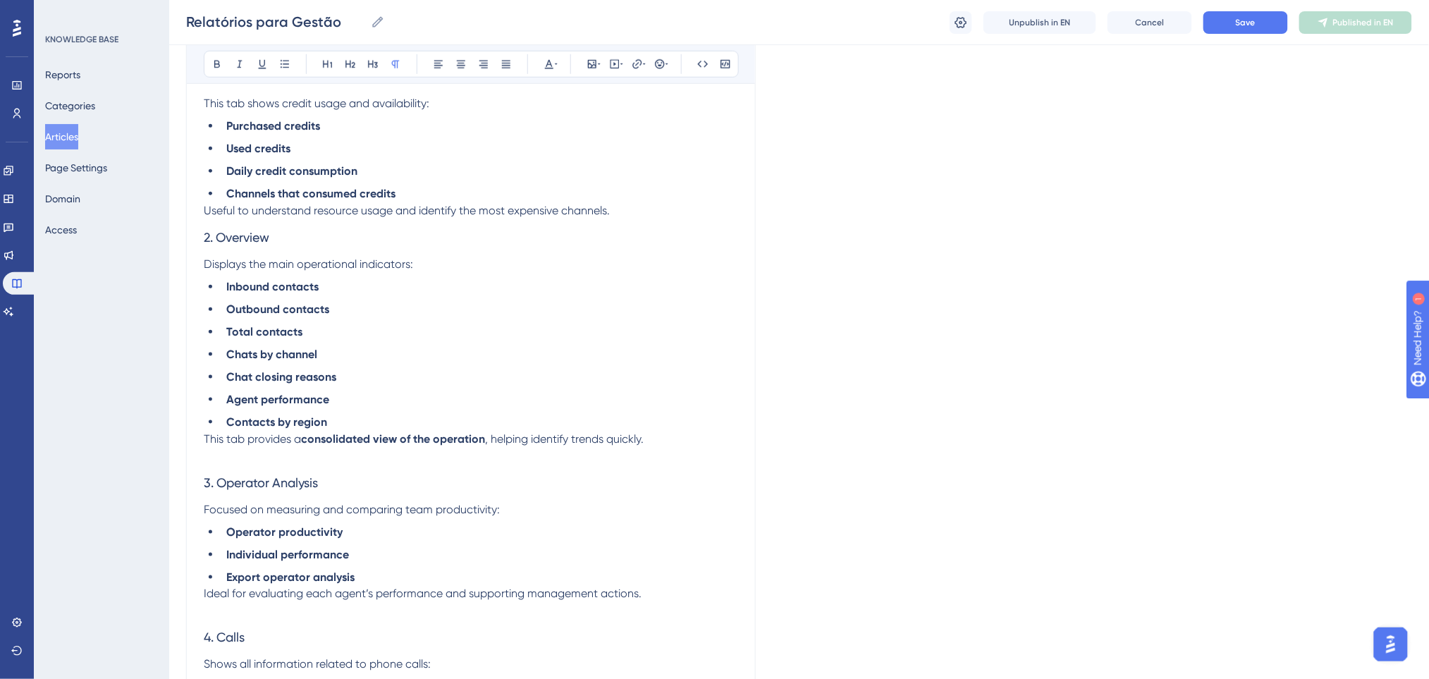
scroll to position [376, 0]
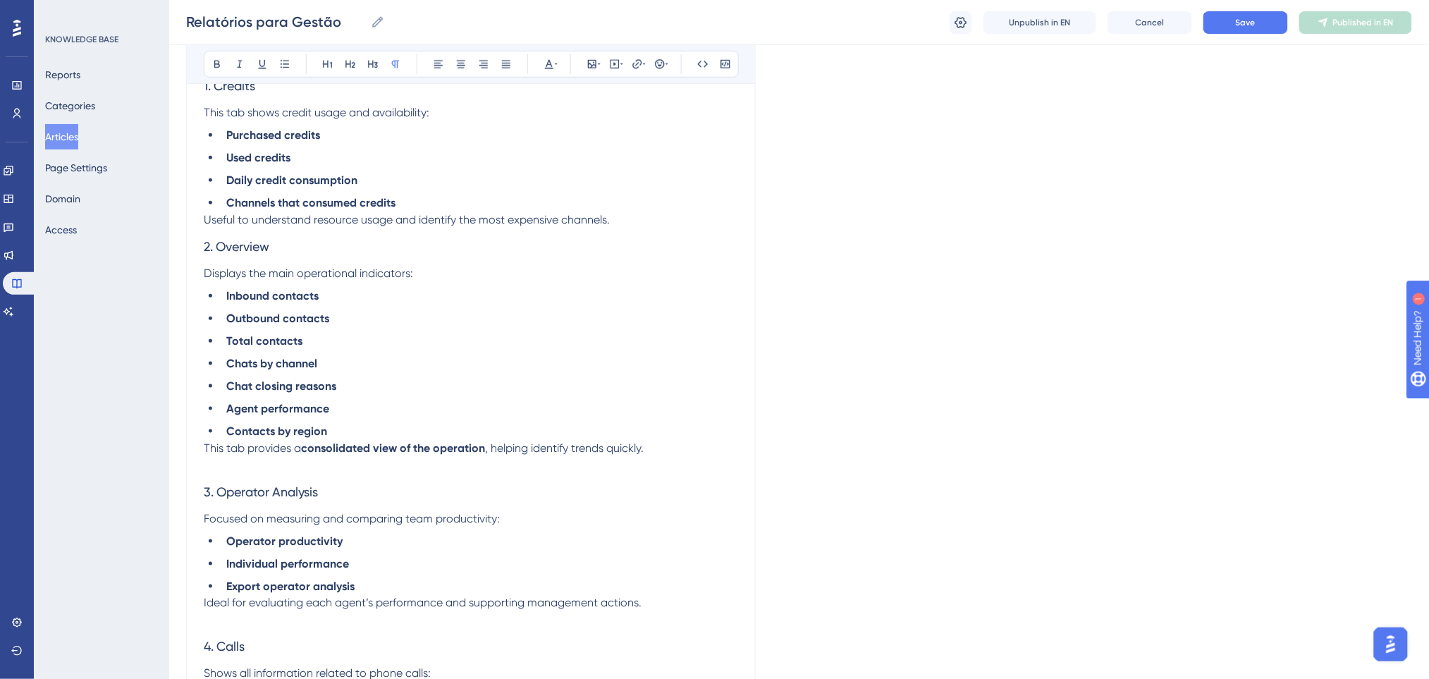
click at [638, 221] on p "Useful to understand resource usage and identify the most expensive channels." at bounding box center [471, 219] width 534 height 17
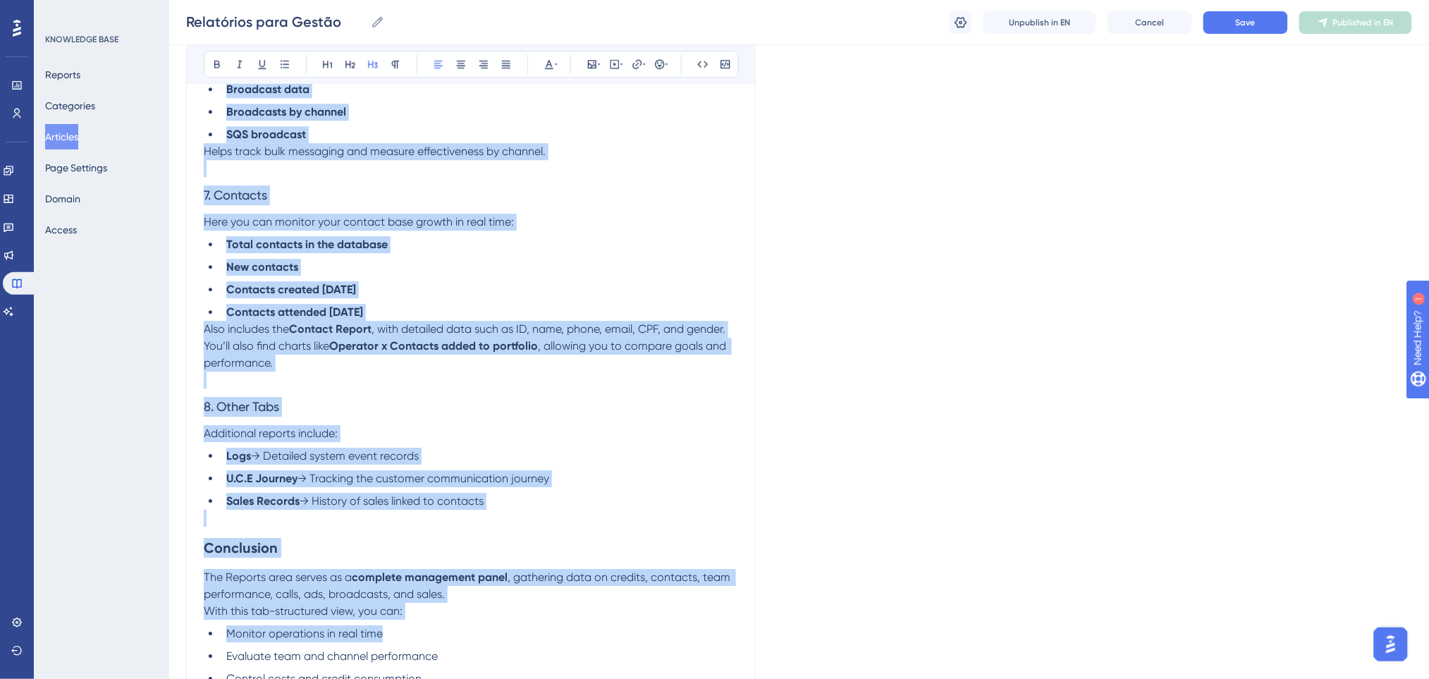
scroll to position [1555, 0]
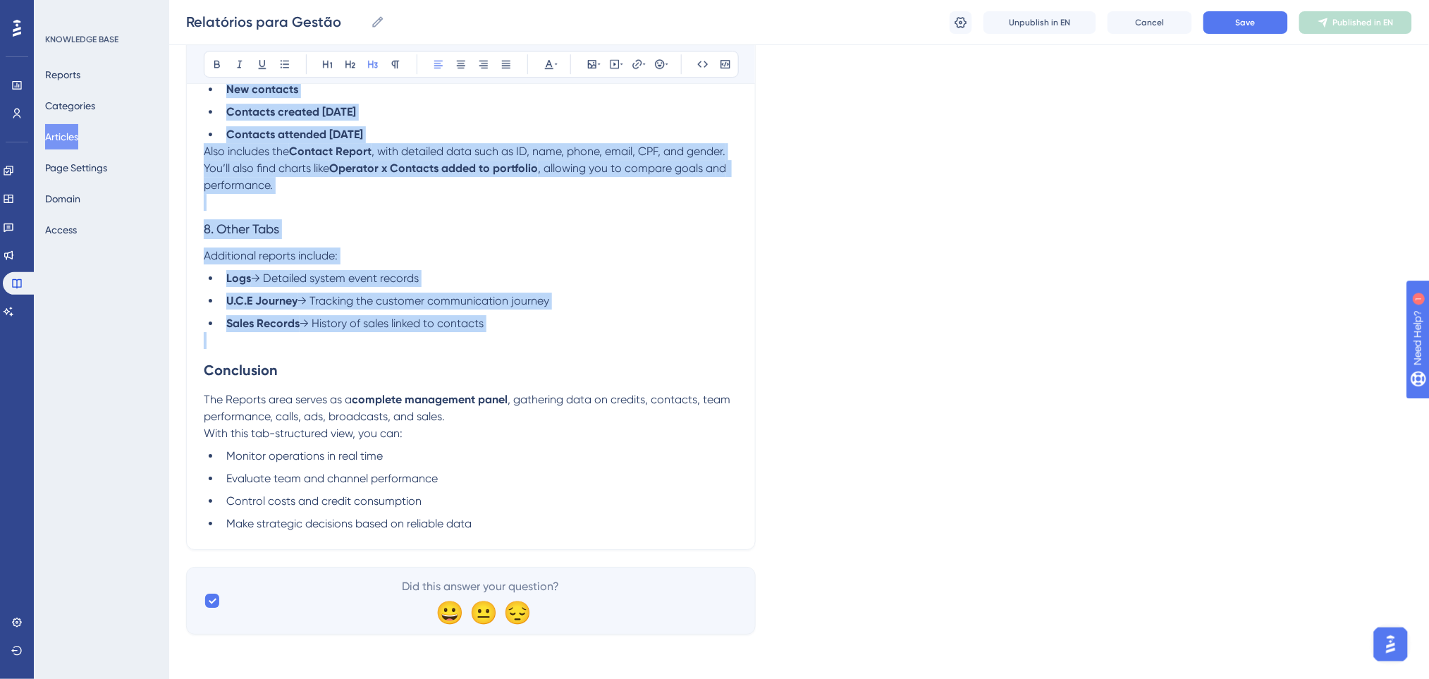
drag, startPoint x: 238, startPoint y: 302, endPoint x: 516, endPoint y: 327, distance: 278.8
click at [216, 61] on icon at bounding box center [216, 63] width 11 height 11
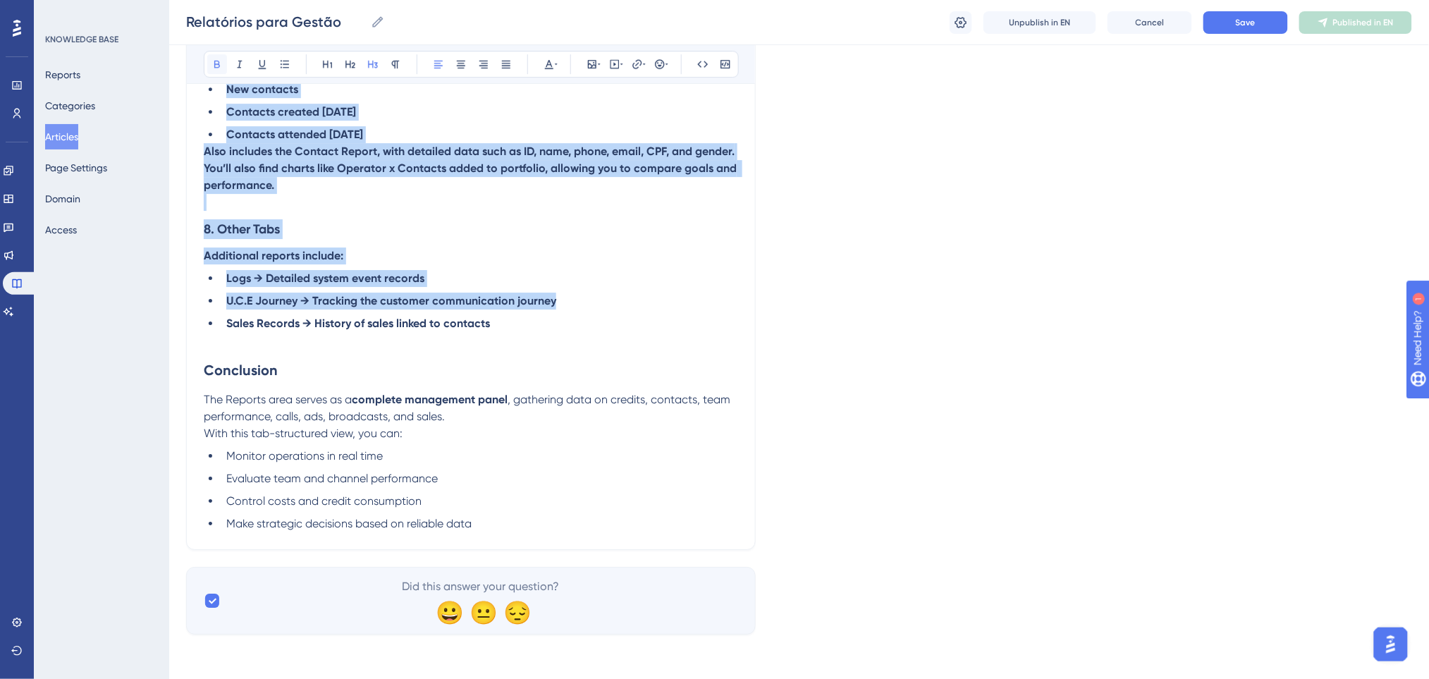
click at [216, 61] on icon at bounding box center [216, 63] width 11 height 11
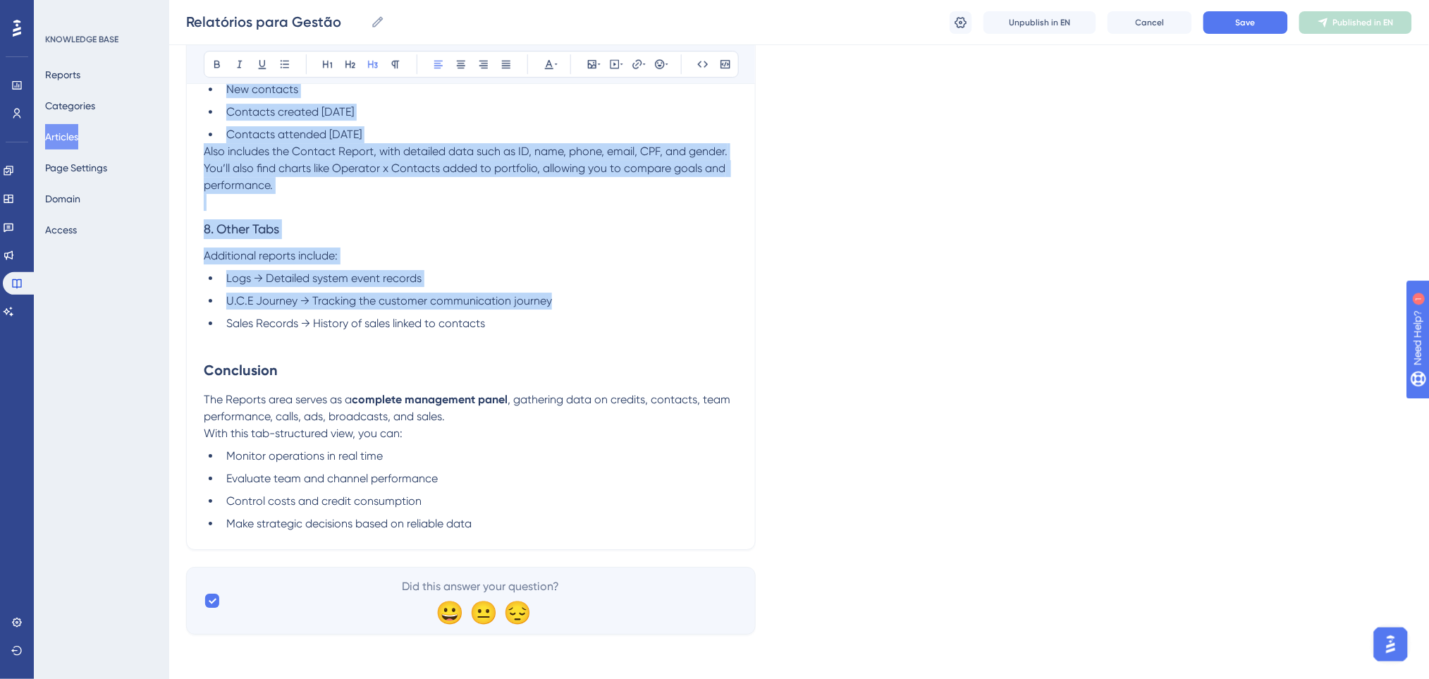
click at [537, 302] on span "U.C.E Journey → Tracking the customer communication journey" at bounding box center [389, 300] width 326 height 13
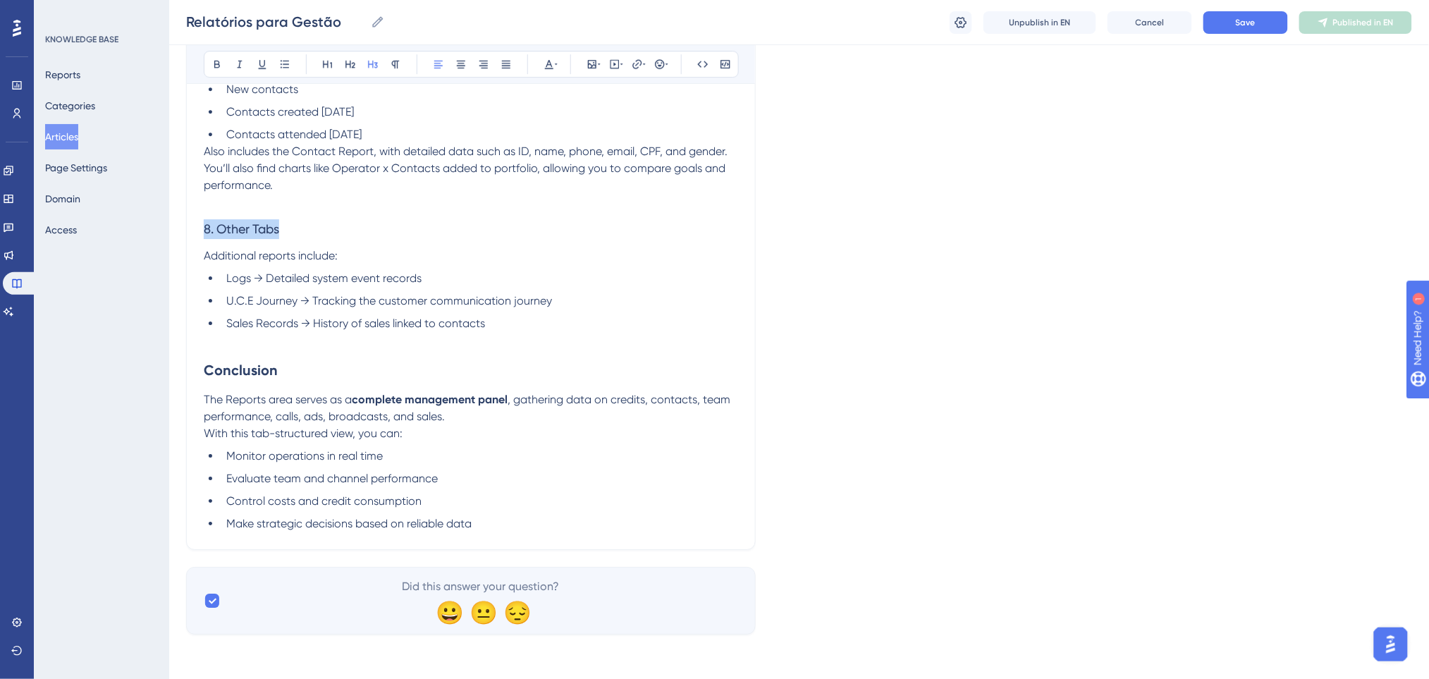
drag, startPoint x: 304, startPoint y: 227, endPoint x: 311, endPoint y: 121, distance: 105.9
click at [221, 71] on button at bounding box center [217, 64] width 20 height 20
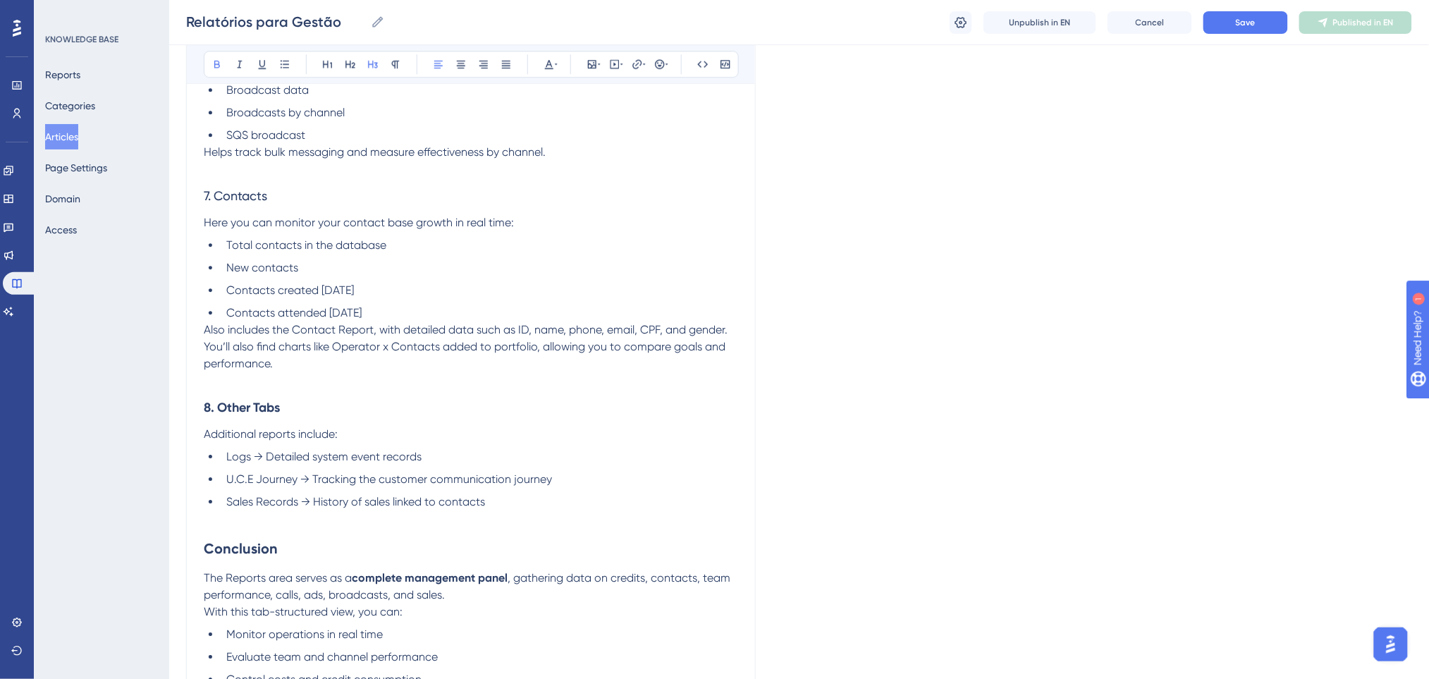
scroll to position [1273, 0]
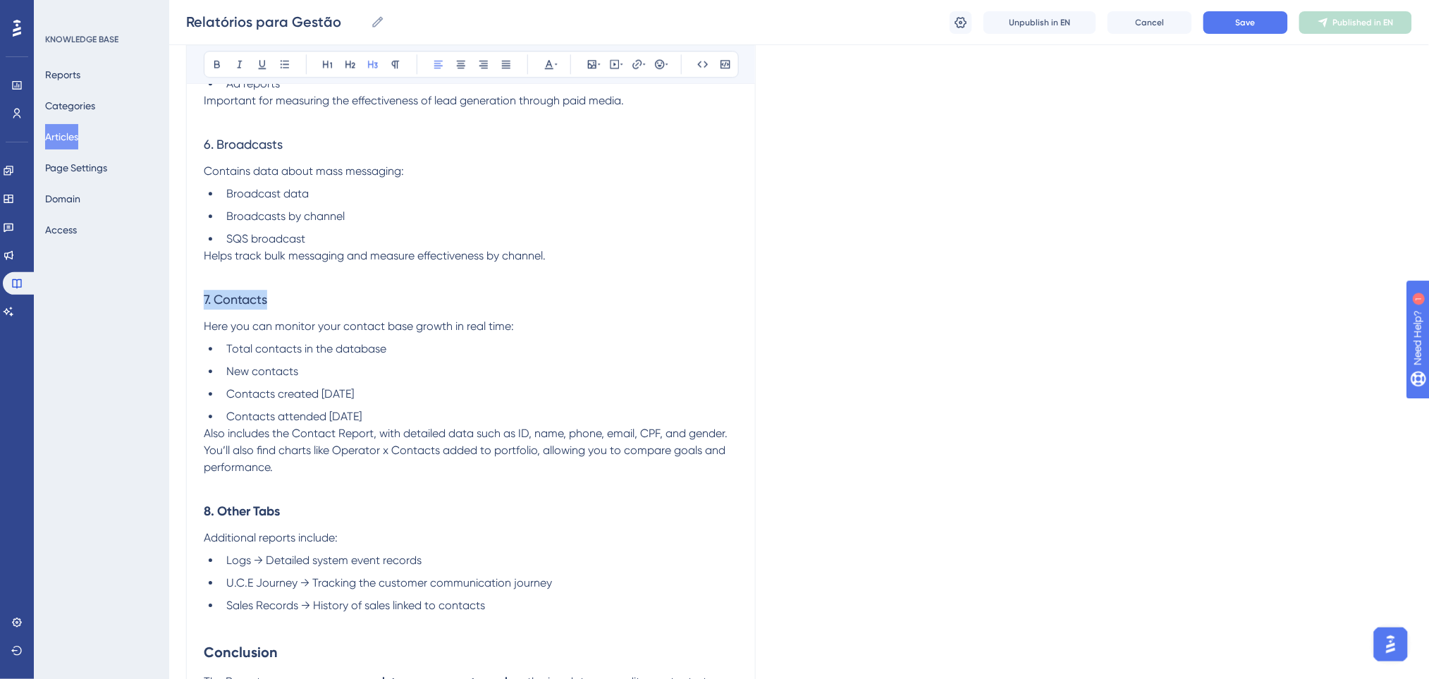
drag, startPoint x: 299, startPoint y: 300, endPoint x: 0, endPoint y: 303, distance: 298.8
click at [211, 69] on icon at bounding box center [216, 63] width 11 height 11
drag, startPoint x: 343, startPoint y: 145, endPoint x: 158, endPoint y: 103, distance: 189.4
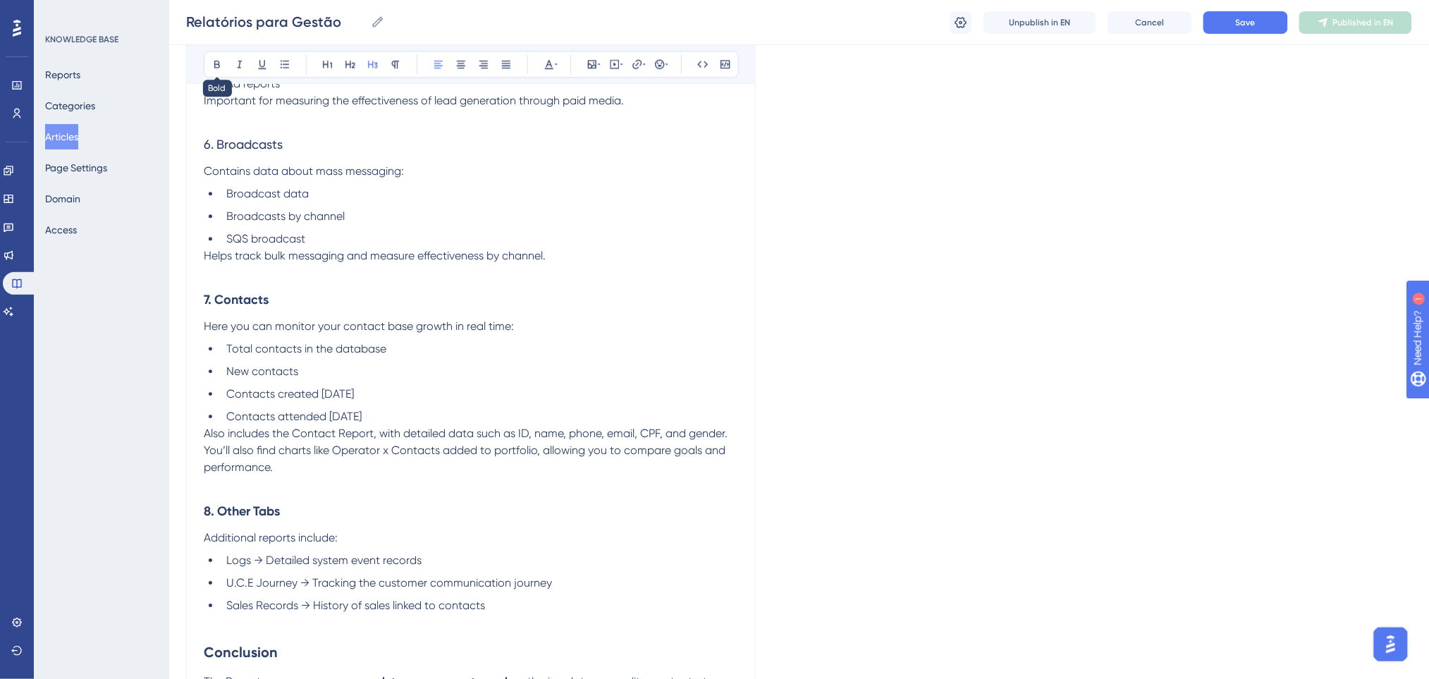
drag, startPoint x: 210, startPoint y: 69, endPoint x: 223, endPoint y: 156, distance: 88.4
click at [211, 69] on button at bounding box center [217, 64] width 20 height 20
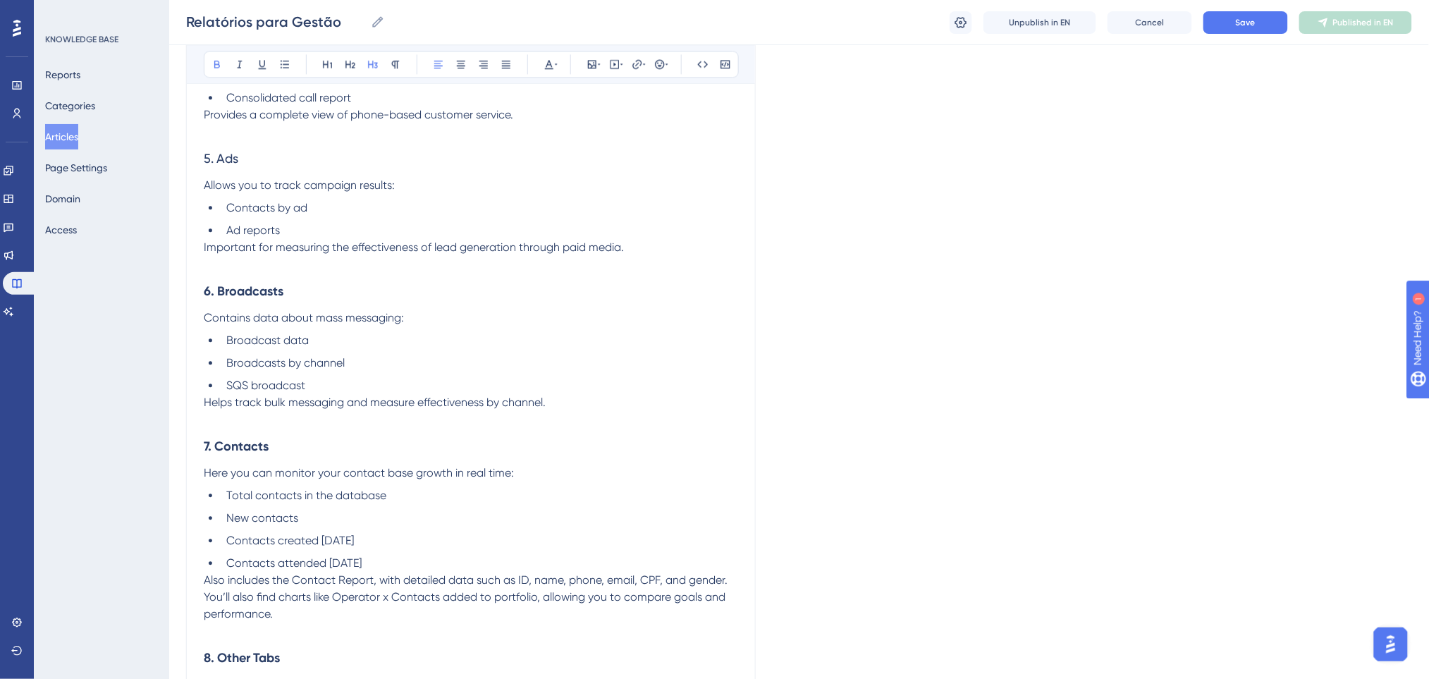
scroll to position [991, 0]
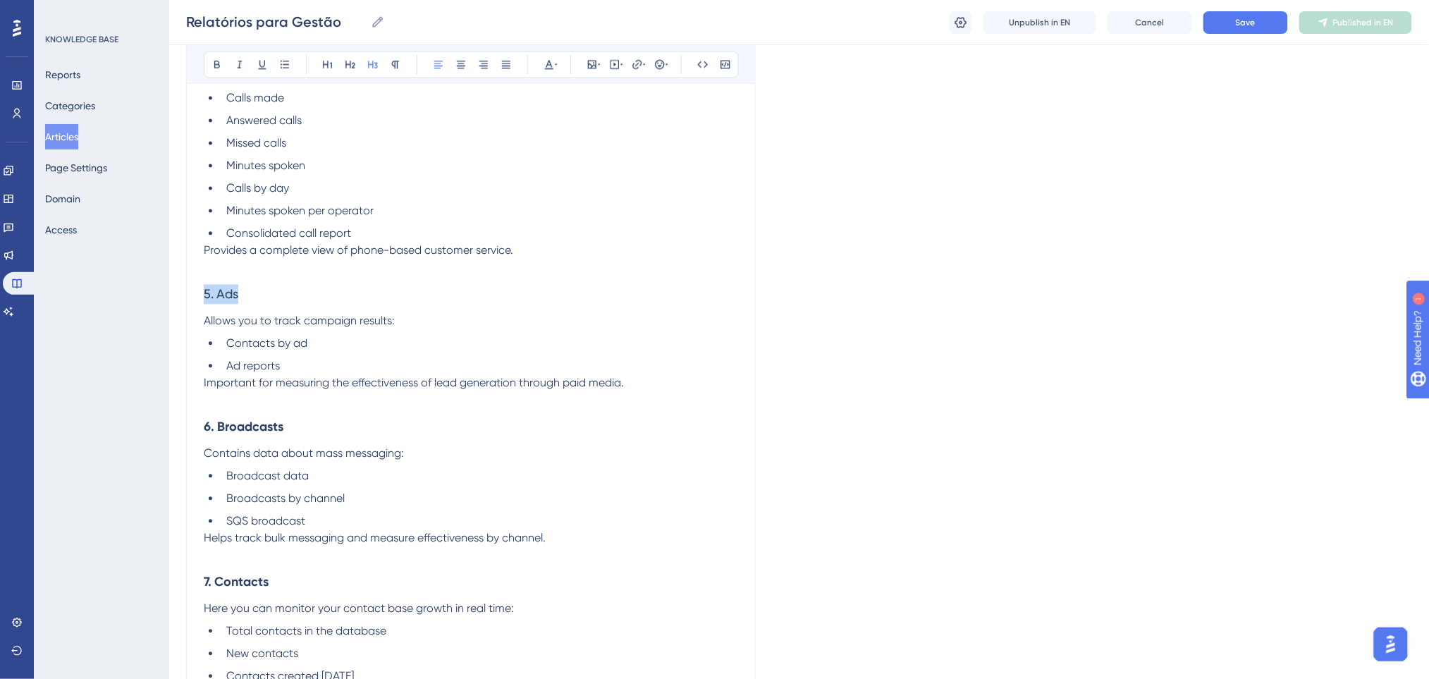
drag, startPoint x: 316, startPoint y: 299, endPoint x: 163, endPoint y: 153, distance: 211.9
click at [169, 295] on div "Performance Users Engagement Widgets Feedback Product Updates Knowledge Base AI…" at bounding box center [798, 115] width 1259 height 2212
click at [216, 68] on icon at bounding box center [217, 65] width 6 height 8
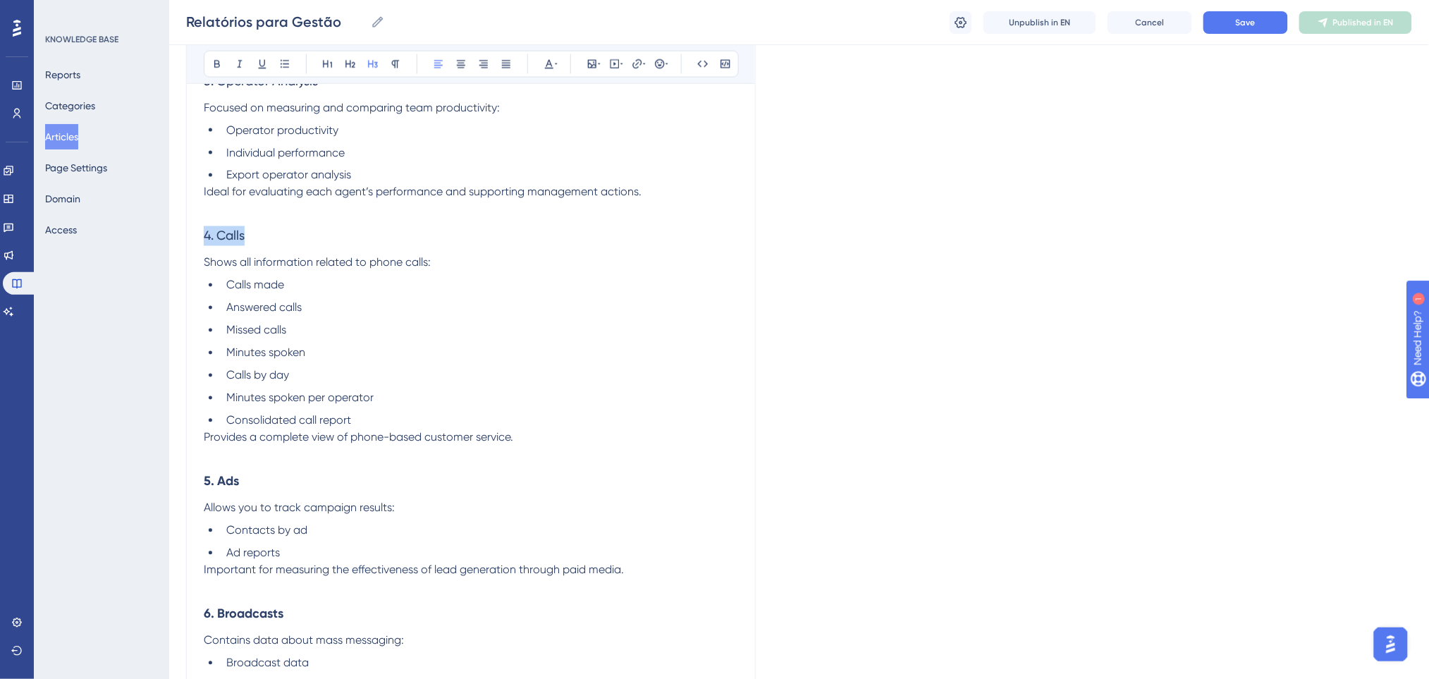
drag, startPoint x: 288, startPoint y: 236, endPoint x: 164, endPoint y: 217, distance: 126.2
click at [169, 220] on div "Performance Users Engagement Widgets Feedback Product Updates Knowledge Base AI…" at bounding box center [798, 303] width 1259 height 2212
click at [209, 61] on button at bounding box center [217, 64] width 20 height 20
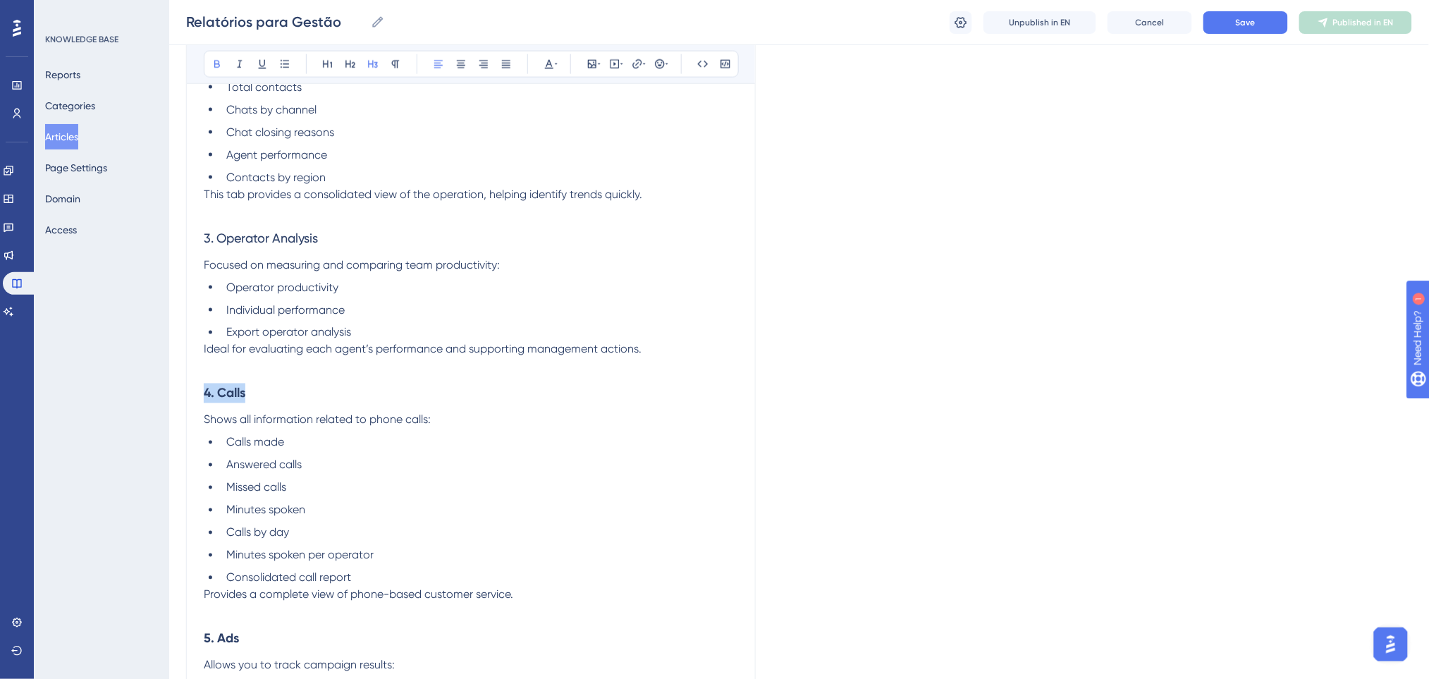
scroll to position [522, 0]
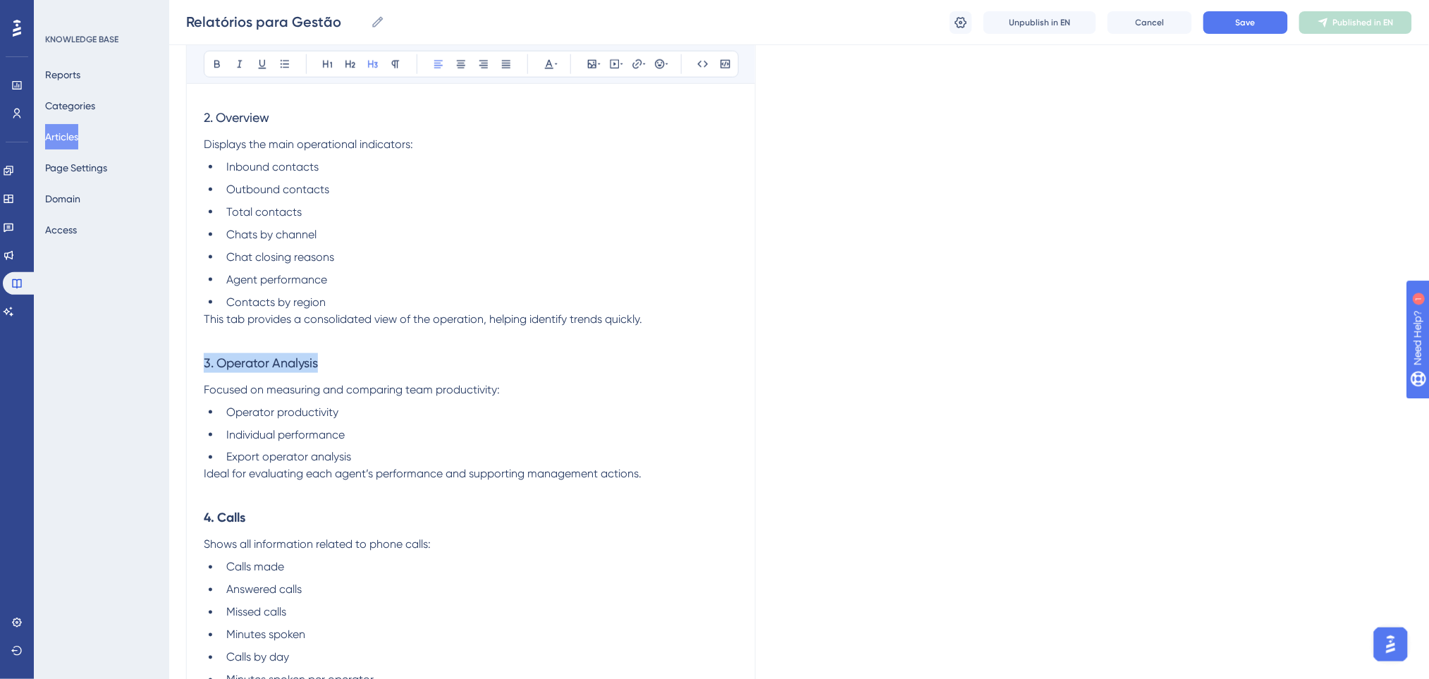
drag, startPoint x: 344, startPoint y: 362, endPoint x: 102, endPoint y: 362, distance: 241.7
click at [169, 362] on div "Performance Users Engagement Widgets Feedback Product Updates Knowledge Base AI…" at bounding box center [798, 584] width 1259 height 2212
click at [221, 60] on icon at bounding box center [216, 63] width 11 height 11
drag, startPoint x: 277, startPoint y: 117, endPoint x: 144, endPoint y: 100, distance: 133.6
click at [169, 111] on div "Performance Users Engagement Widgets Feedback Product Updates Knowledge Base AI…" at bounding box center [798, 584] width 1259 height 2212
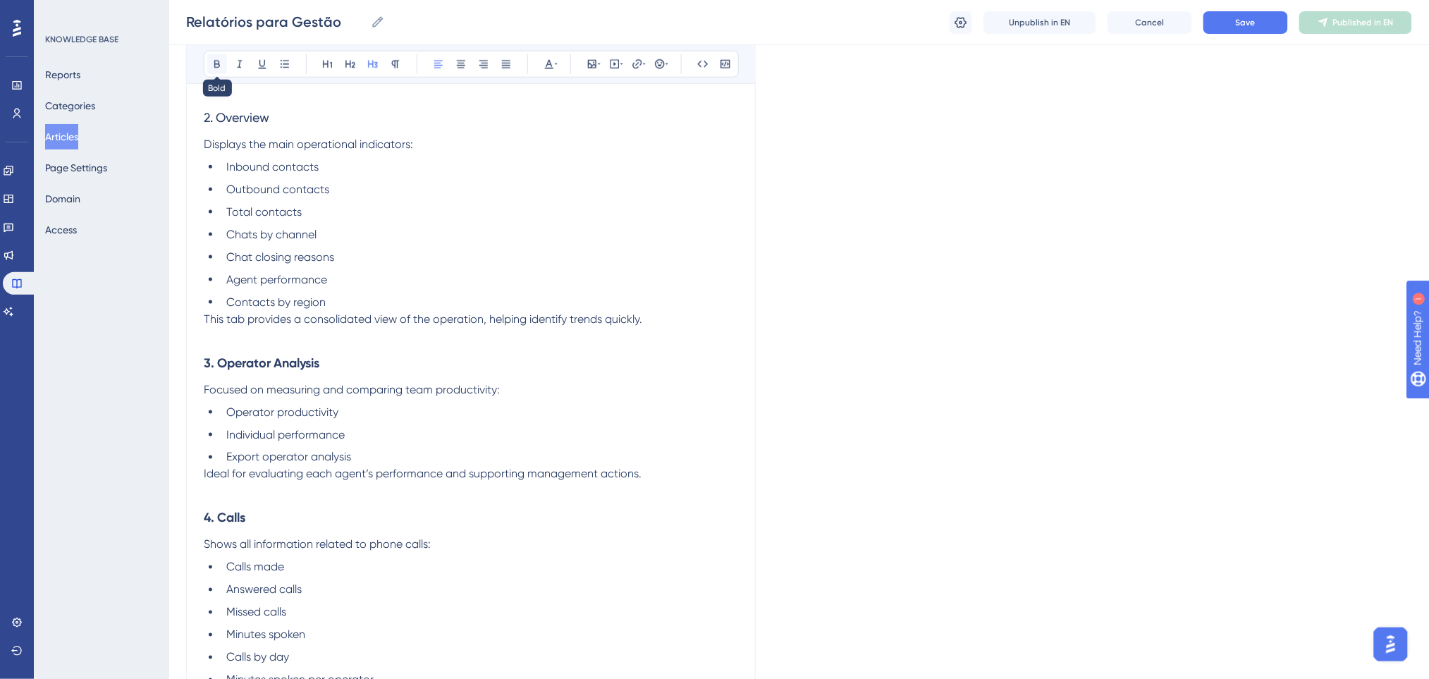
drag, startPoint x: 219, startPoint y: 61, endPoint x: 218, endPoint y: 70, distance: 8.5
click at [218, 62] on icon at bounding box center [216, 63] width 11 height 11
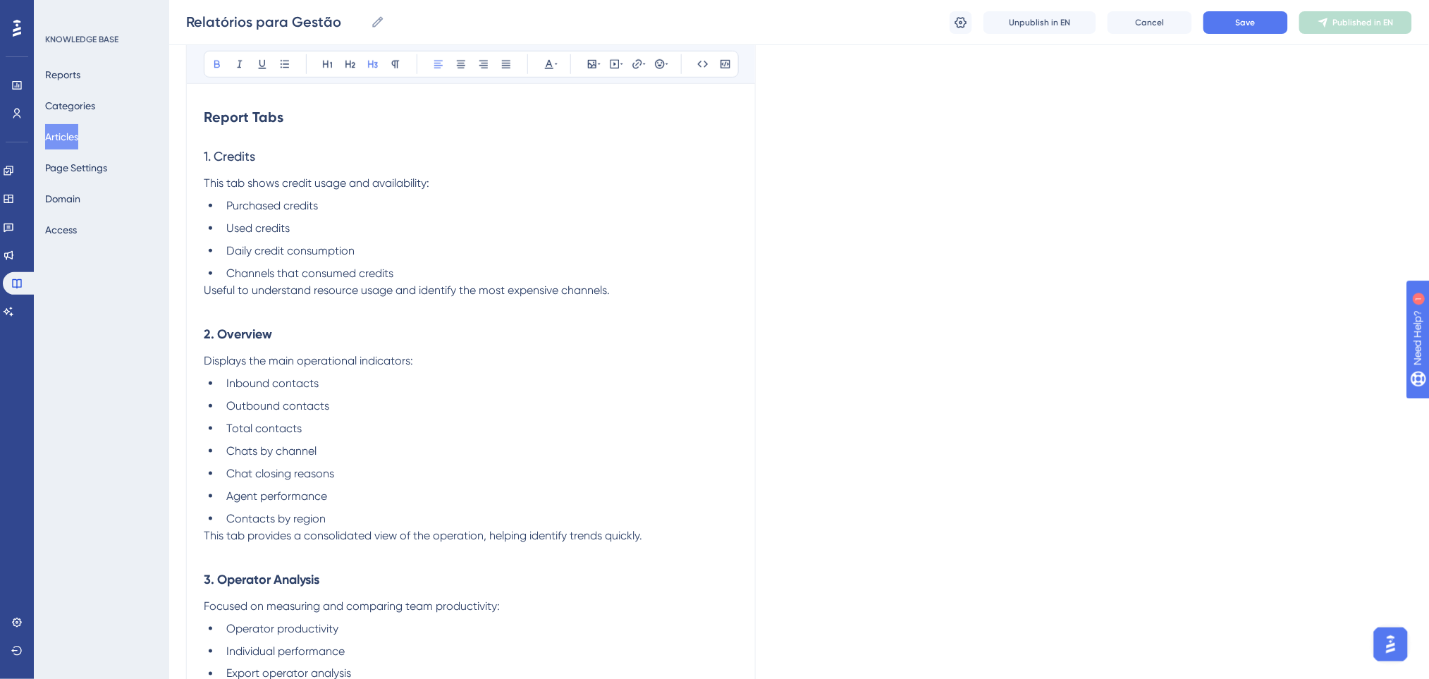
scroll to position [145, 0]
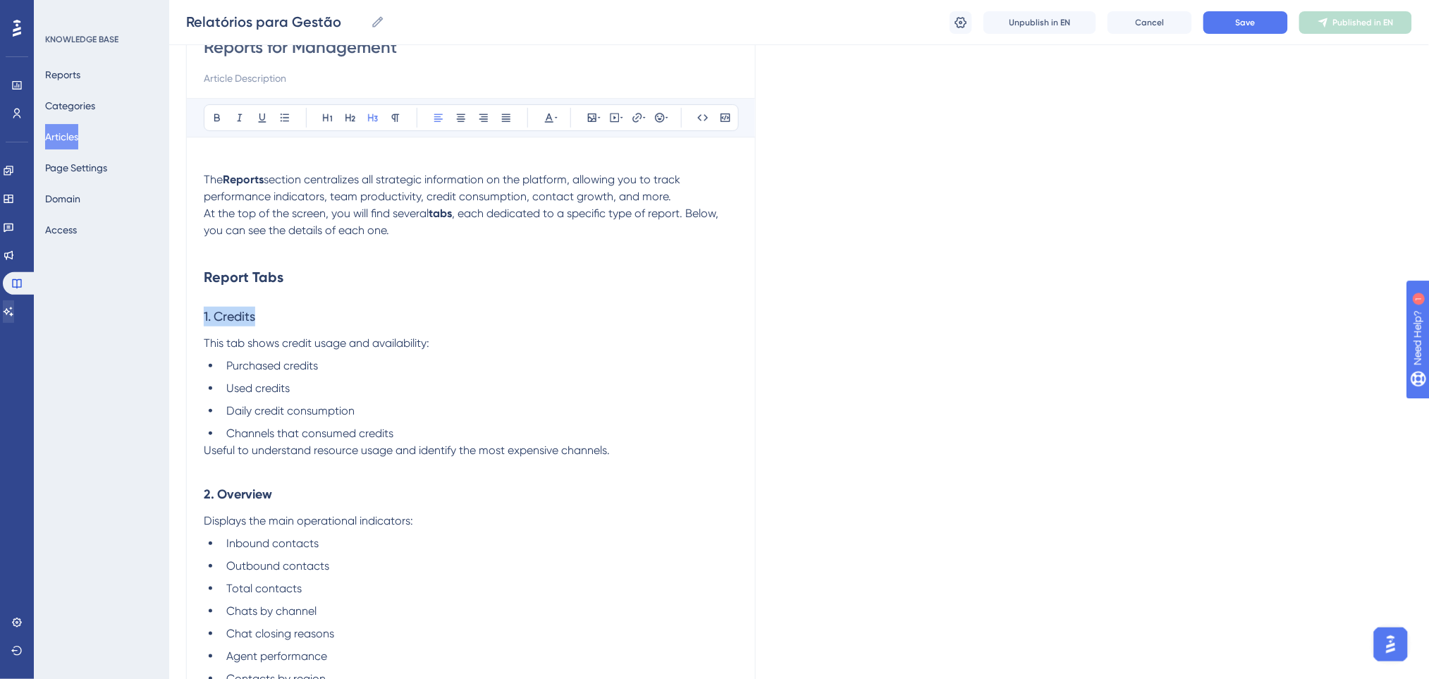
drag, startPoint x: 282, startPoint y: 314, endPoint x: 49, endPoint y: 273, distance: 236.7
click at [216, 117] on icon at bounding box center [217, 118] width 6 height 8
click at [471, 252] on p at bounding box center [471, 247] width 534 height 17
drag, startPoint x: 305, startPoint y: 270, endPoint x: 66, endPoint y: 273, distance: 238.9
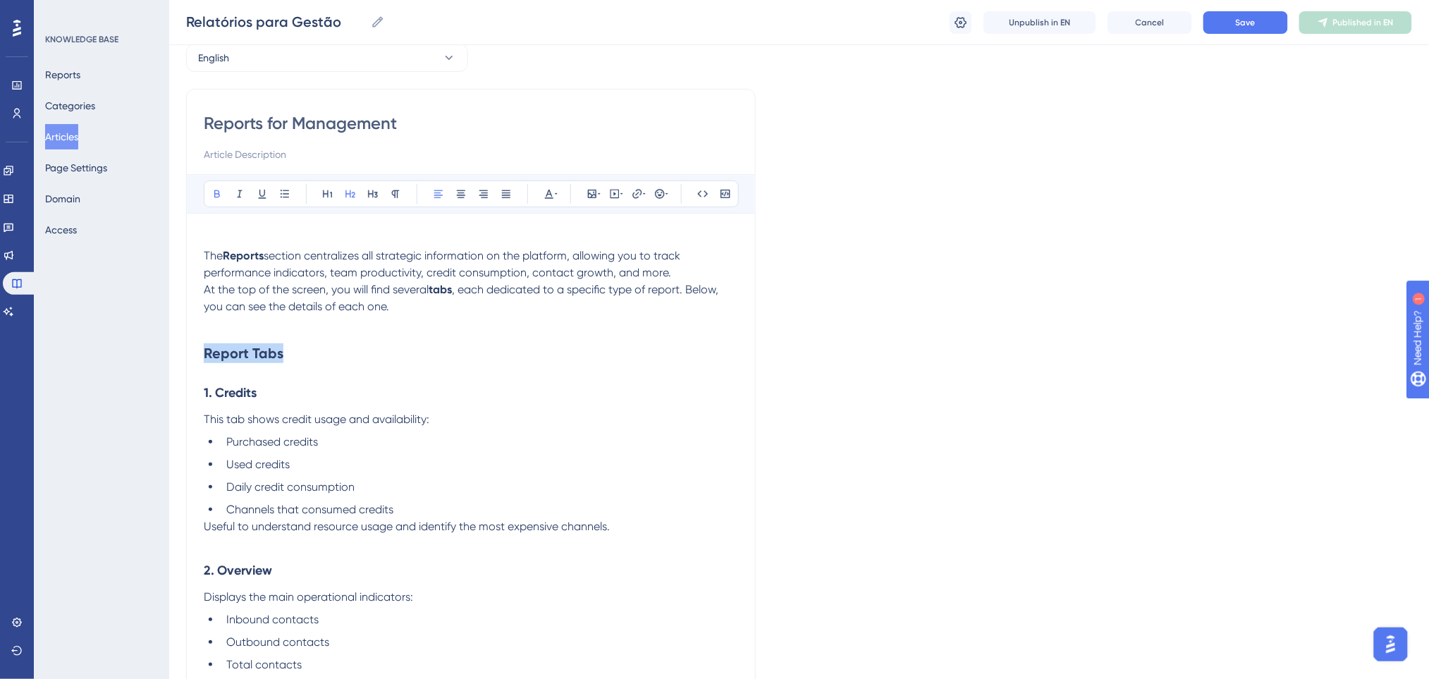
scroll to position [0, 0]
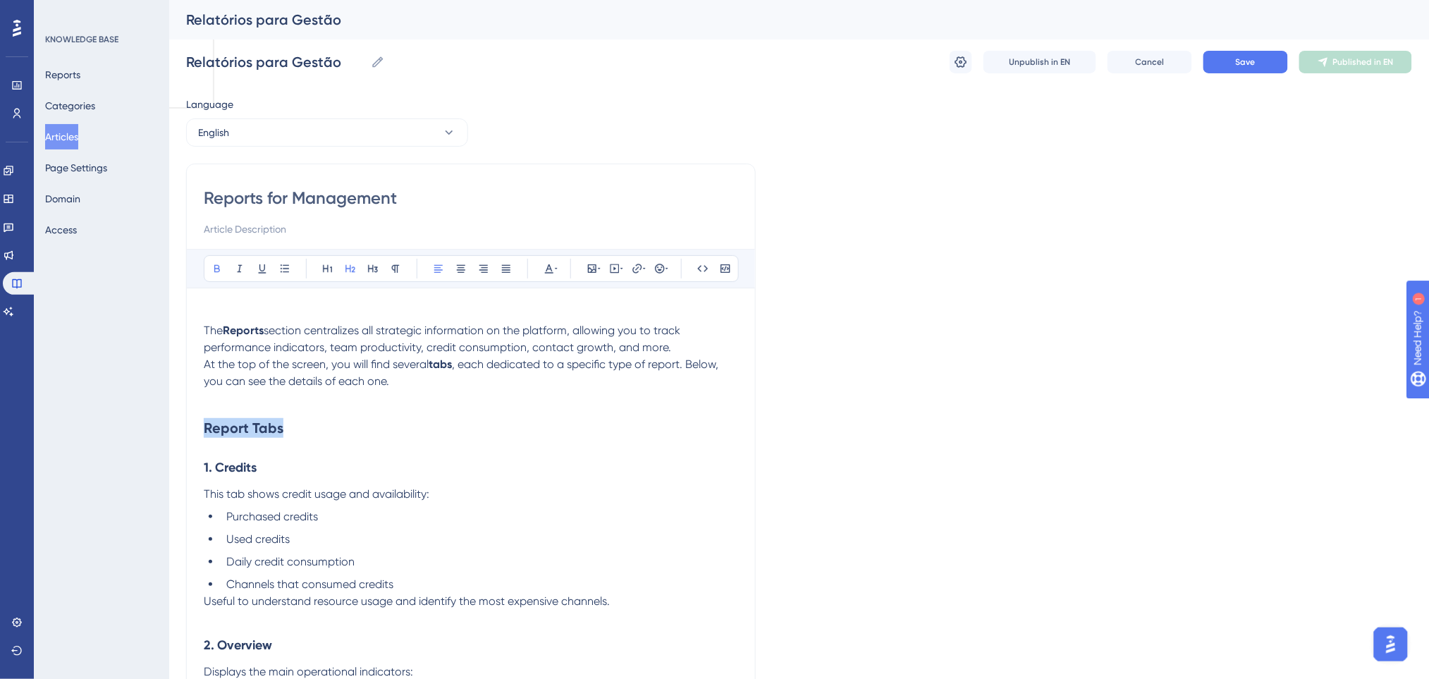
click at [488, 427] on h2 "Report Tabs" at bounding box center [471, 428] width 534 height 42
drag, startPoint x: 290, startPoint y: 428, endPoint x: 0, endPoint y: 429, distance: 290.4
click at [551, 268] on icon at bounding box center [548, 268] width 11 height 11
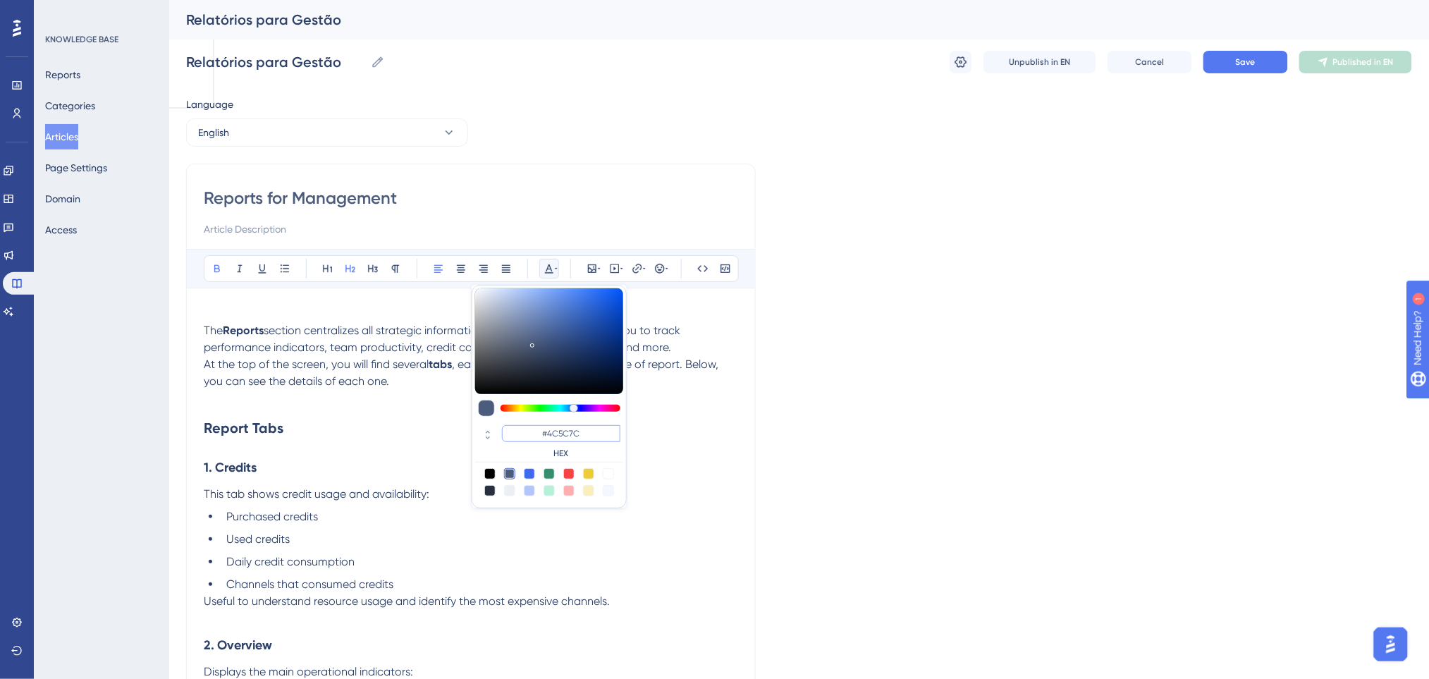
drag, startPoint x: 596, startPoint y: 438, endPoint x: 478, endPoint y: 429, distance: 118.0
click at [478, 429] on div "#4C5C7C HEX" at bounding box center [549, 442] width 148 height 40
type input "#0000FF"
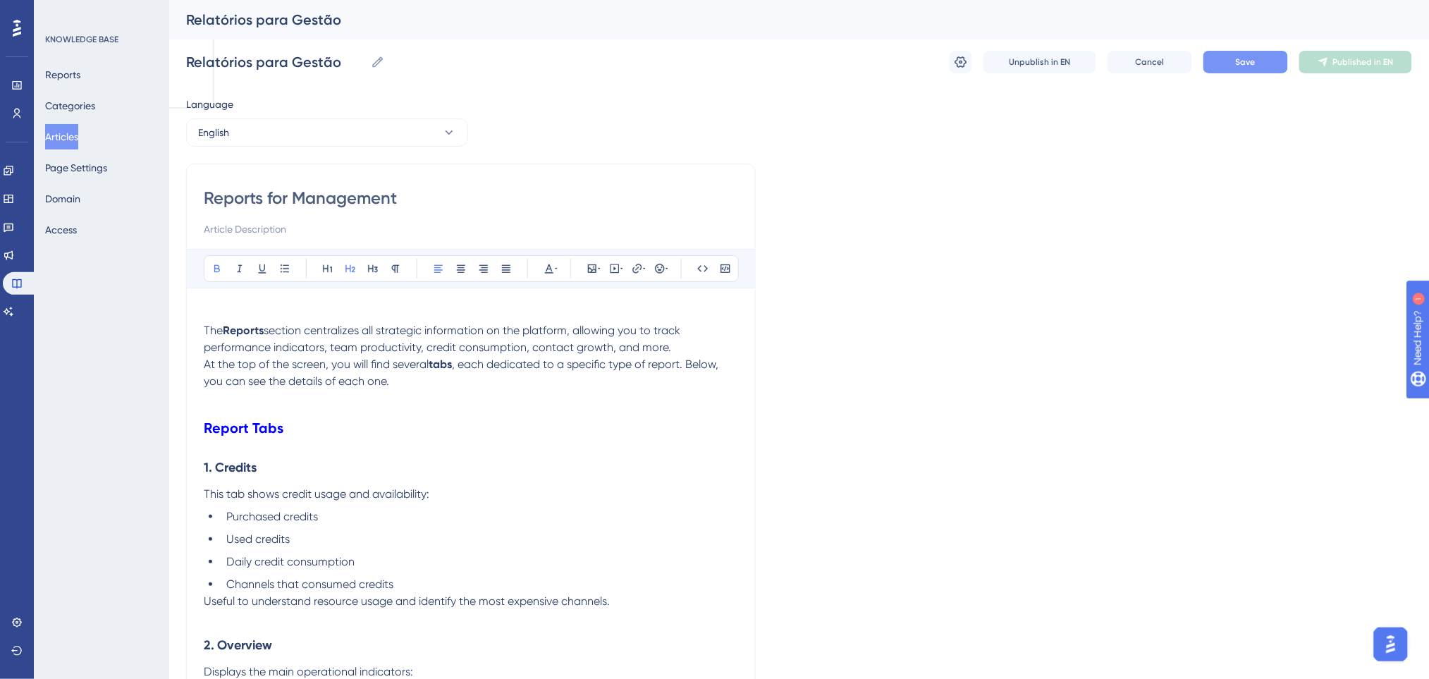
click at [1219, 67] on button "Save" at bounding box center [1245, 62] width 85 height 23
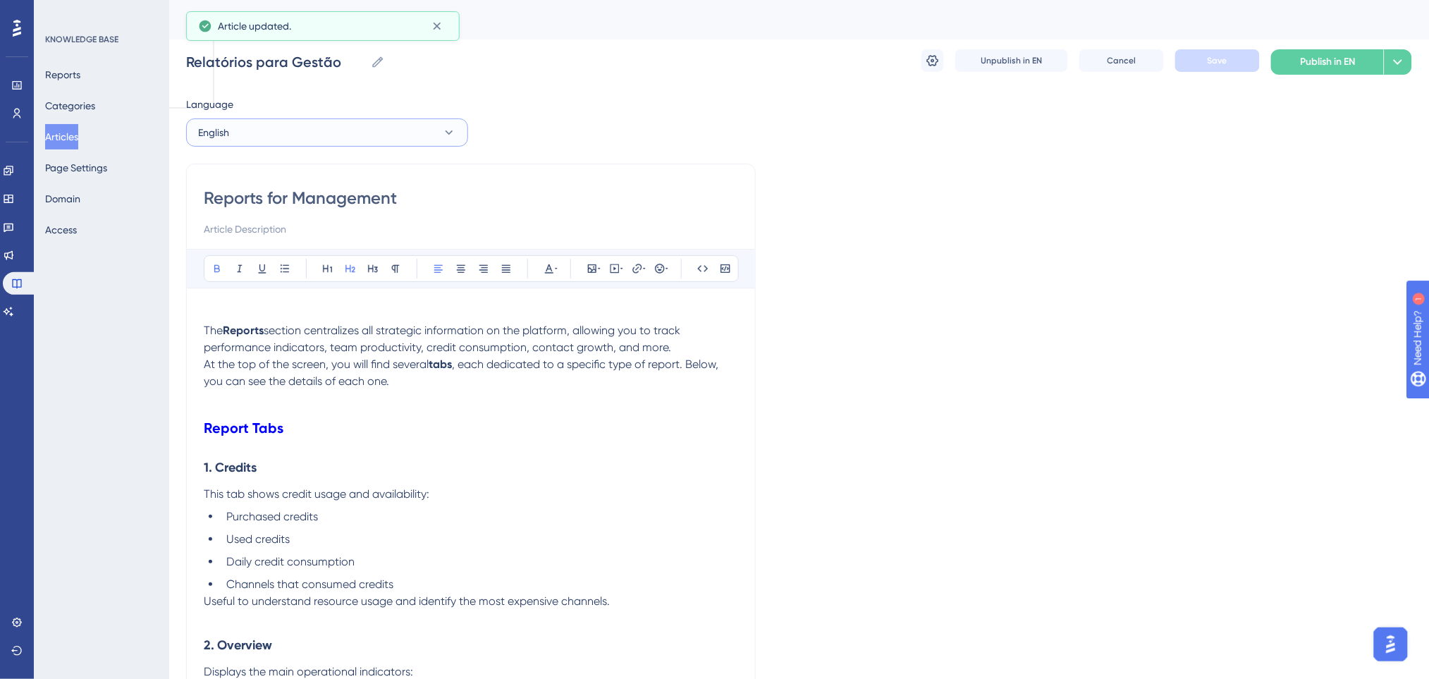
click at [374, 136] on button "English" at bounding box center [327, 132] width 282 height 28
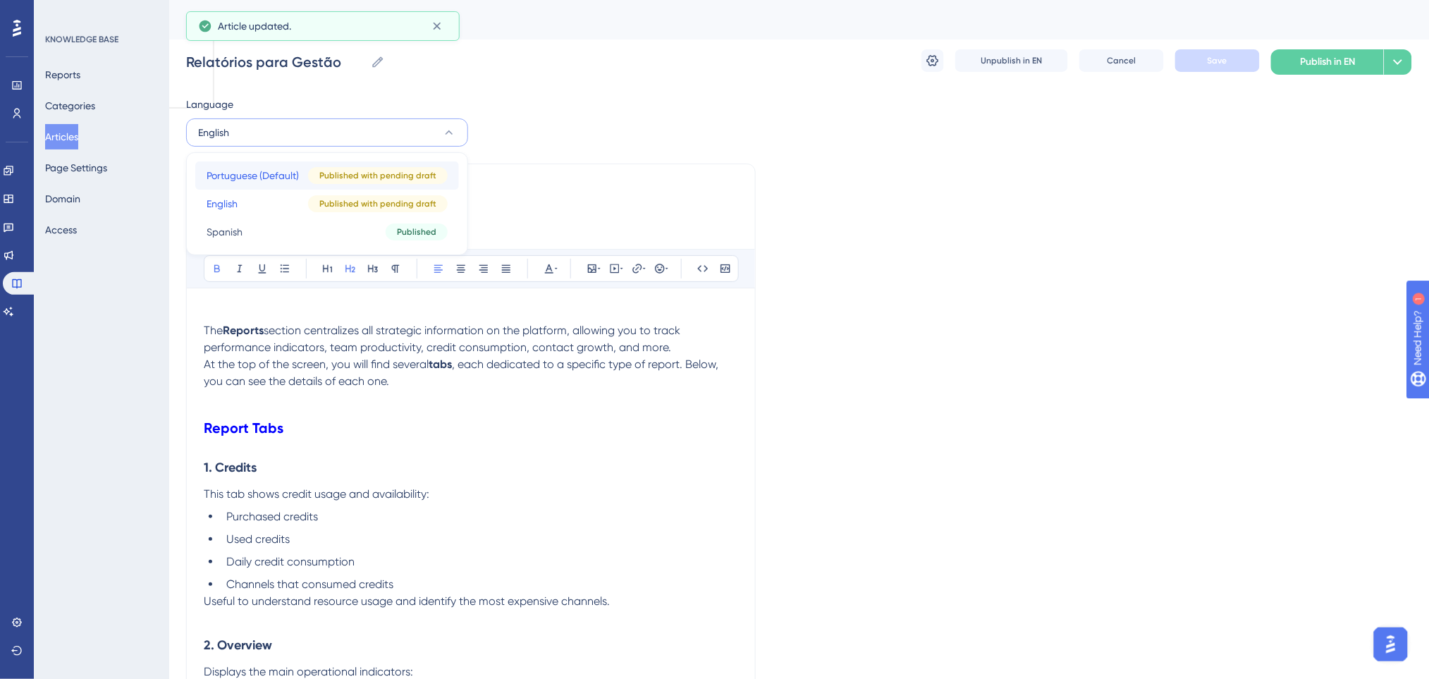
click at [271, 175] on span "Portuguese (Default)" at bounding box center [252, 175] width 92 height 17
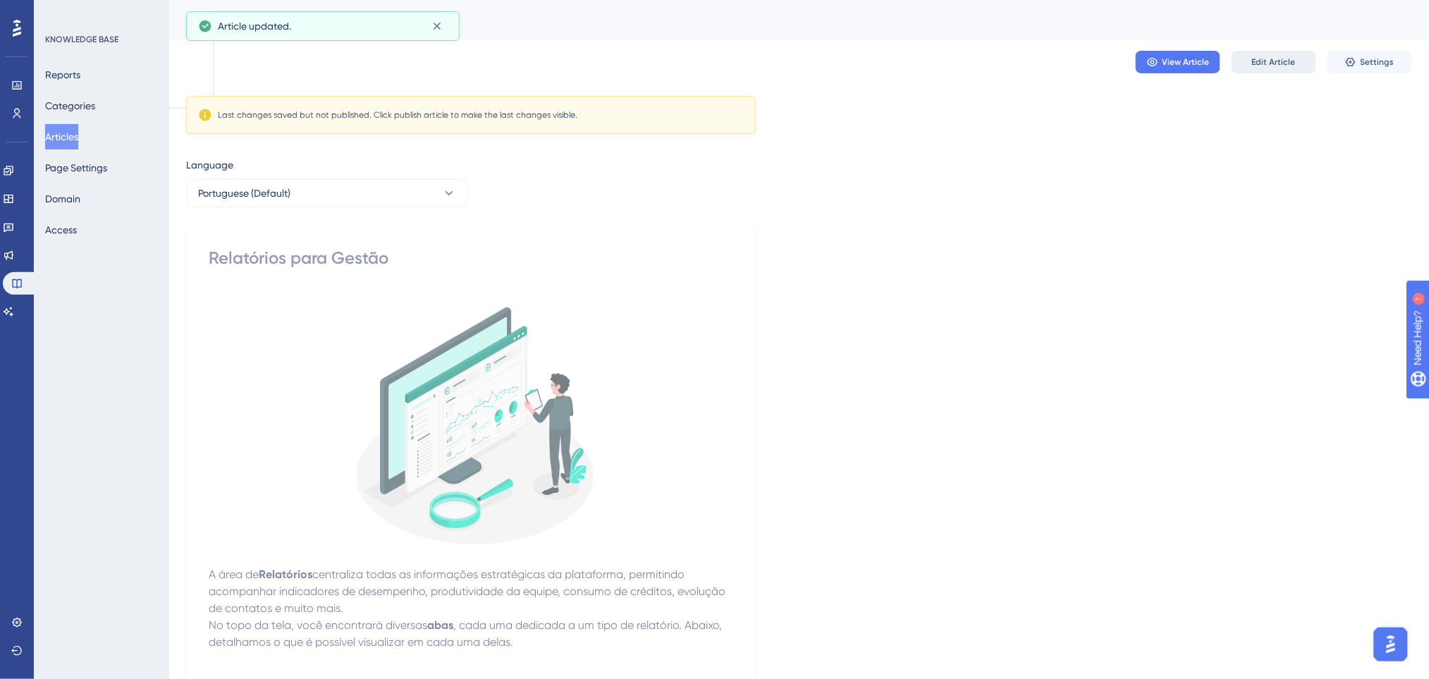
click at [1294, 57] on span "Edit Article" at bounding box center [1274, 61] width 44 height 11
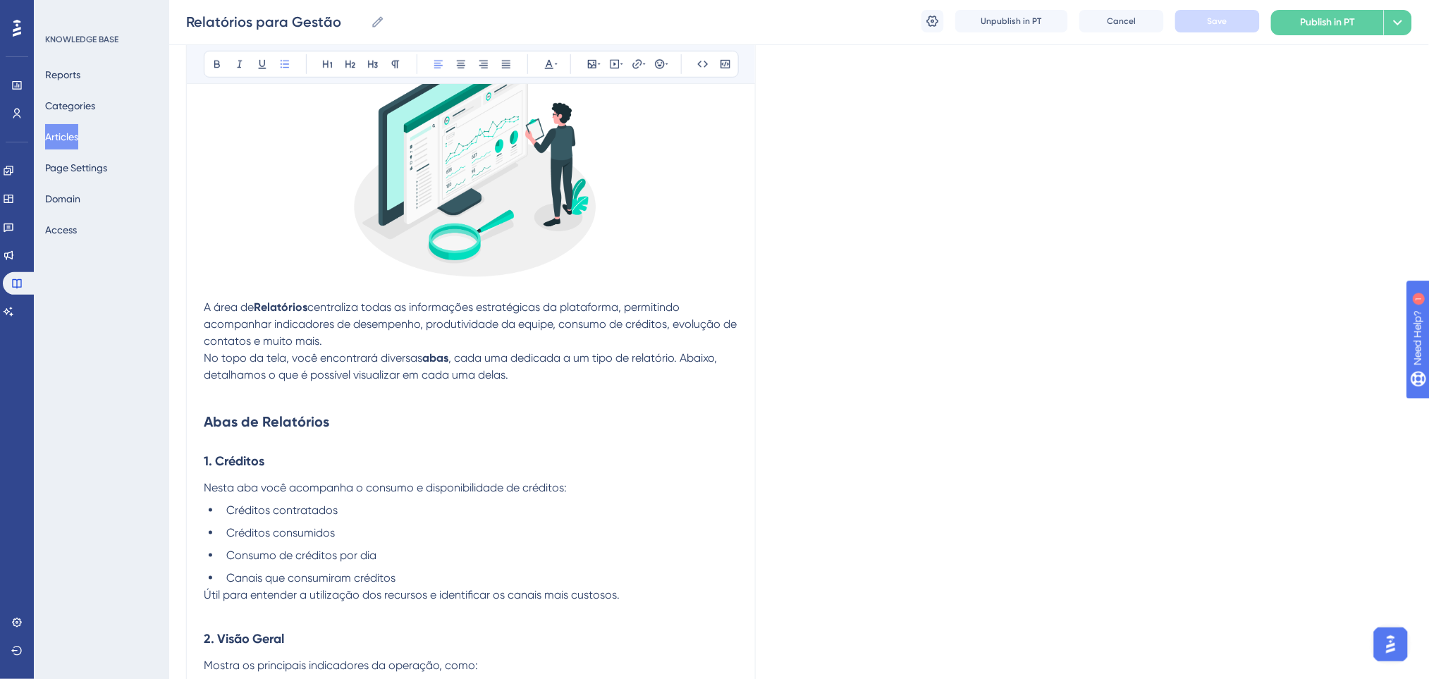
scroll to position [254, 0]
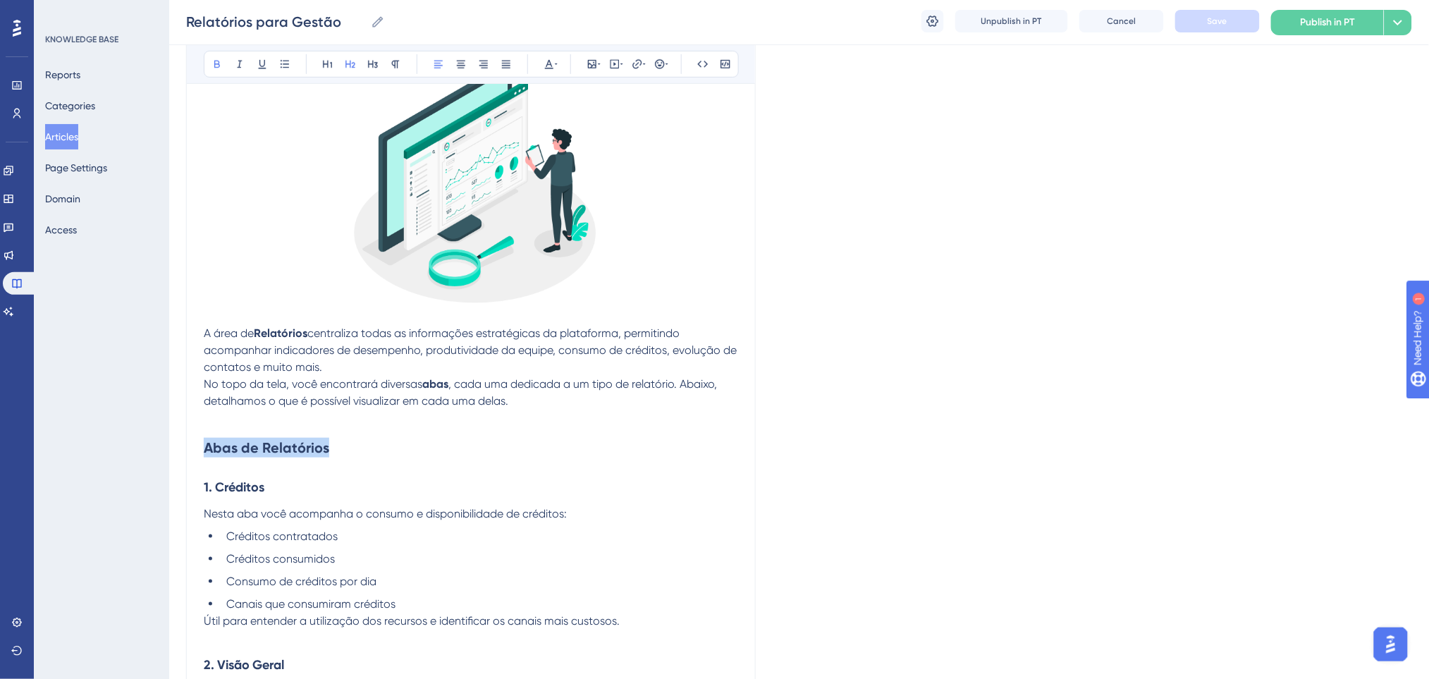
drag, startPoint x: 343, startPoint y: 445, endPoint x: 81, endPoint y: 463, distance: 262.1
click at [562, 61] on div "Bold Italic Underline Bullet Point Heading 1 Heading 2 Heading 3 Normal Align L…" at bounding box center [471, 64] width 535 height 27
drag, startPoint x: 364, startPoint y: 436, endPoint x: 63, endPoint y: 444, distance: 301.1
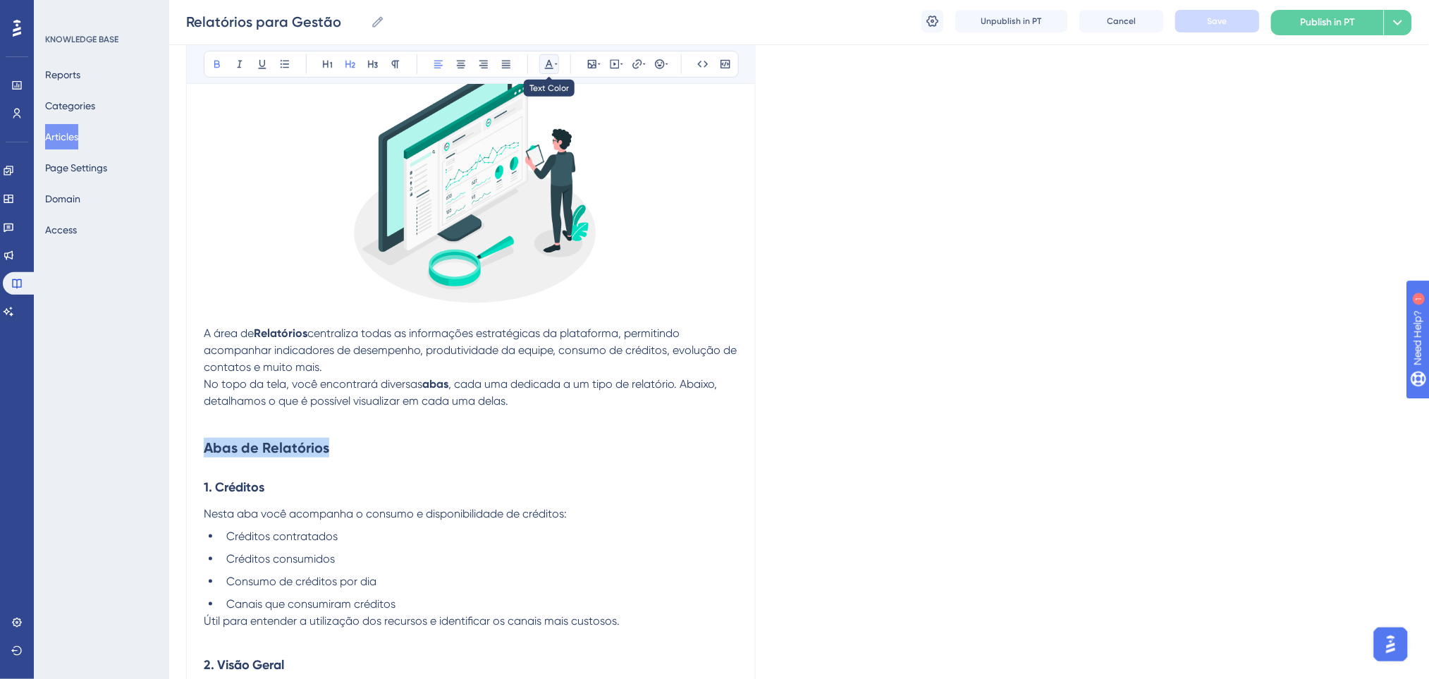
click at [555, 61] on icon at bounding box center [556, 63] width 3 height 11
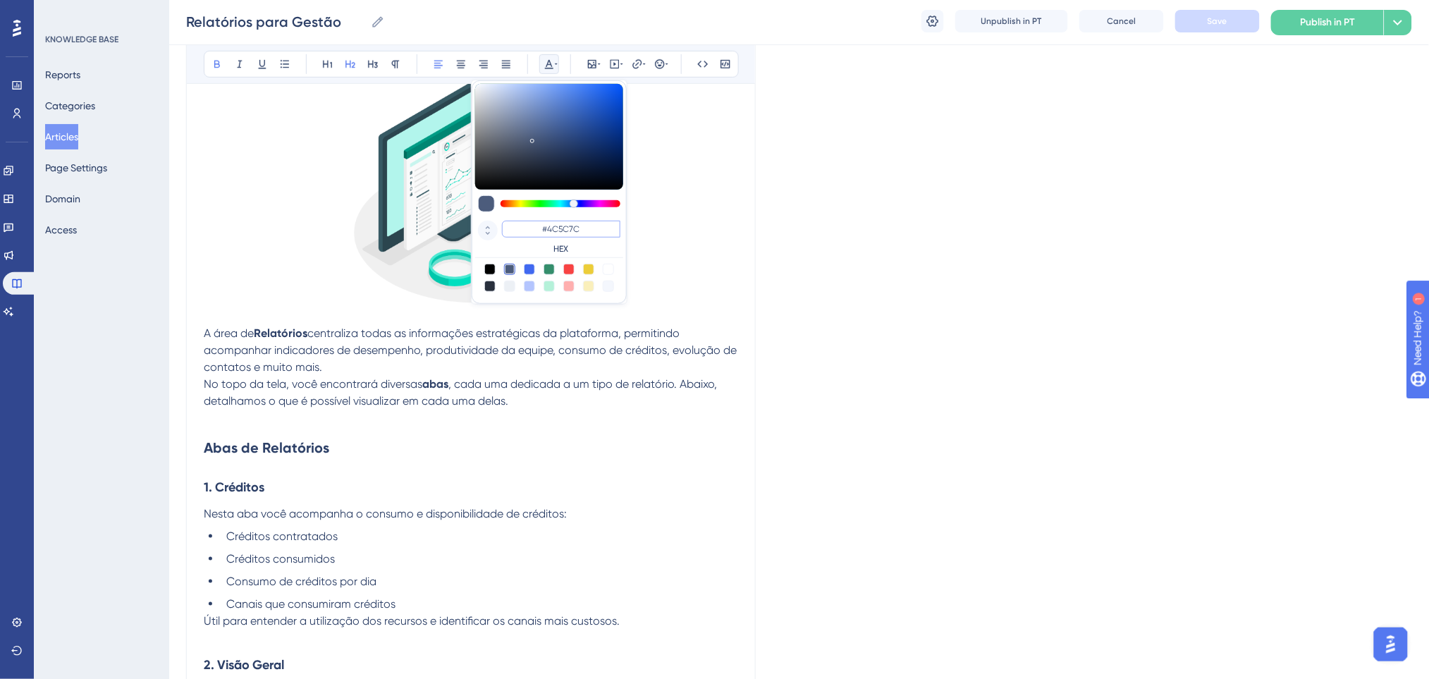
drag, startPoint x: 604, startPoint y: 228, endPoint x: 482, endPoint y: 228, distance: 121.9
click at [482, 228] on div "#4C5C7C HEX" at bounding box center [549, 238] width 148 height 40
type input "#0000FF"
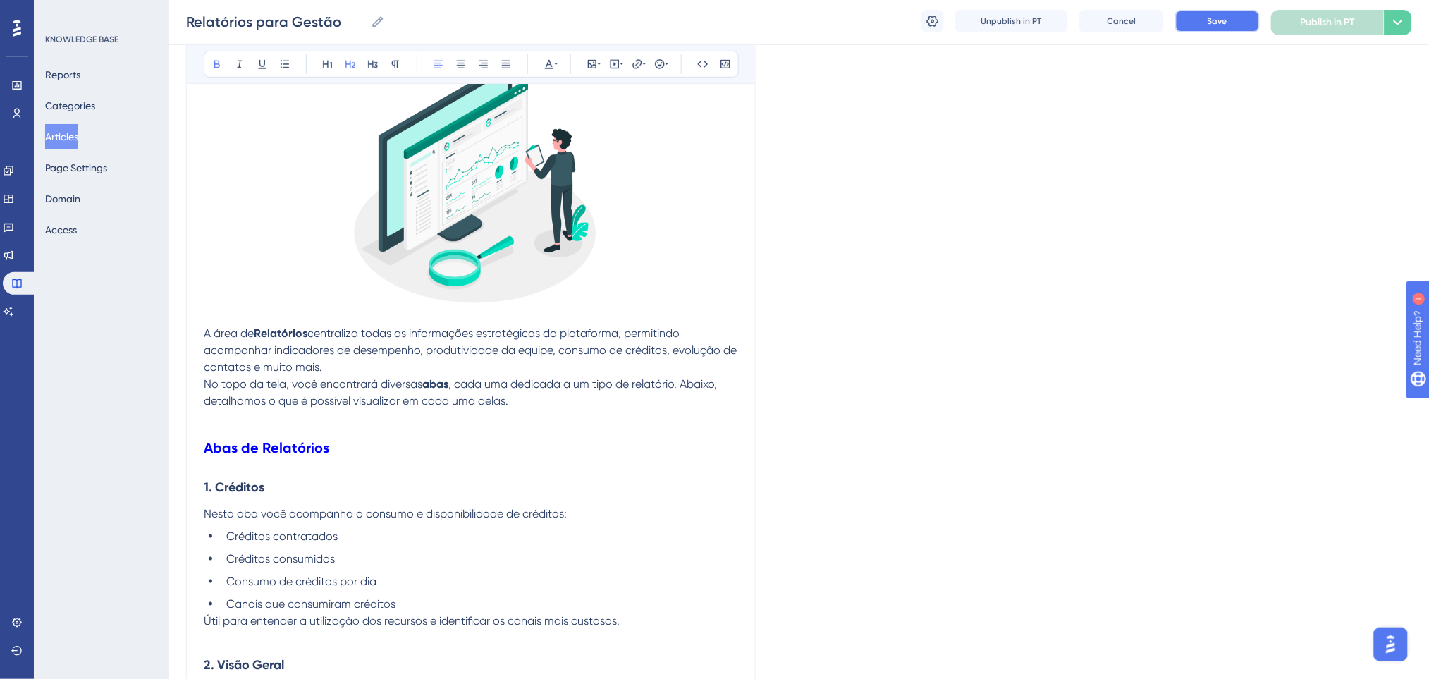
click at [1248, 22] on button "Save" at bounding box center [1217, 21] width 85 height 23
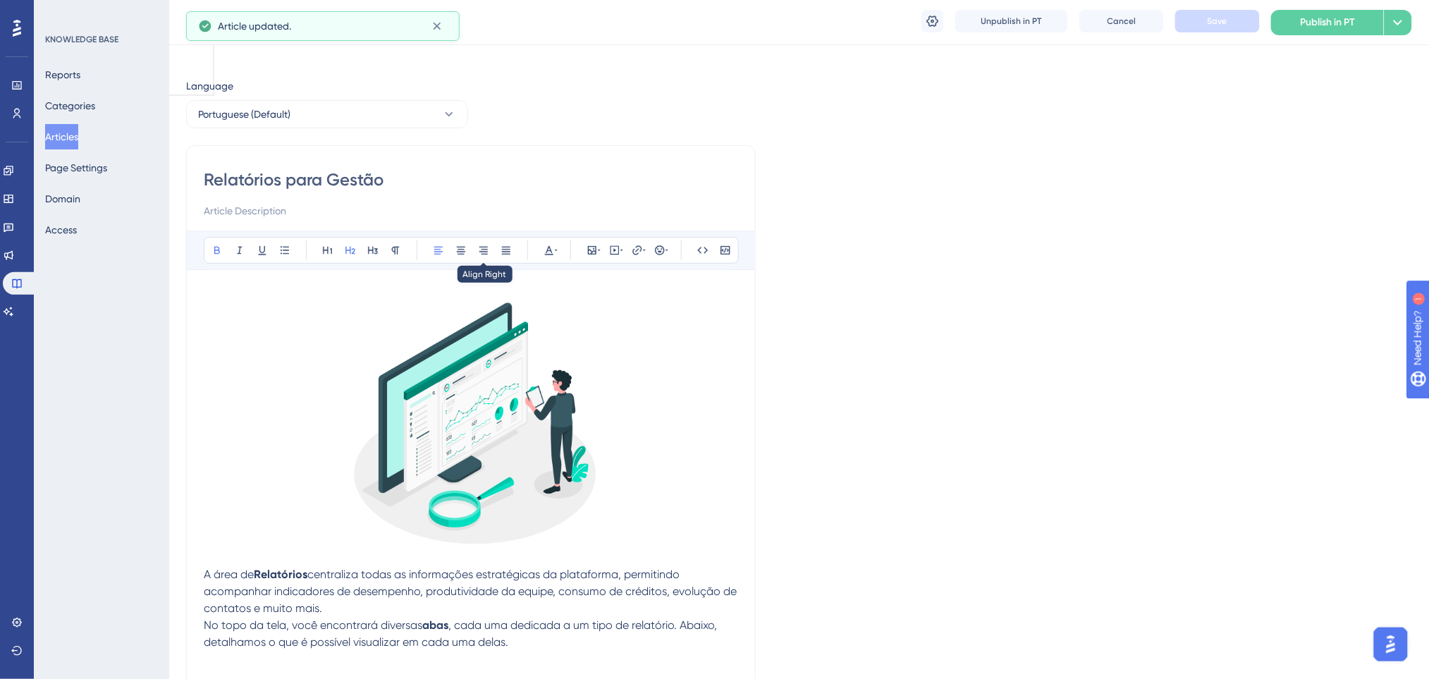
scroll to position [0, 0]
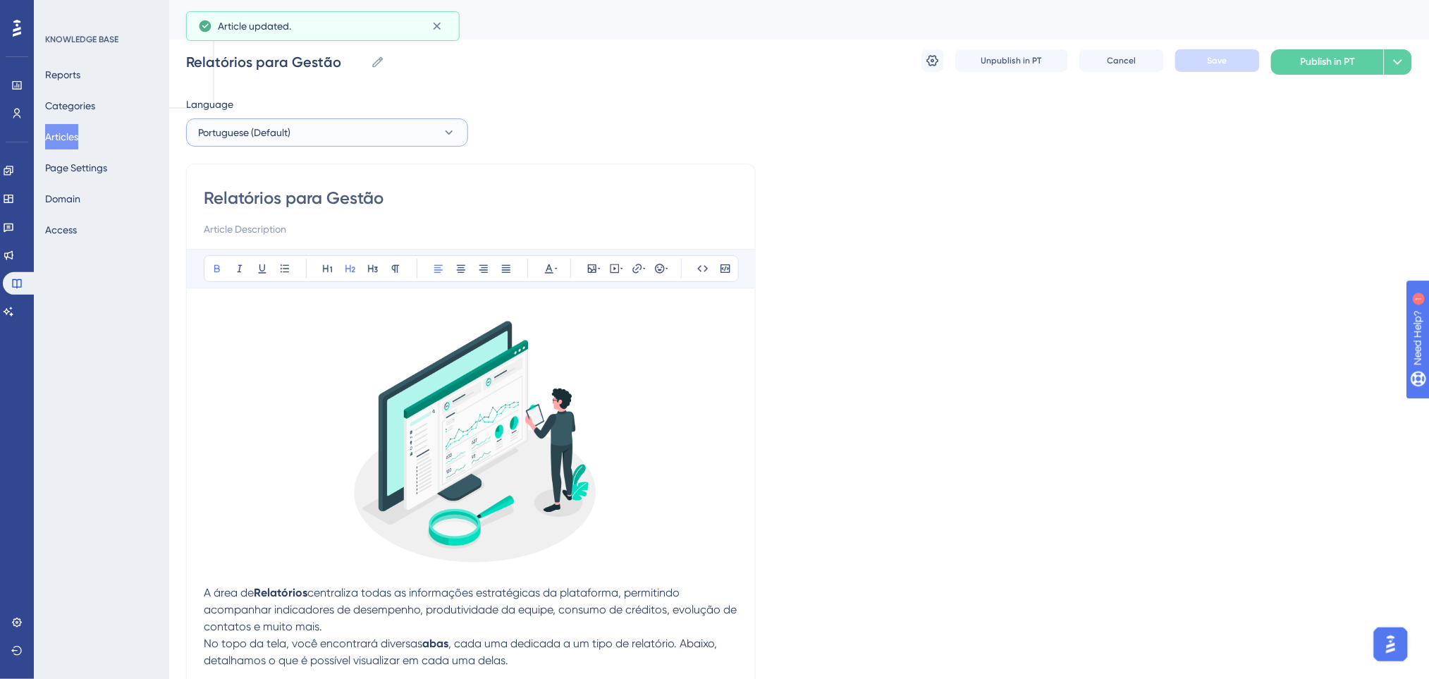
click at [368, 145] on button "Portuguese (Default)" at bounding box center [327, 132] width 282 height 28
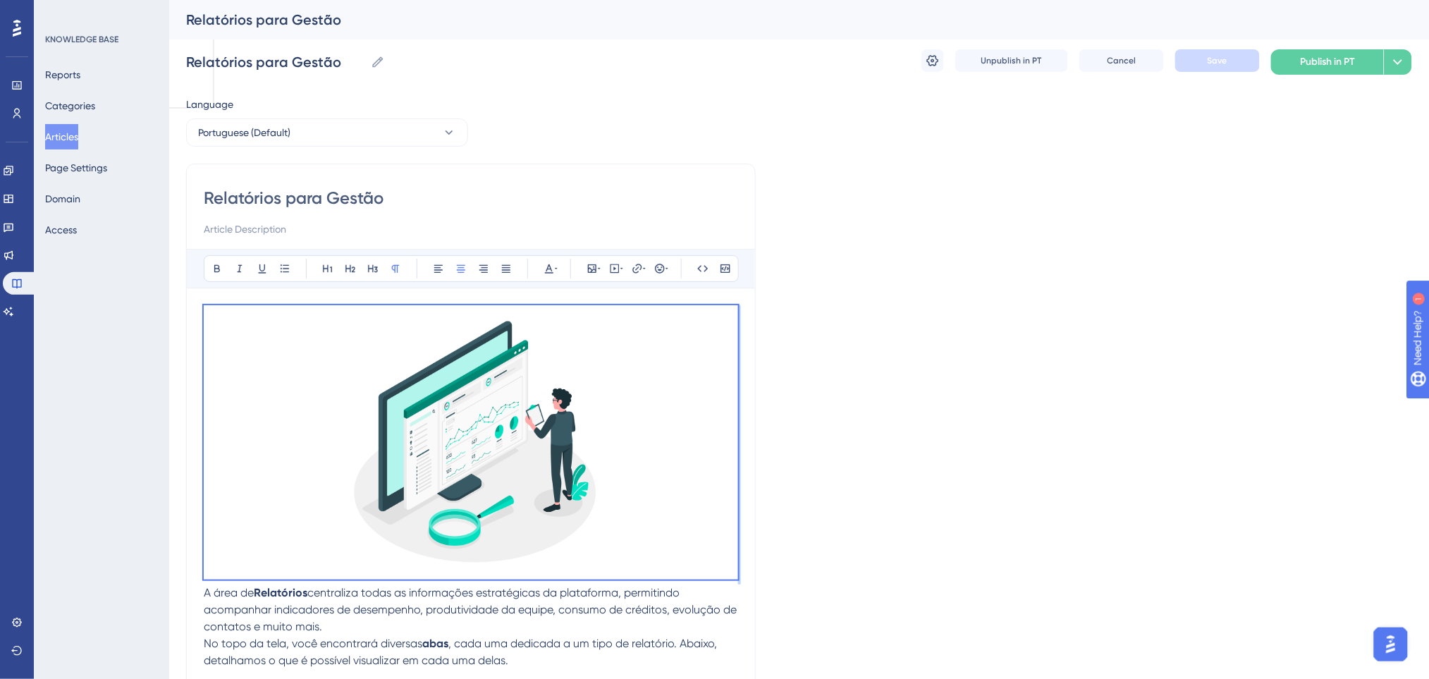
drag, startPoint x: 206, startPoint y: 593, endPoint x: 102, endPoint y: 181, distance: 424.4
copy p
click at [261, 131] on span "Portuguese (Default)" at bounding box center [244, 132] width 92 height 17
click at [264, 201] on button "English English Published with pending draft" at bounding box center [327, 204] width 264 height 28
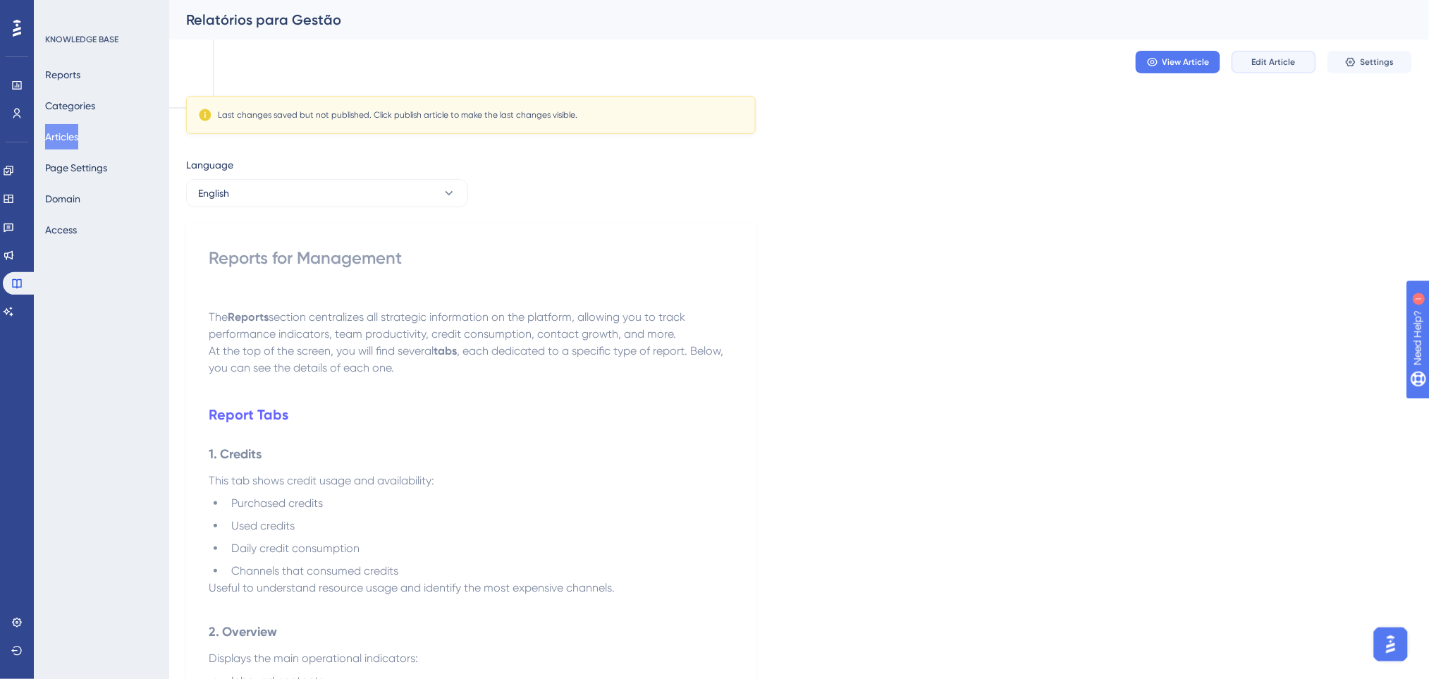
click at [1285, 62] on span "Edit Article" at bounding box center [1274, 61] width 44 height 11
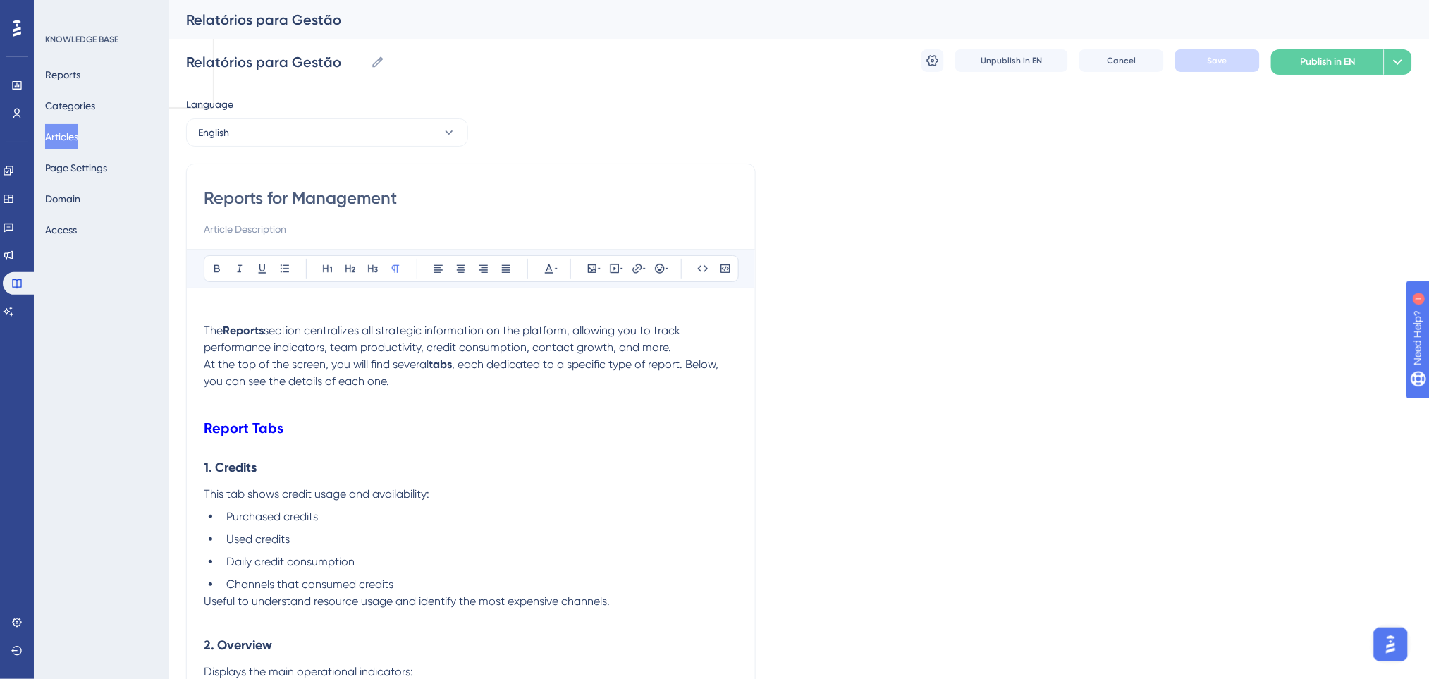
click at [209, 316] on p at bounding box center [471, 313] width 534 height 17
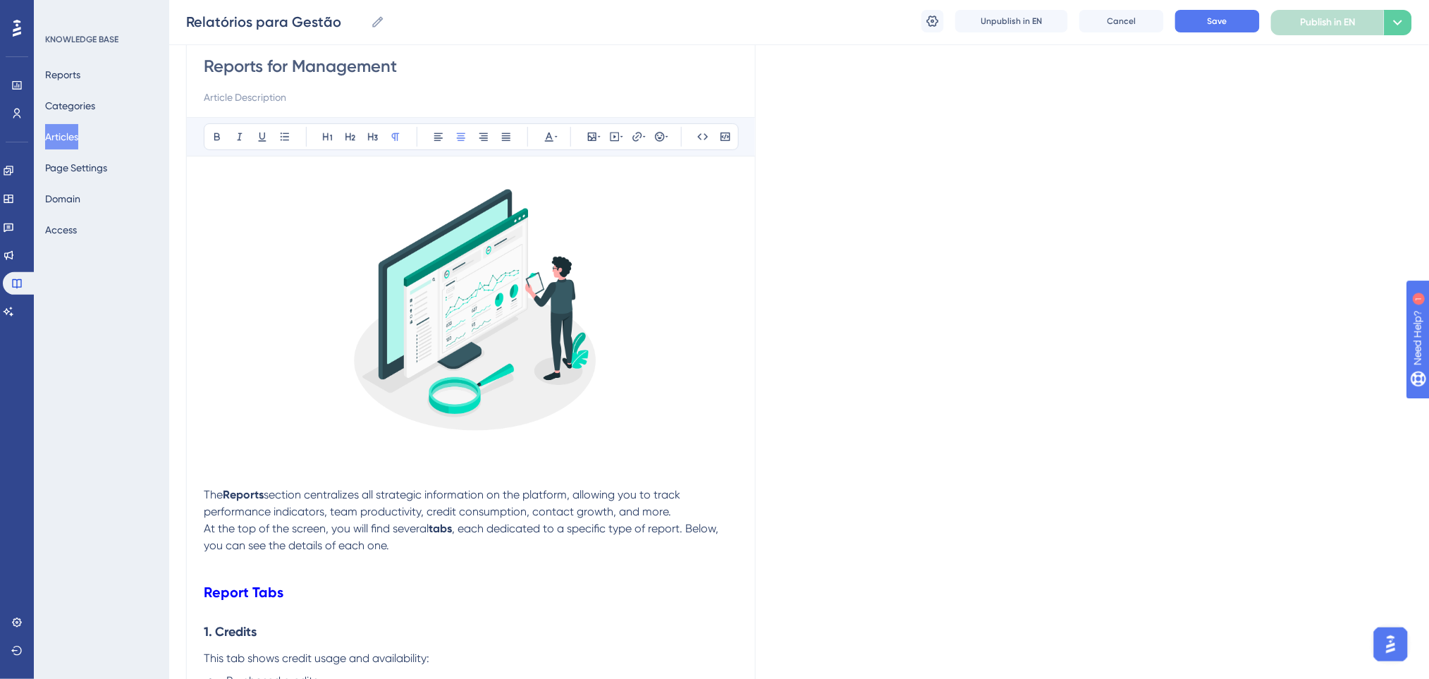
scroll to position [94, 0]
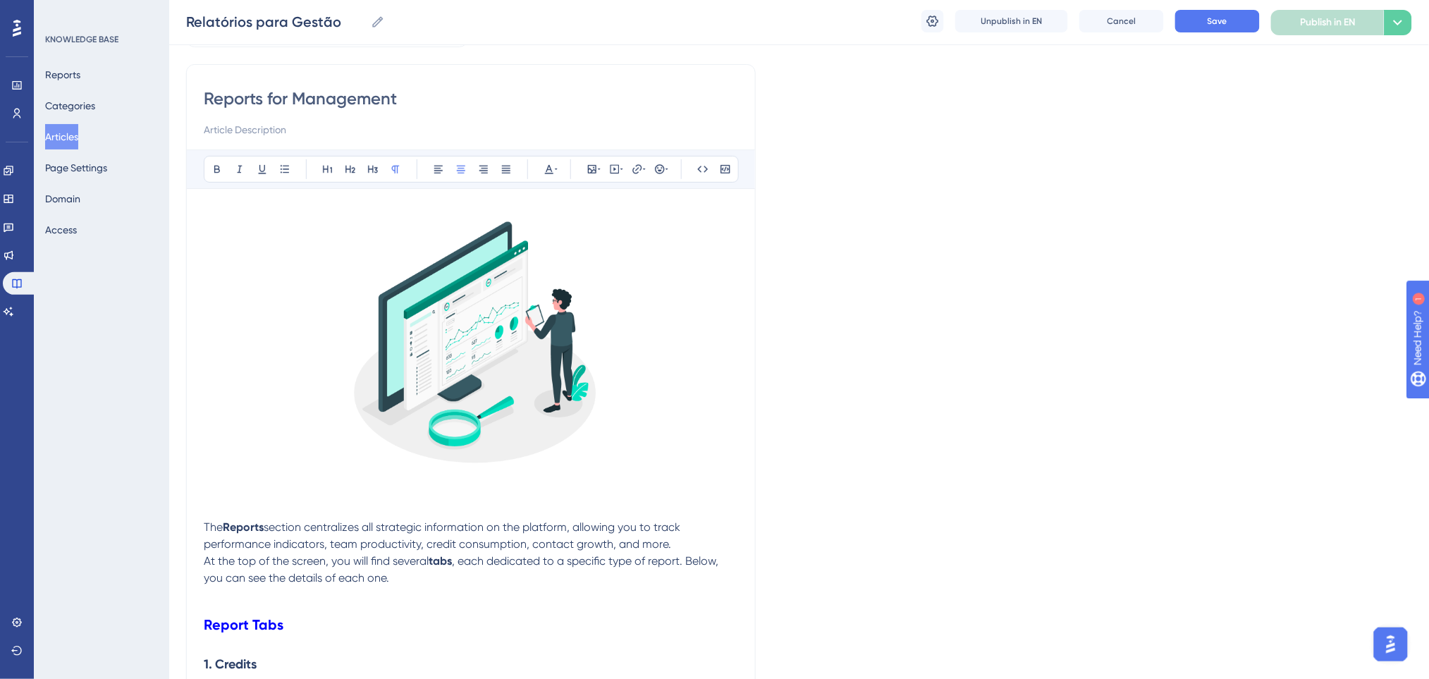
click at [208, 521] on span "The" at bounding box center [213, 526] width 19 height 13
click at [230, 500] on p at bounding box center [471, 493] width 534 height 17
click at [1220, 16] on span "Save" at bounding box center [1217, 21] width 20 height 11
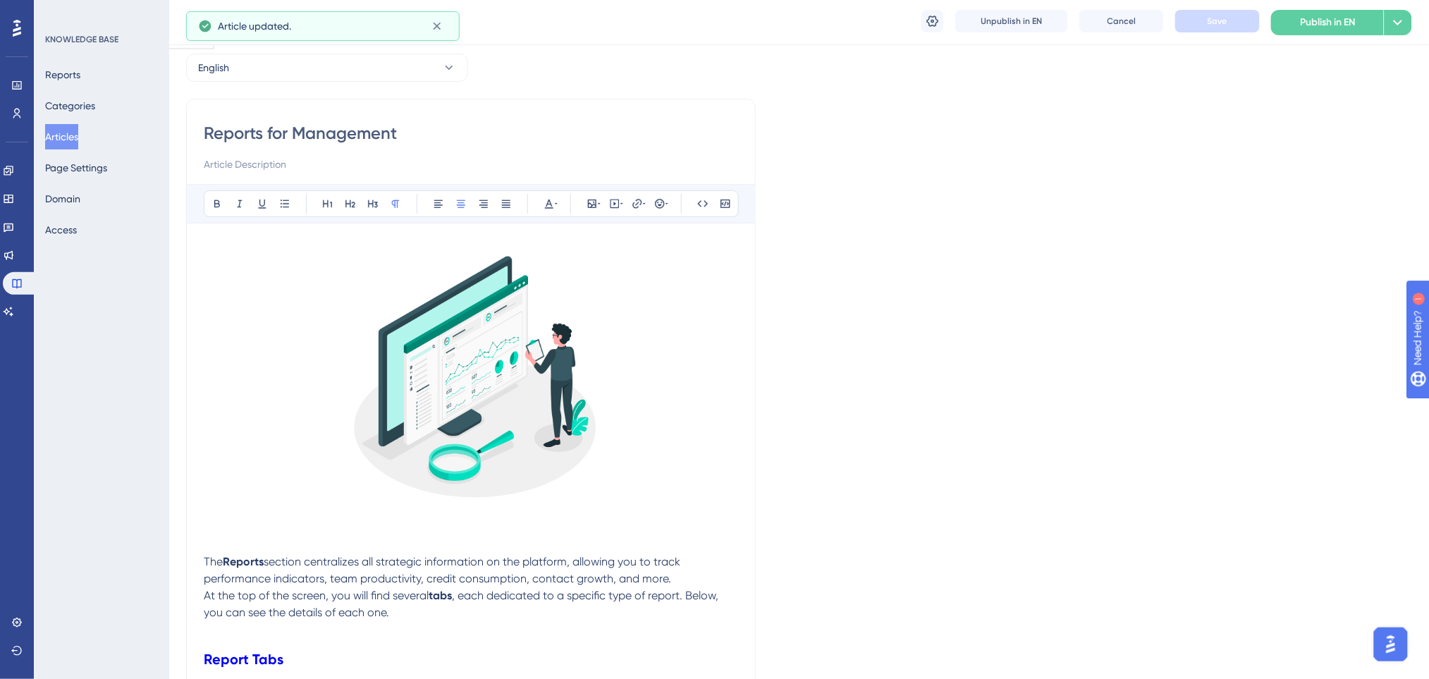
scroll to position [0, 0]
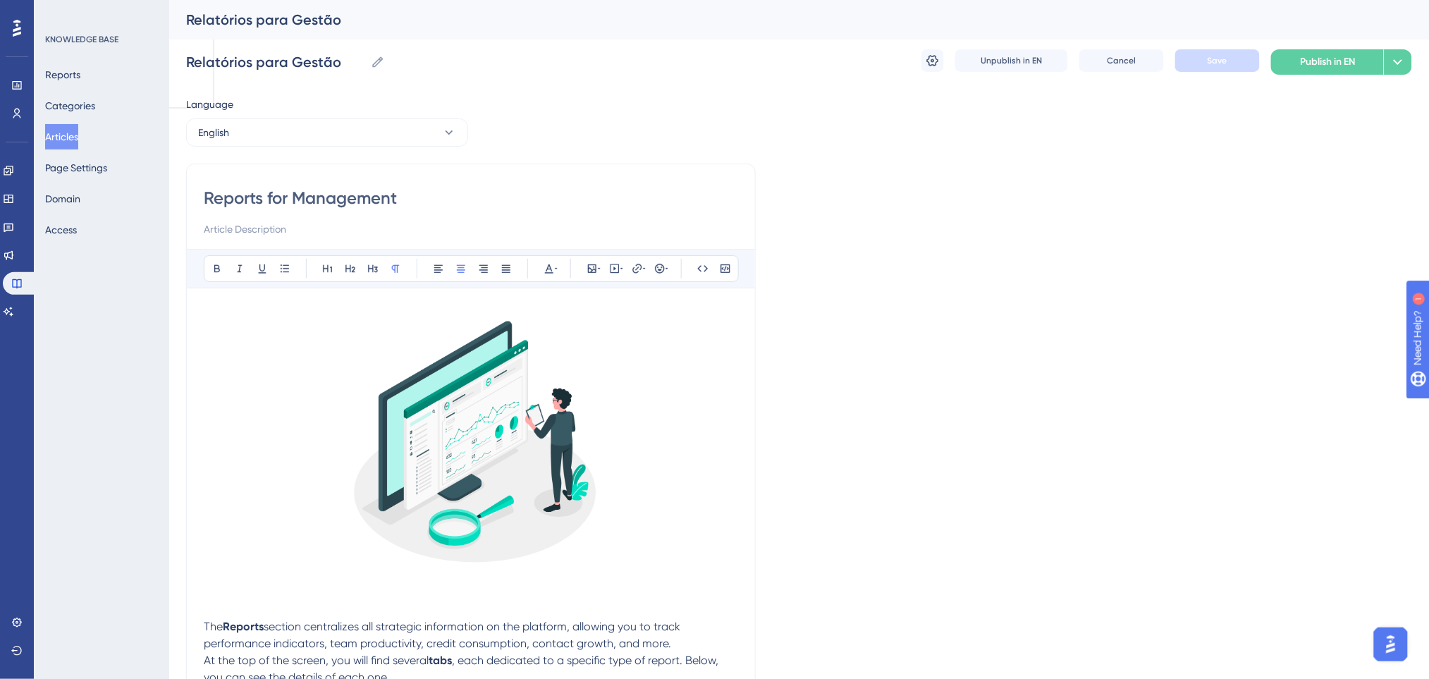
click at [414, 144] on button "English" at bounding box center [327, 132] width 282 height 28
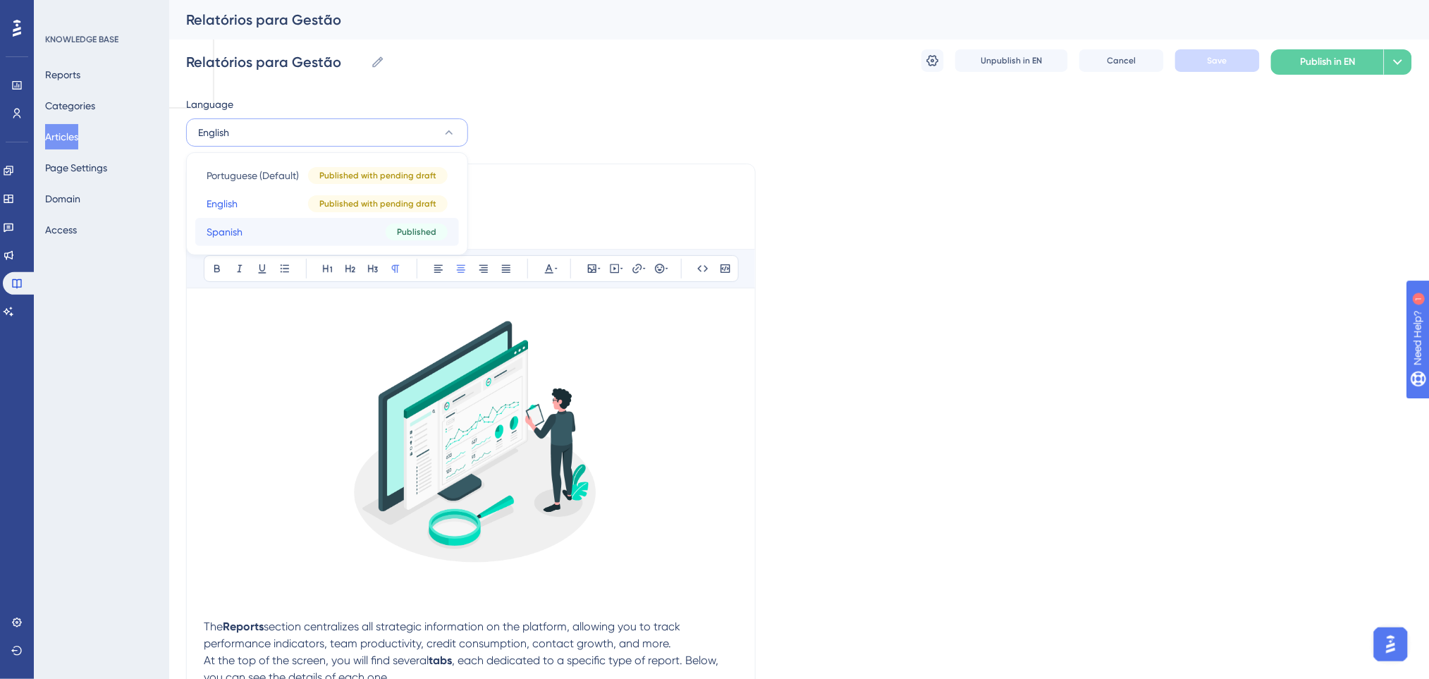
click at [320, 238] on button "Spanish Spanish Published" at bounding box center [327, 232] width 264 height 28
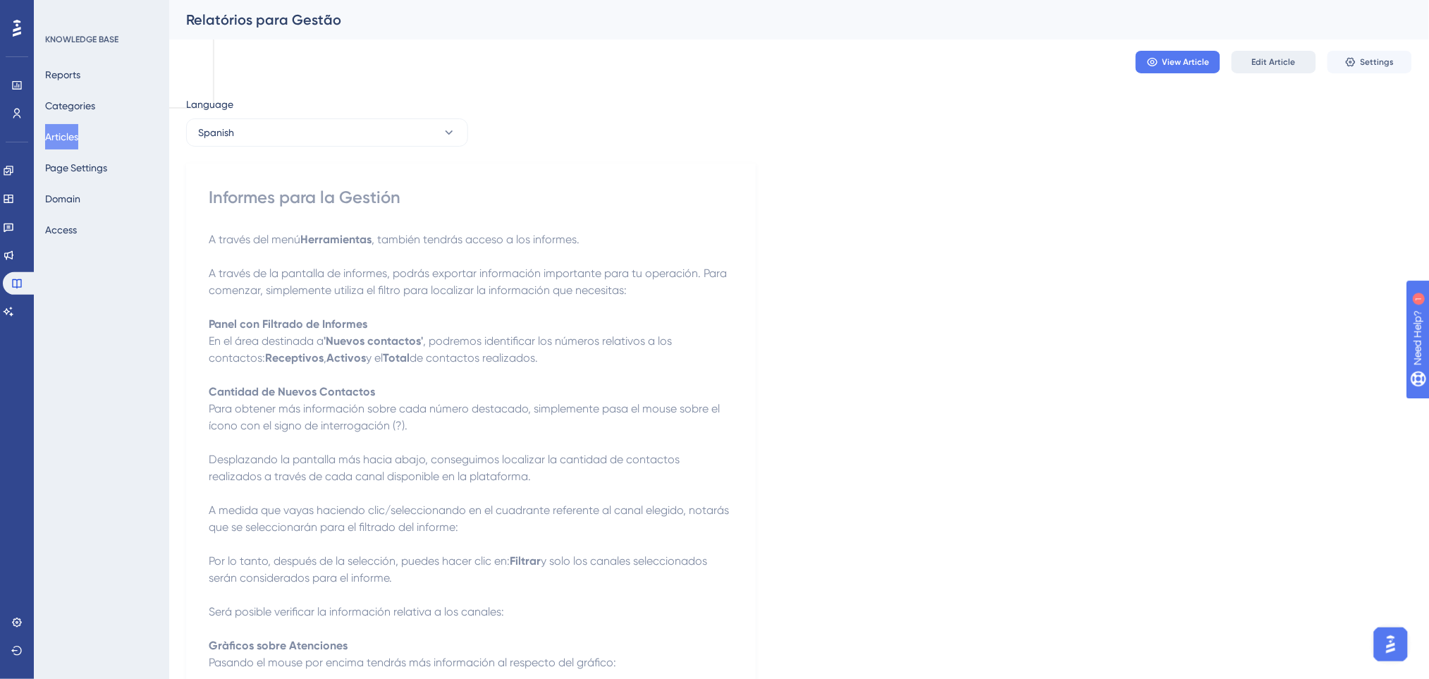
click at [1264, 68] on button "Edit Article" at bounding box center [1273, 62] width 85 height 23
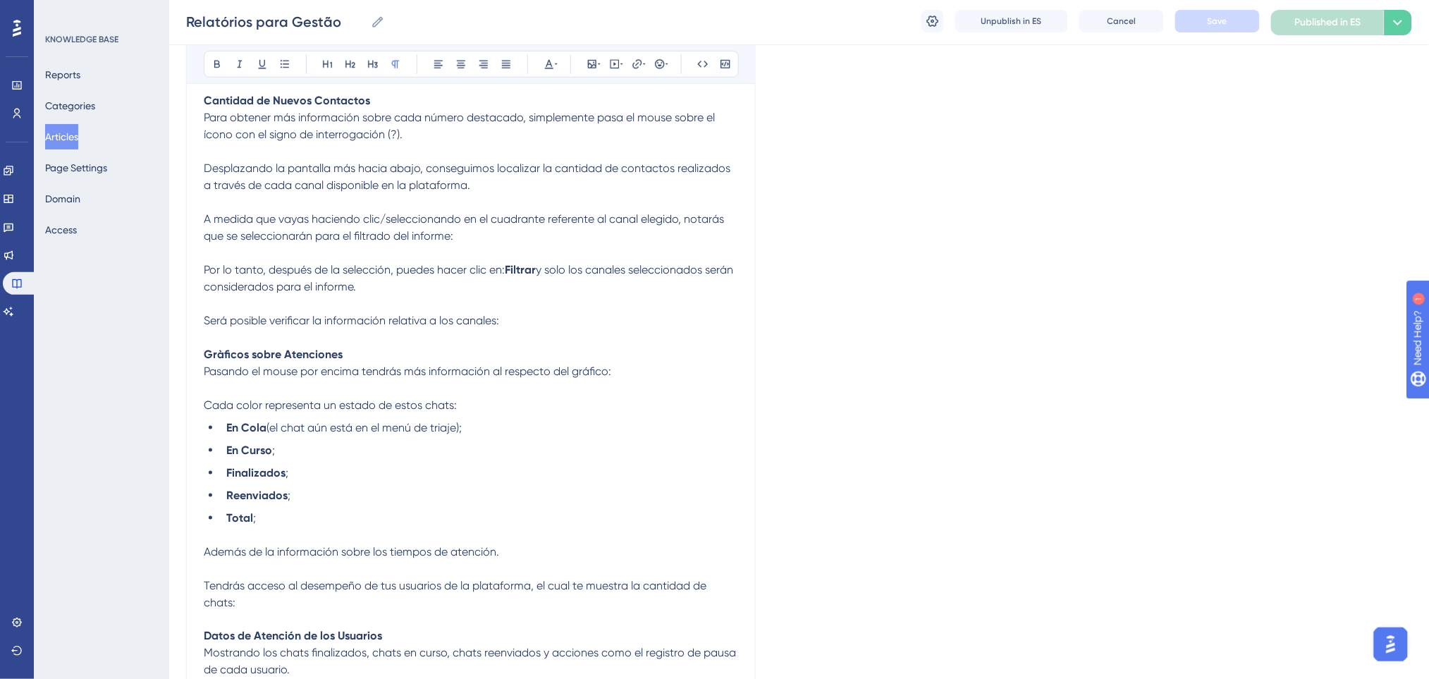
scroll to position [116, 0]
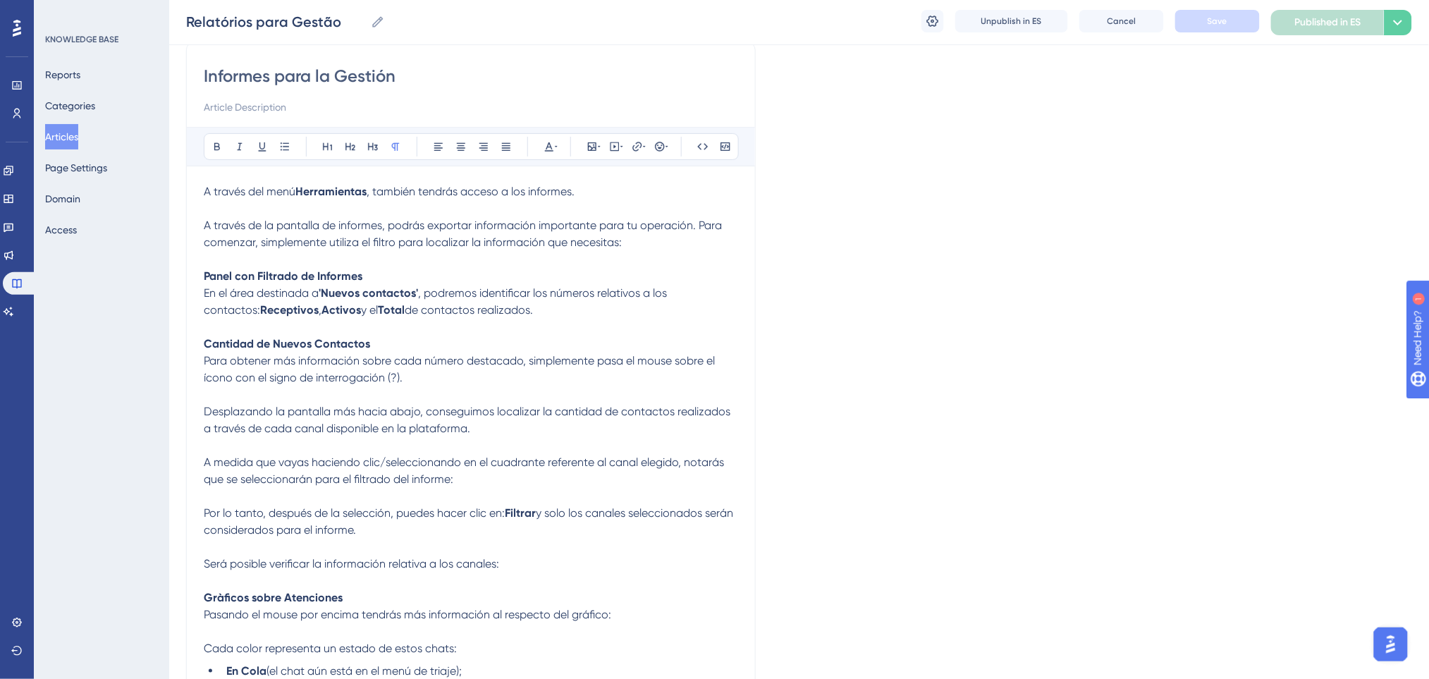
click at [380, 265] on p at bounding box center [471, 259] width 534 height 17
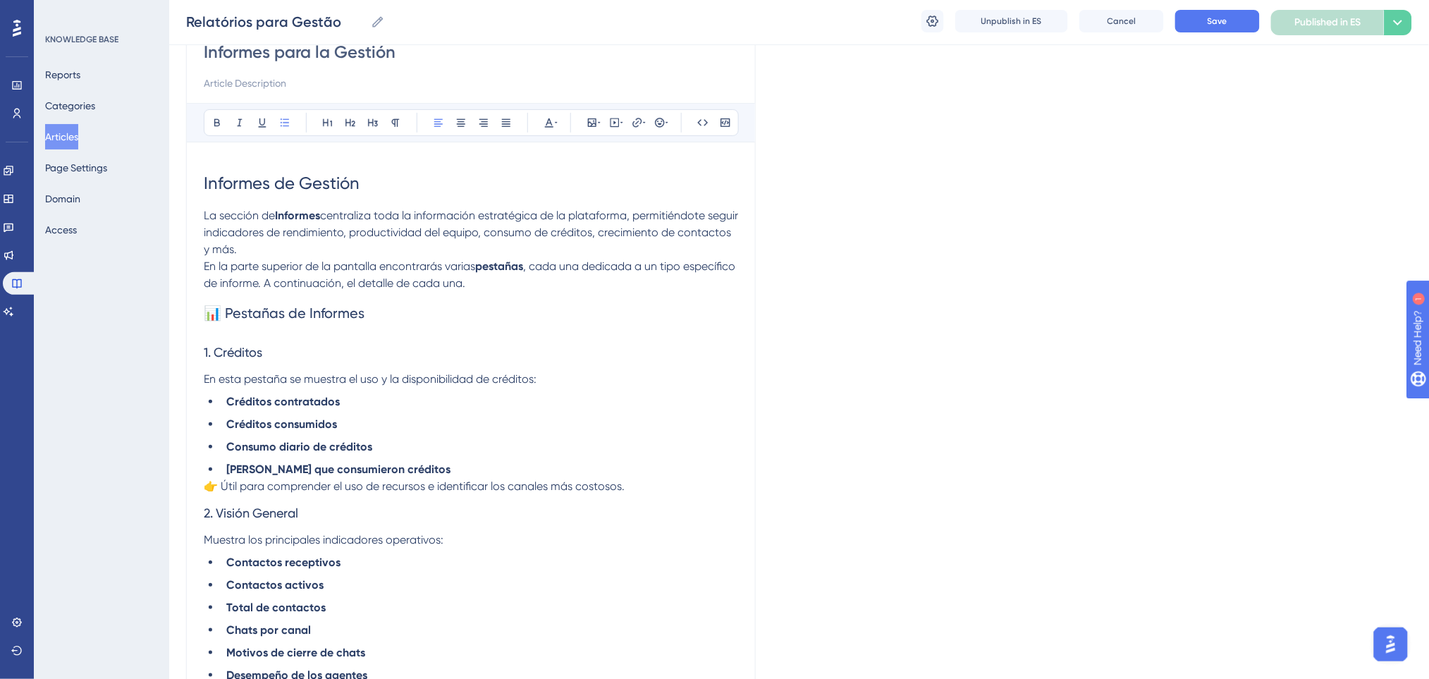
scroll to position [0, 0]
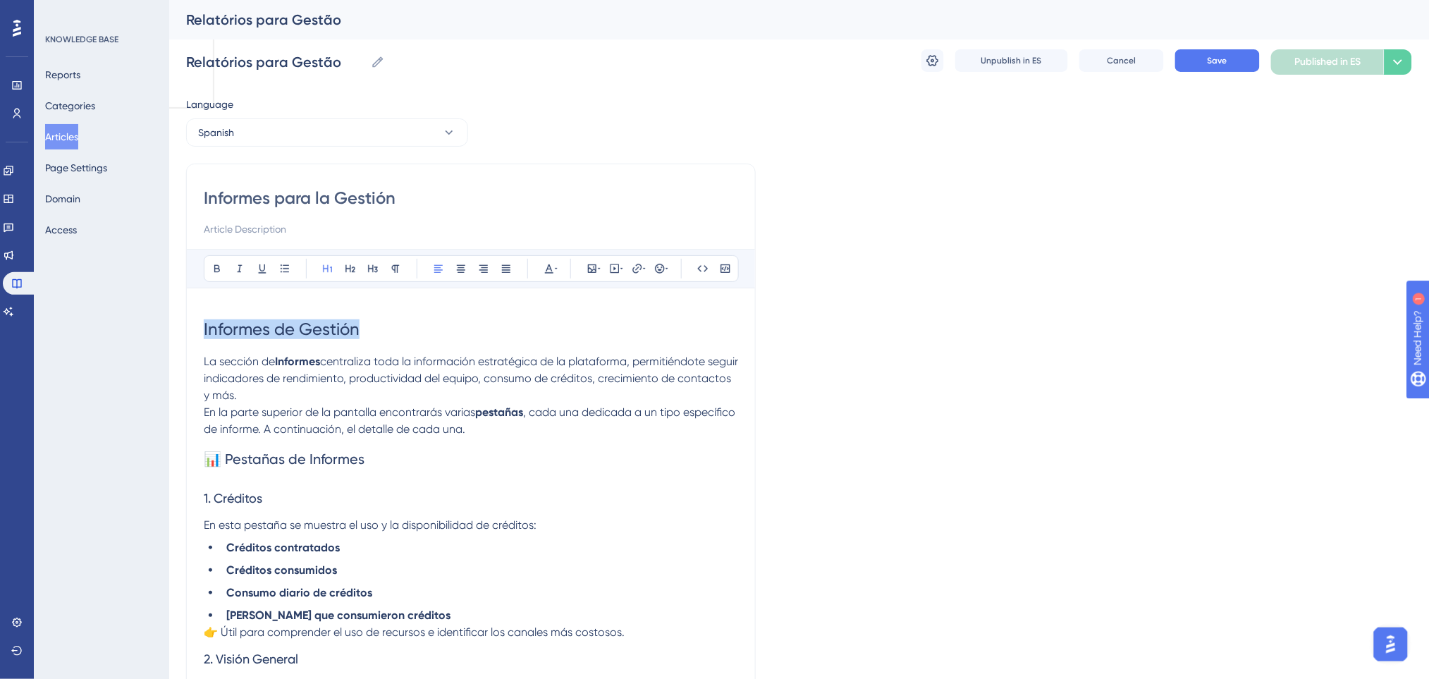
drag, startPoint x: 385, startPoint y: 324, endPoint x: 188, endPoint y: 329, distance: 196.7
copy span "Informes de Gestión"
drag, startPoint x: 429, startPoint y: 190, endPoint x: 144, endPoint y: 196, distance: 285.5
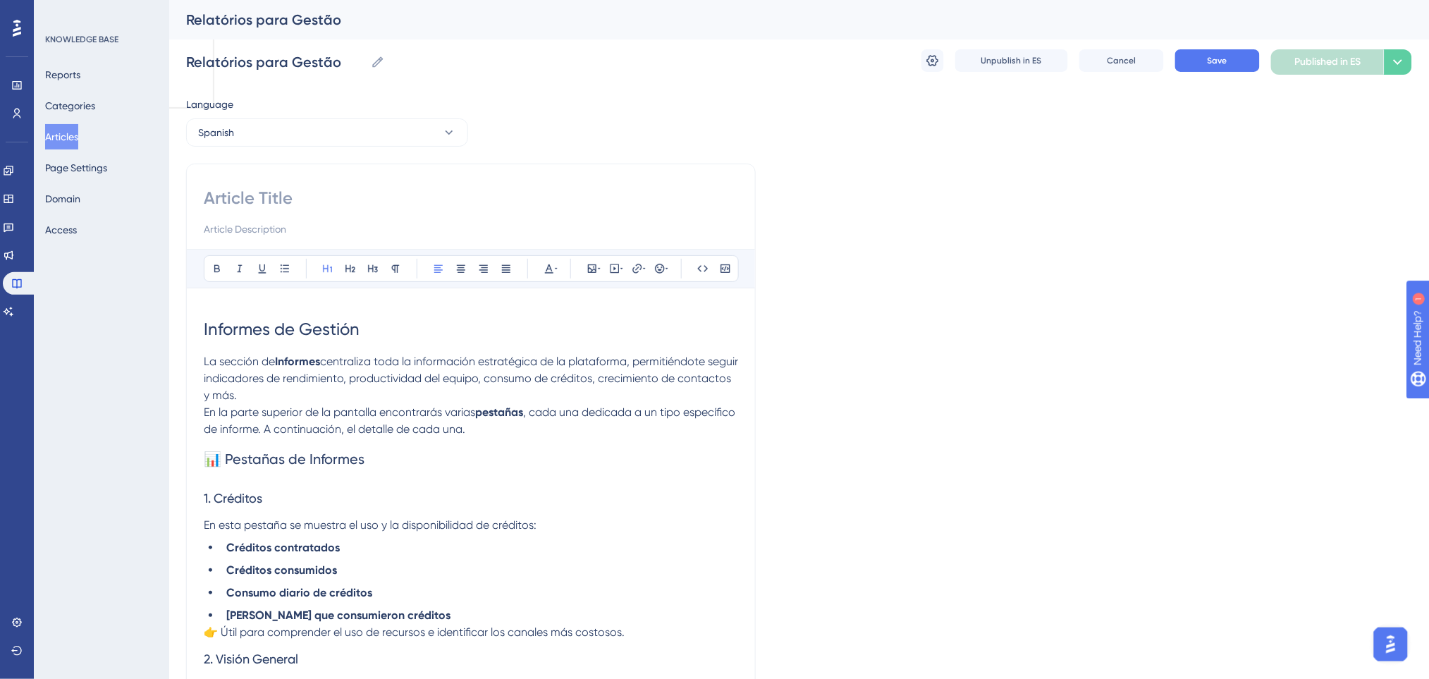
paste input "Informes de Gestión"
type input "Informes de Gestión"
drag, startPoint x: 395, startPoint y: 322, endPoint x: 52, endPoint y: 314, distance: 343.3
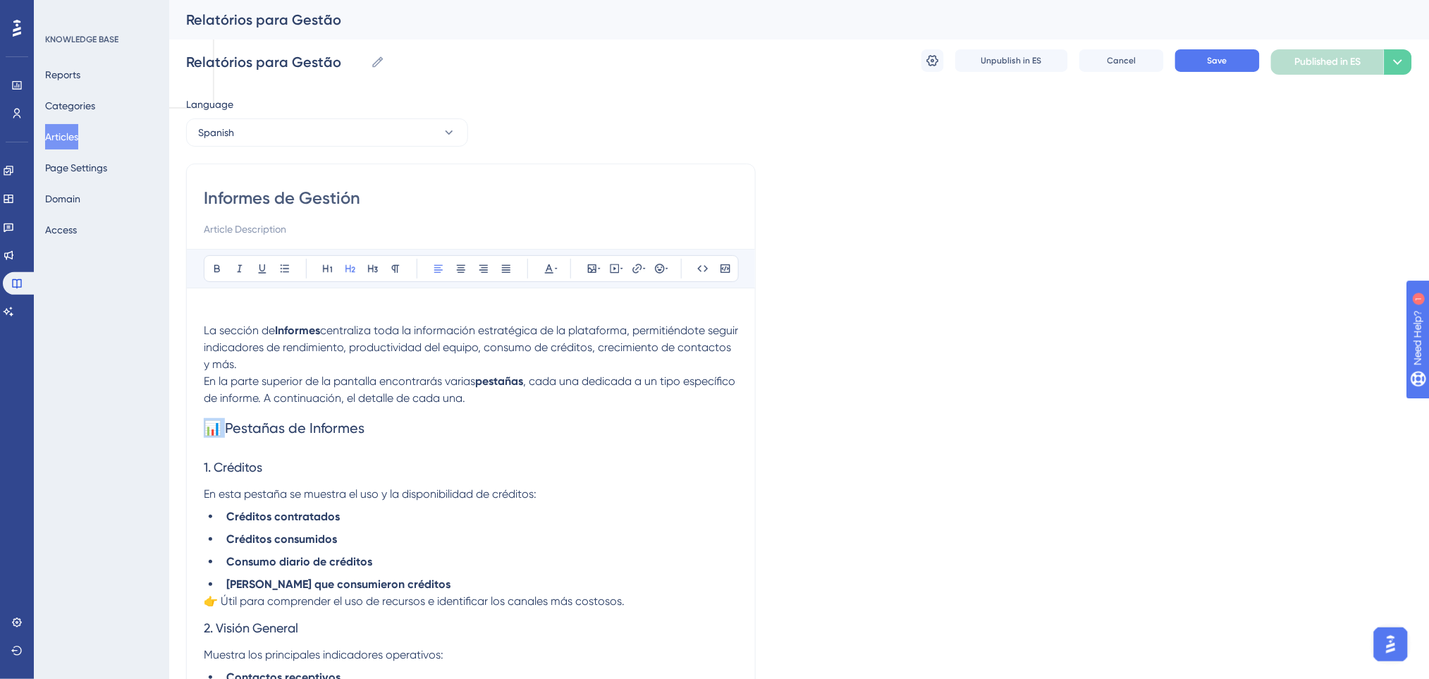
drag, startPoint x: 226, startPoint y: 424, endPoint x: 137, endPoint y: 419, distance: 89.6
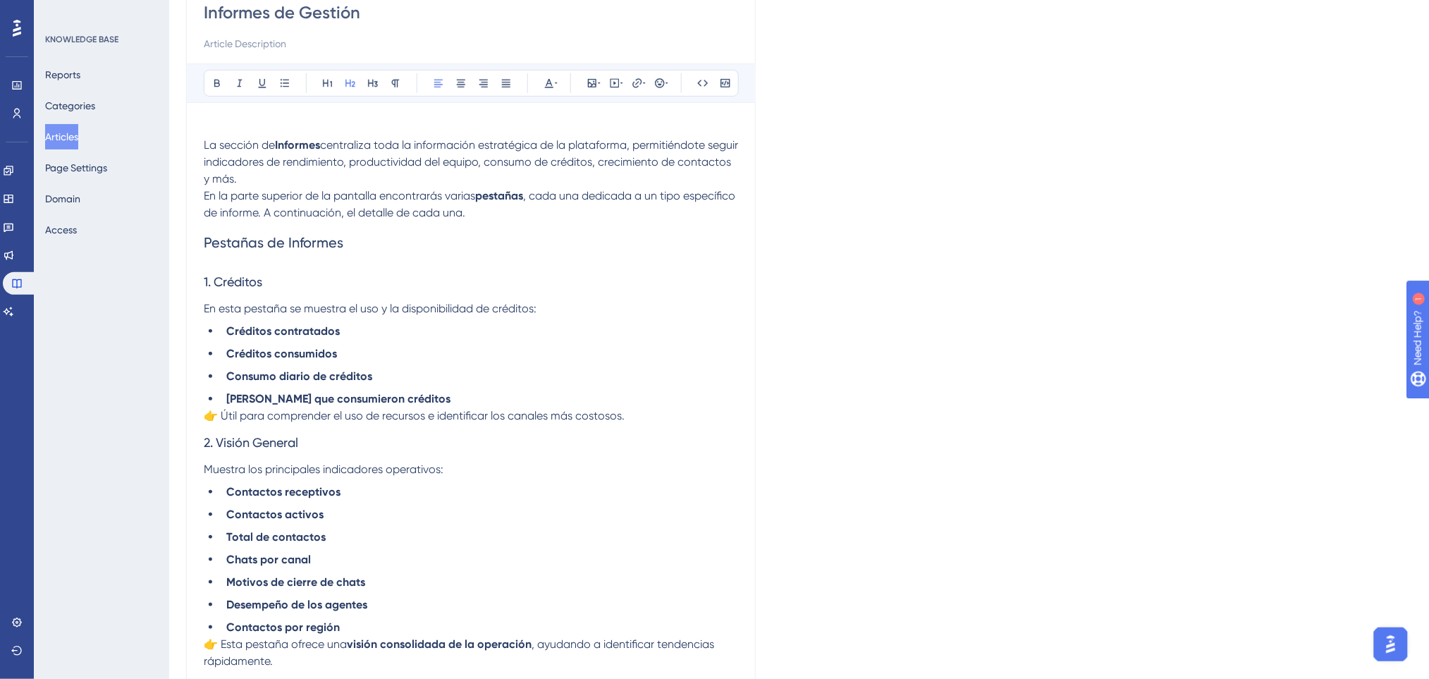
scroll to position [187, 0]
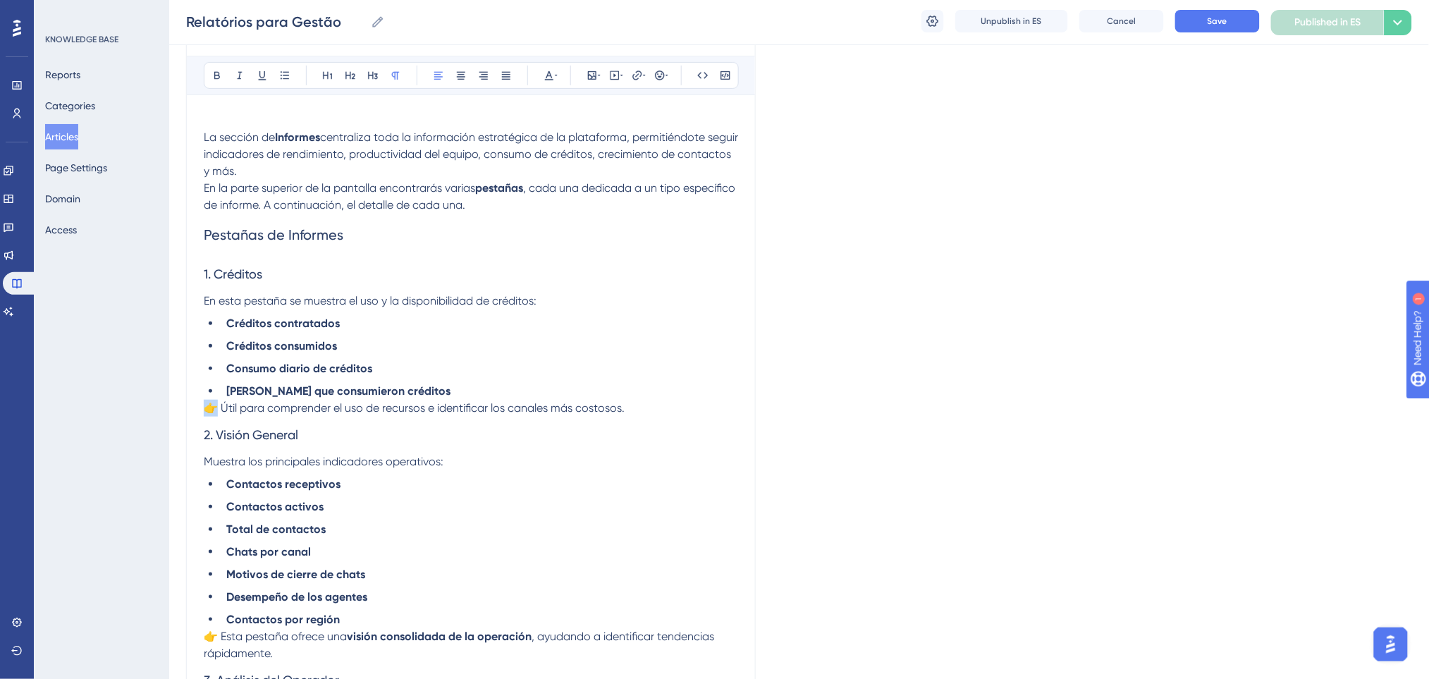
drag, startPoint x: 220, startPoint y: 407, endPoint x: 99, endPoint y: 404, distance: 121.3
click at [206, 409] on span "Útil para comprender el uso de recursos e identificar los canales más costosos." at bounding box center [406, 407] width 404 height 13
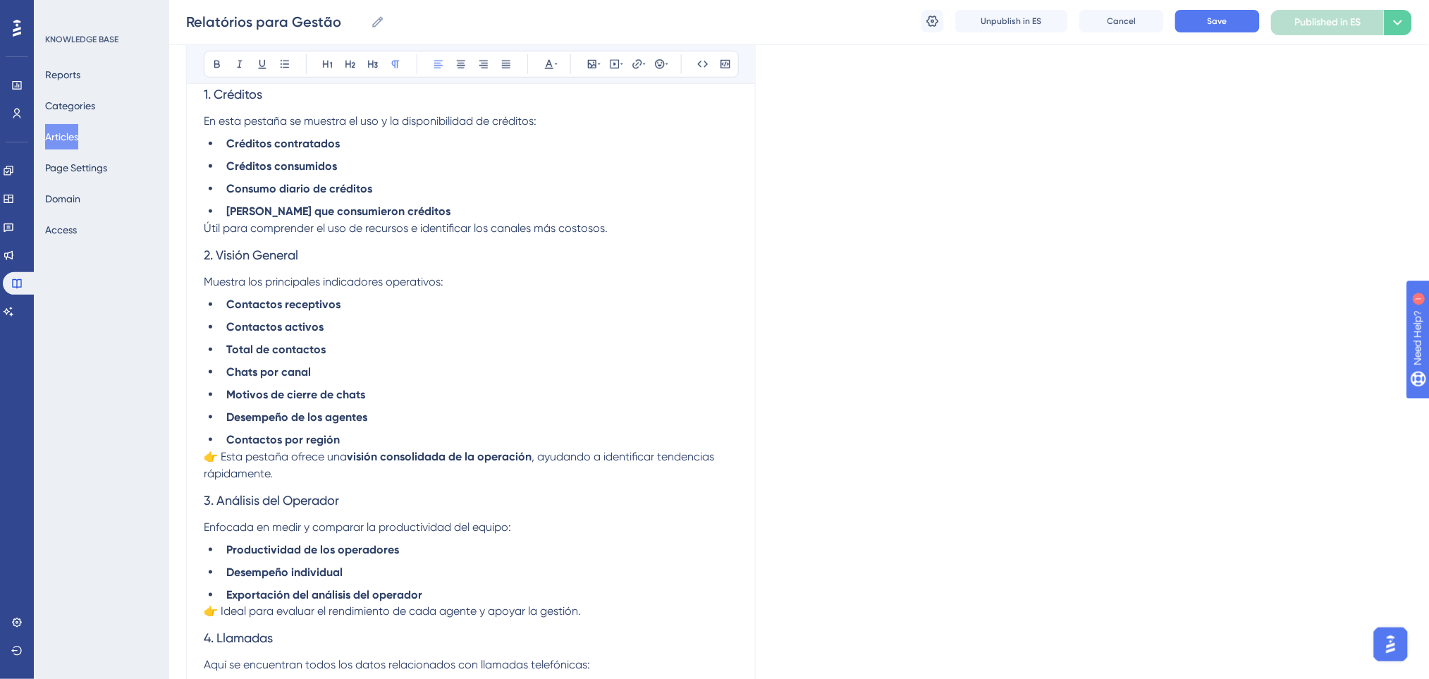
scroll to position [376, 0]
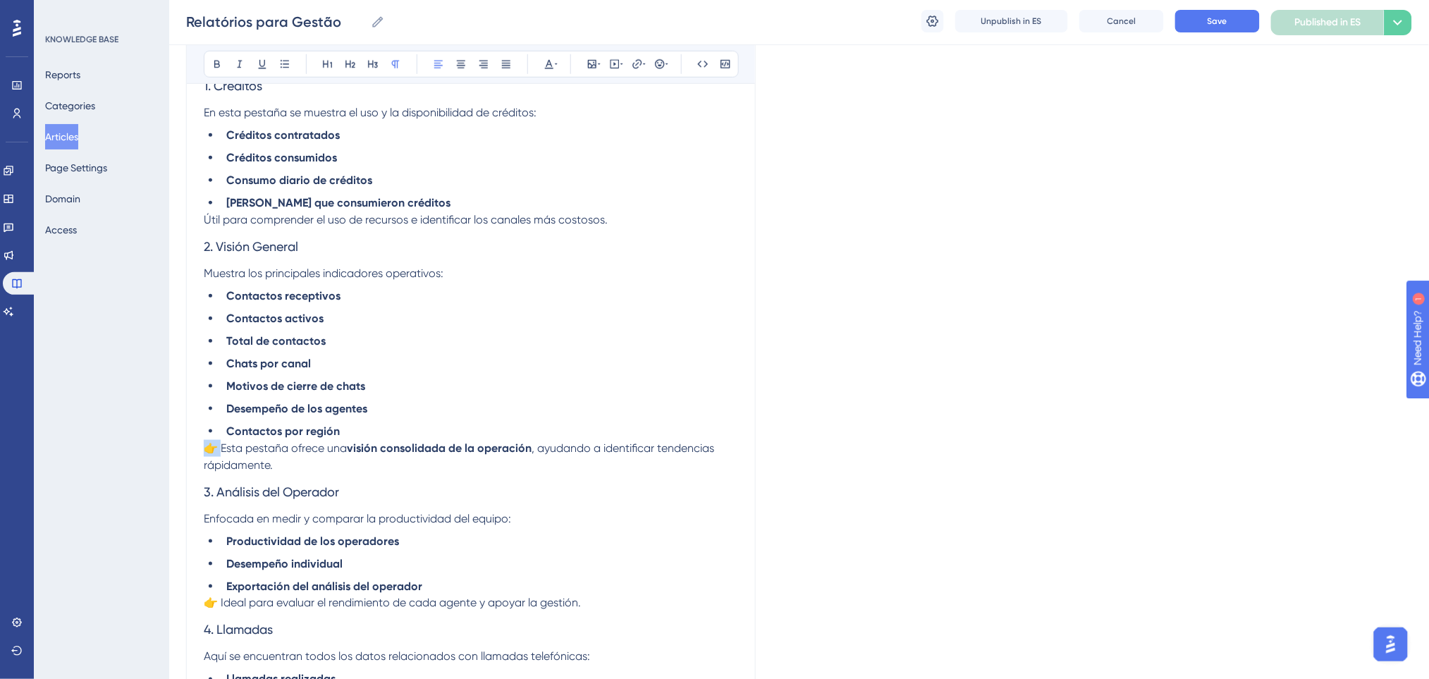
drag, startPoint x: 223, startPoint y: 444, endPoint x: 125, endPoint y: 442, distance: 98.7
click at [169, 442] on div "Performance Users Engagement Widgets Feedback Product Updates Knowledge Base AI…" at bounding box center [798, 679] width 1259 height 2110
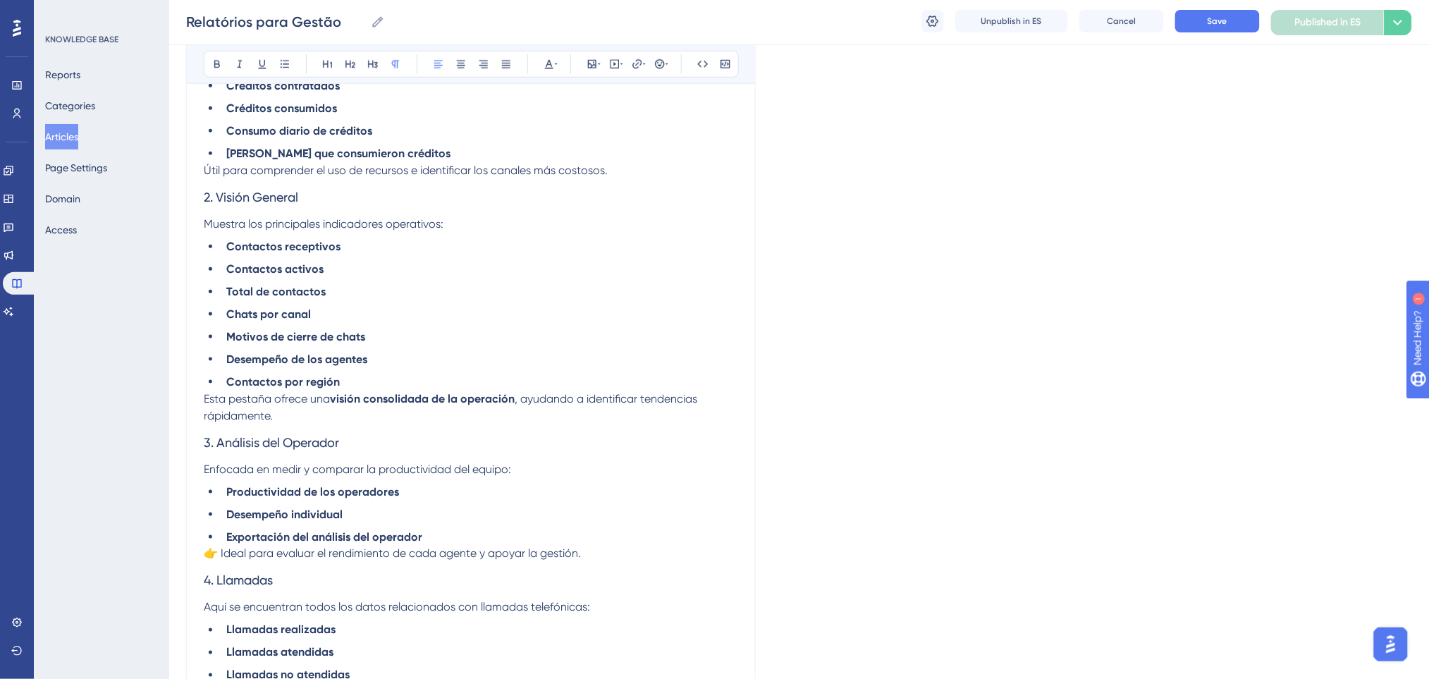
scroll to position [469, 0]
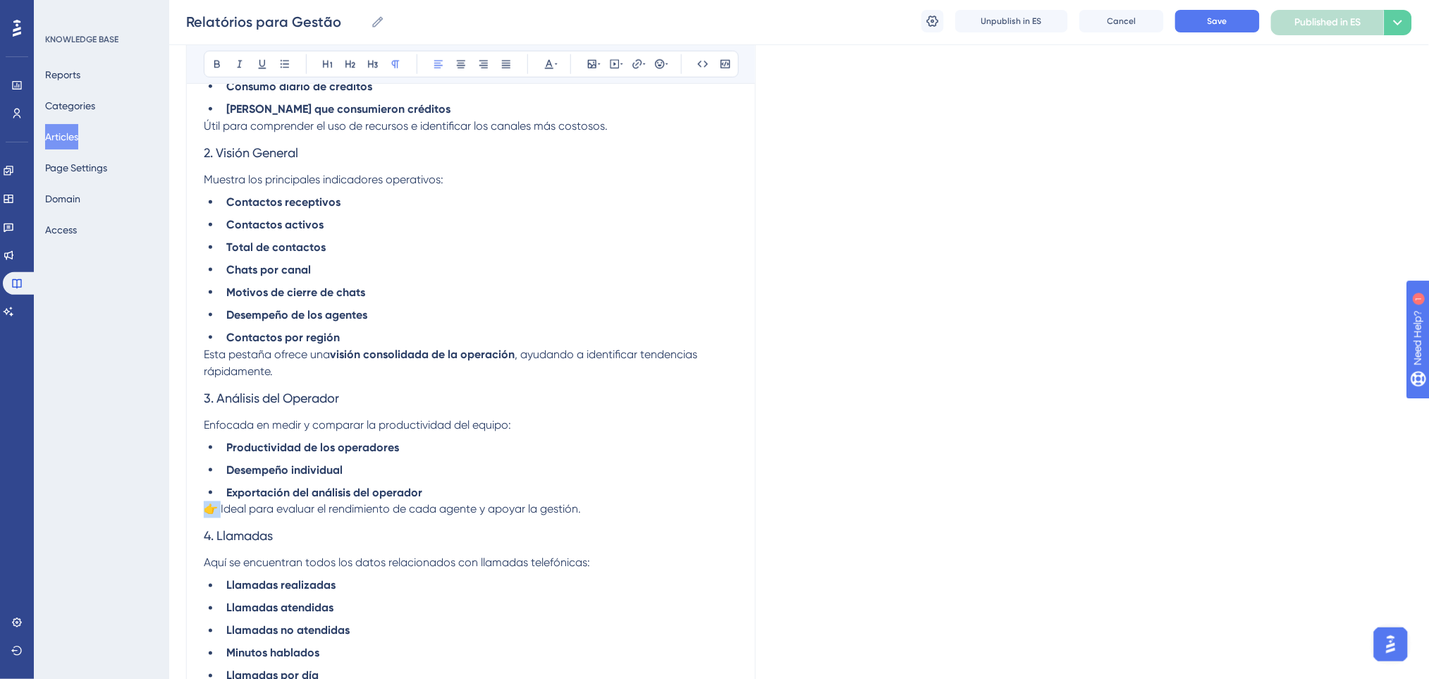
drag, startPoint x: 222, startPoint y: 508, endPoint x: 152, endPoint y: 503, distance: 69.9
click at [169, 503] on div "Performance Users Engagement Widgets Feedback Product Updates Knowledge Base AI…" at bounding box center [798, 586] width 1259 height 2110
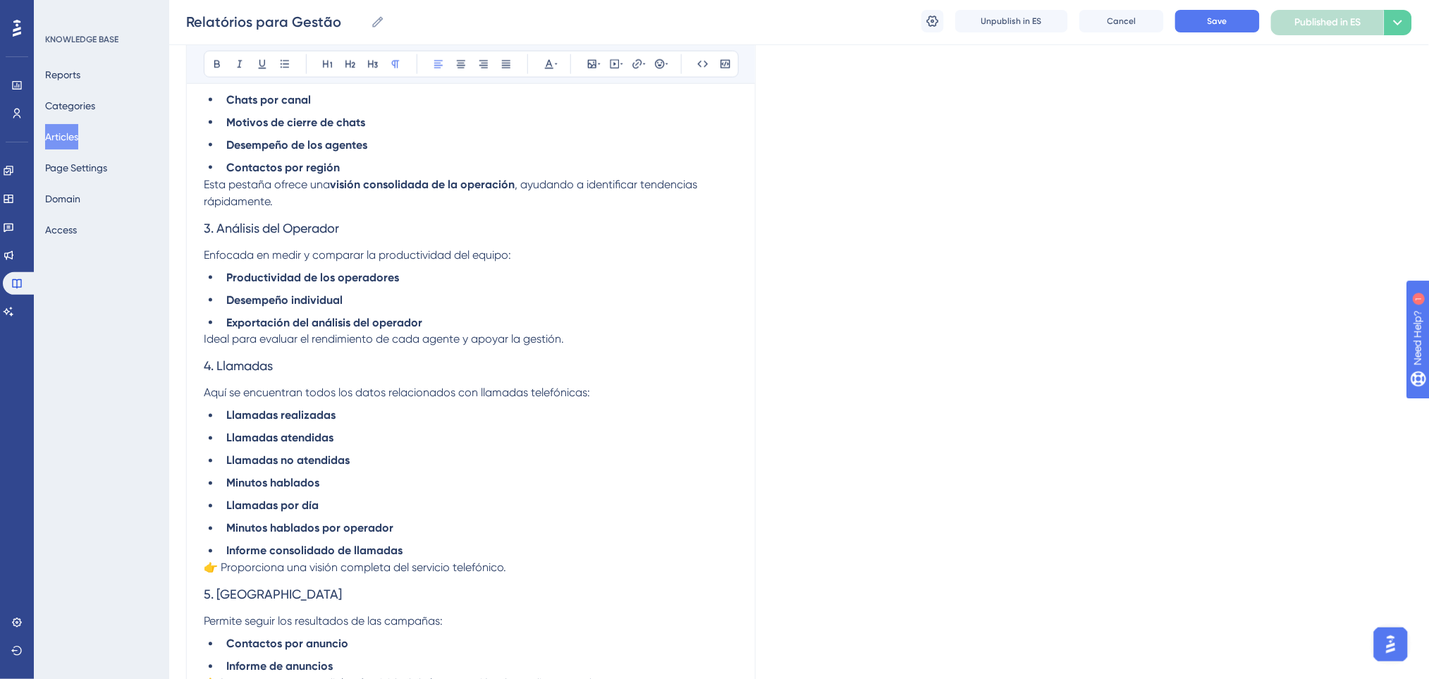
scroll to position [658, 0]
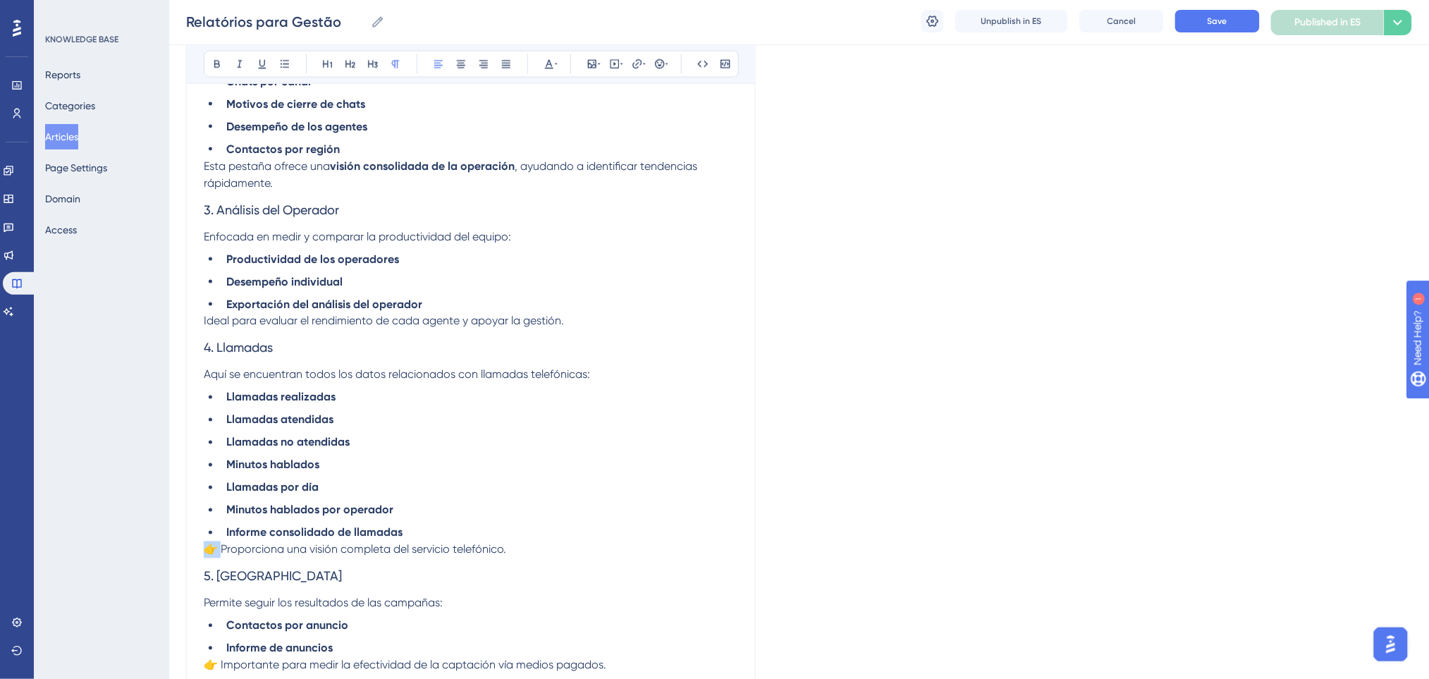
drag, startPoint x: 221, startPoint y: 552, endPoint x: 126, endPoint y: 543, distance: 94.8
click at [169, 543] on div "Performance Users Engagement Widgets Feedback Product Updates Knowledge Base AI…" at bounding box center [798, 397] width 1259 height 2110
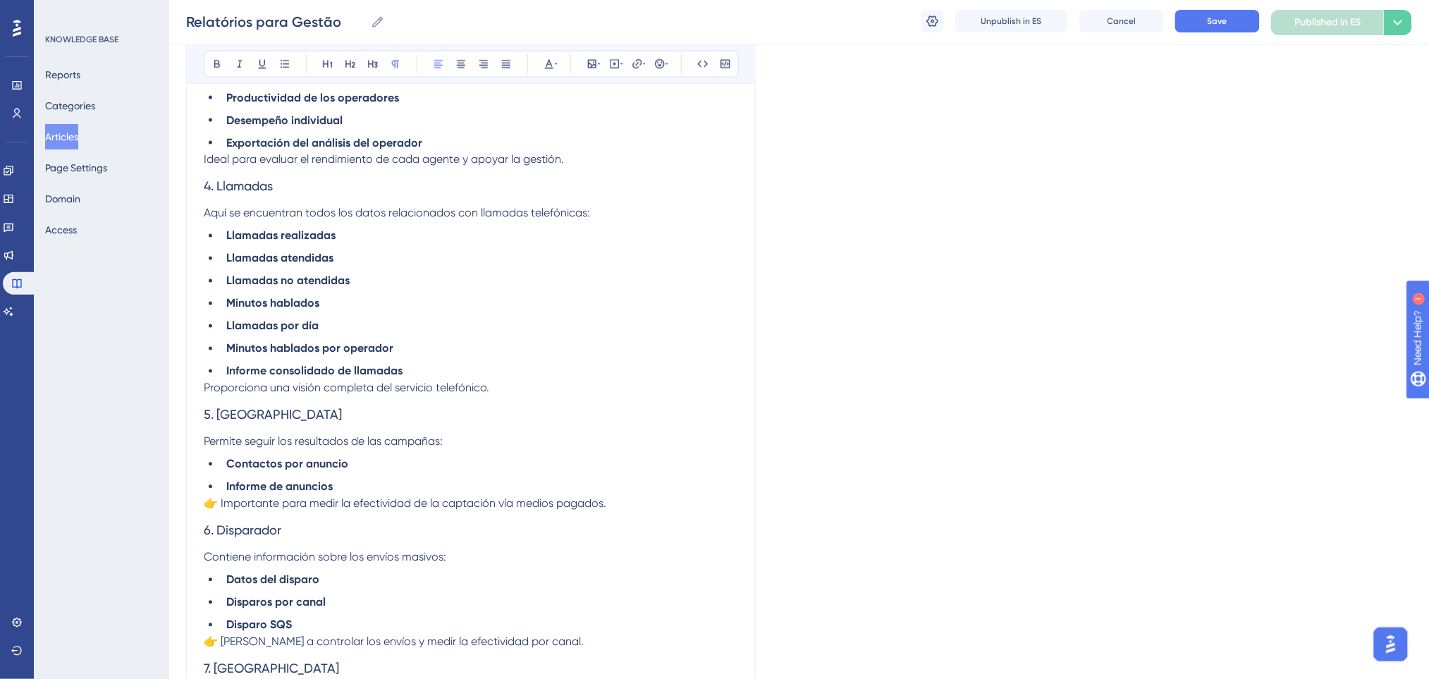
scroll to position [846, 0]
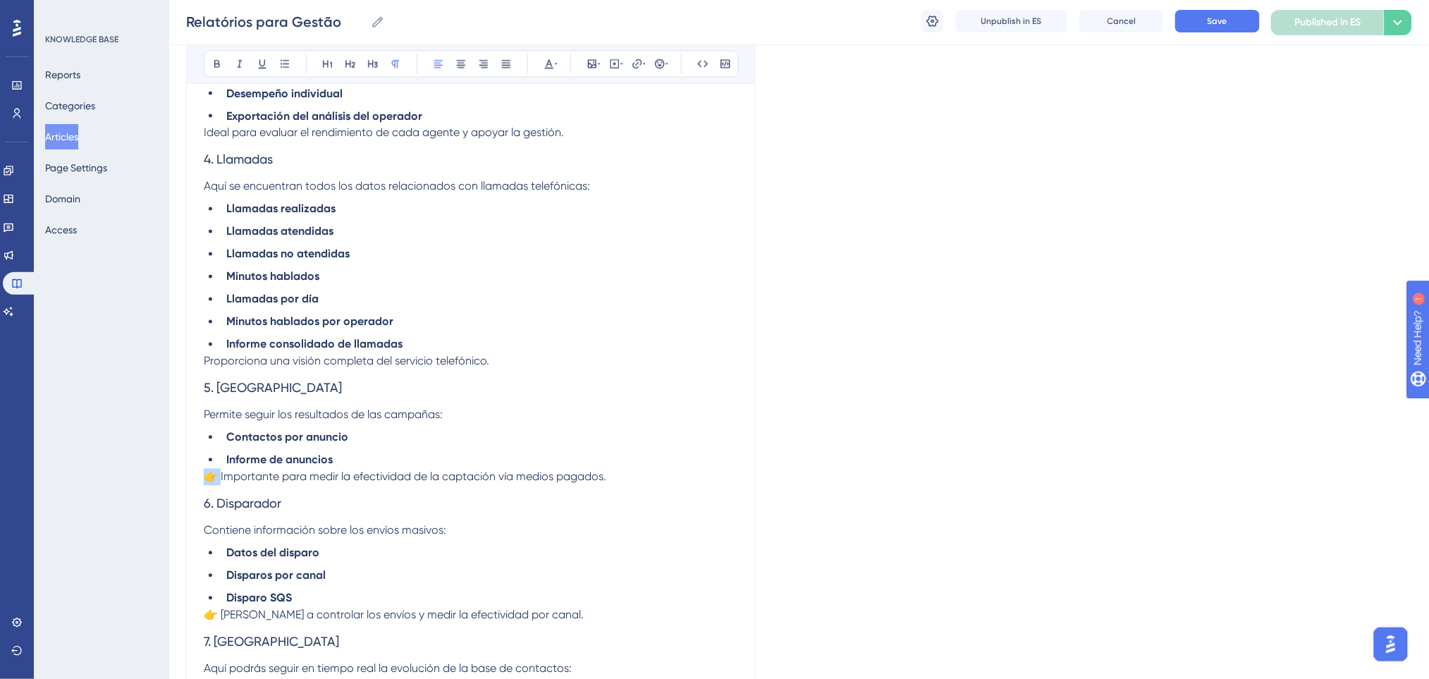
drag, startPoint x: 222, startPoint y: 477, endPoint x: 58, endPoint y: 472, distance: 164.3
click at [169, 472] on div "Performance Users Engagement Widgets Feedback Product Updates Knowledge Base AI…" at bounding box center [798, 209] width 1259 height 2110
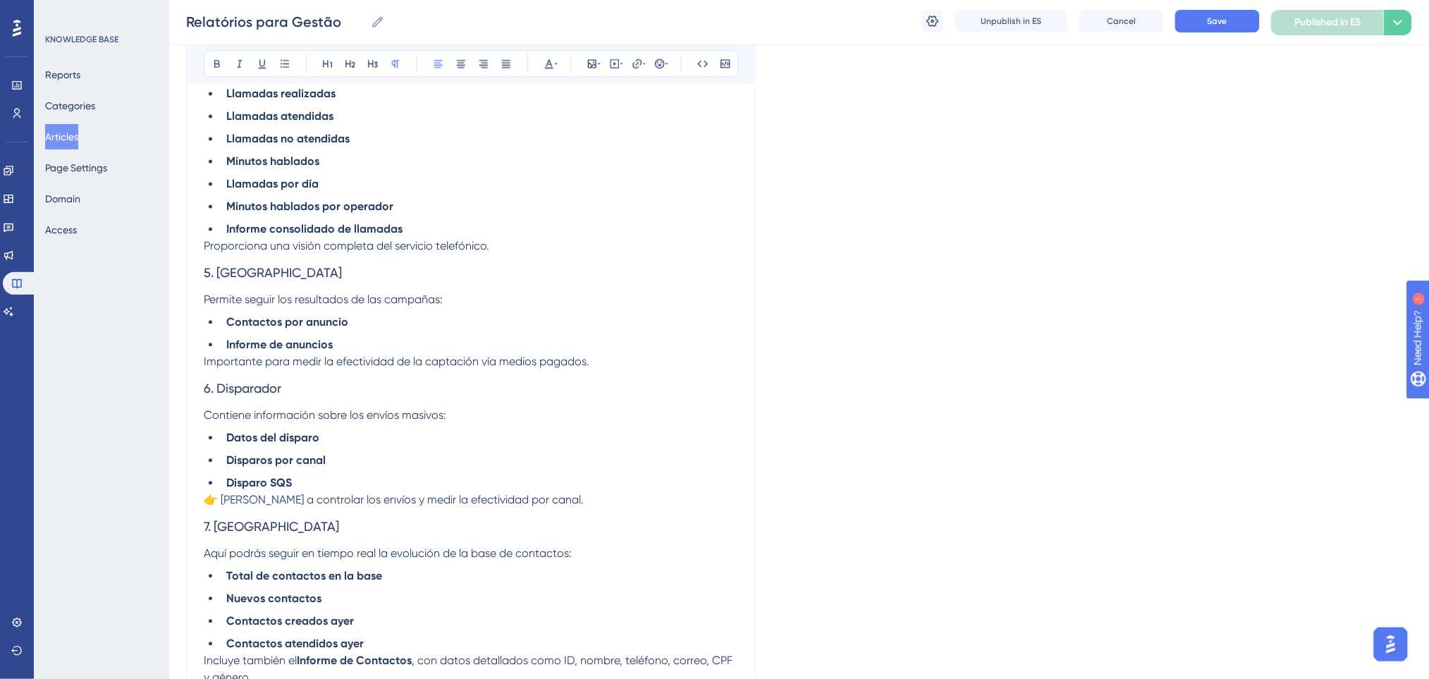
scroll to position [1033, 0]
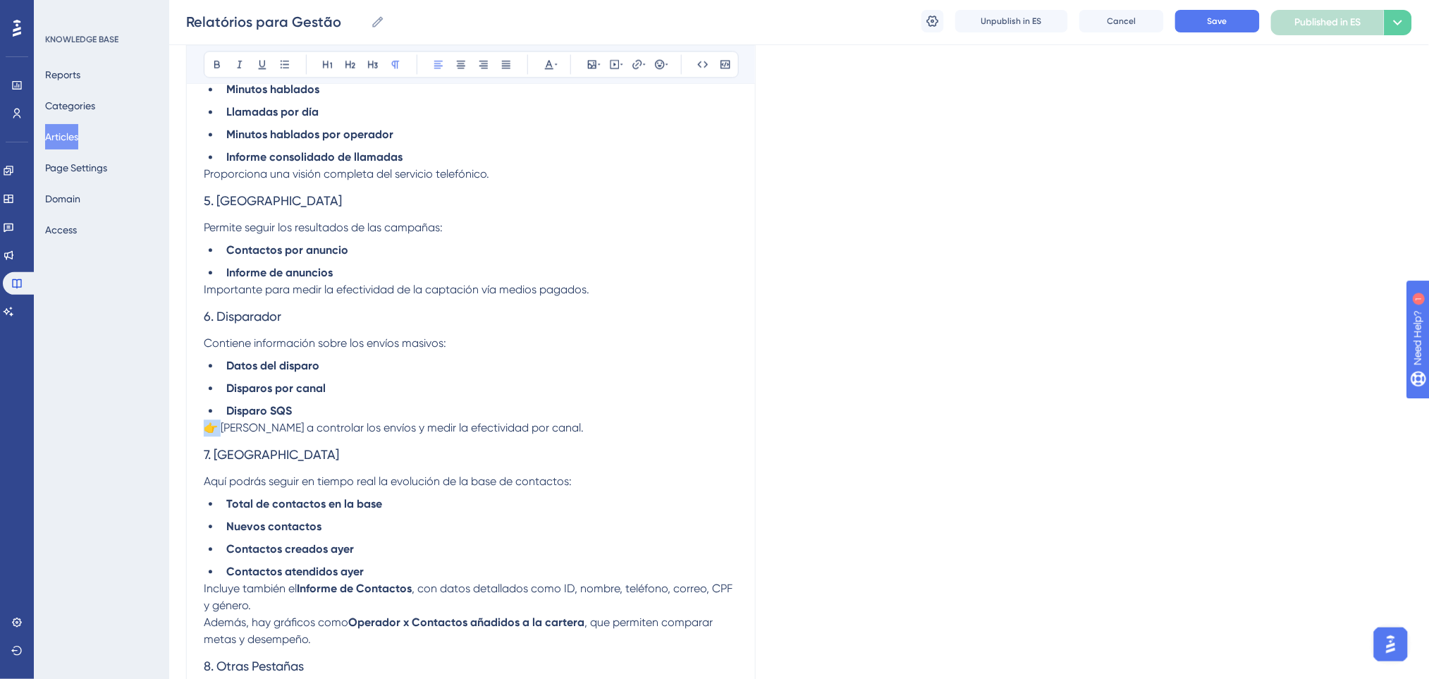
drag, startPoint x: 221, startPoint y: 428, endPoint x: 103, endPoint y: 431, distance: 117.7
click at [169, 431] on div "Performance Users Engagement Widgets Feedback Product Updates Knowledge Base AI…" at bounding box center [798, 22] width 1259 height 2110
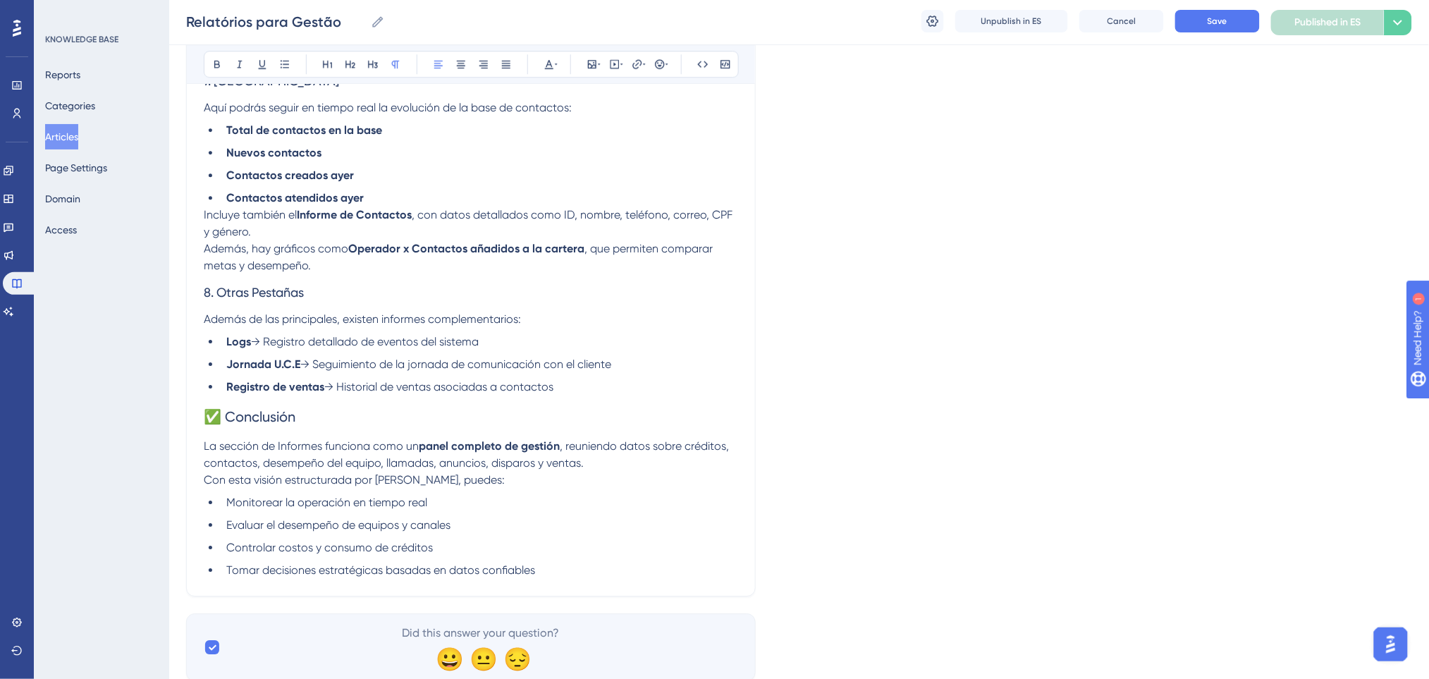
scroll to position [1410, 0]
drag, startPoint x: 151, startPoint y: 419, endPoint x: 134, endPoint y: 419, distance: 16.9
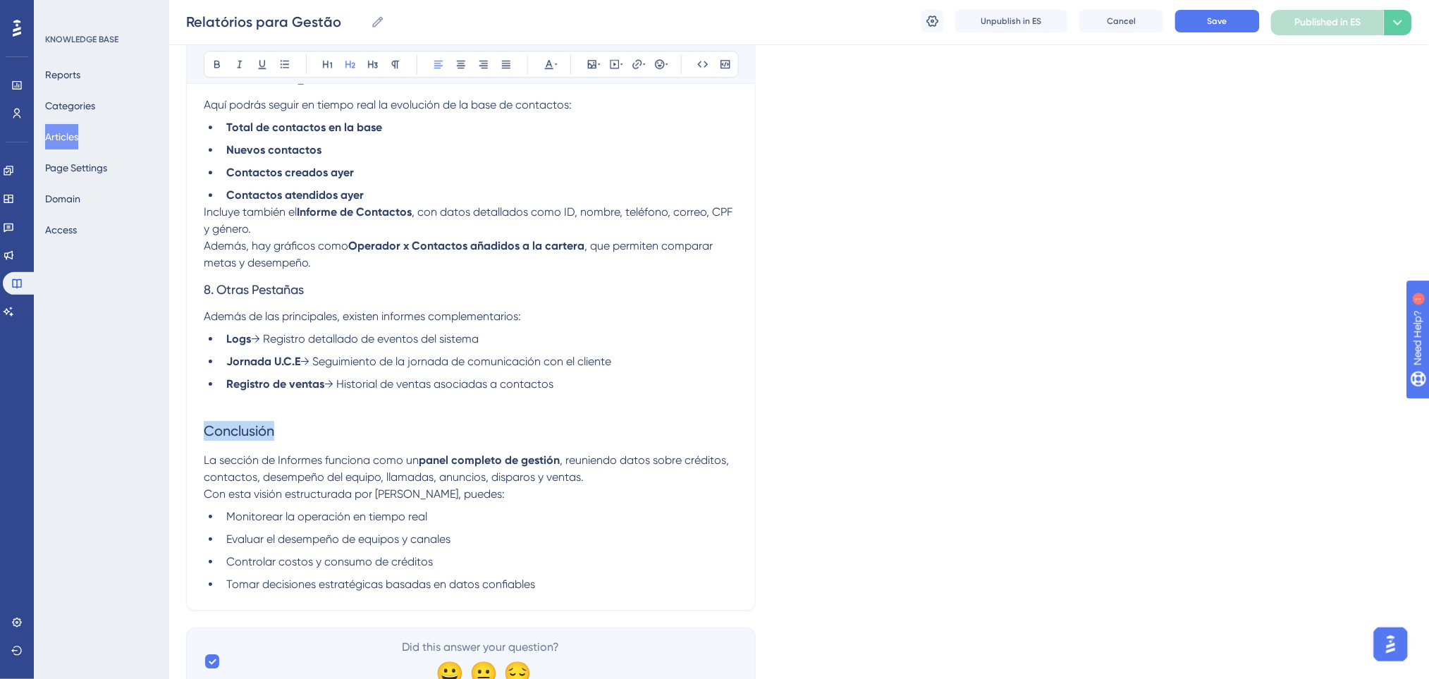
drag, startPoint x: 320, startPoint y: 441, endPoint x: 209, endPoint y: 276, distance: 199.2
click at [217, 65] on icon at bounding box center [216, 63] width 11 height 11
click at [342, 272] on h3 "8. Otras Pestañas" at bounding box center [471, 289] width 534 height 37
click at [341, 263] on p "Incluye también el Informe de Contactos , con datos detallados como ID, nombre,…" at bounding box center [471, 238] width 534 height 68
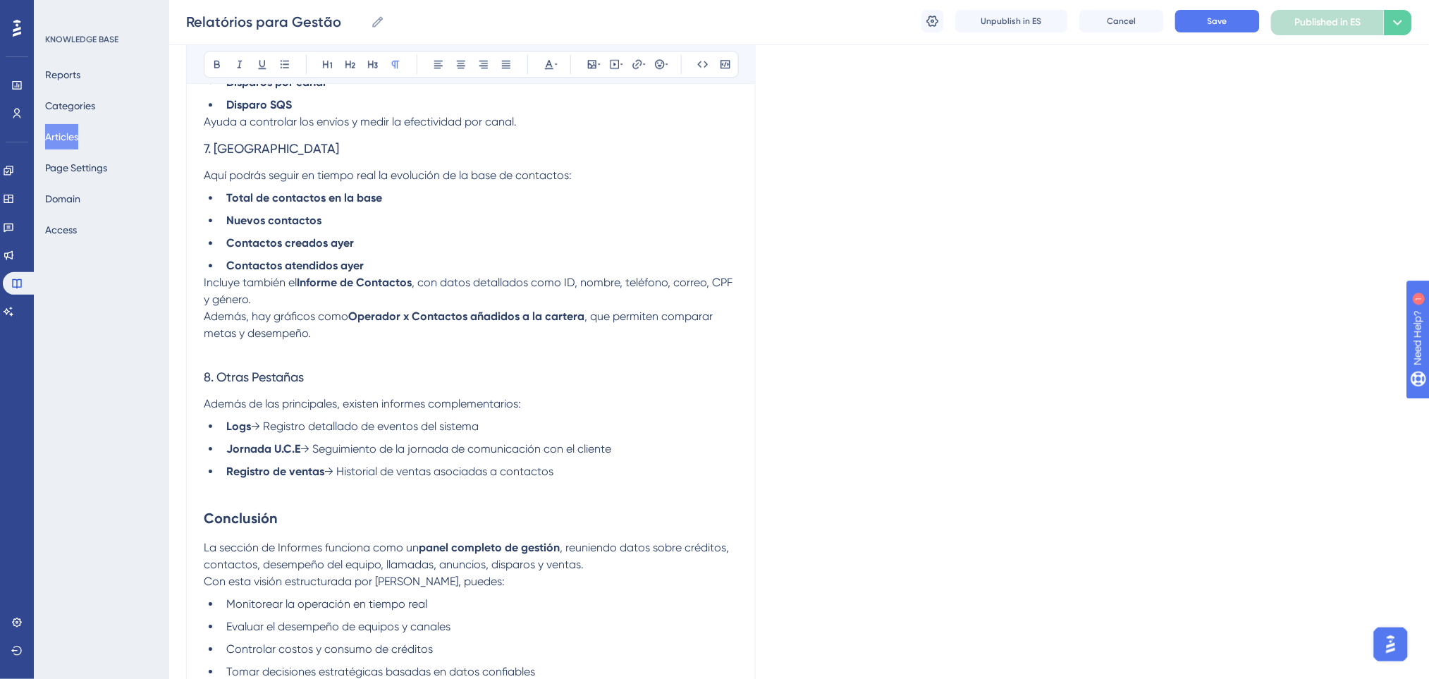
scroll to position [1221, 0]
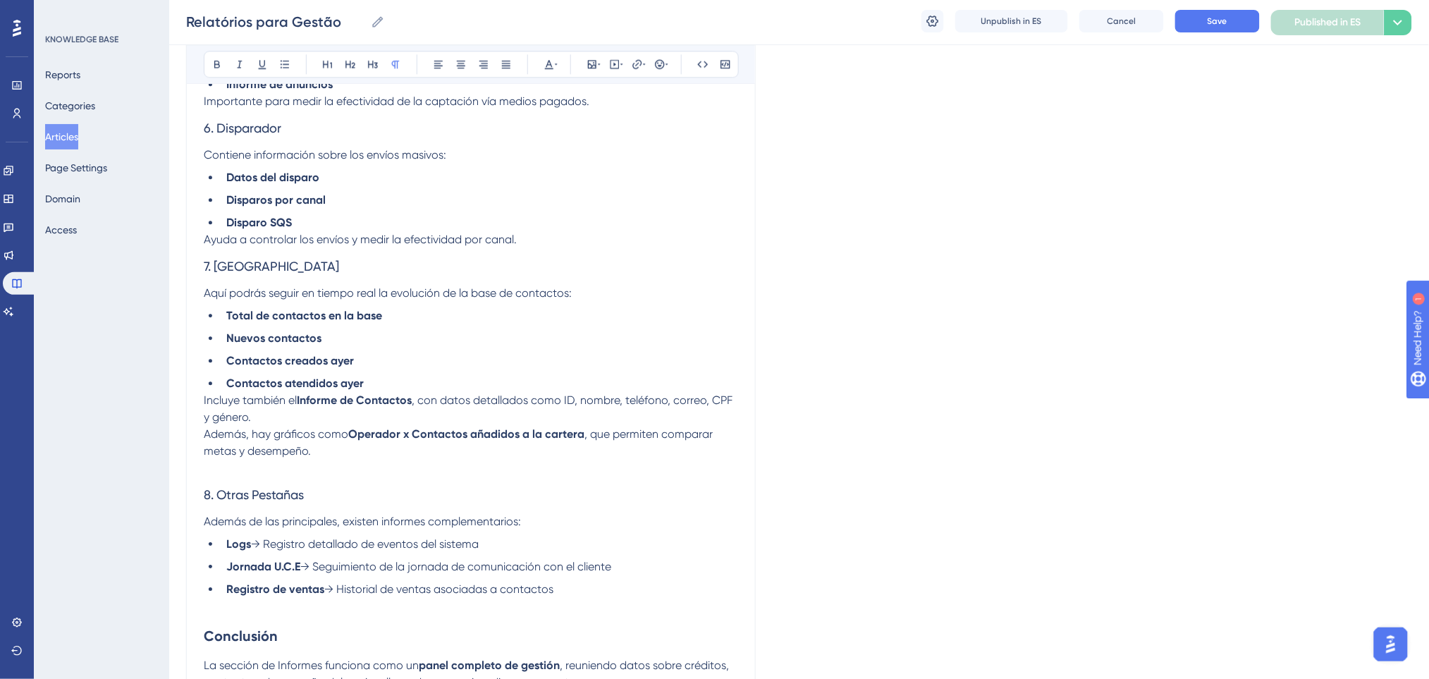
click at [553, 238] on p "Ayuda a controlar los envíos y medir la efectividad por canal." at bounding box center [471, 239] width 534 height 17
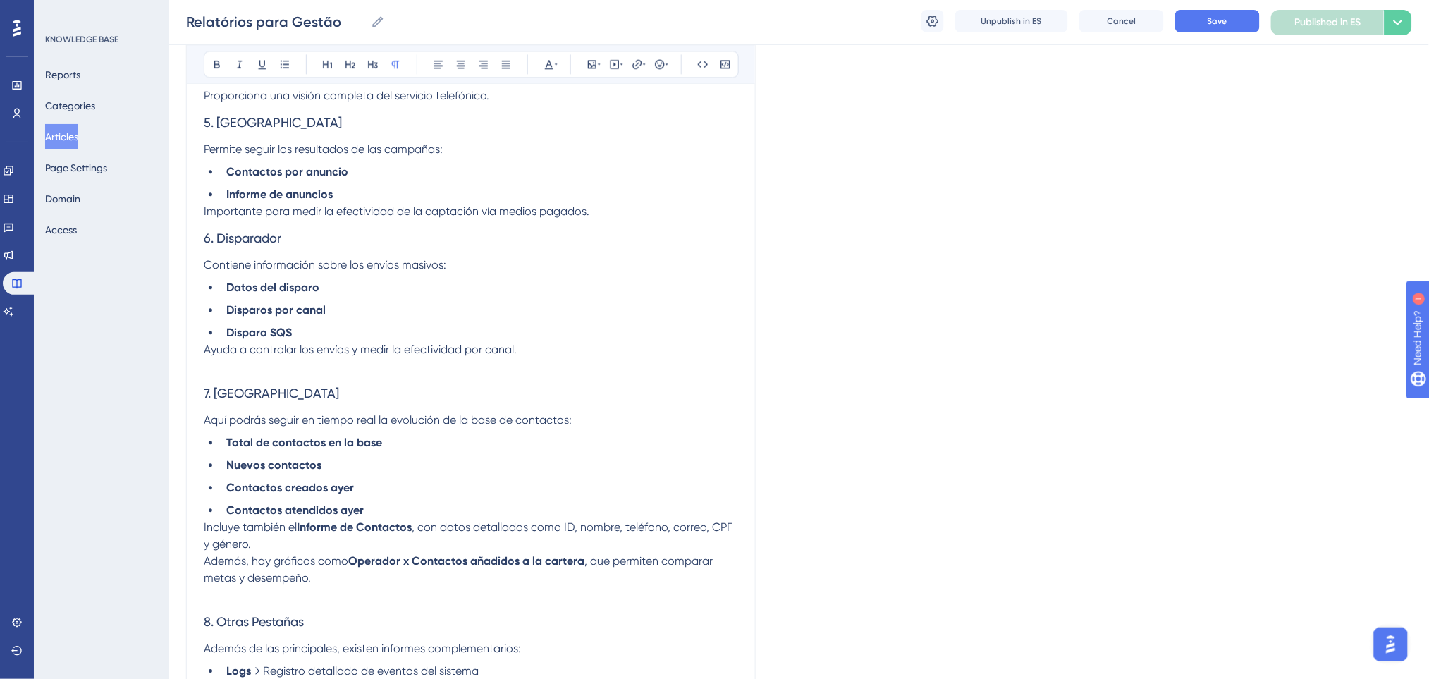
scroll to position [939, 0]
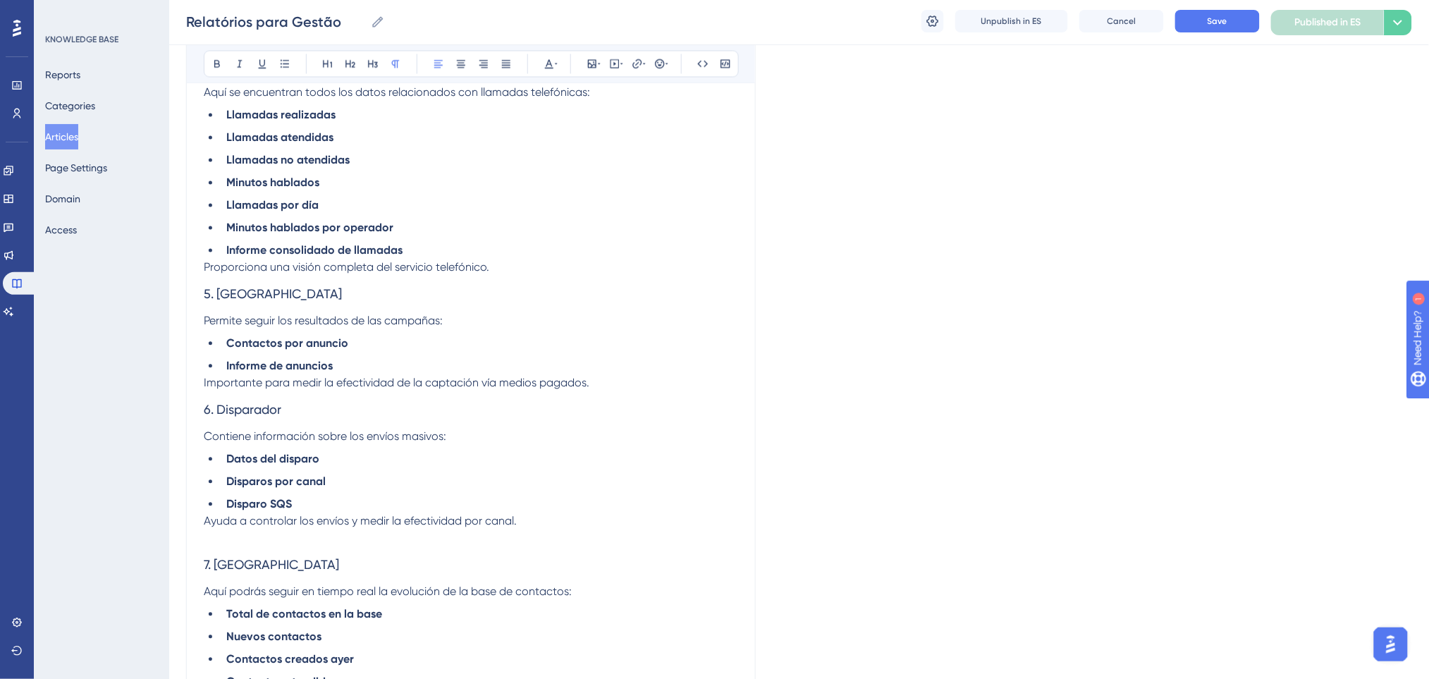
click at [502, 264] on p "Proporciona una visión completa del servicio telefónico." at bounding box center [471, 267] width 534 height 17
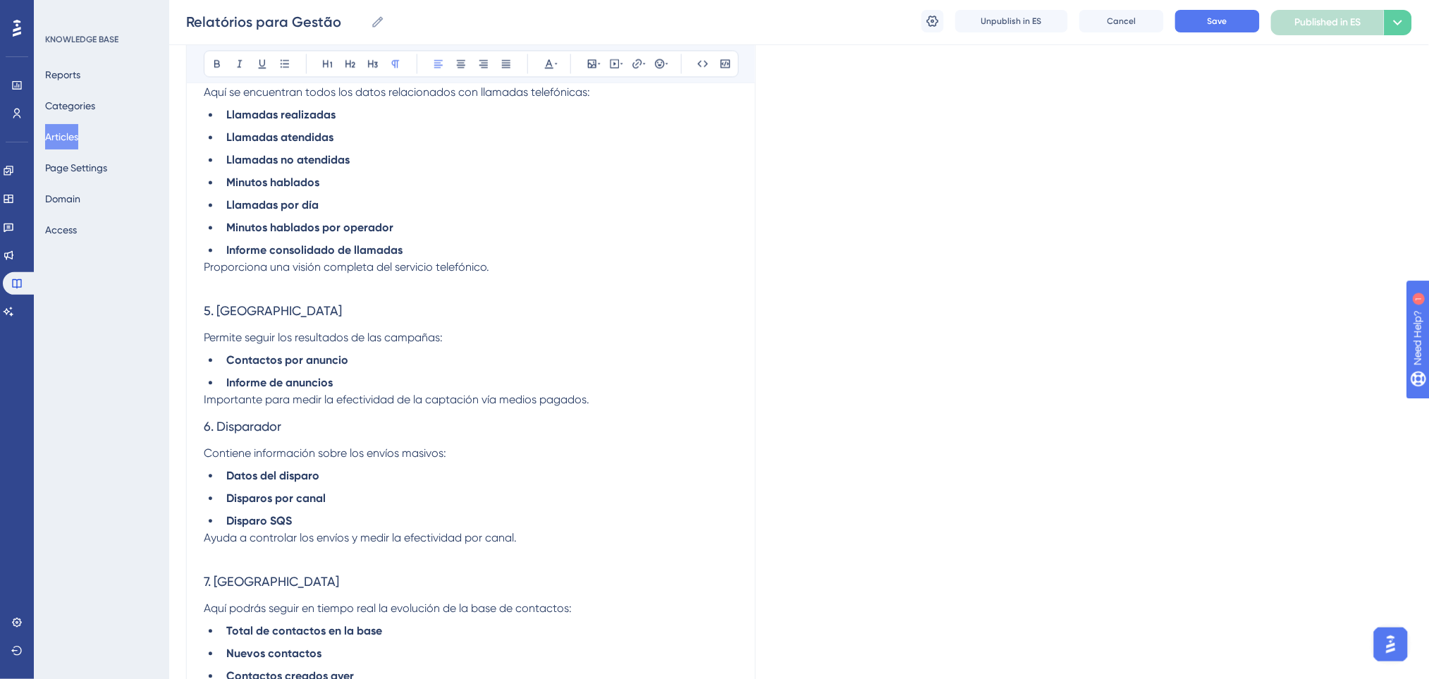
click at [605, 395] on p "Importante para medir la efectividad de la captación vía medios pagados." at bounding box center [471, 400] width 534 height 17
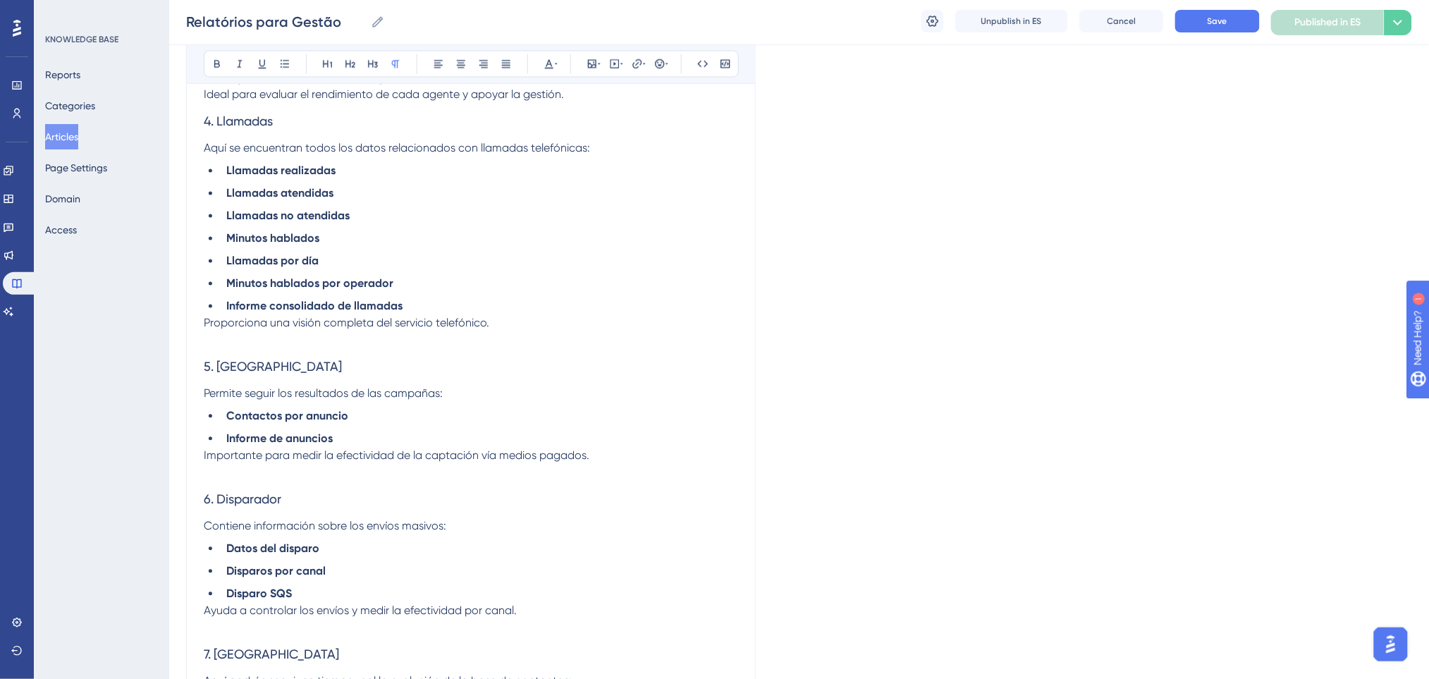
scroll to position [751, 0]
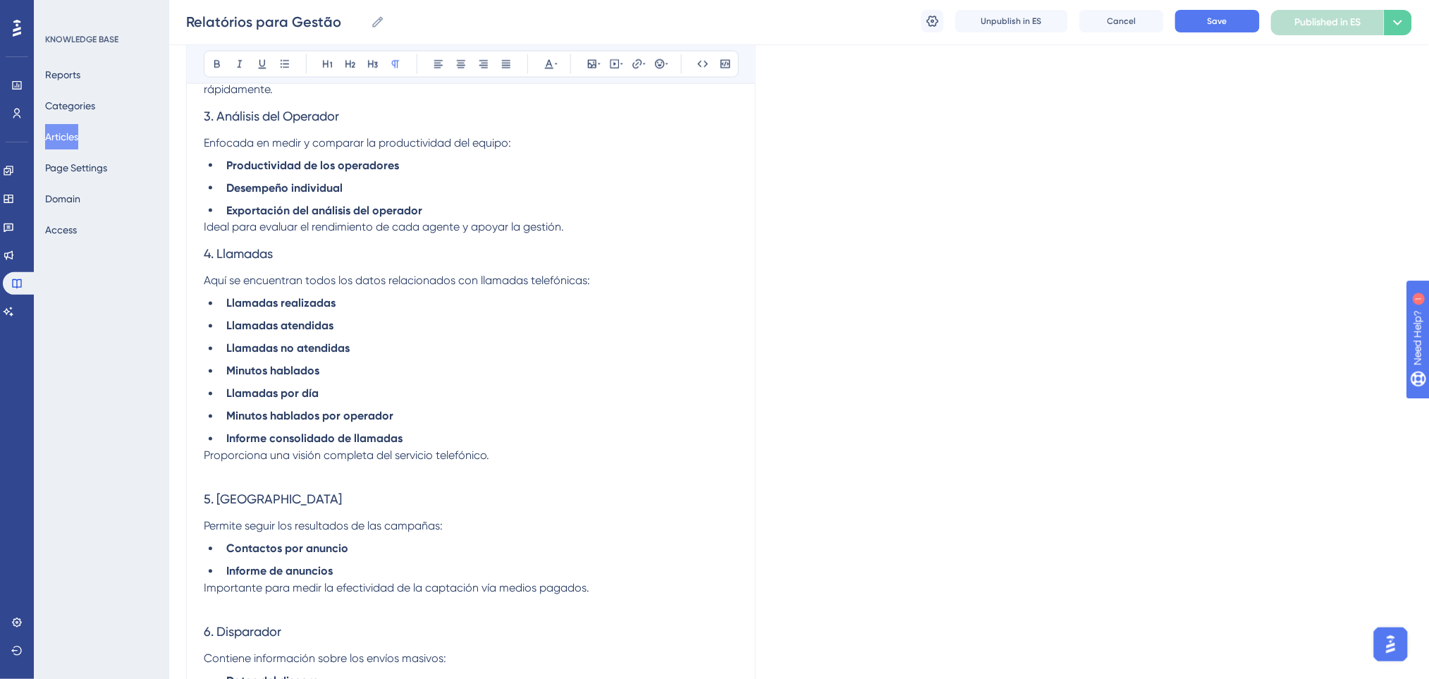
click at [596, 228] on p "Ideal para evaluar el rendimiento de cada agente y apoyar la gestión." at bounding box center [471, 227] width 534 height 17
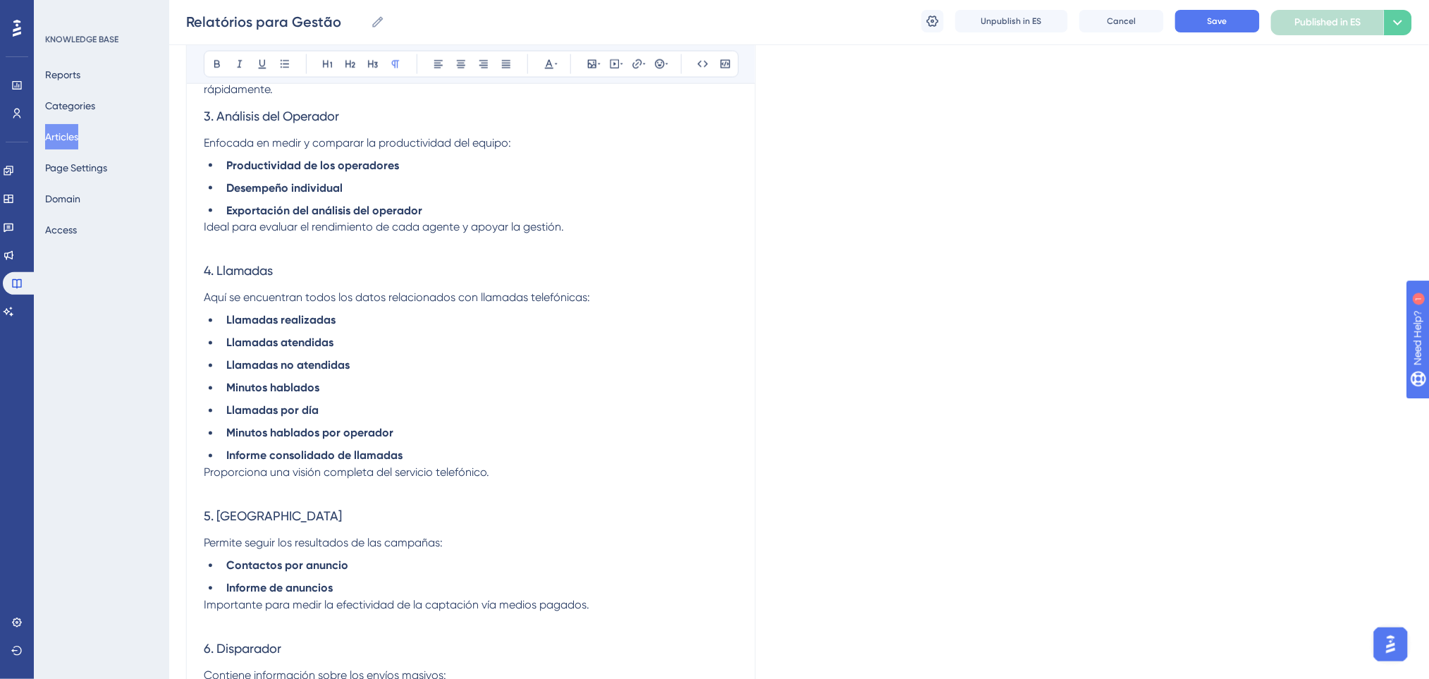
scroll to position [469, 0]
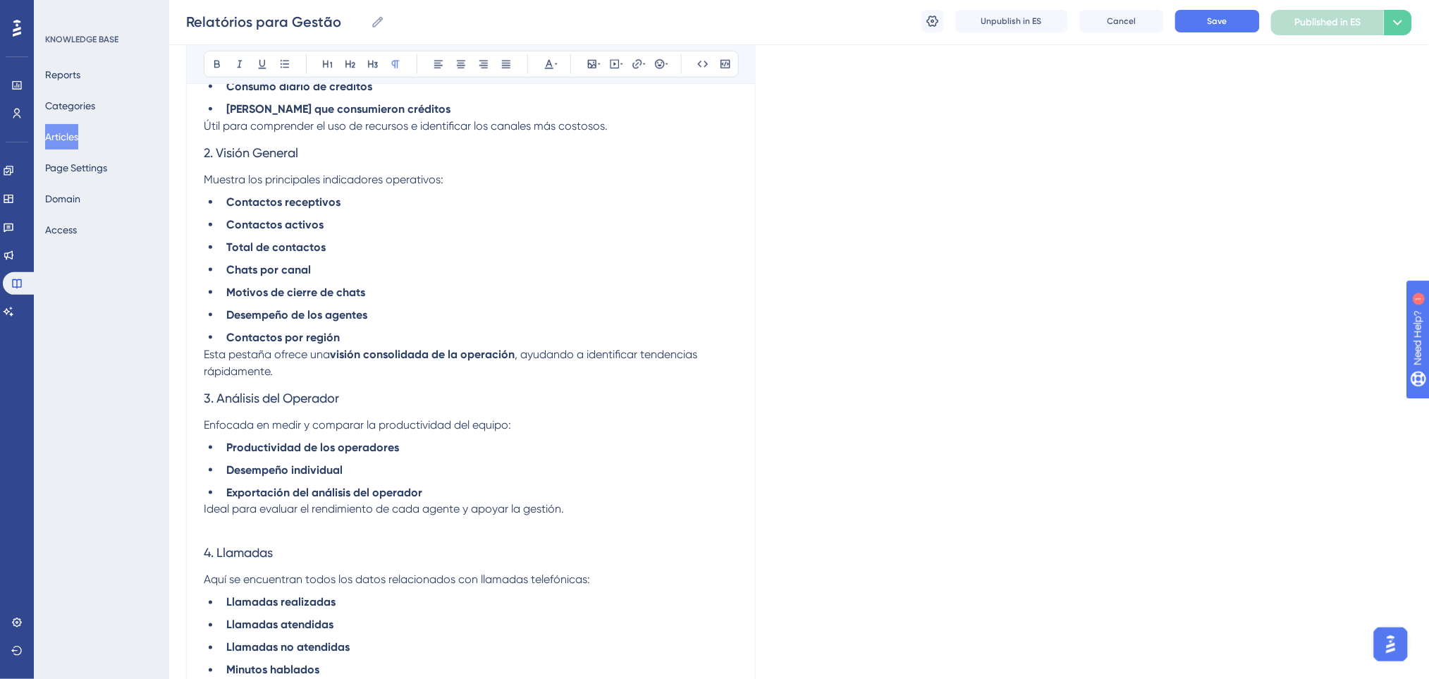
click at [370, 374] on p "Esta pestaña ofrece una visión consolidada de la operación , ayudando a identif…" at bounding box center [471, 363] width 534 height 34
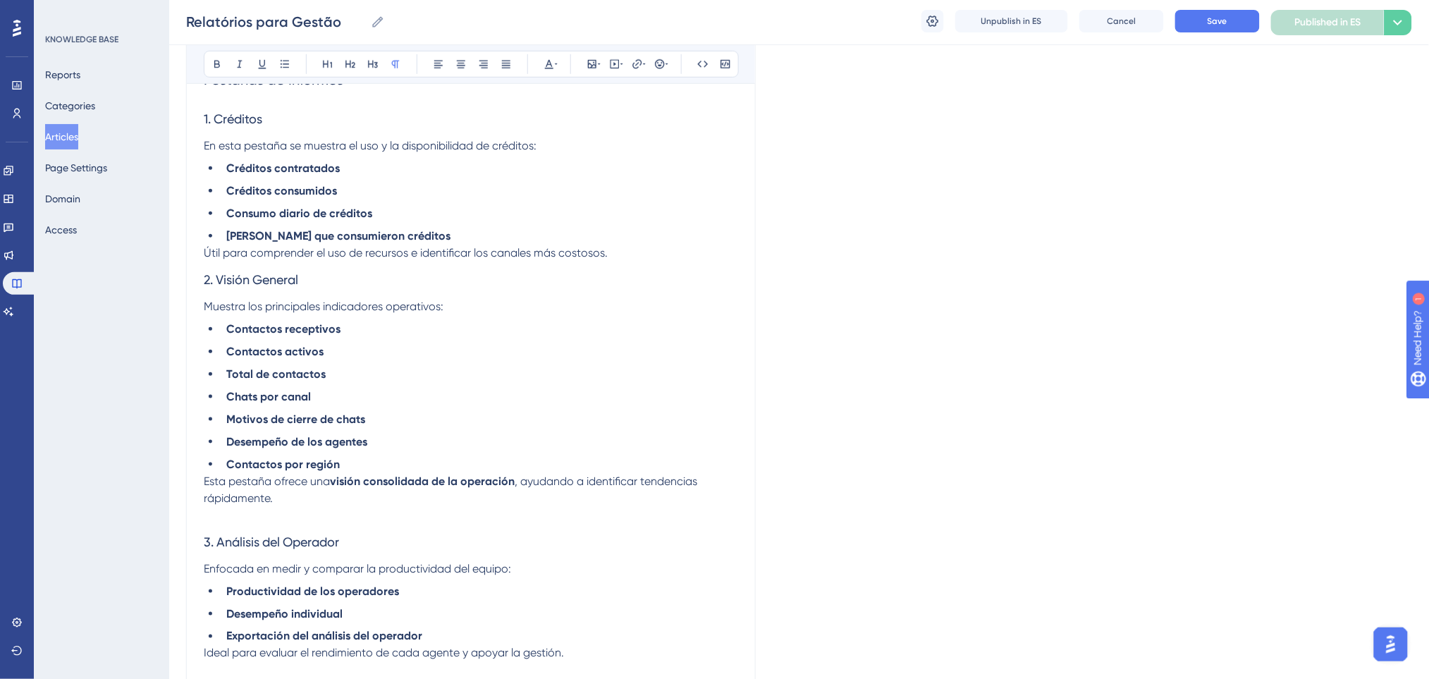
scroll to position [282, 0]
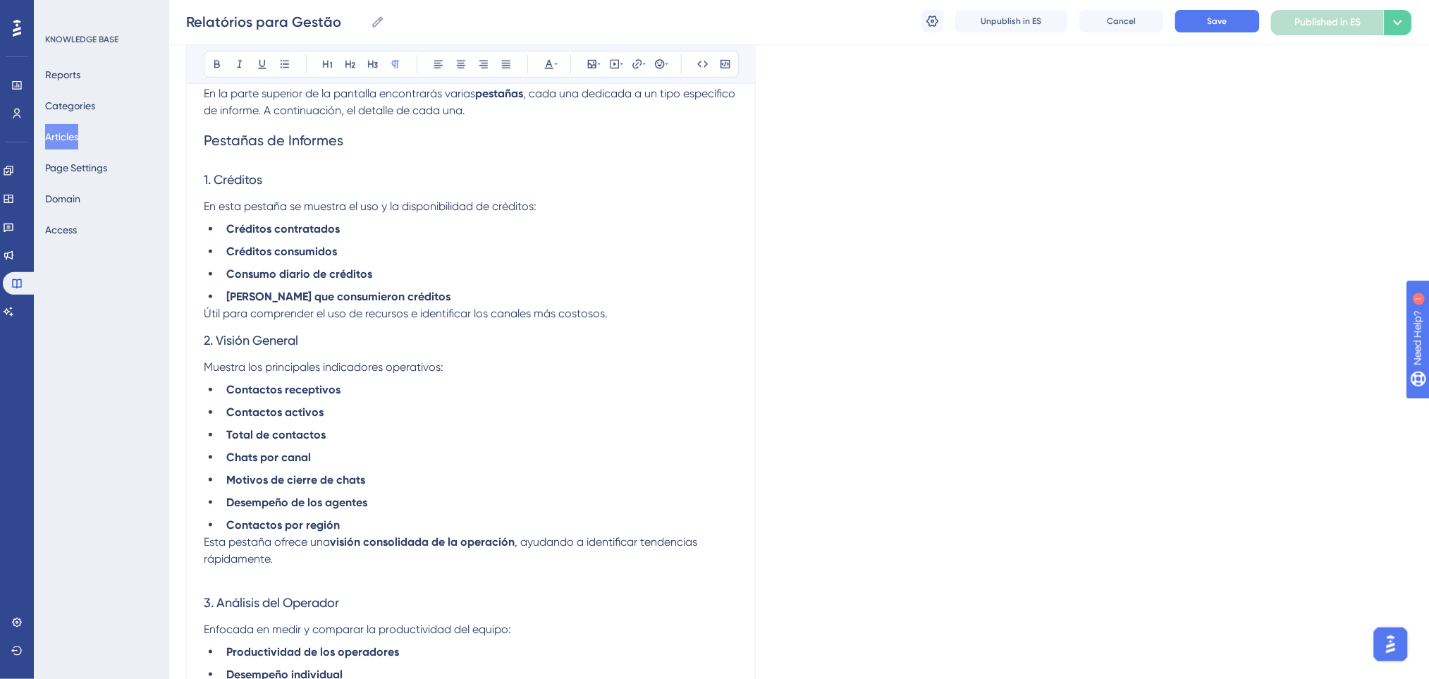
click at [643, 309] on p "Útil para comprender el uso de recursos e identificar los canales más costosos." at bounding box center [471, 313] width 534 height 17
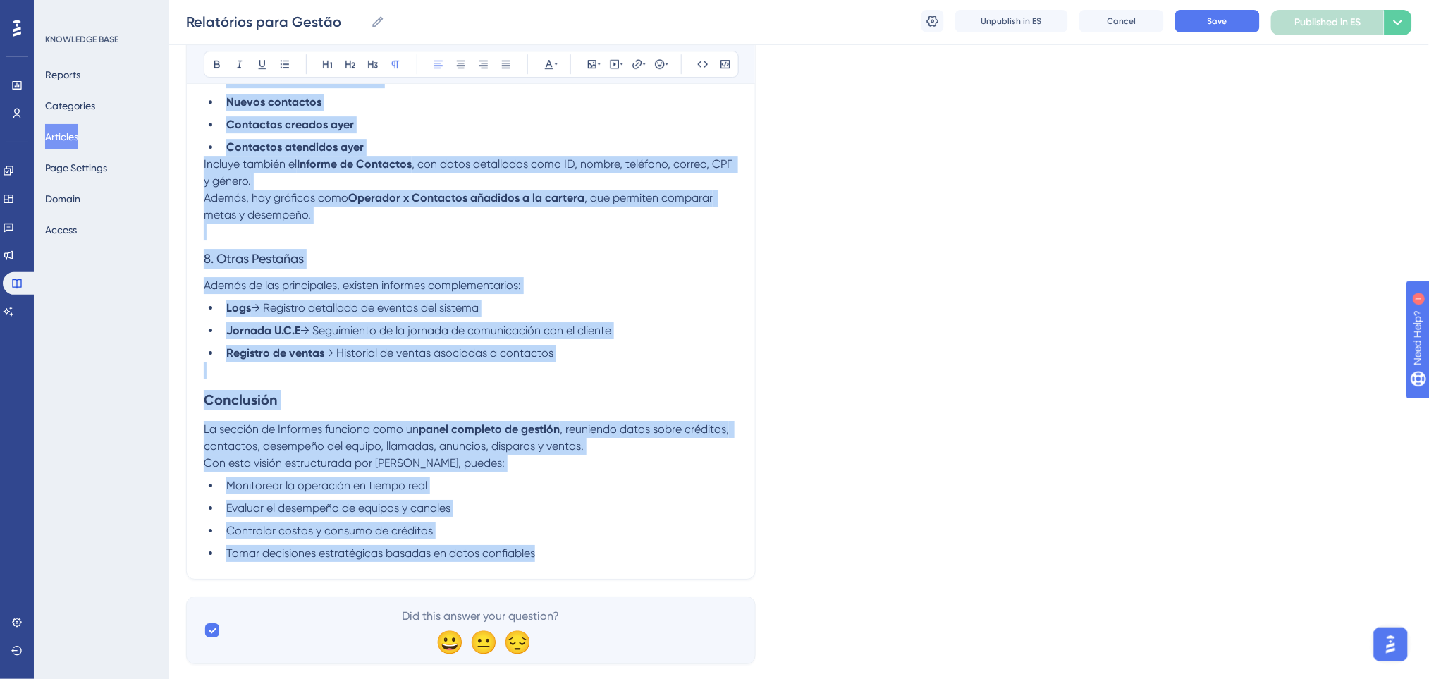
scroll to position [1589, 0]
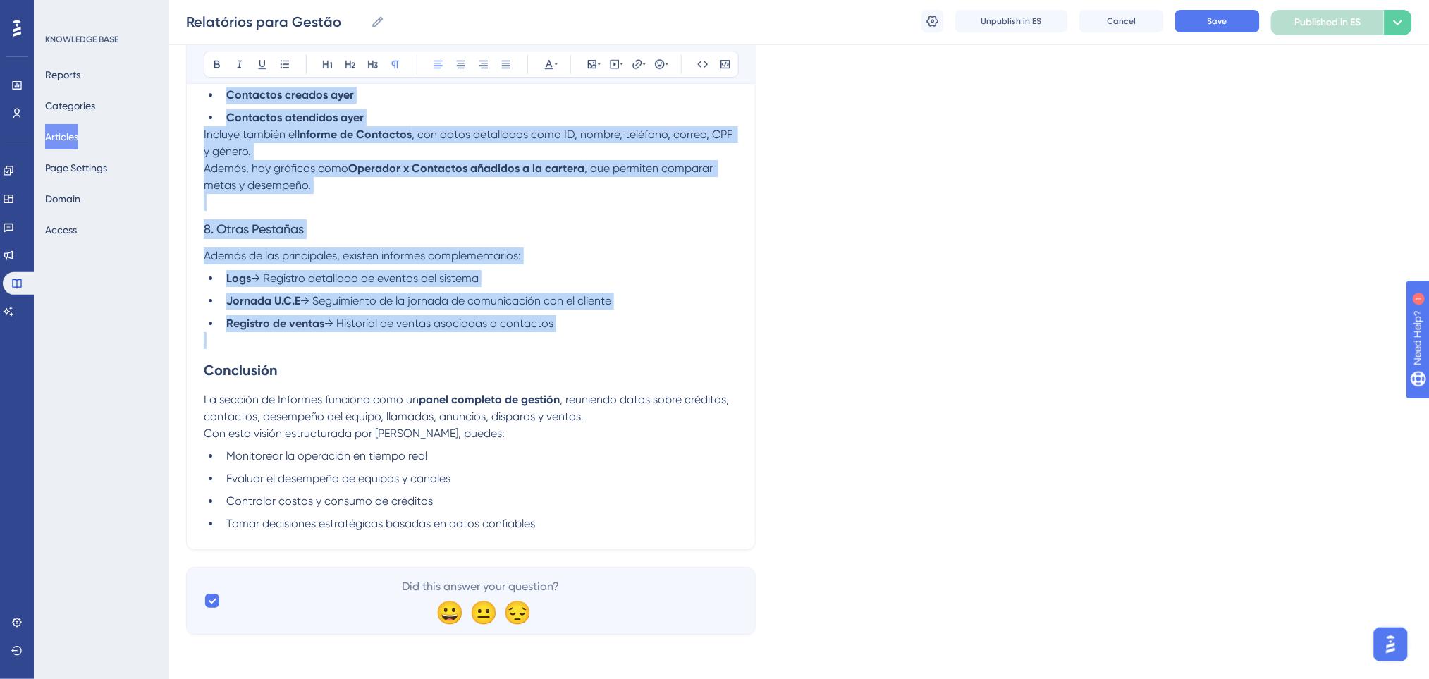
drag, startPoint x: 206, startPoint y: 394, endPoint x: 615, endPoint y: 332, distance: 412.7
click at [216, 63] on icon at bounding box center [217, 65] width 6 height 8
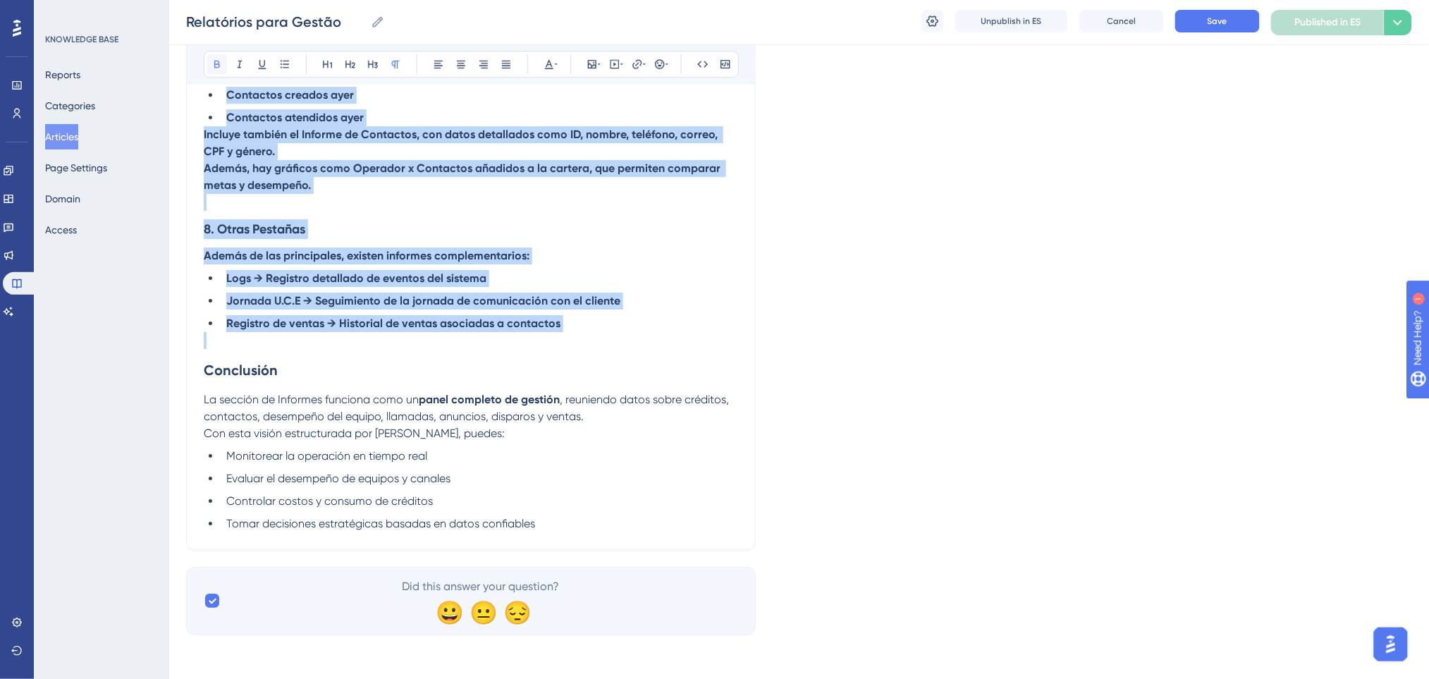
click at [216, 63] on icon at bounding box center [217, 65] width 6 height 8
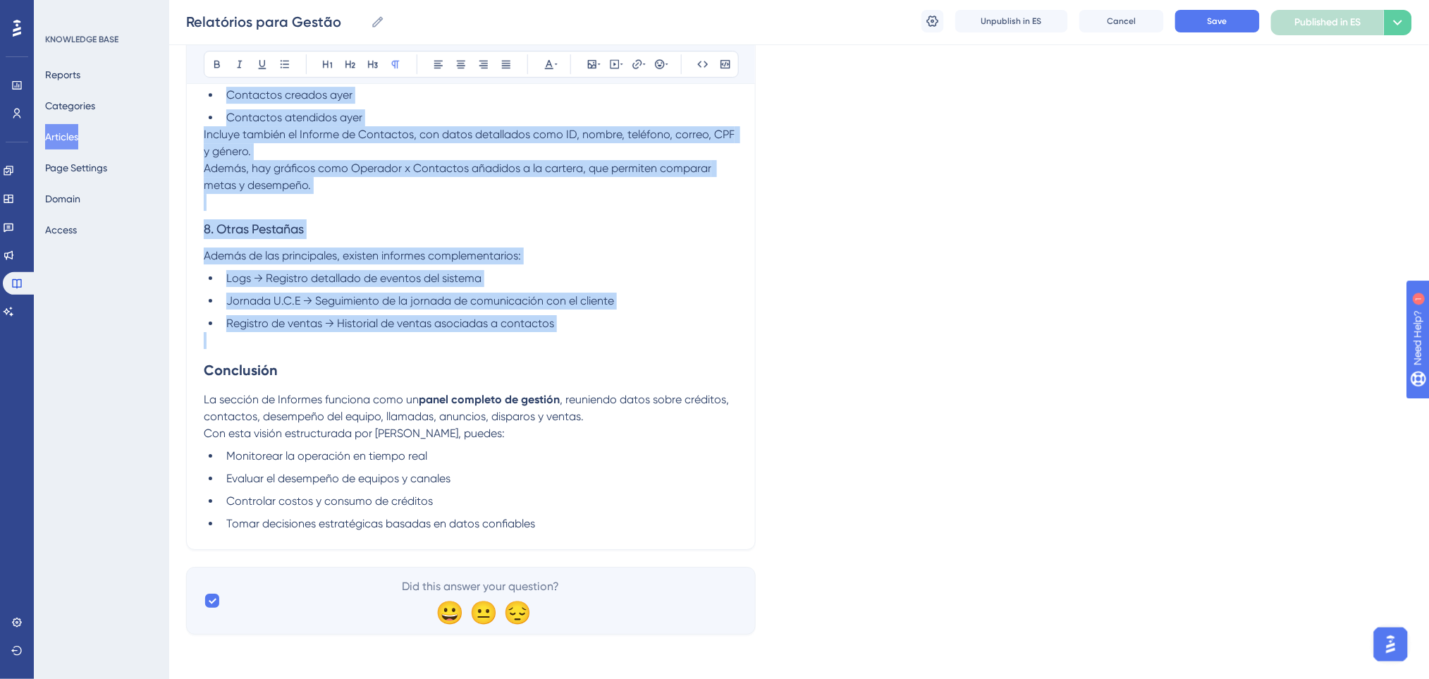
click at [387, 218] on h3 "8. Otras Pestañas" at bounding box center [471, 229] width 534 height 37
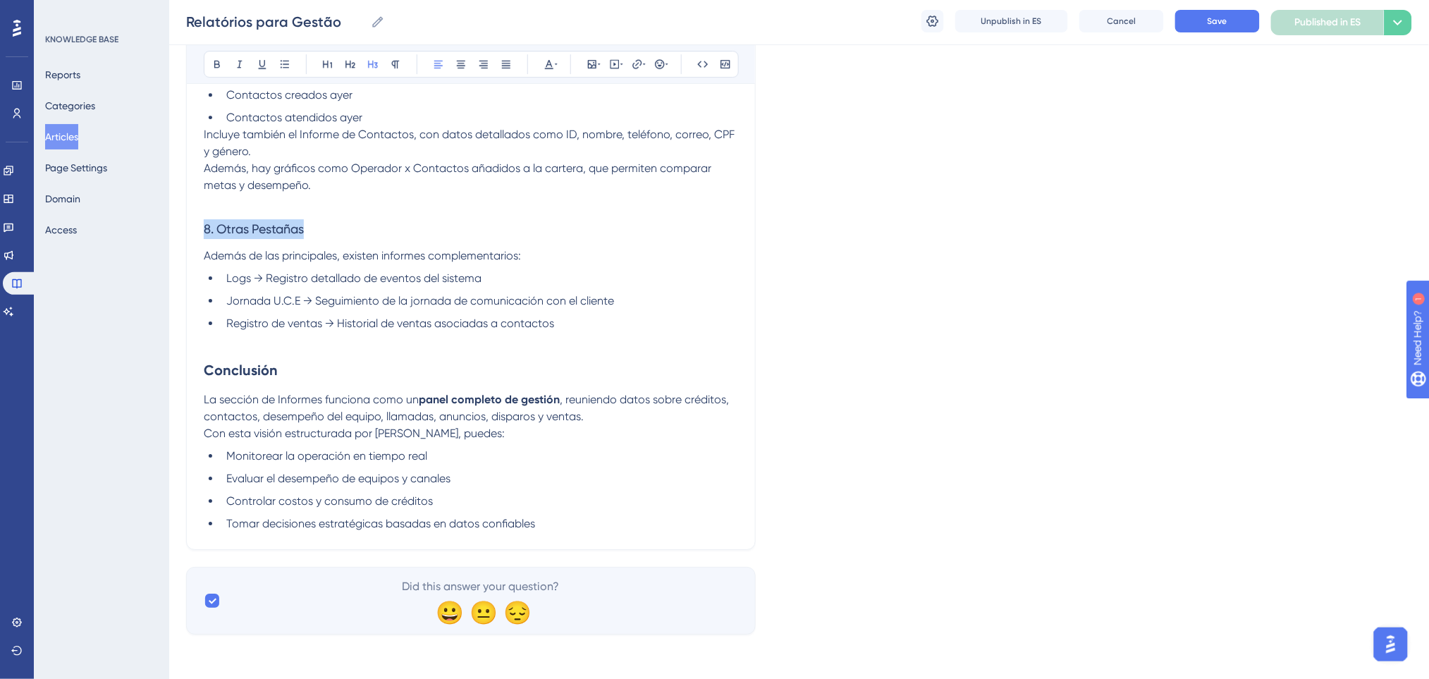
drag, startPoint x: 352, startPoint y: 221, endPoint x: 199, endPoint y: 63, distance: 219.3
drag, startPoint x: 218, startPoint y: 60, endPoint x: 288, endPoint y: 127, distance: 97.2
click at [217, 61] on icon at bounding box center [216, 63] width 11 height 11
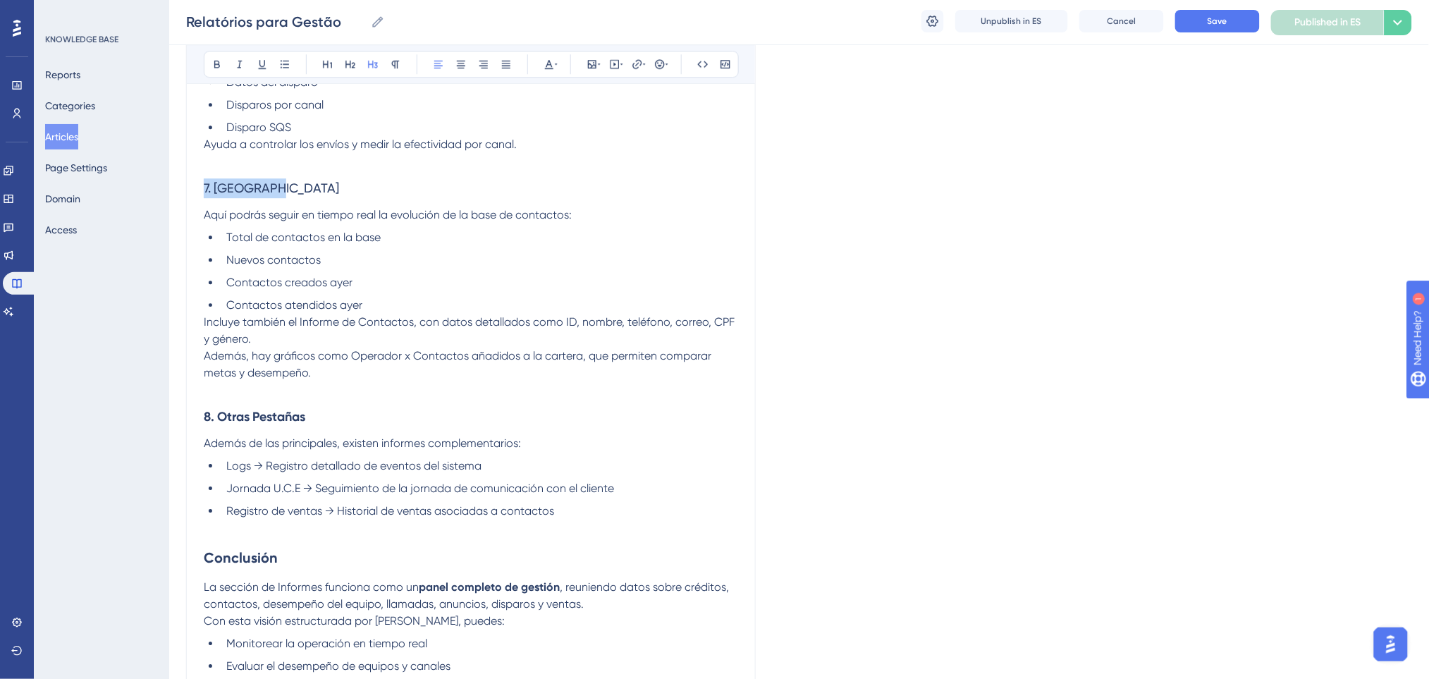
drag, startPoint x: 295, startPoint y: 193, endPoint x: 76, endPoint y: 180, distance: 219.5
click at [216, 57] on button at bounding box center [217, 64] width 20 height 20
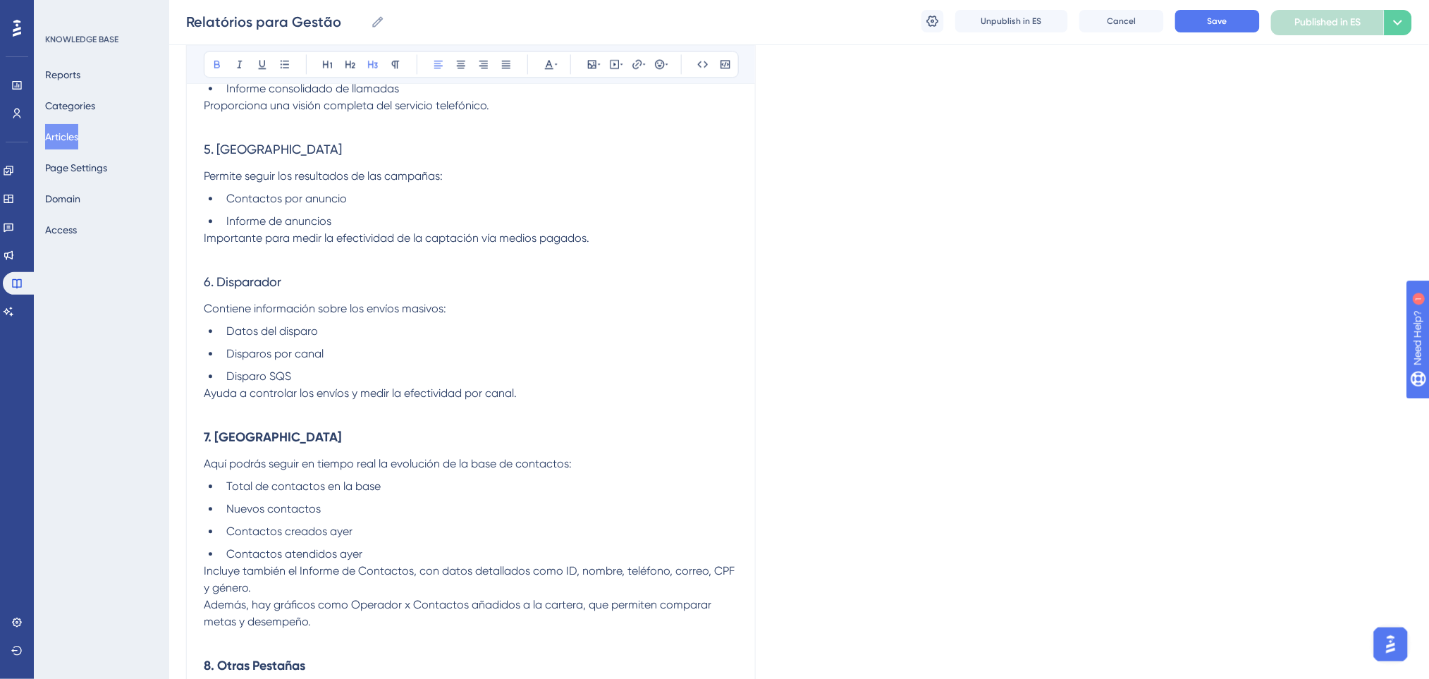
scroll to position [1119, 0]
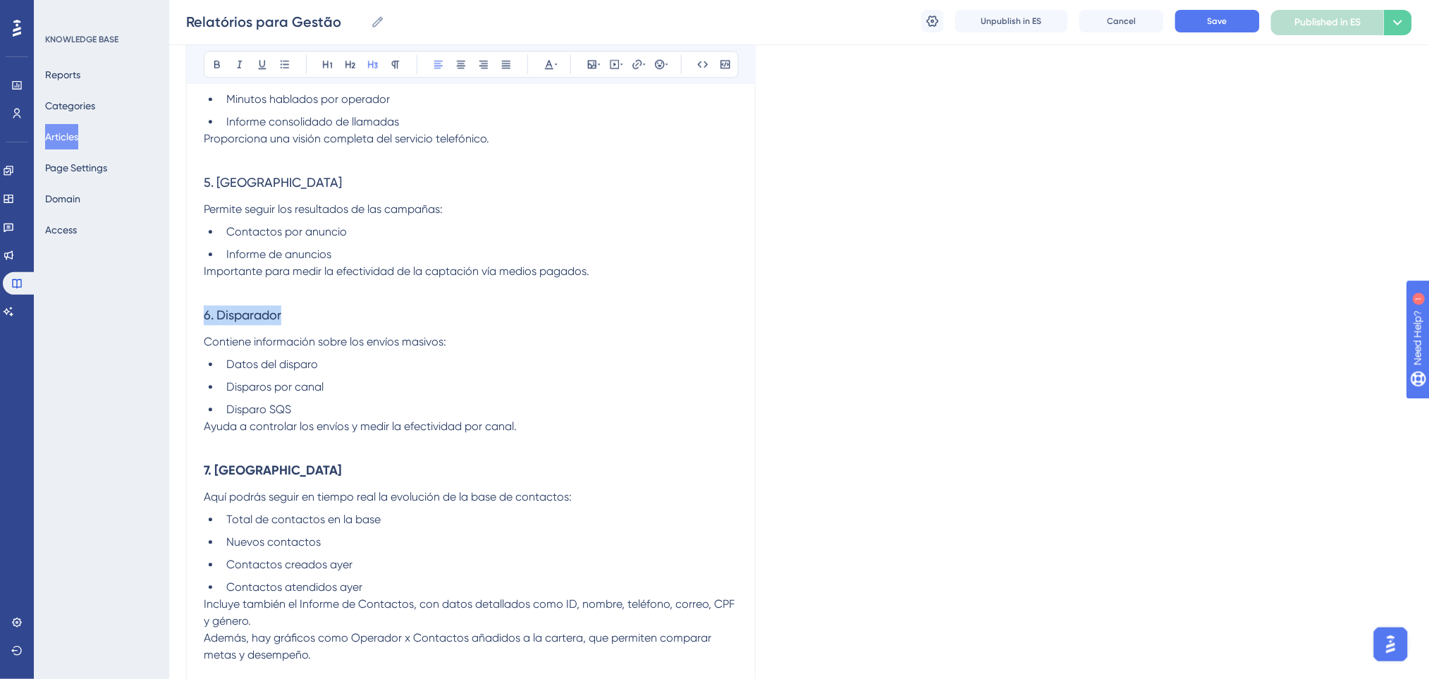
drag, startPoint x: 323, startPoint y: 299, endPoint x: 202, endPoint y: 101, distance: 231.6
click at [169, 316] on div "Performance Users Engagement Widgets Feedback Product Updates Knowledge Base AI…" at bounding box center [798, 3] width 1259 height 2245
drag, startPoint x: 218, startPoint y: 70, endPoint x: 269, endPoint y: 163, distance: 106.0
click at [218, 75] on div "Bold Italic Underline Bullet Point Heading 1 Heading 2 Heading 3 Normal Align L…" at bounding box center [471, 64] width 535 height 27
drag, startPoint x: 294, startPoint y: 178, endPoint x: 188, endPoint y: 73, distance: 149.0
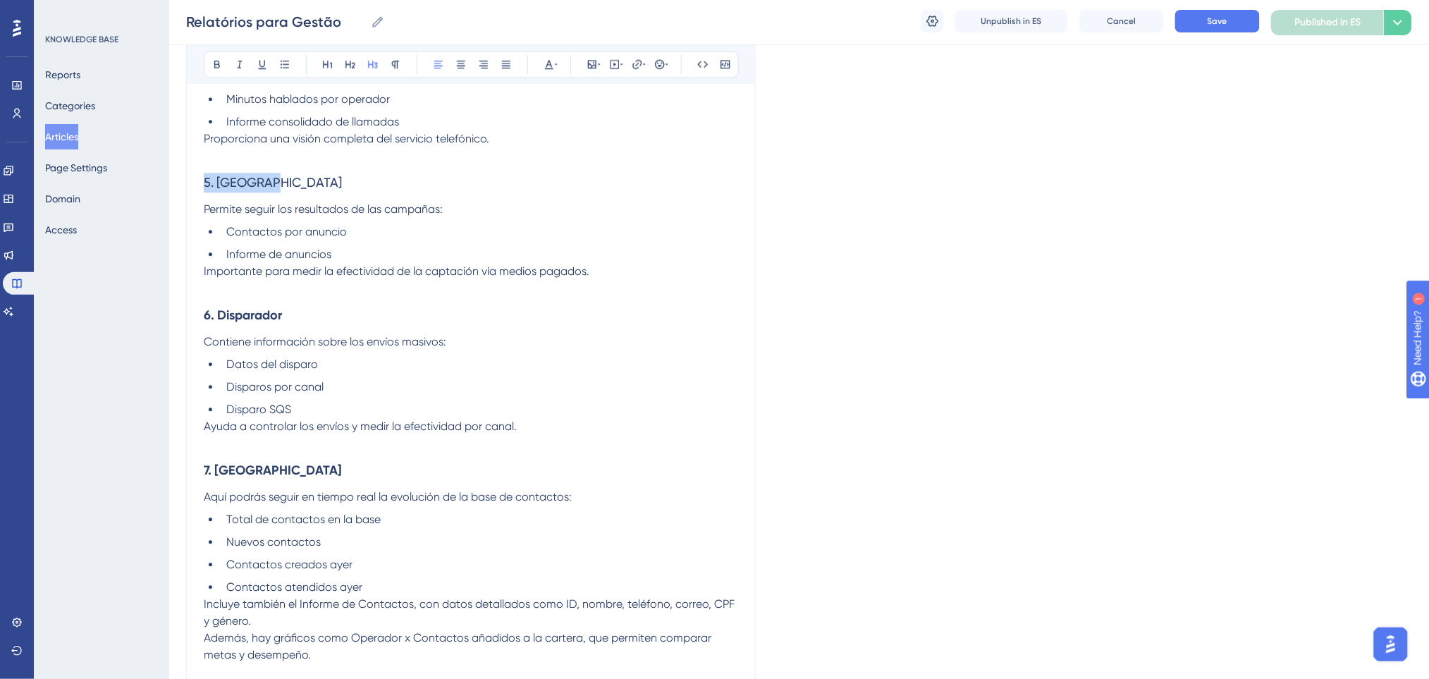
click at [169, 175] on div "Performance Users Engagement Widgets Feedback Product Updates Knowledge Base AI…" at bounding box center [798, 3] width 1259 height 2245
drag, startPoint x: 213, startPoint y: 58, endPoint x: 374, endPoint y: 168, distance: 194.3
click at [216, 63] on icon at bounding box center [216, 63] width 11 height 11
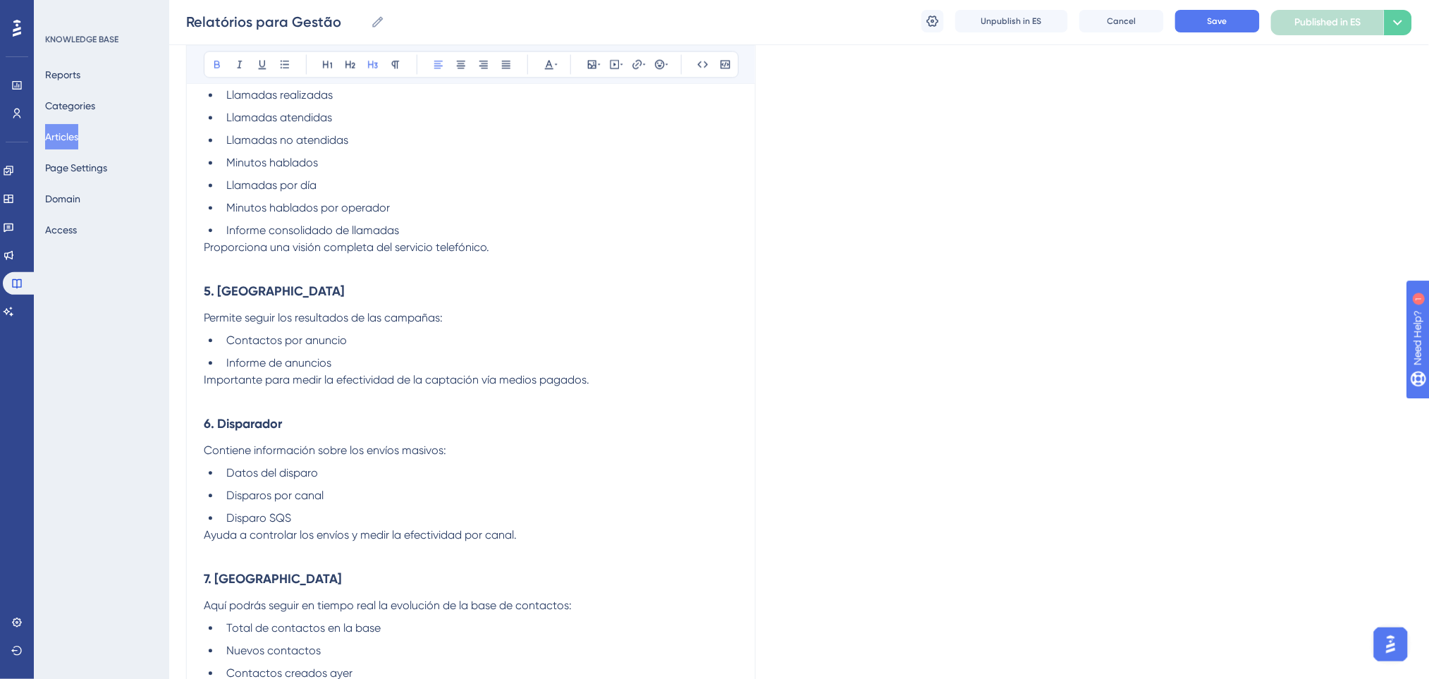
scroll to position [837, 0]
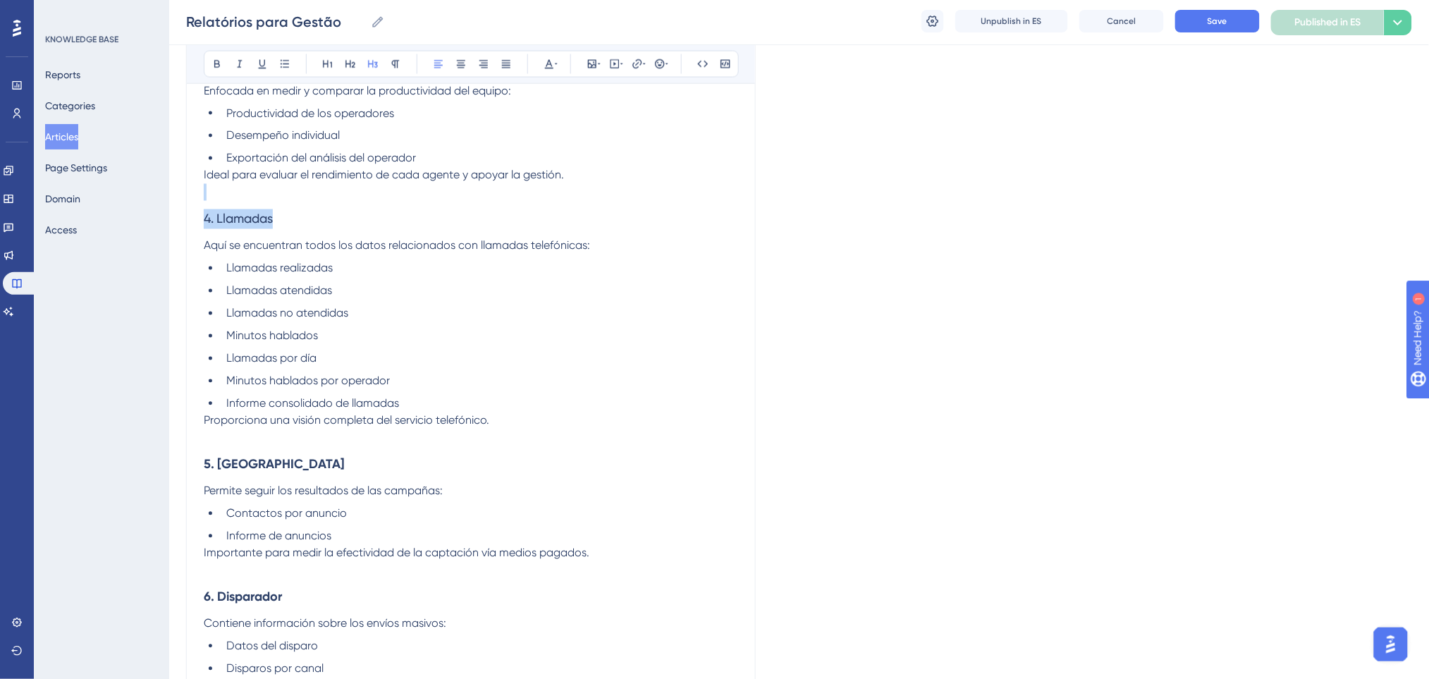
drag, startPoint x: 333, startPoint y: 216, endPoint x: 199, endPoint y: 103, distance: 176.1
click at [169, 178] on div "Performance Users Engagement Widgets Feedback Product Updates Knowledge Base AI…" at bounding box center [798, 285] width 1259 height 2245
click at [265, 227] on h3 "4. Llamadas" at bounding box center [471, 219] width 534 height 37
drag, startPoint x: 326, startPoint y: 223, endPoint x: 161, endPoint y: 128, distance: 189.8
click at [169, 199] on div "Performance Users Engagement Widgets Feedback Product Updates Knowledge Base AI…" at bounding box center [798, 285] width 1259 height 2245
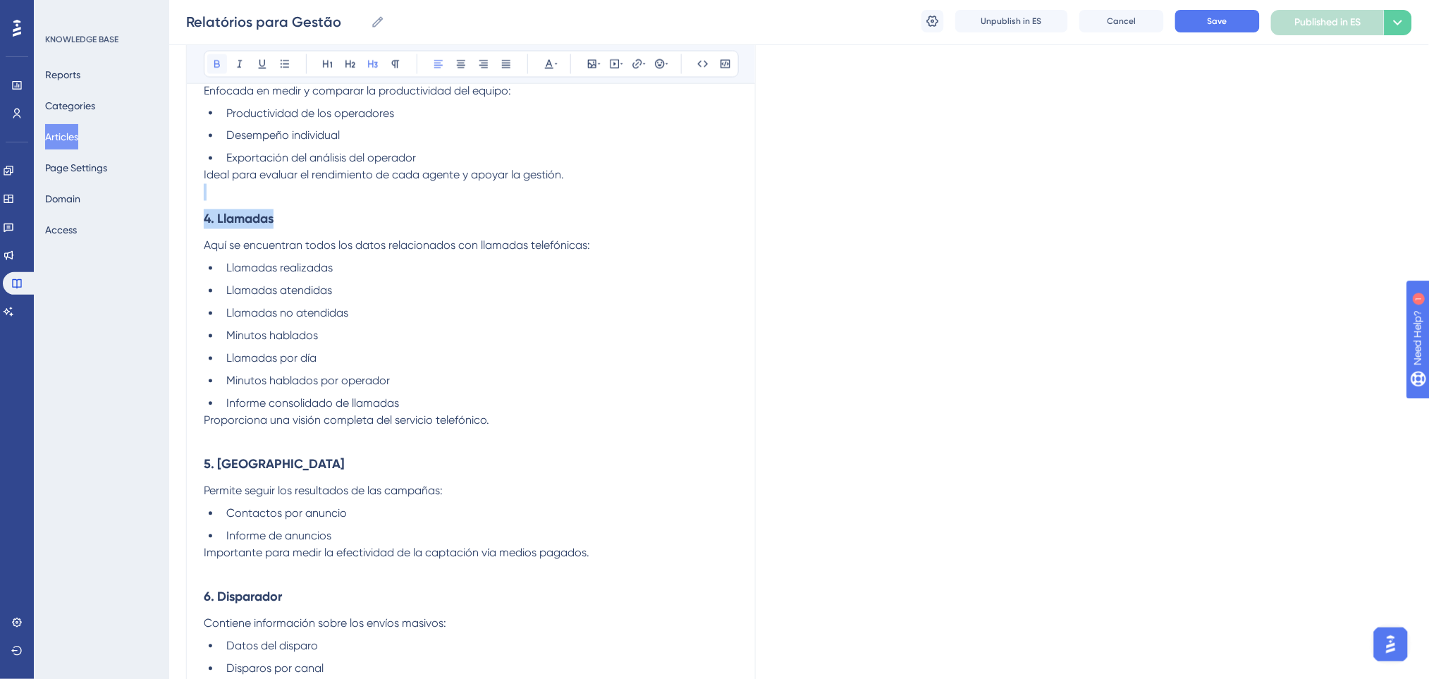
click at [212, 72] on button at bounding box center [217, 64] width 20 height 20
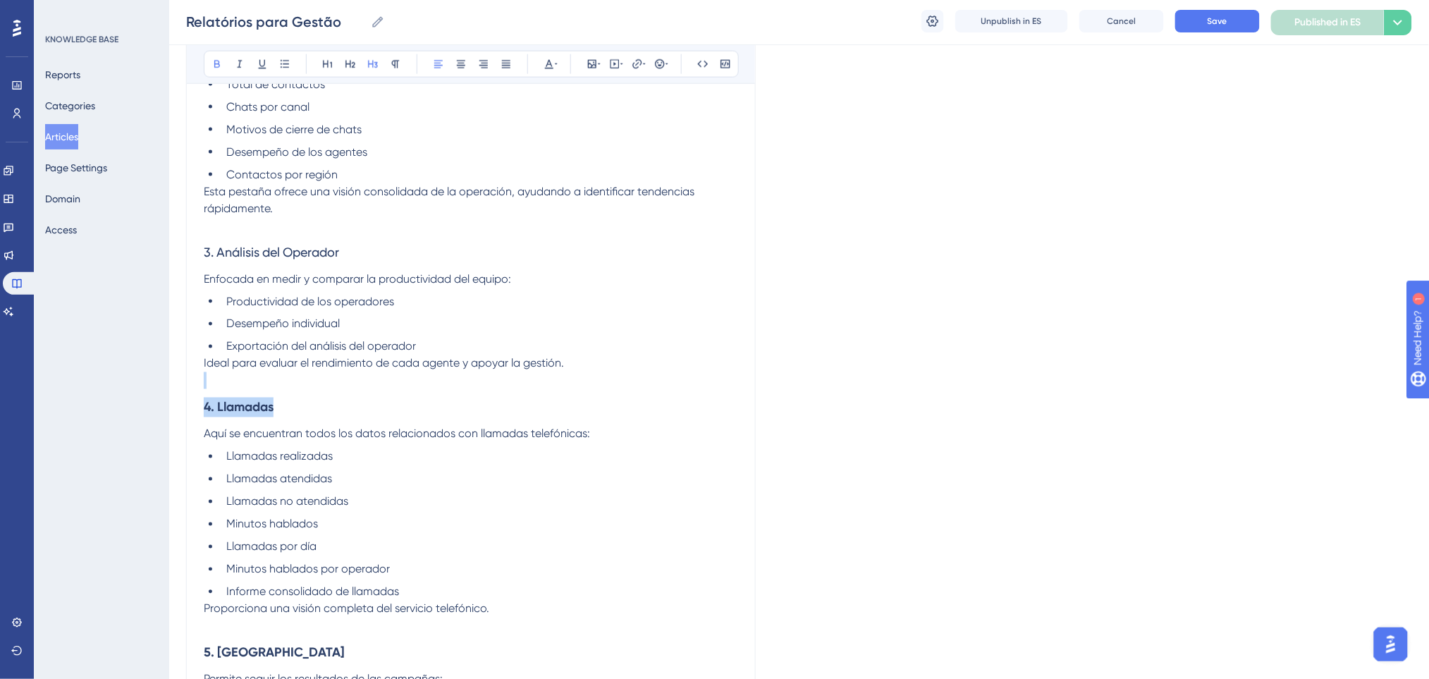
click at [404, 246] on h3 "3. Análisis del Operador" at bounding box center [471, 252] width 534 height 37
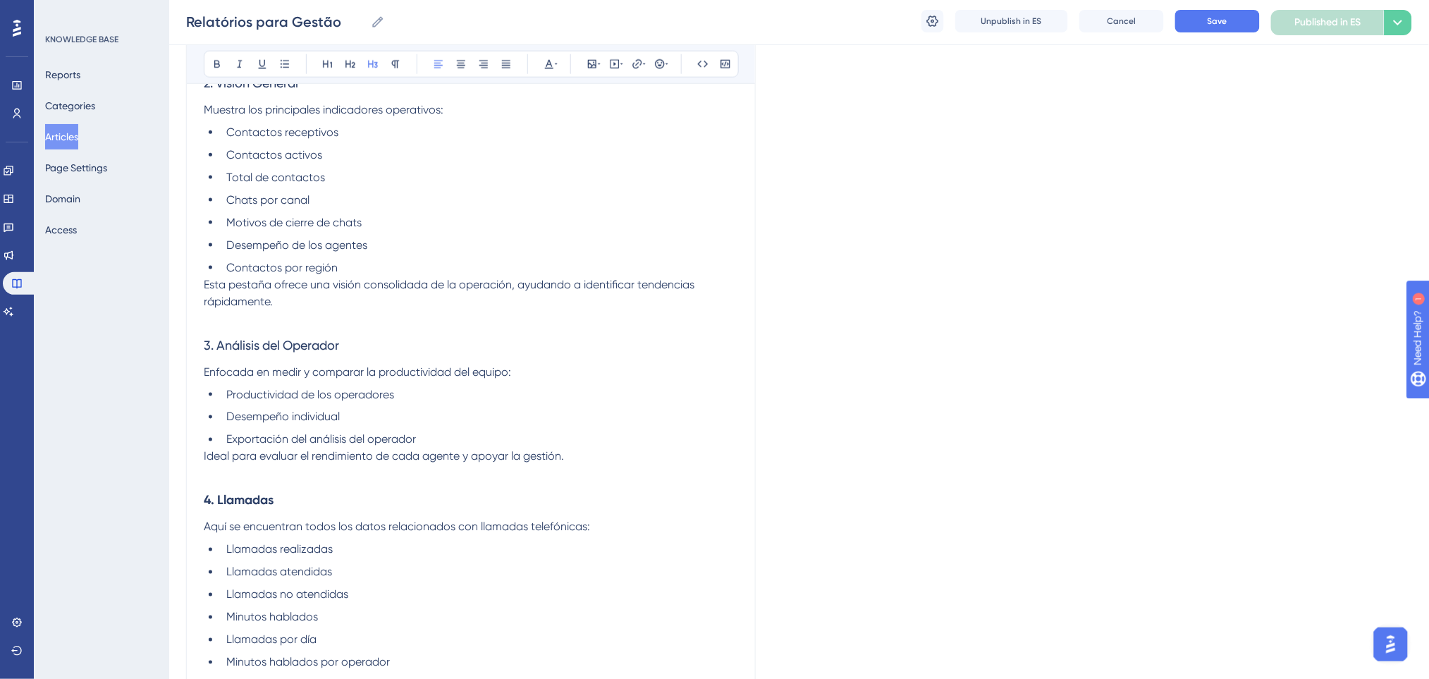
scroll to position [555, 0]
drag, startPoint x: 83, startPoint y: 307, endPoint x: 75, endPoint y: 306, distance: 8.5
click at [169, 306] on div "Performance Users Engagement Widgets Feedback Product Updates Knowledge Base AI…" at bounding box center [798, 567] width 1259 height 2245
click at [250, 339] on span "3. Análisis del Operador" at bounding box center [271, 345] width 135 height 15
drag, startPoint x: 177, startPoint y: 351, endPoint x: 216, endPoint y: 130, distance: 224.7
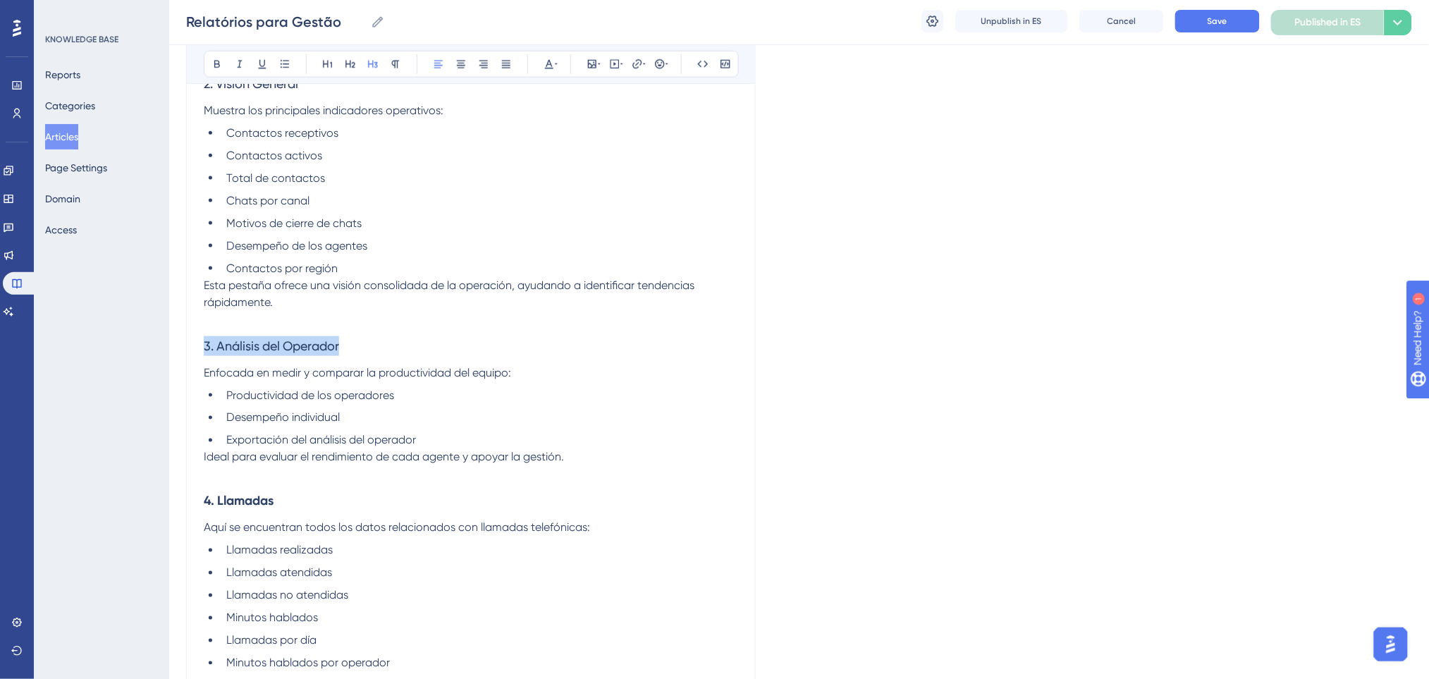
click at [169, 349] on div "Performance Users Engagement Widgets Feedback Product Updates Knowledge Base AI…" at bounding box center [798, 567] width 1259 height 2245
click at [221, 63] on icon at bounding box center [216, 63] width 11 height 11
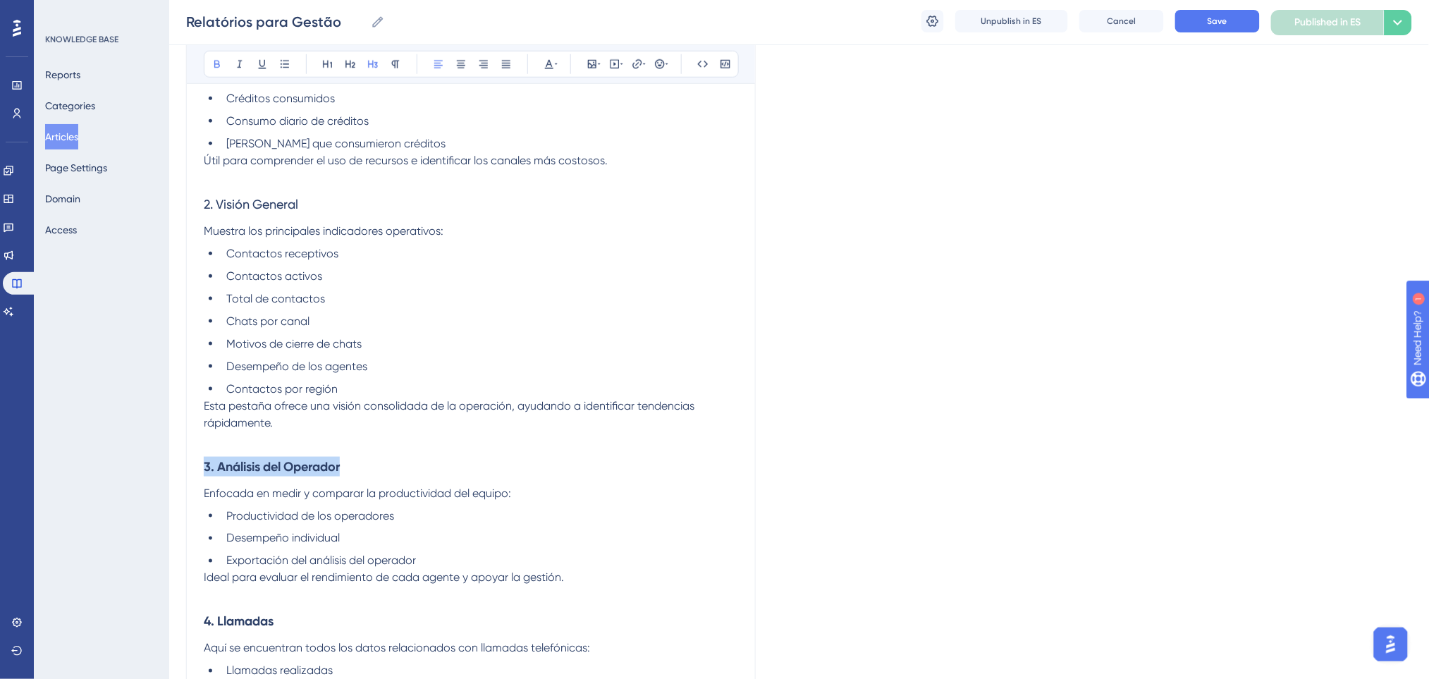
scroll to position [273, 0]
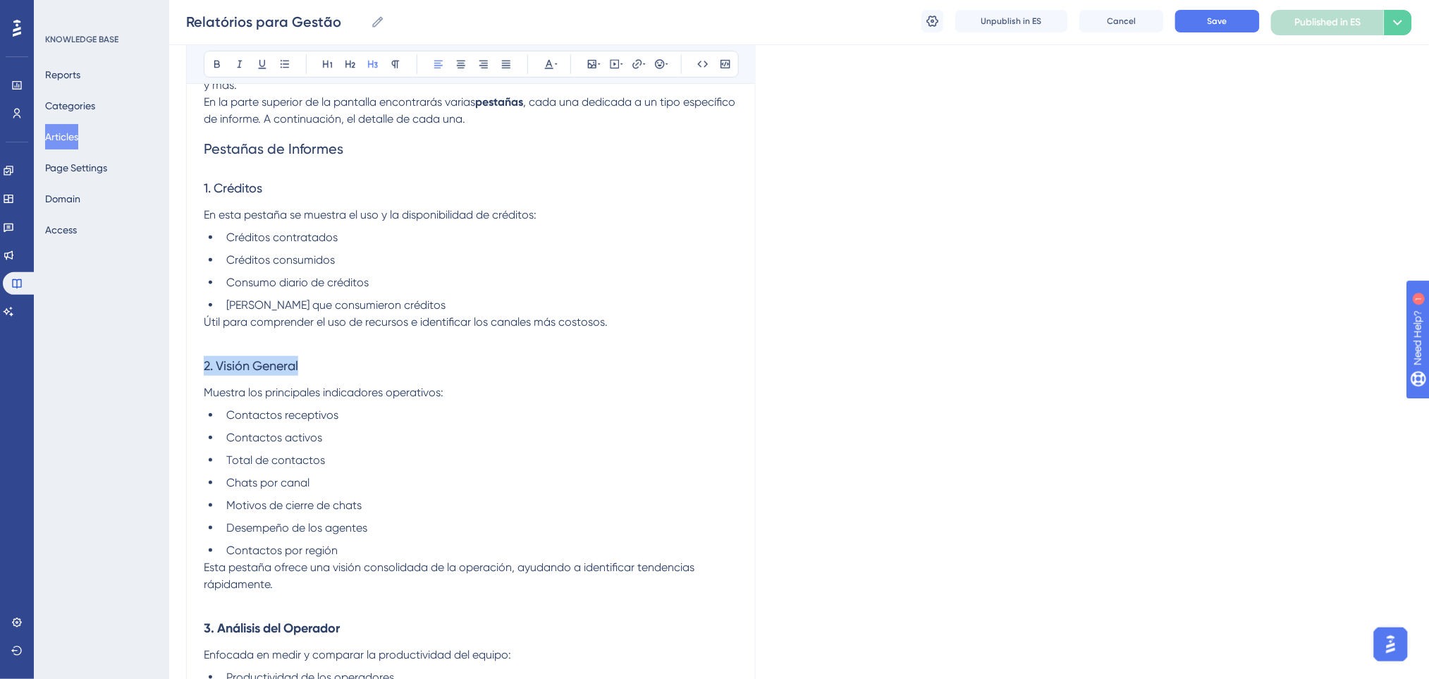
drag, startPoint x: 306, startPoint y: 364, endPoint x: 165, endPoint y: 371, distance: 141.2
click at [221, 67] on icon at bounding box center [216, 63] width 11 height 11
drag, startPoint x: 284, startPoint y: 189, endPoint x: 204, endPoint y: 71, distance: 142.1
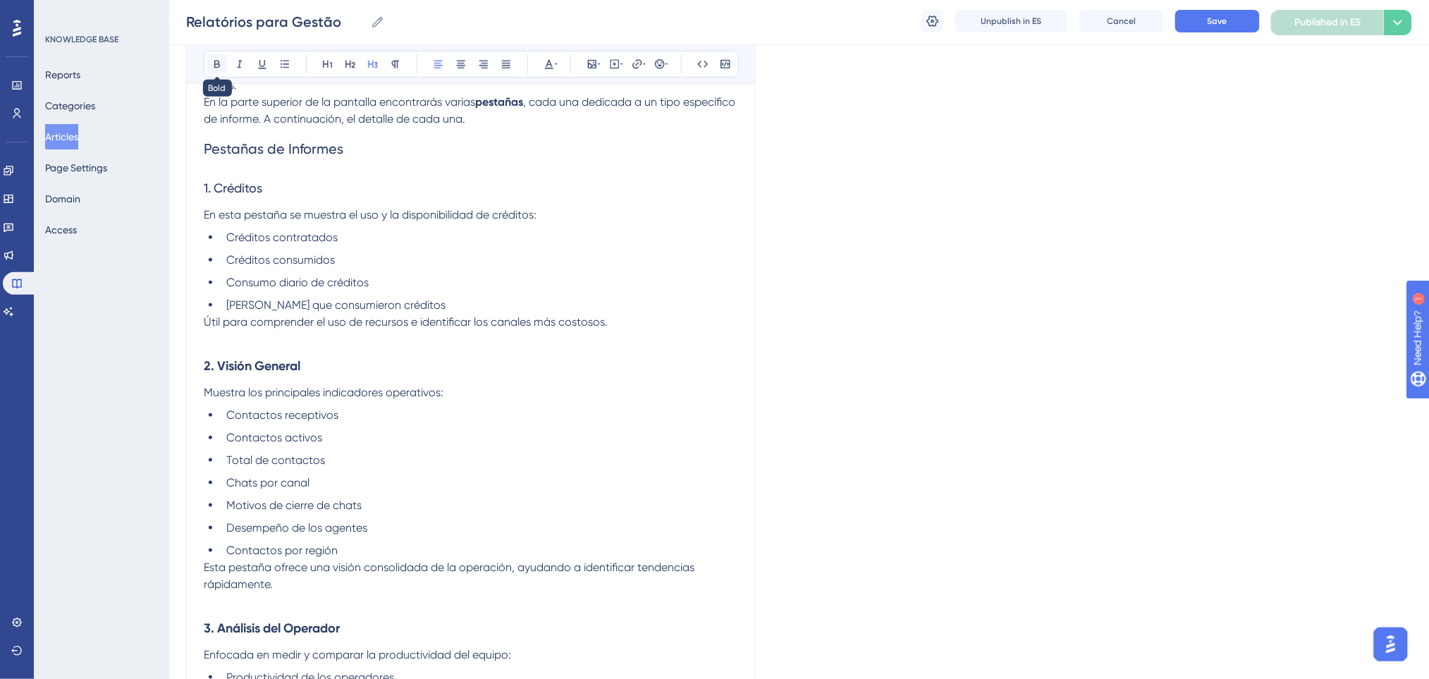
click at [223, 61] on button at bounding box center [217, 64] width 20 height 20
drag, startPoint x: 383, startPoint y: 146, endPoint x: 215, endPoint y: 68, distance: 185.7
click at [216, 63] on icon at bounding box center [217, 65] width 6 height 8
click at [555, 66] on icon at bounding box center [556, 63] width 3 height 11
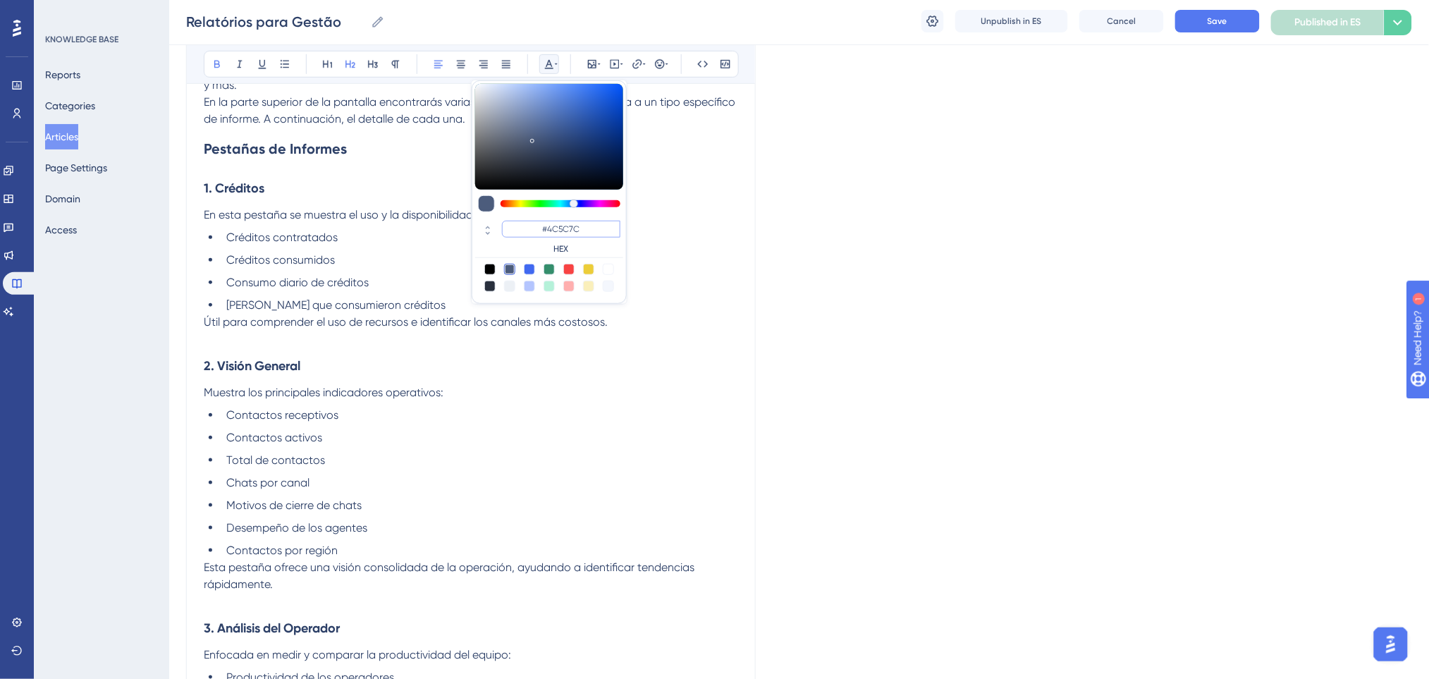
drag, startPoint x: 591, startPoint y: 232, endPoint x: 430, endPoint y: 215, distance: 161.6
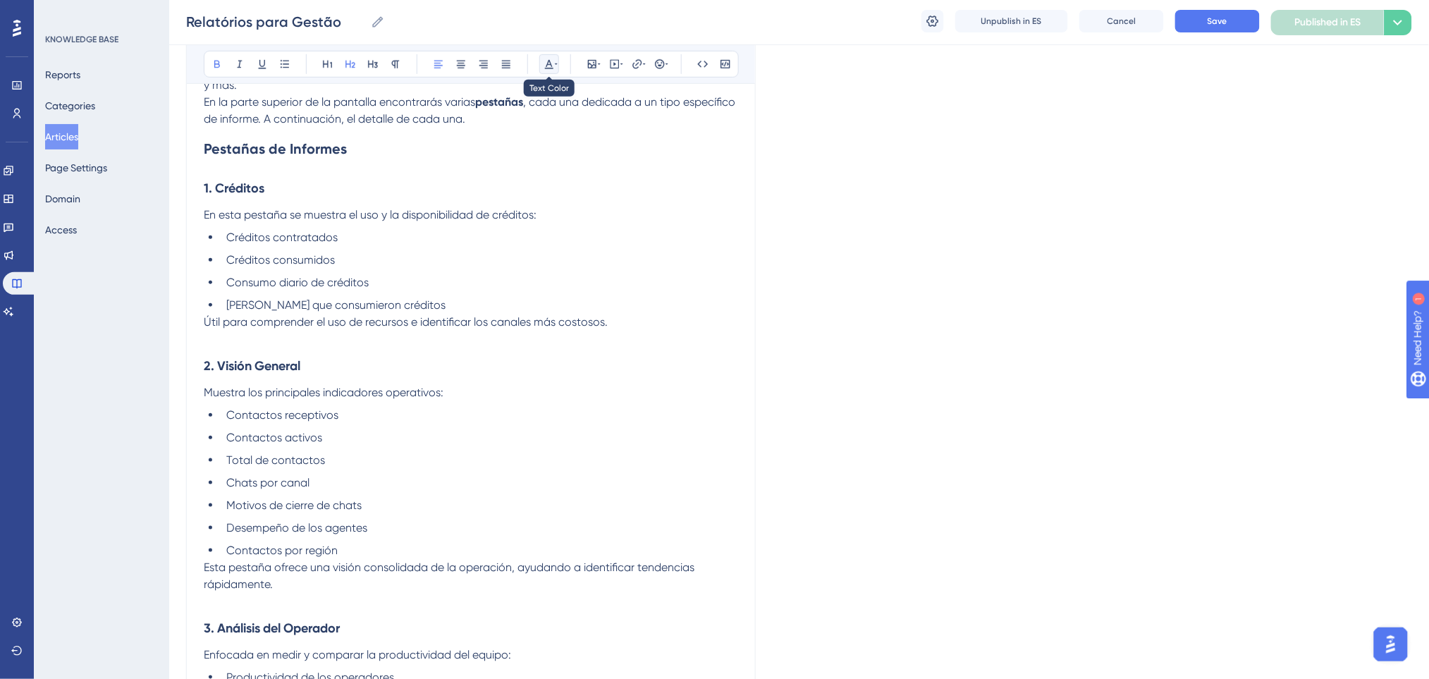
click at [539, 61] on button at bounding box center [549, 64] width 20 height 20
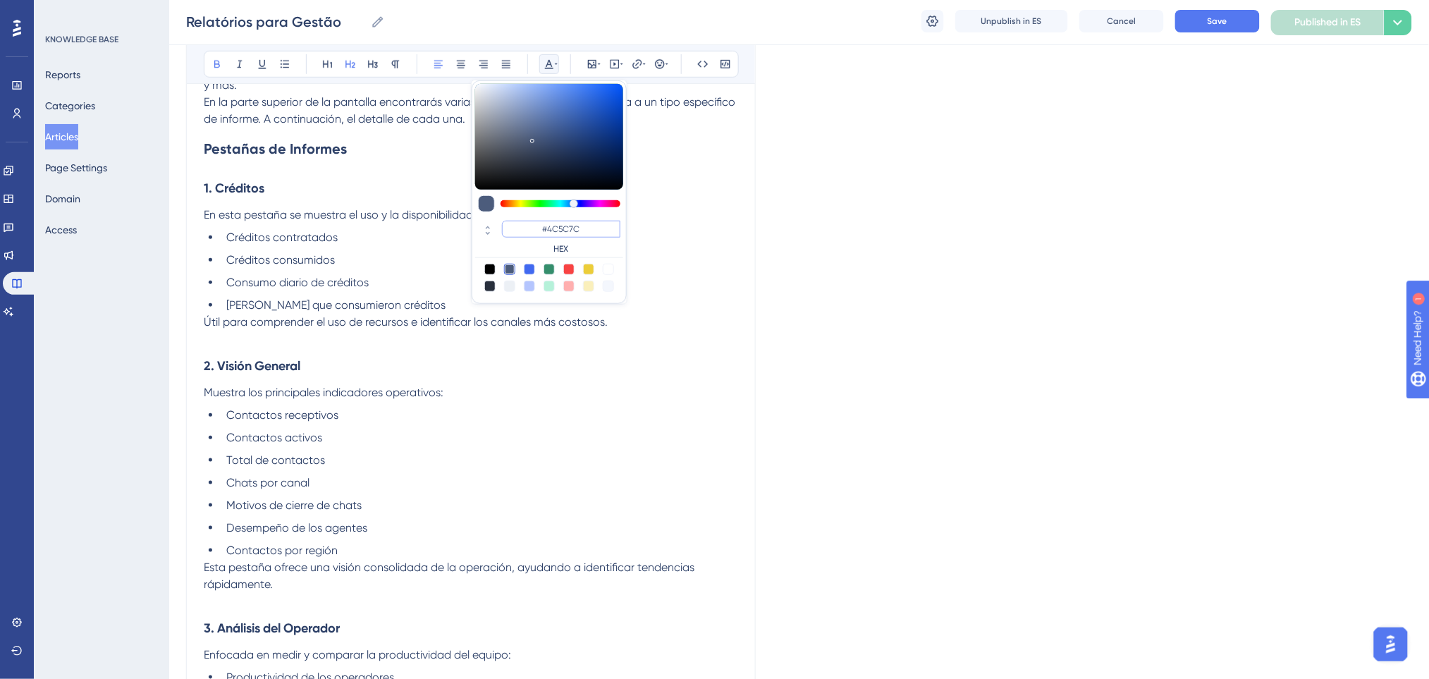
drag, startPoint x: 586, startPoint y: 234, endPoint x: 545, endPoint y: 235, distance: 40.9
click at [545, 235] on input "#4C5C7C" at bounding box center [561, 229] width 118 height 17
type input "#0000FF"
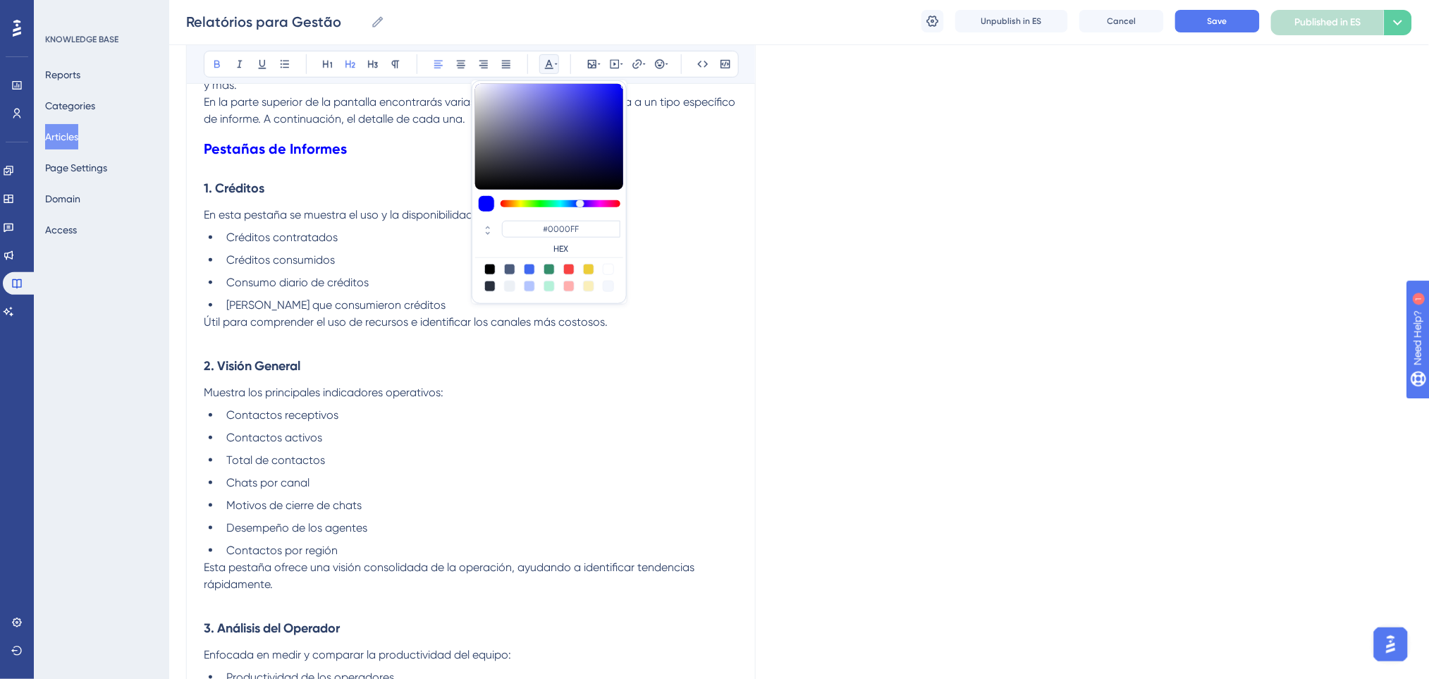
click at [726, 241] on li "Créditos contratados" at bounding box center [479, 237] width 517 height 17
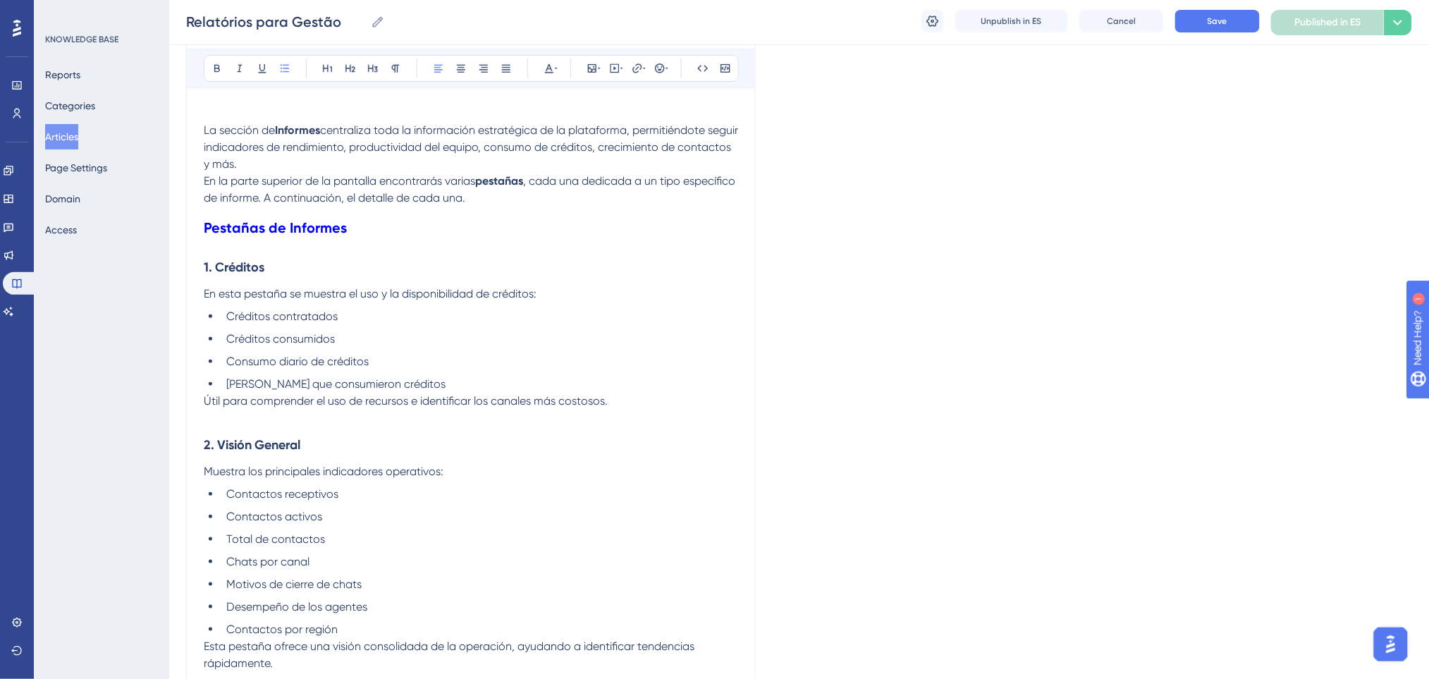
scroll to position [0, 0]
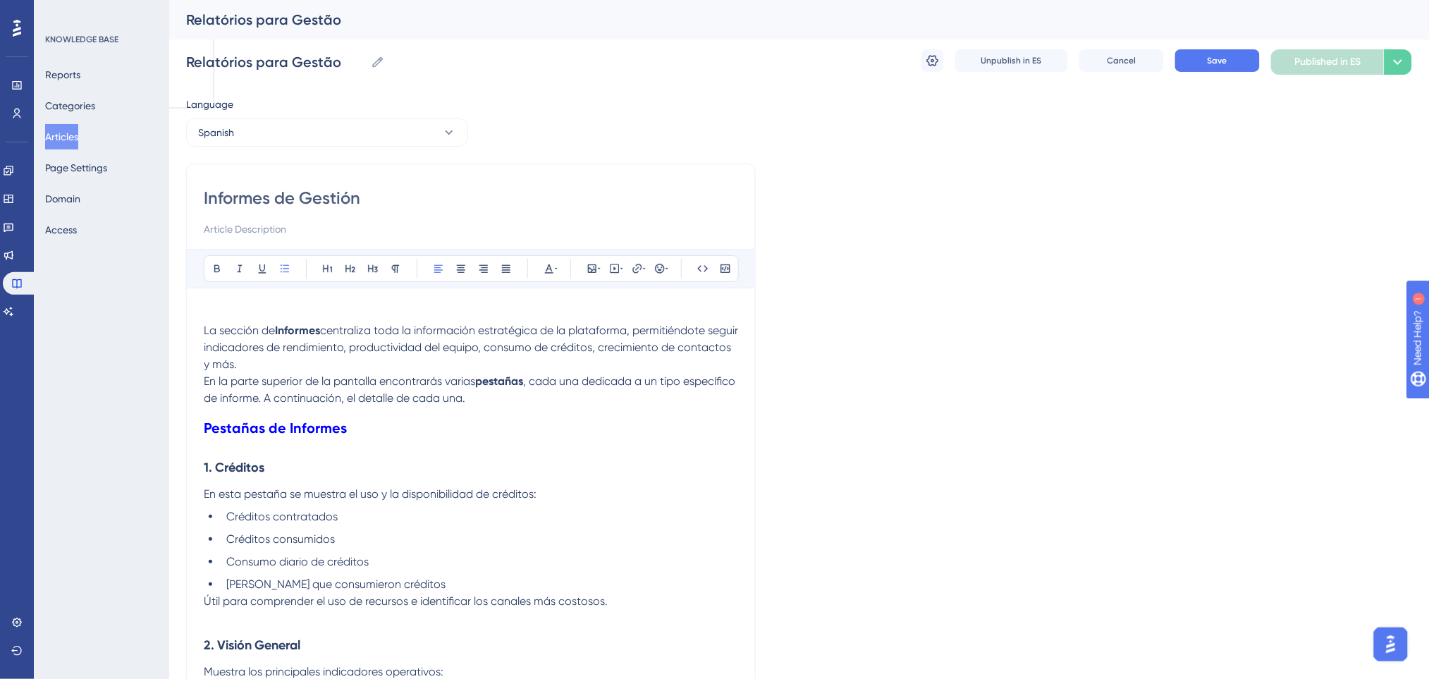
click at [329, 316] on p at bounding box center [471, 313] width 534 height 17
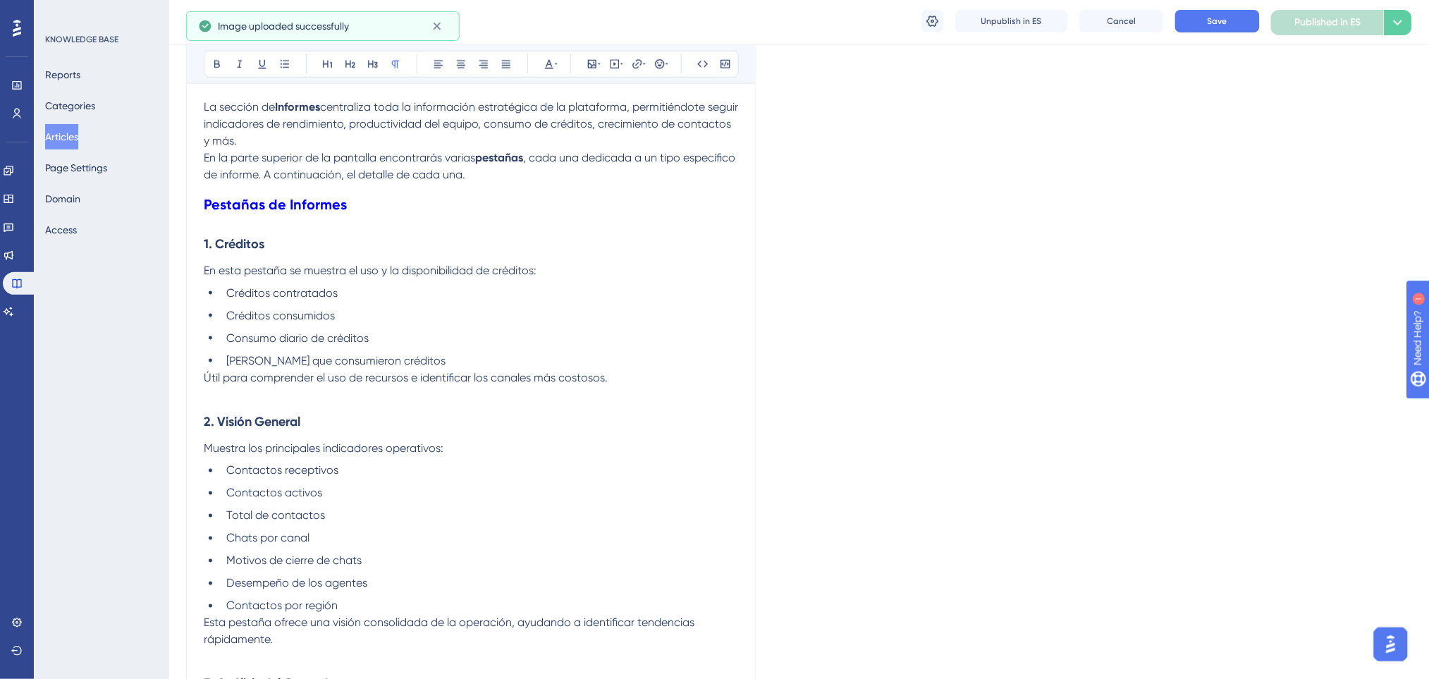
scroll to position [751, 0]
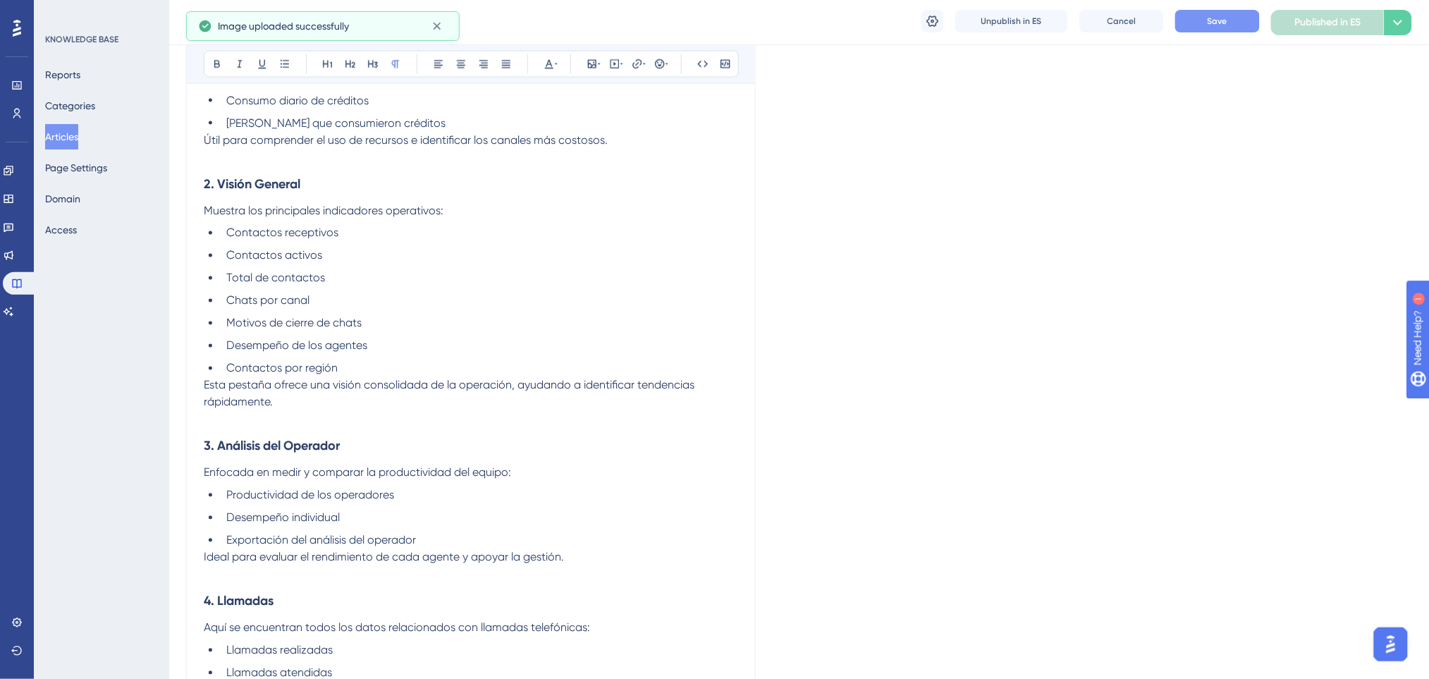
click at [1201, 25] on button "Save" at bounding box center [1217, 21] width 85 height 23
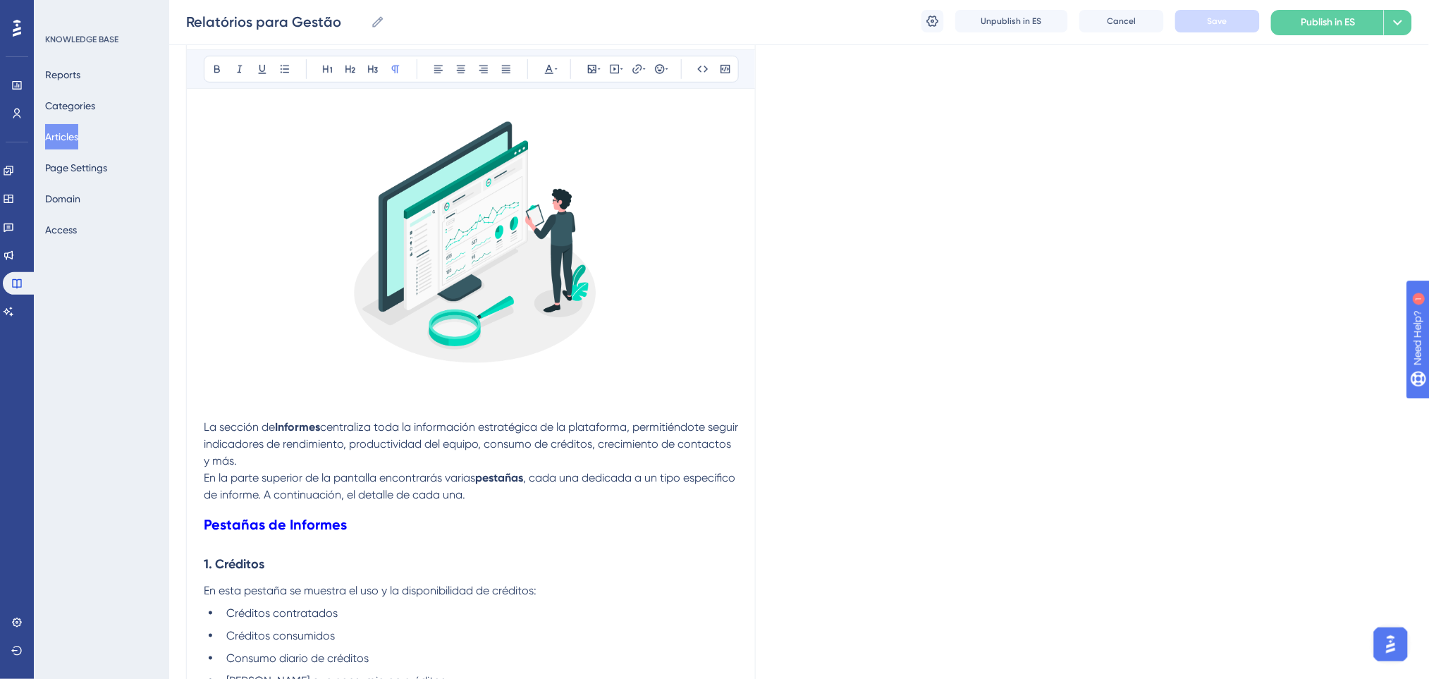
scroll to position [0, 0]
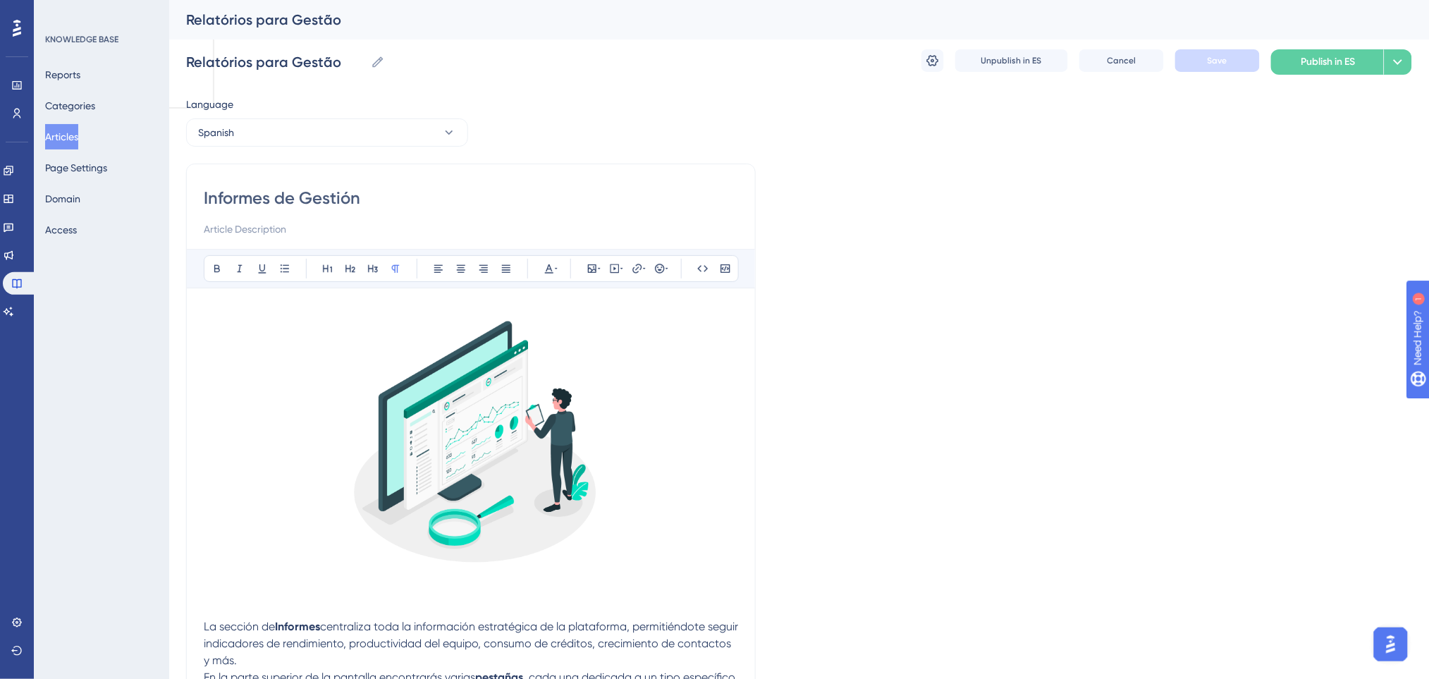
click at [364, 113] on div "Language" at bounding box center [327, 107] width 282 height 23
click at [367, 137] on button "Spanish" at bounding box center [327, 132] width 282 height 28
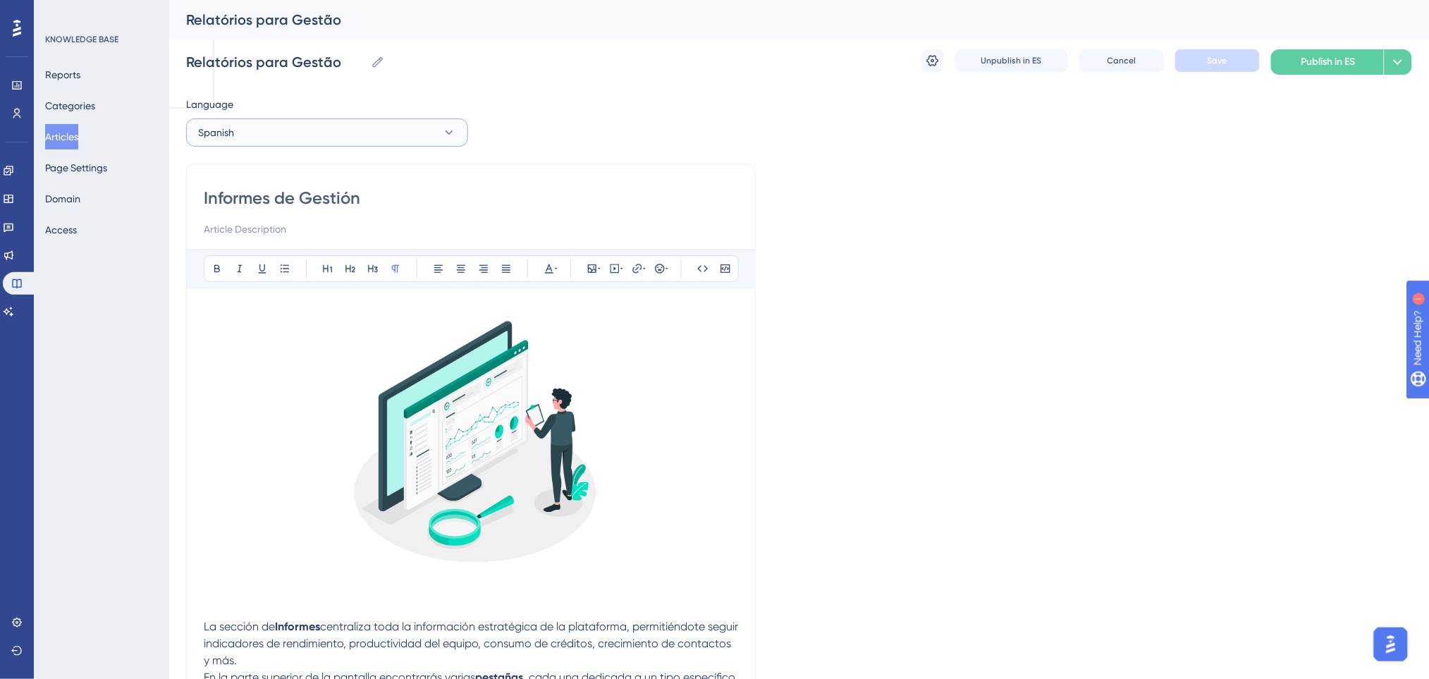
click at [395, 124] on button "Spanish" at bounding box center [327, 132] width 282 height 28
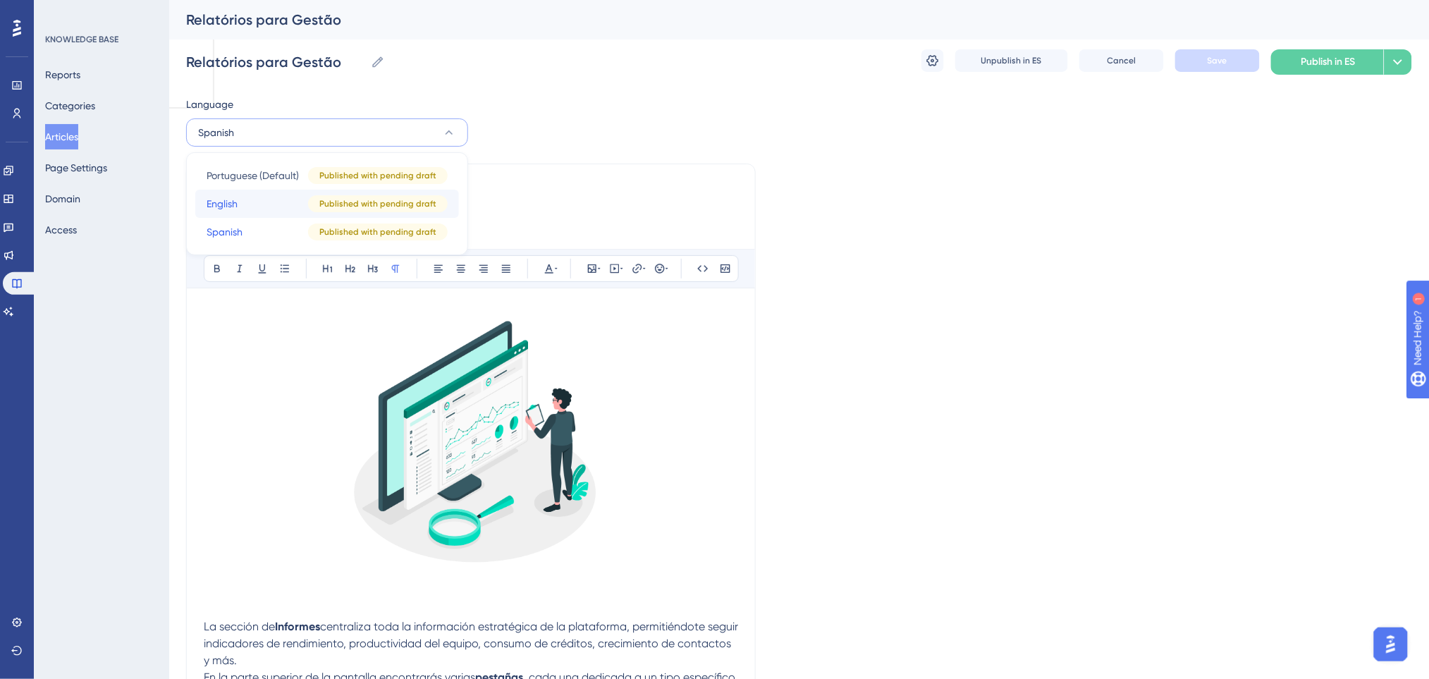
click at [302, 205] on button "English English Published with pending draft" at bounding box center [327, 204] width 264 height 28
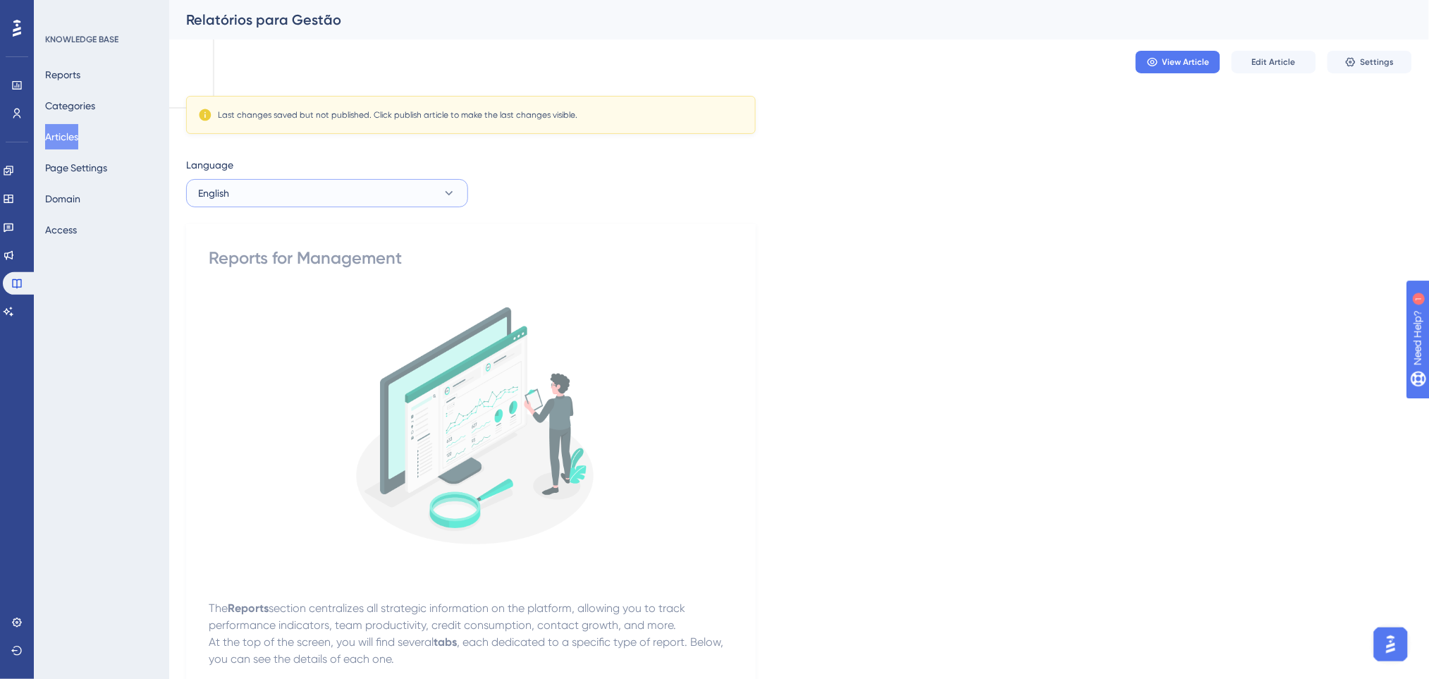
click at [426, 195] on button "English" at bounding box center [327, 193] width 282 height 28
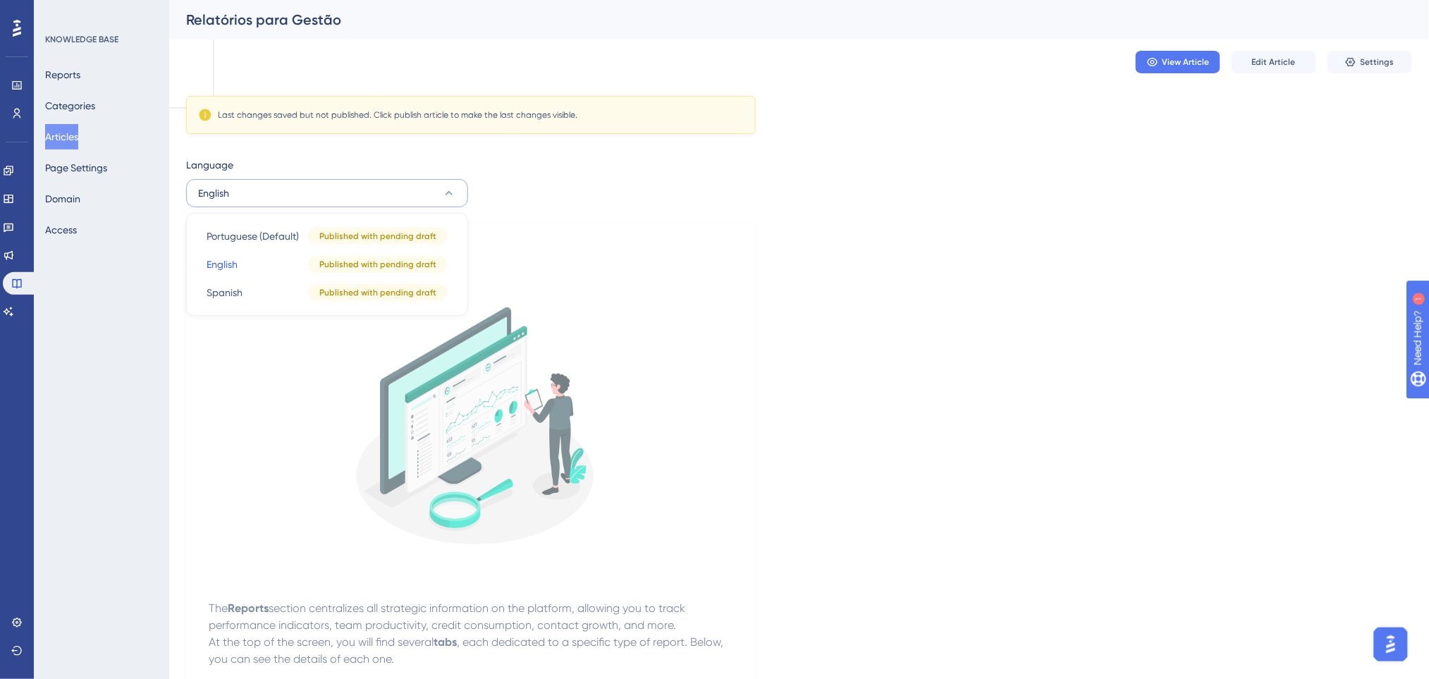
click at [423, 195] on button "English" at bounding box center [327, 193] width 282 height 28
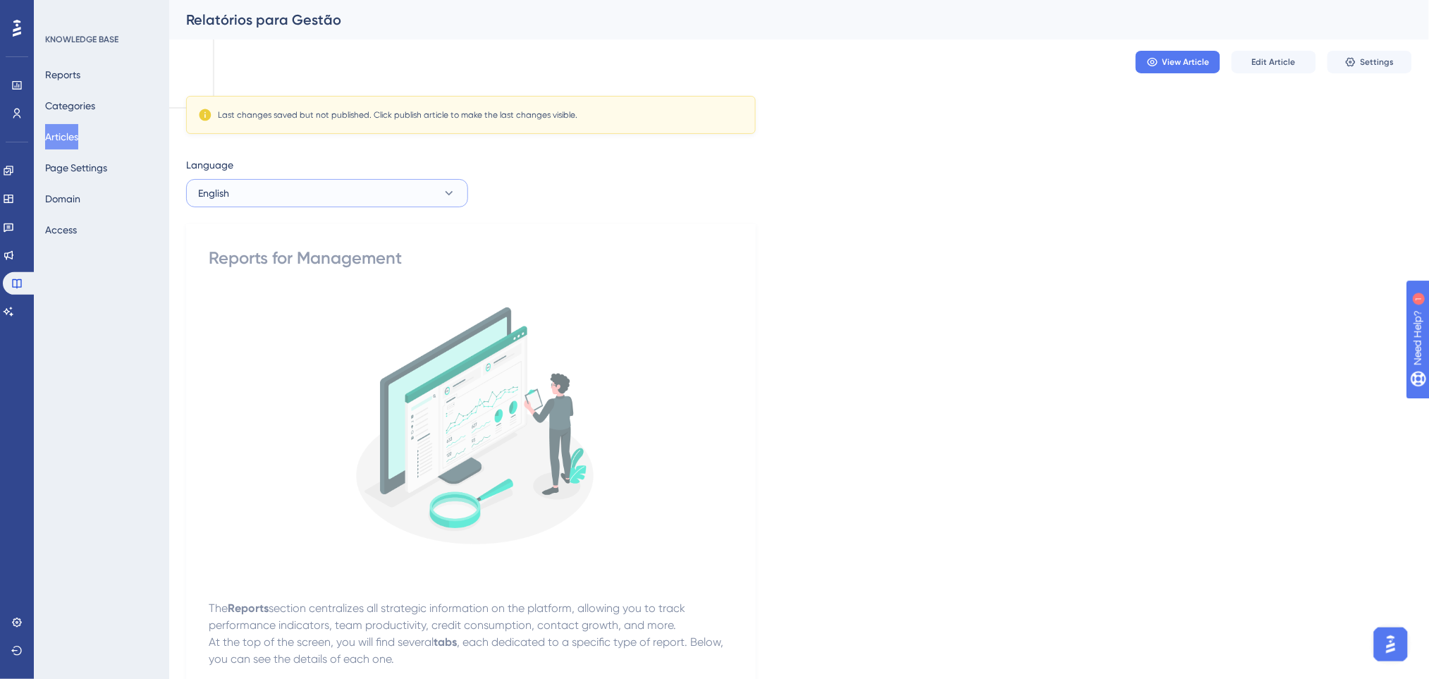
click at [423, 195] on button "English" at bounding box center [327, 193] width 282 height 28
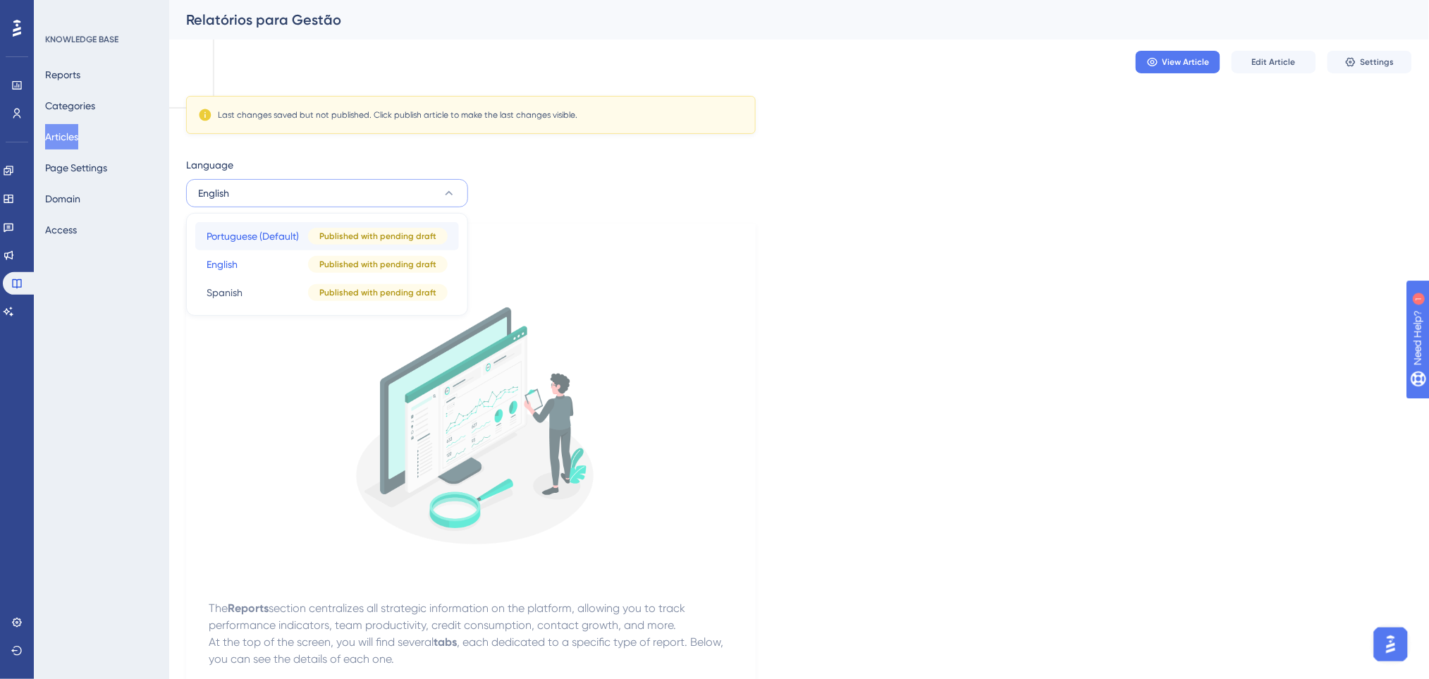
click at [298, 231] on span "Portuguese (Default)" at bounding box center [252, 236] width 92 height 17
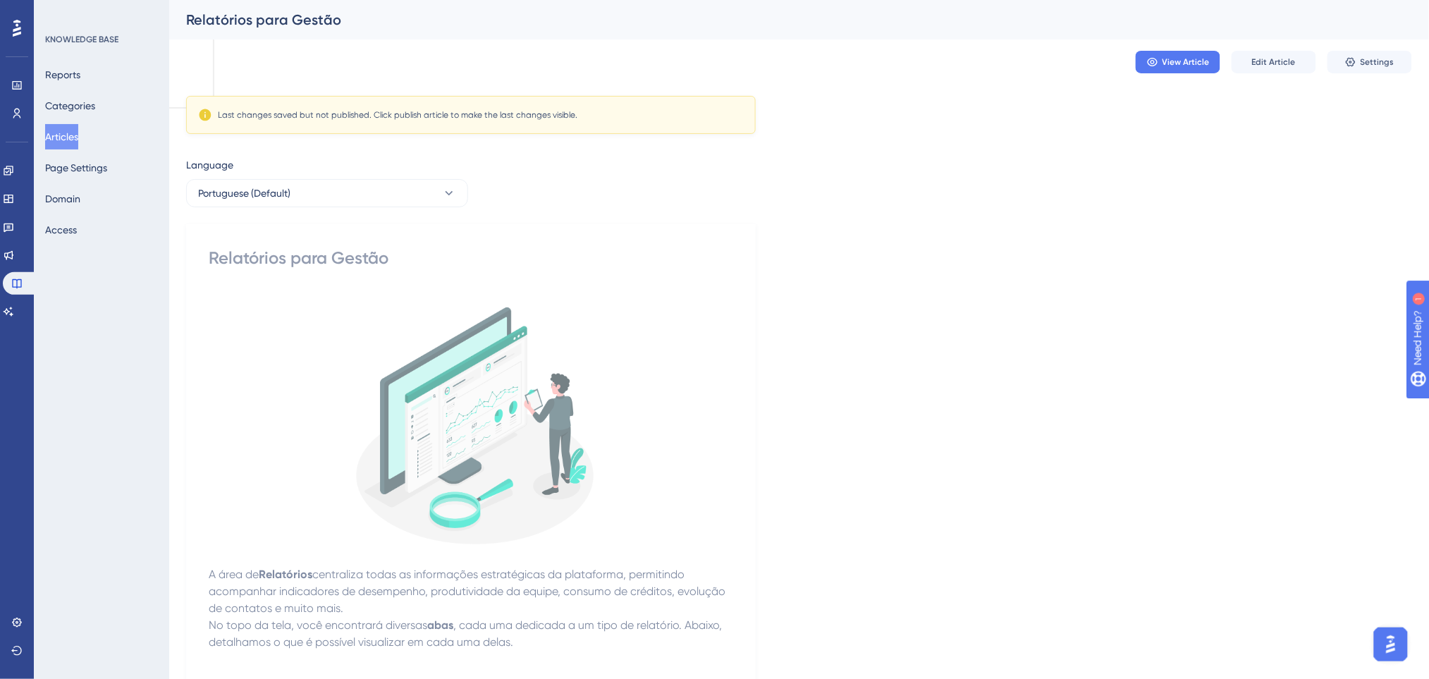
click at [425, 178] on div "Language" at bounding box center [327, 167] width 282 height 23
click at [317, 191] on button "Portuguese (Default)" at bounding box center [327, 193] width 282 height 28
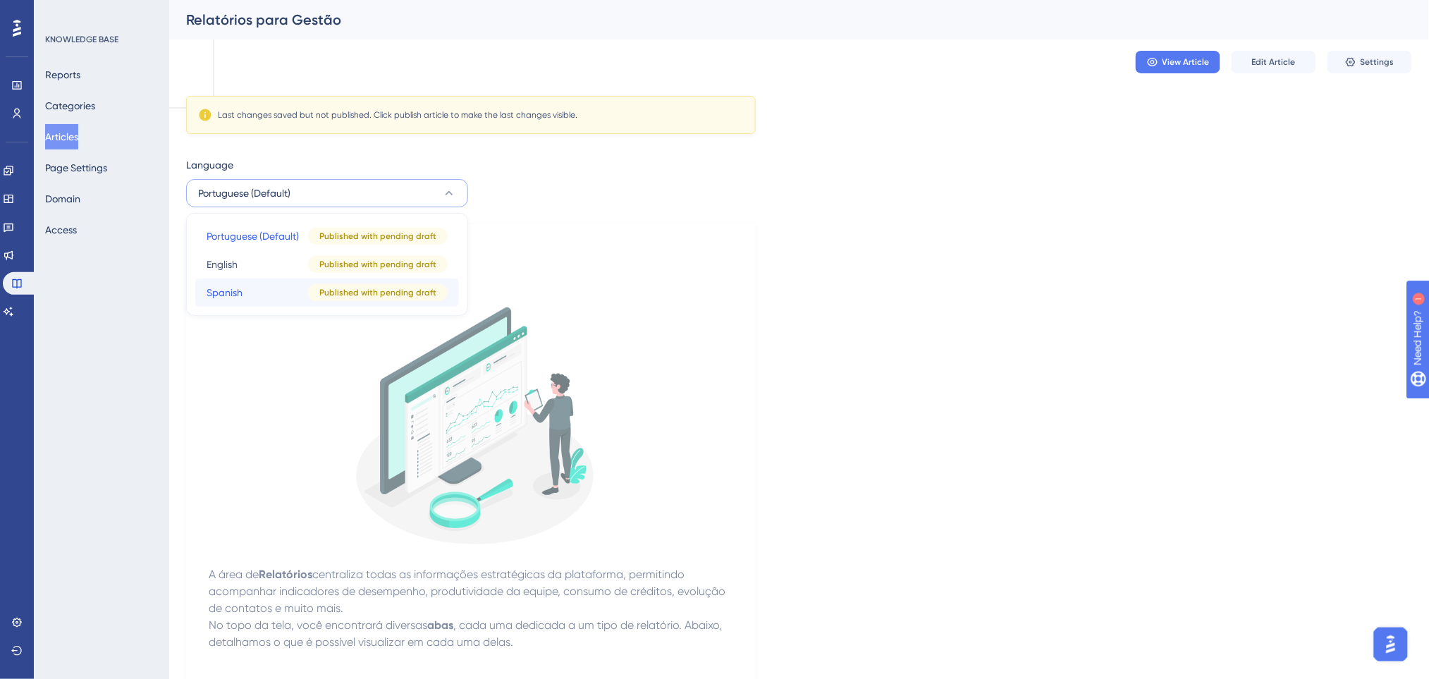
click at [249, 288] on button "Spanish Spanish Published with pending draft" at bounding box center [327, 292] width 264 height 28
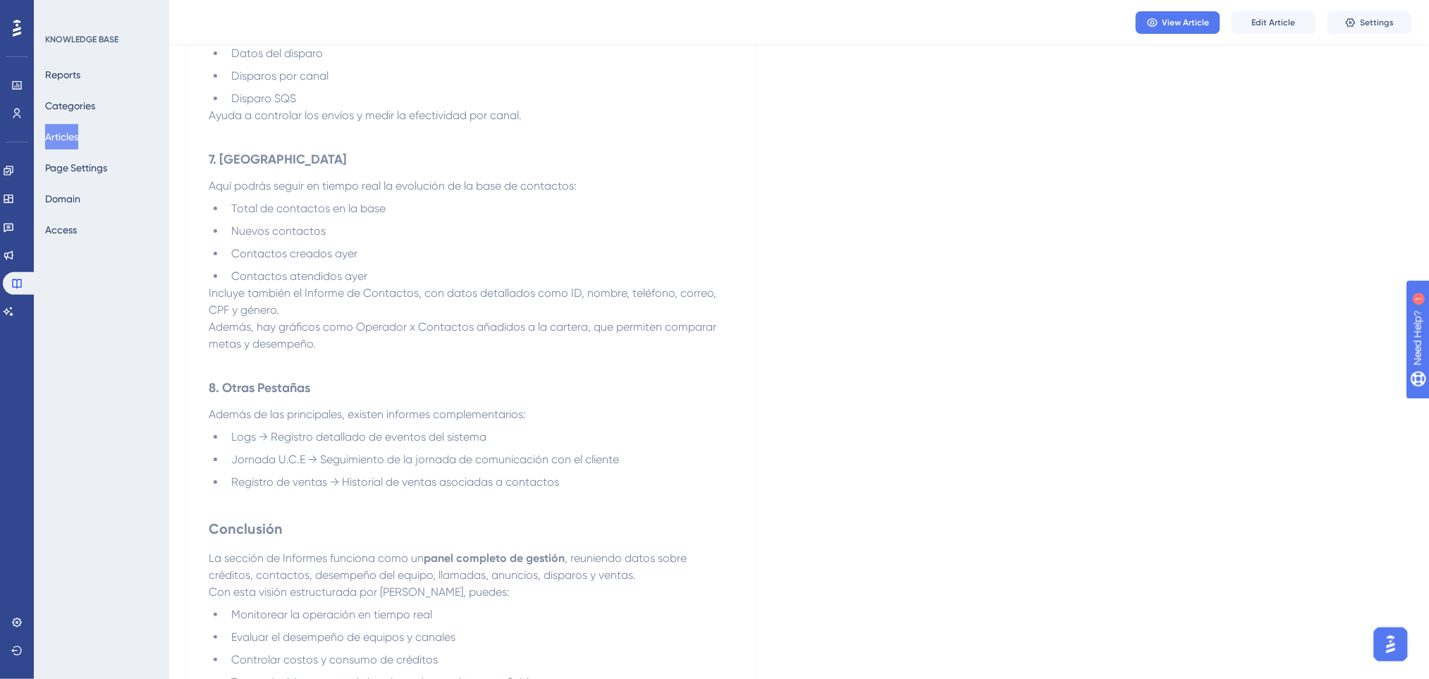
scroll to position [1868, 0]
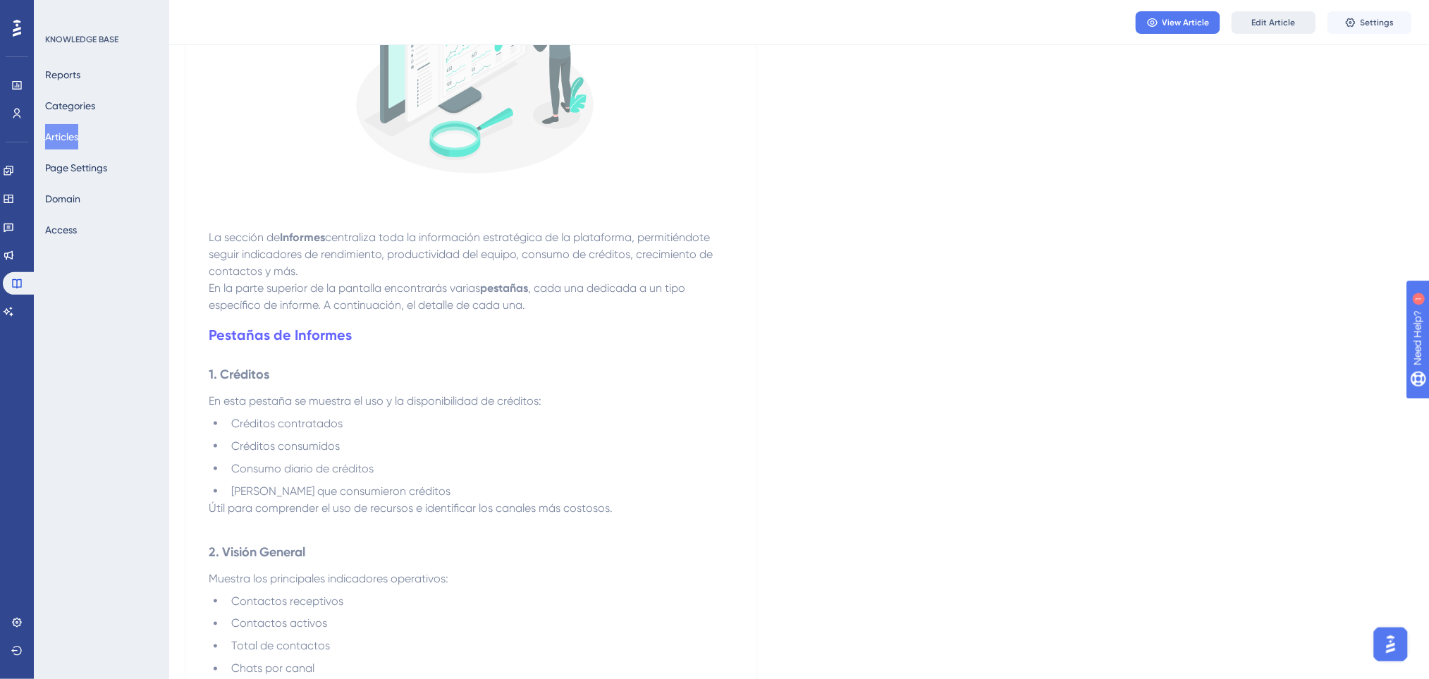
click at [1242, 26] on button "Edit Article" at bounding box center [1273, 22] width 85 height 23
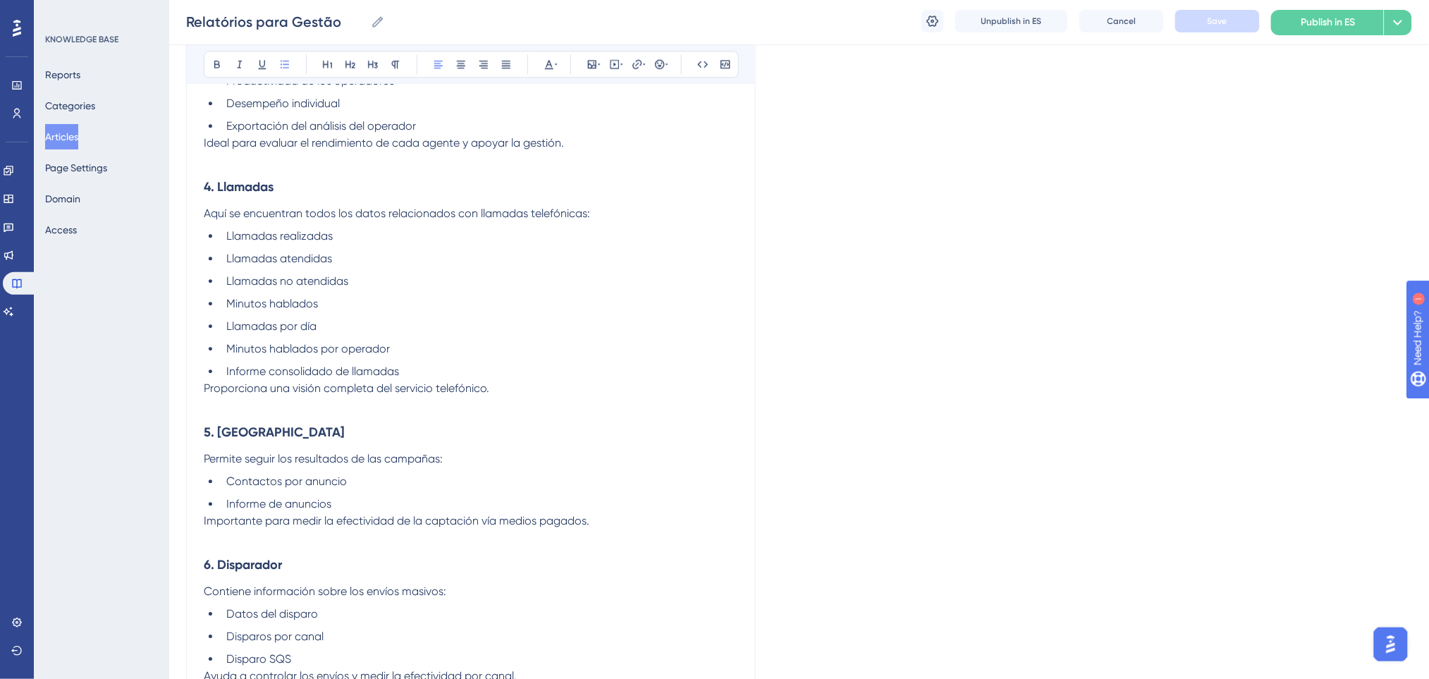
scroll to position [989, 0]
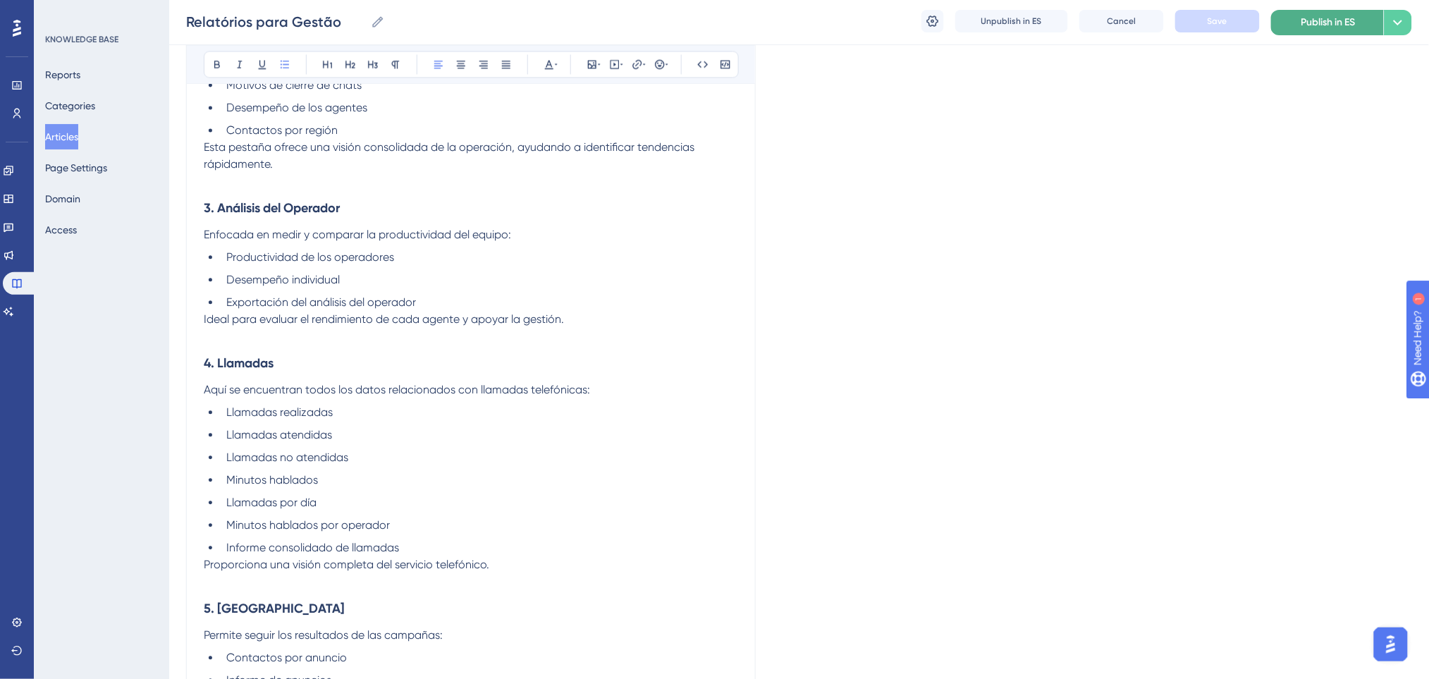
click at [1314, 17] on span "Publish in ES" at bounding box center [1328, 22] width 54 height 17
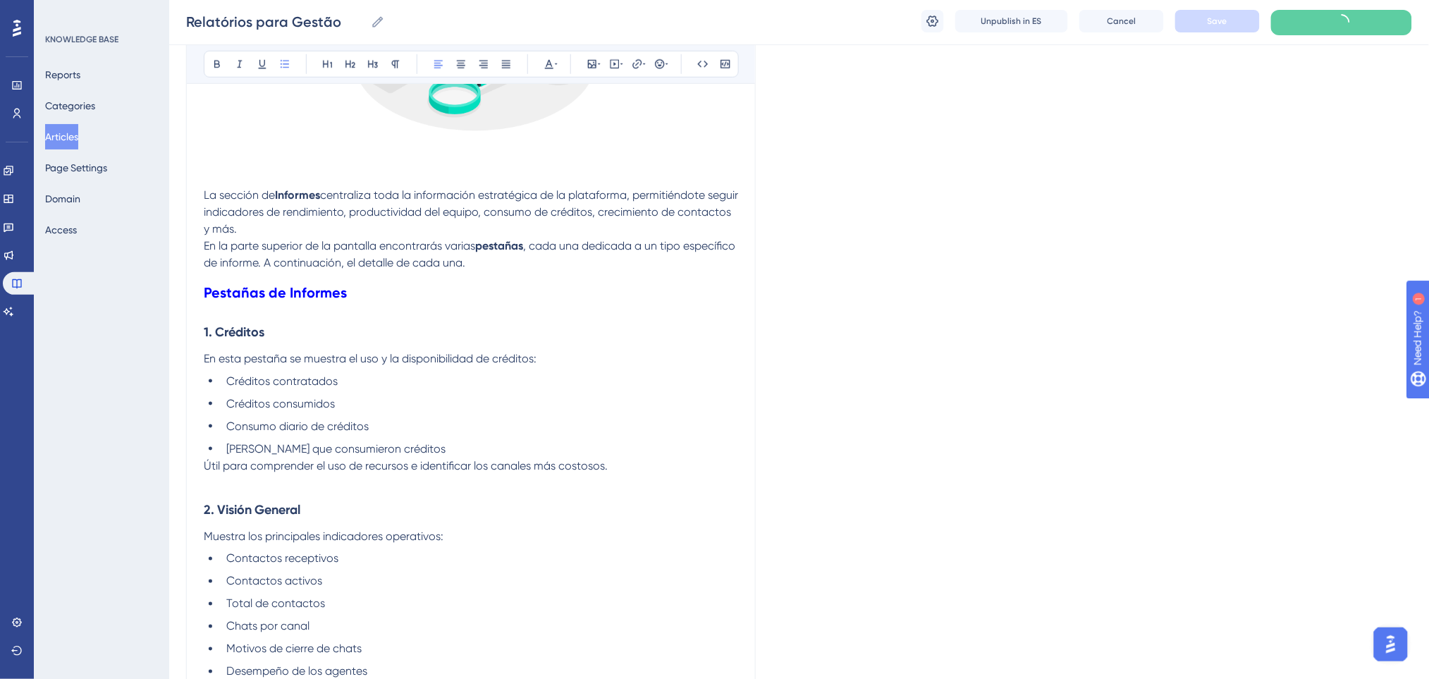
scroll to position [0, 0]
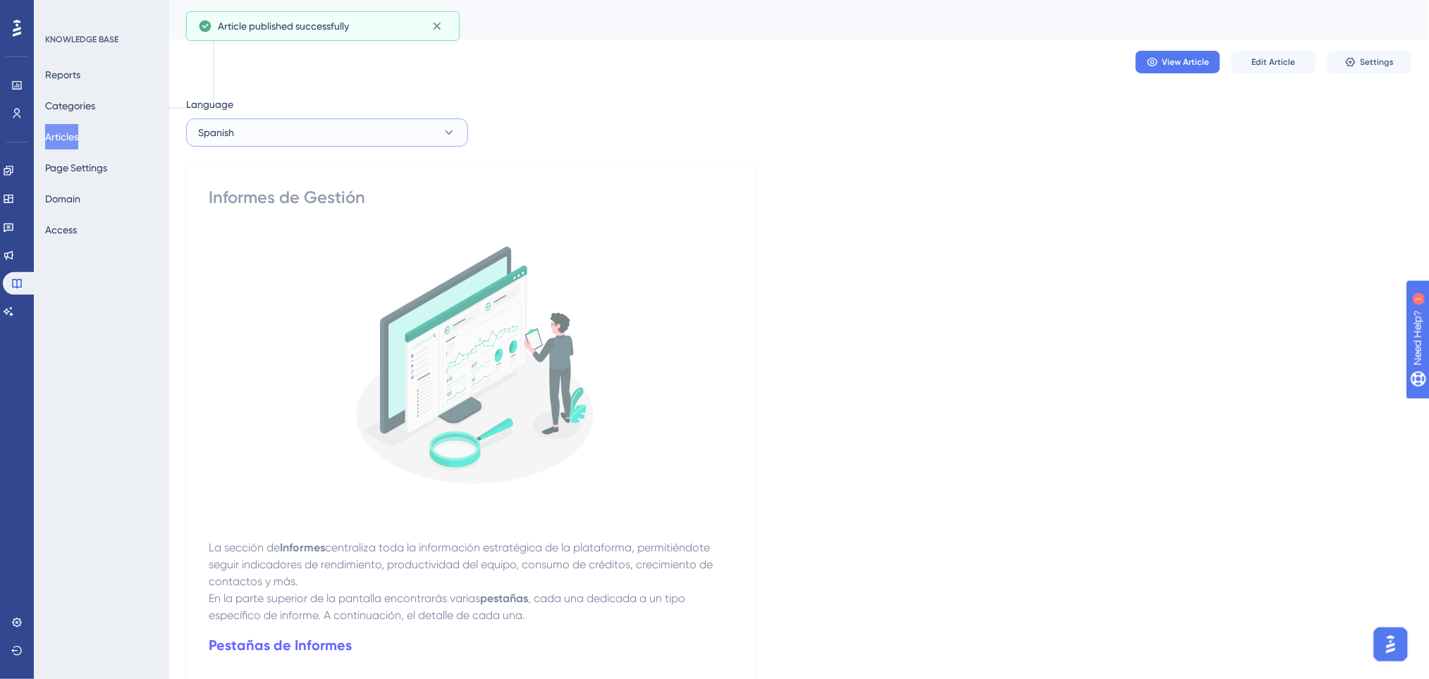
click at [420, 124] on button "Spanish" at bounding box center [327, 132] width 282 height 28
click at [292, 207] on button "English English Published with pending draft" at bounding box center [327, 204] width 264 height 28
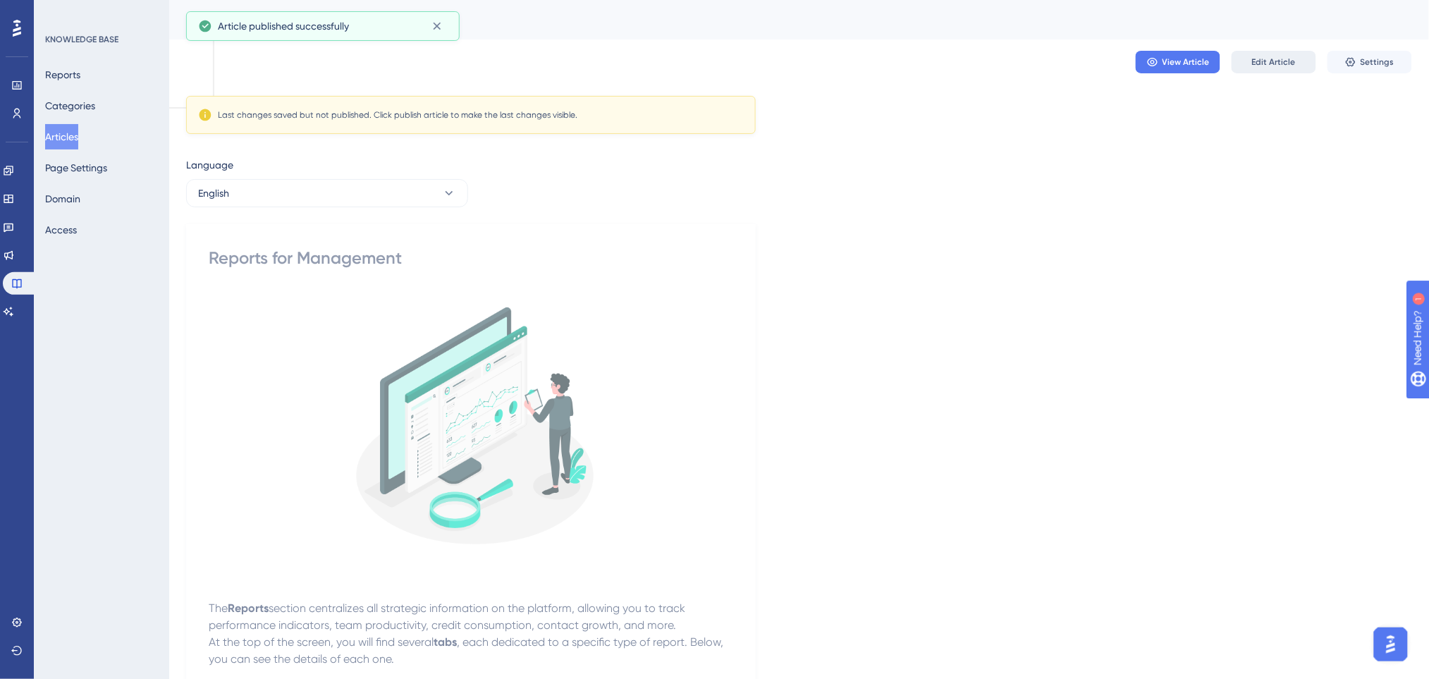
click at [1284, 58] on span "Edit Article" at bounding box center [1274, 61] width 44 height 11
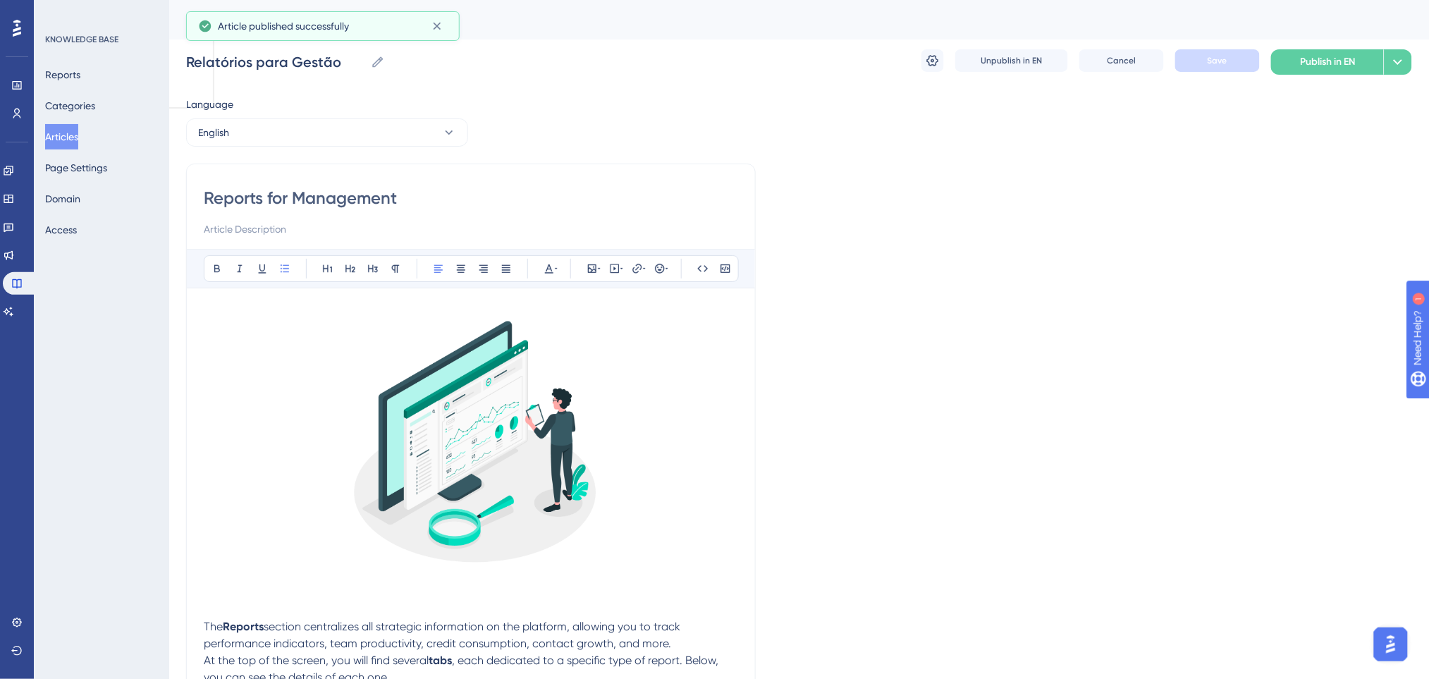
scroll to position [1432, 0]
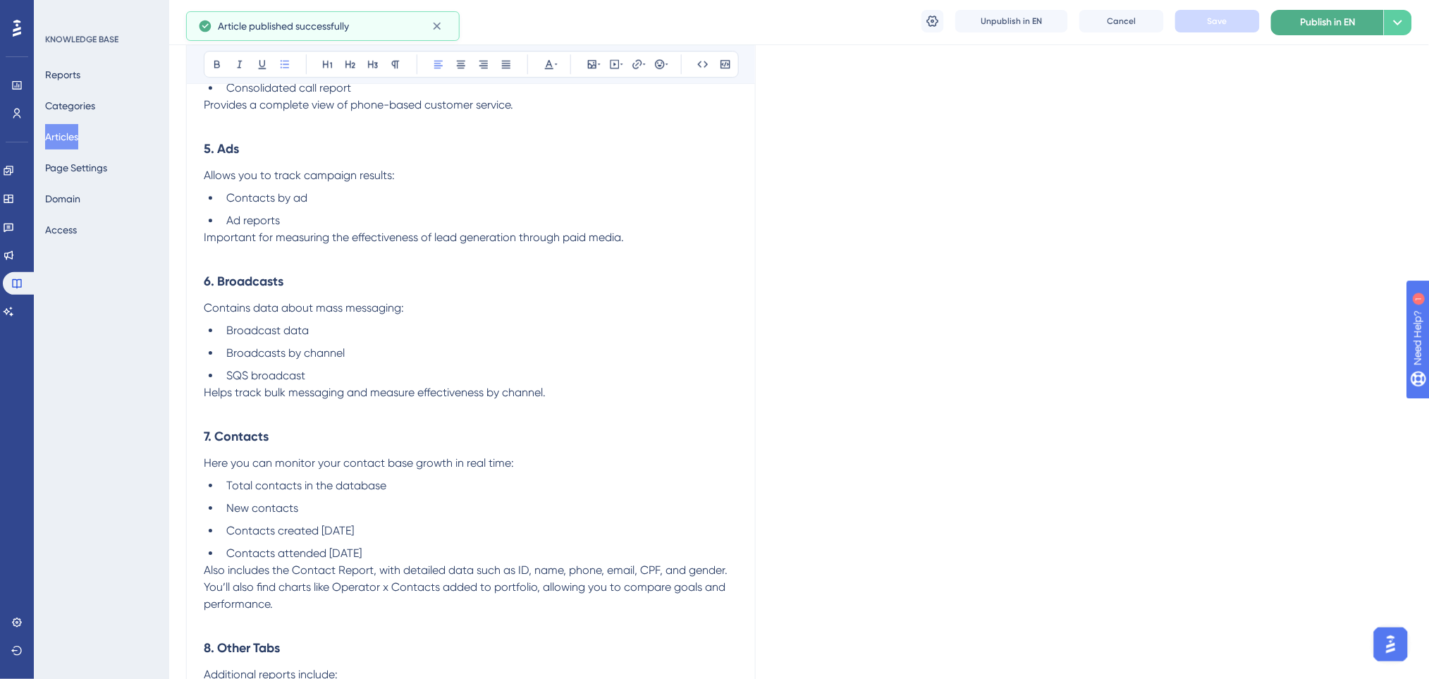
click at [1318, 27] on span "Publish in EN" at bounding box center [1327, 22] width 55 height 17
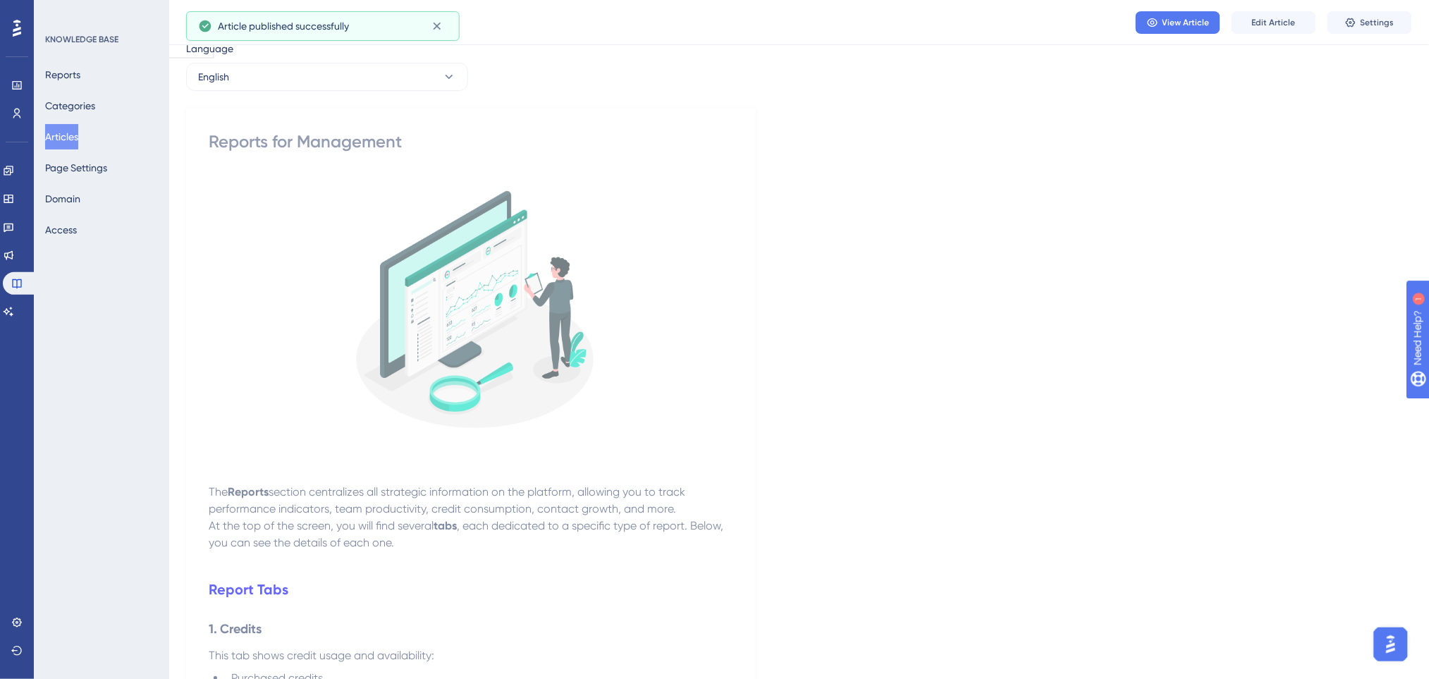
scroll to position [0, 0]
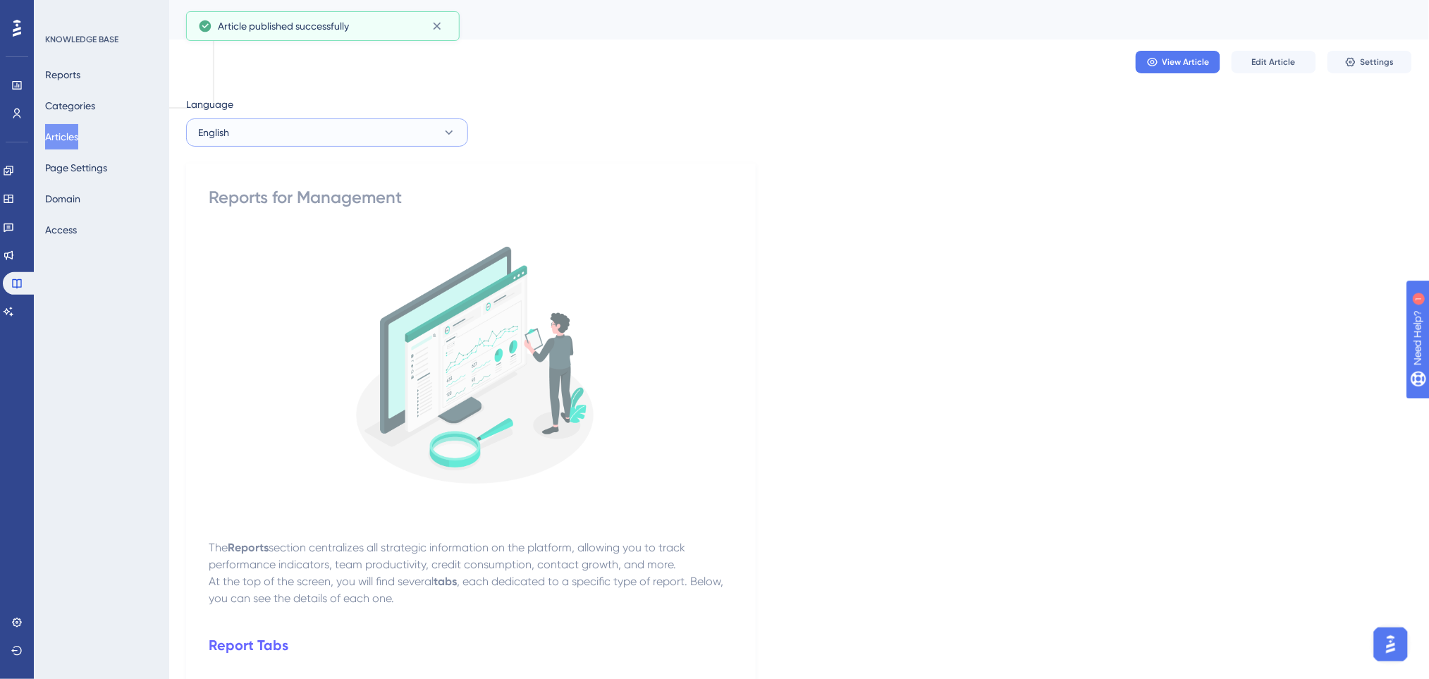
click at [442, 137] on icon at bounding box center [449, 132] width 14 height 14
click at [352, 175] on span "Published with pending draft" at bounding box center [377, 175] width 117 height 11
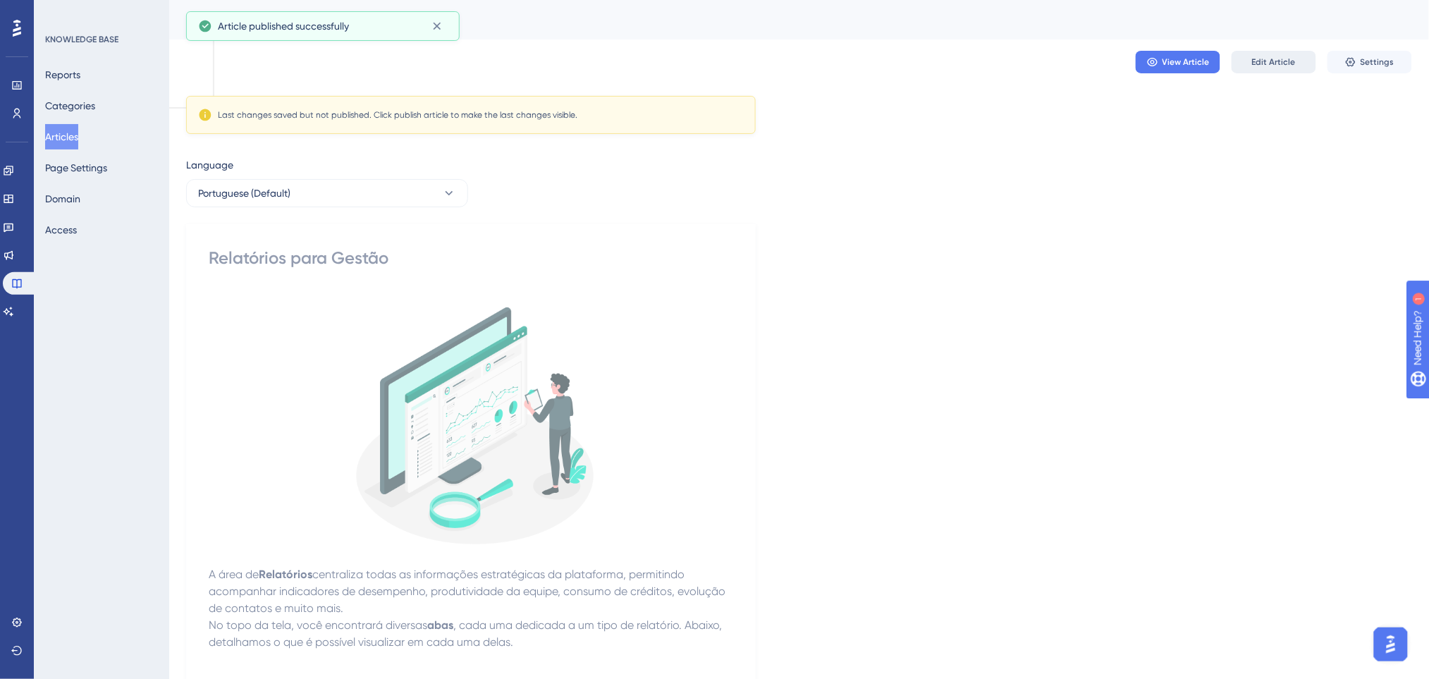
click at [1294, 68] on button "Edit Article" at bounding box center [1273, 62] width 85 height 23
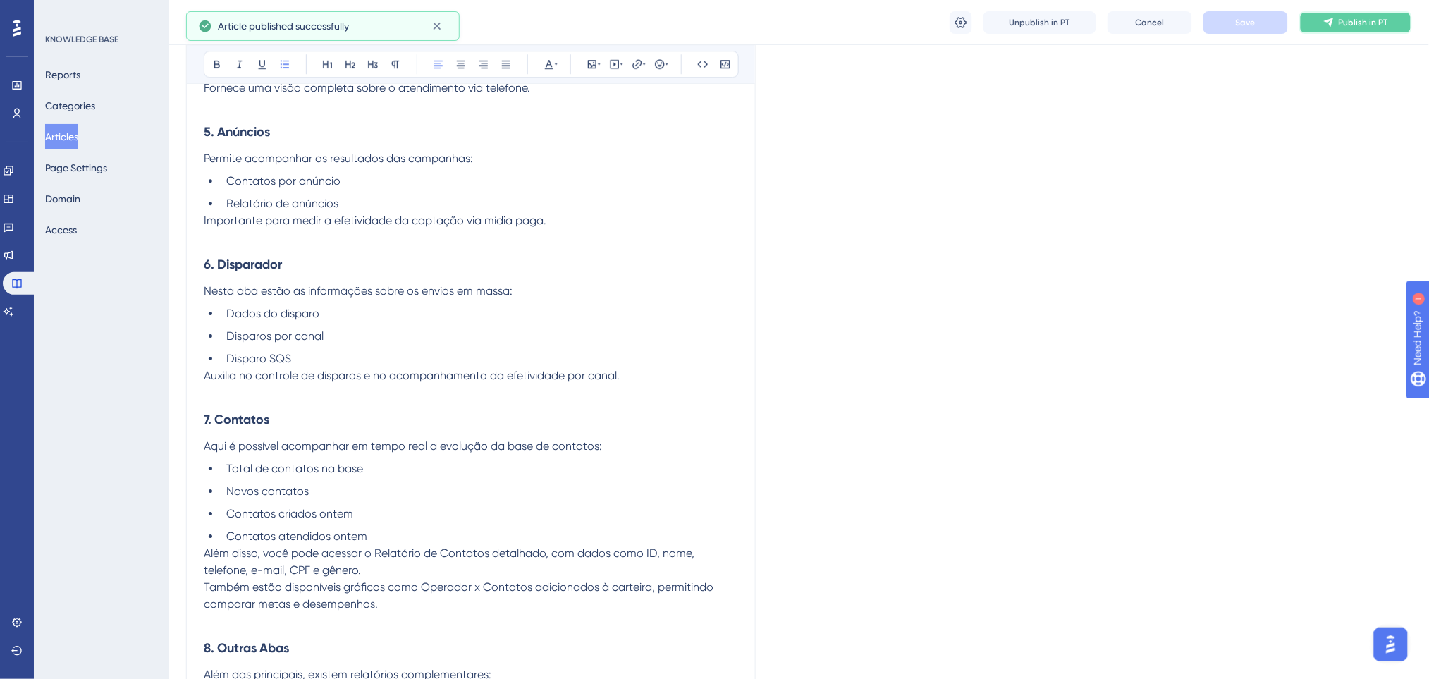
click at [1329, 23] on icon at bounding box center [1328, 22] width 9 height 9
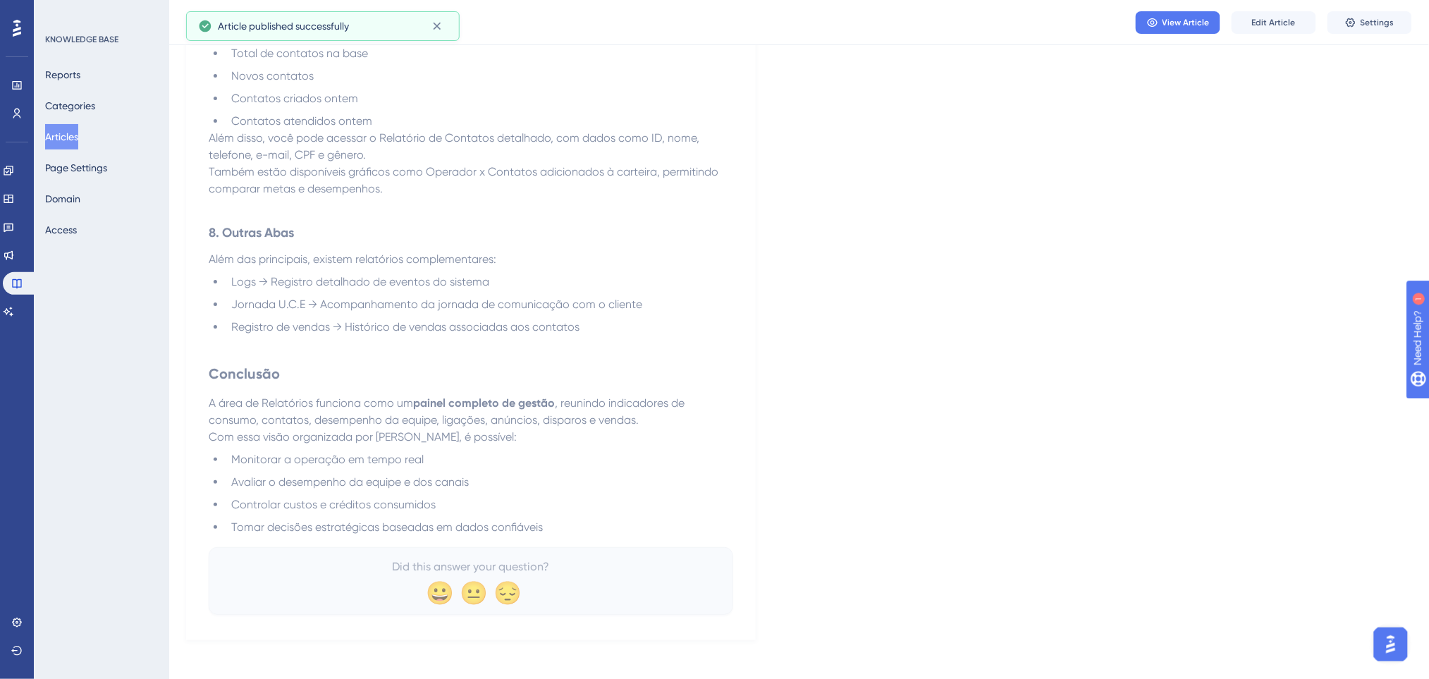
scroll to position [1790, 0]
